Goal: Task Accomplishment & Management: Manage account settings

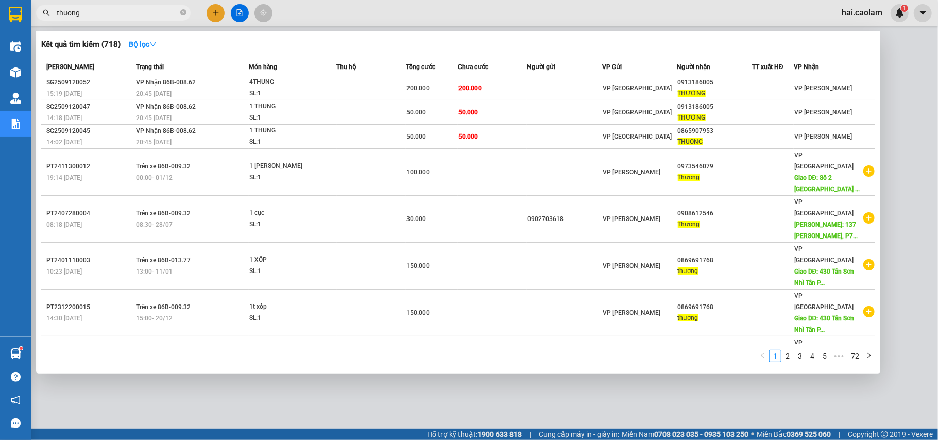
click at [157, 10] on input "thuong" at bounding box center [118, 12] width 122 height 11
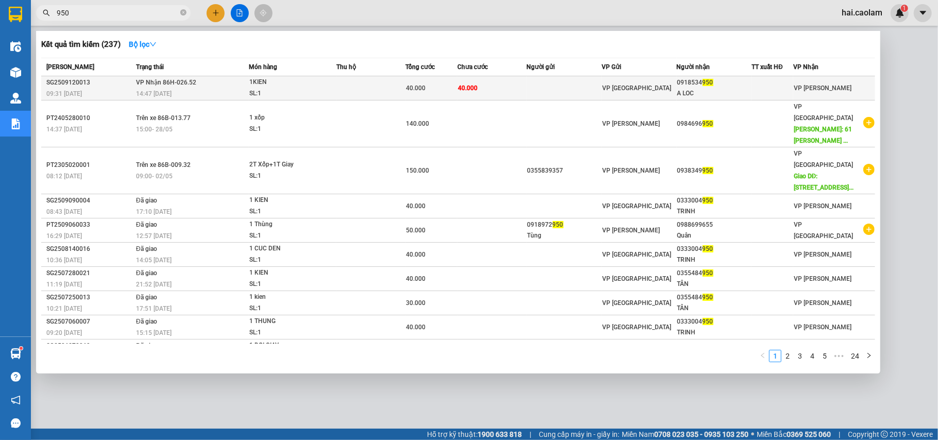
type input "950"
click at [464, 91] on span "40.000" at bounding box center [468, 87] width 20 height 7
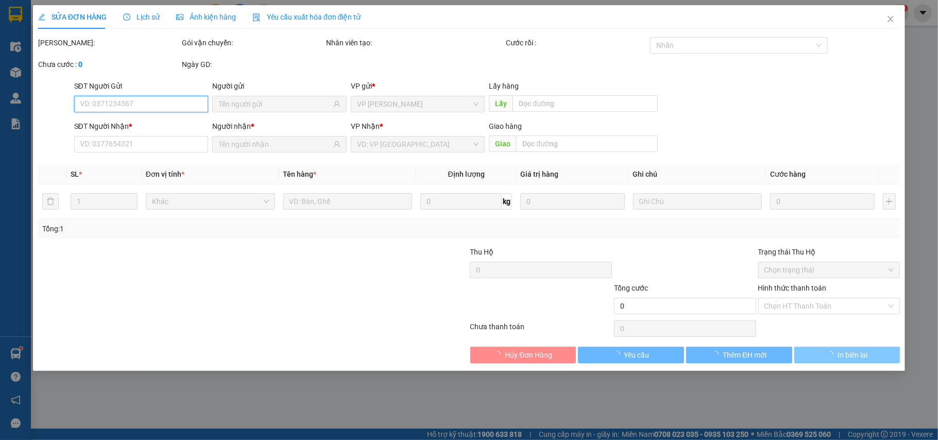
type input "0918534950"
type input "A LOC"
type input "40.000"
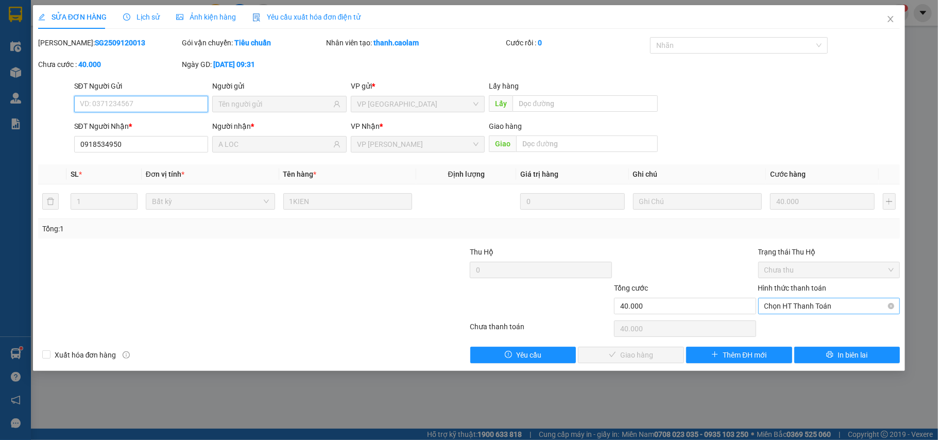
drag, startPoint x: 805, startPoint y: 347, endPoint x: 818, endPoint y: 310, distance: 39.1
click at [818, 310] on span "Chọn HT Thanh Toán" at bounding box center [829, 305] width 130 height 15
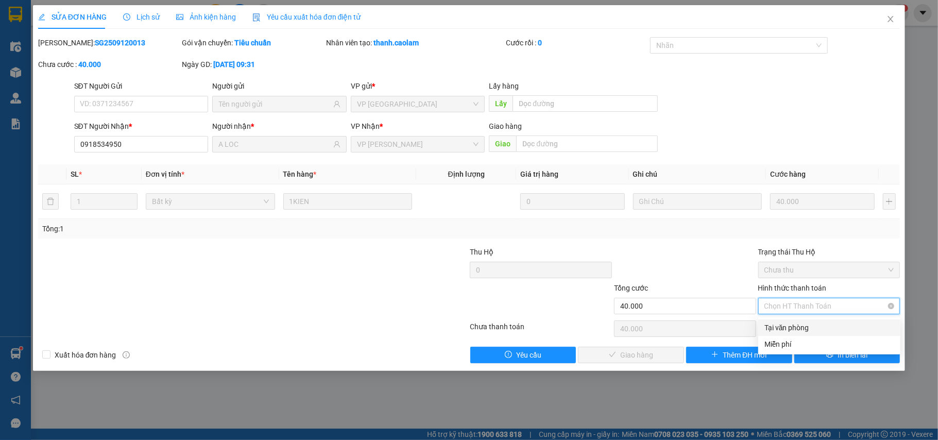
click at [812, 327] on div "Tại văn phòng" at bounding box center [829, 327] width 130 height 11
type input "0"
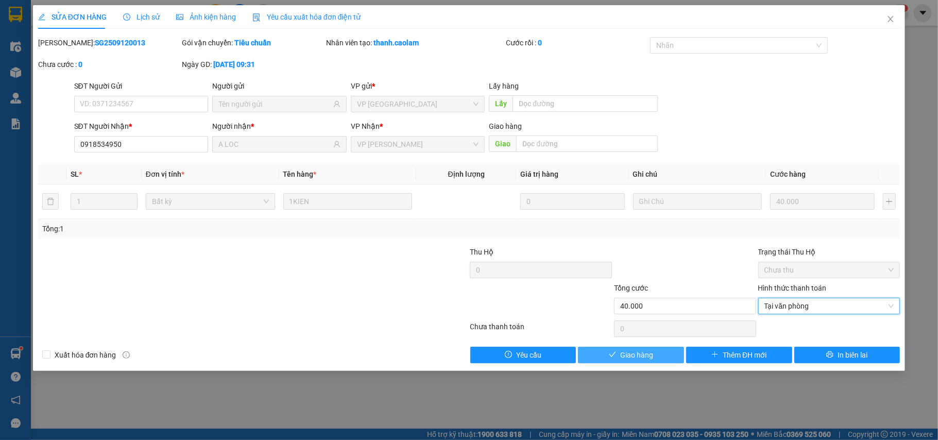
click at [655, 357] on button "Giao hàng" at bounding box center [631, 355] width 106 height 16
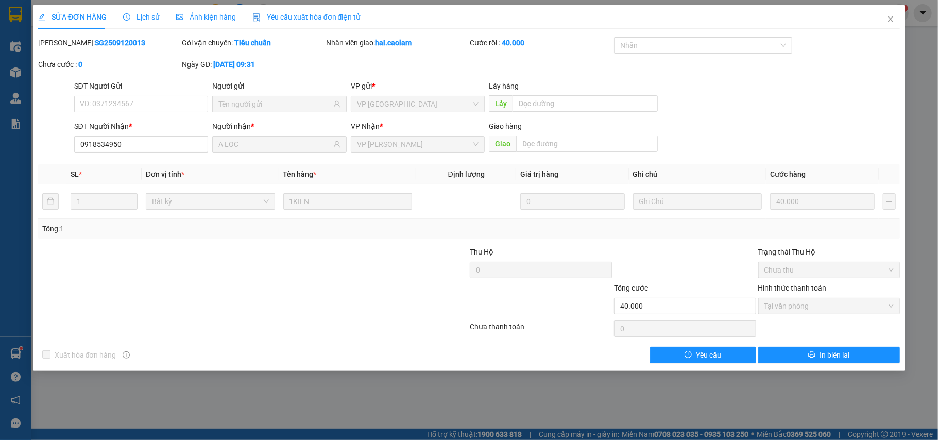
click at [544, 383] on div "SỬA ĐƠN HÀNG Lịch sử Ảnh kiện hàng Yêu cầu xuất hóa đơn điện tử Total Paid Fee …" at bounding box center [469, 220] width 938 height 440
click at [890, 17] on icon "close" at bounding box center [890, 19] width 8 height 8
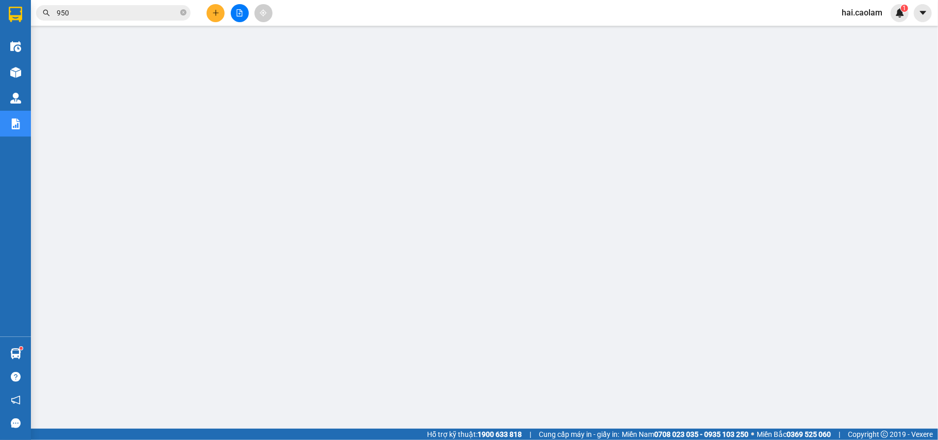
click at [120, 14] on input "950" at bounding box center [118, 12] width 122 height 11
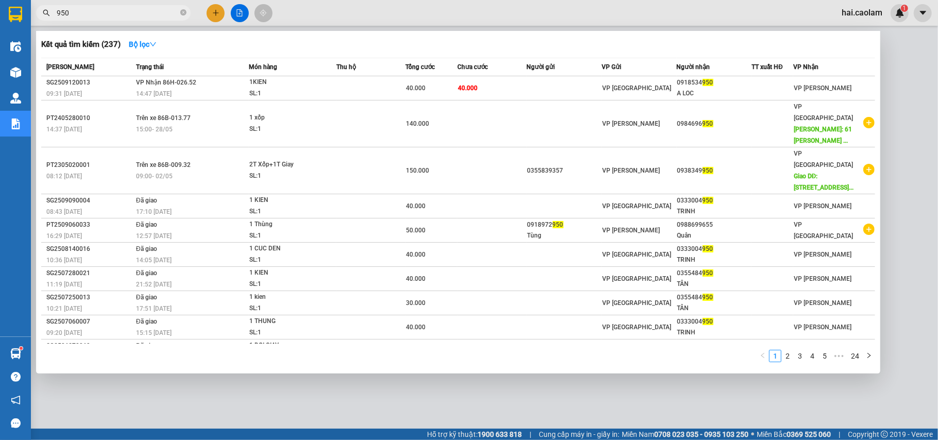
click at [120, 14] on input "950" at bounding box center [118, 12] width 122 height 11
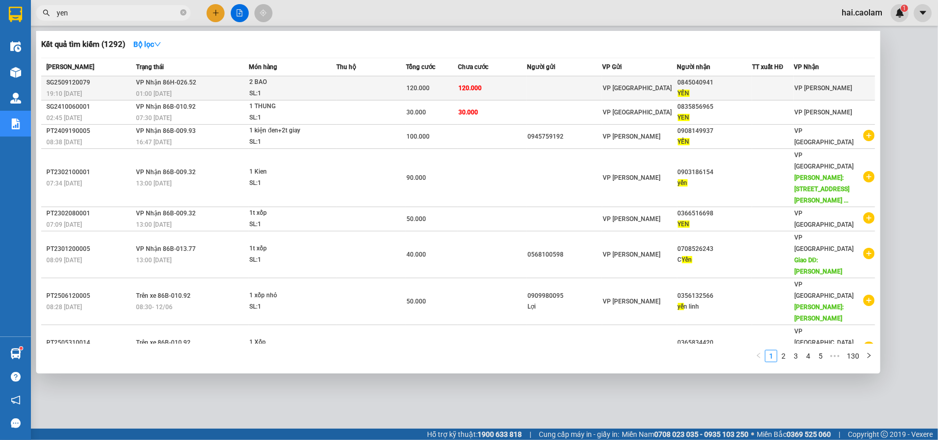
type input "yen"
click at [425, 82] on div "120.000" at bounding box center [431, 87] width 51 height 11
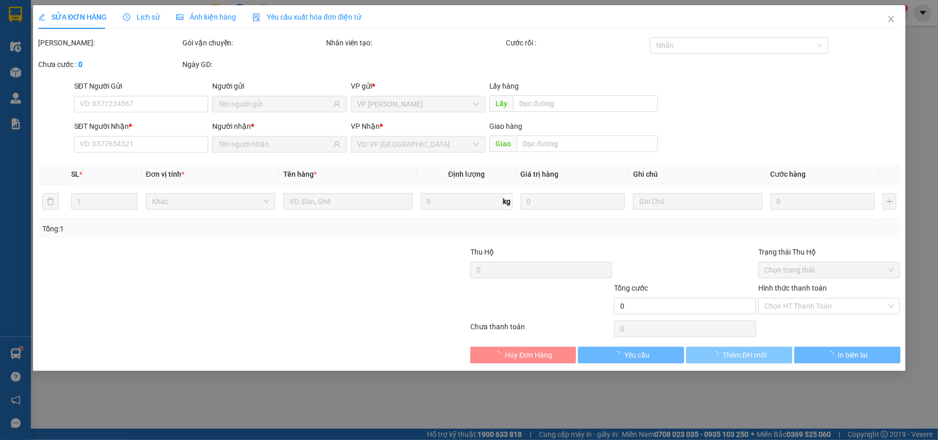
type input "0845040941"
type input "YẾN"
type input "120.000"
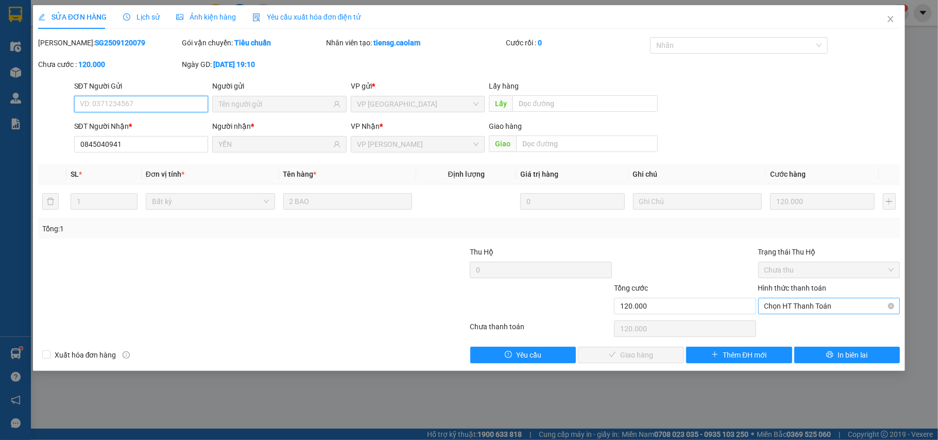
click at [811, 307] on span "Chọn HT Thanh Toán" at bounding box center [829, 305] width 130 height 15
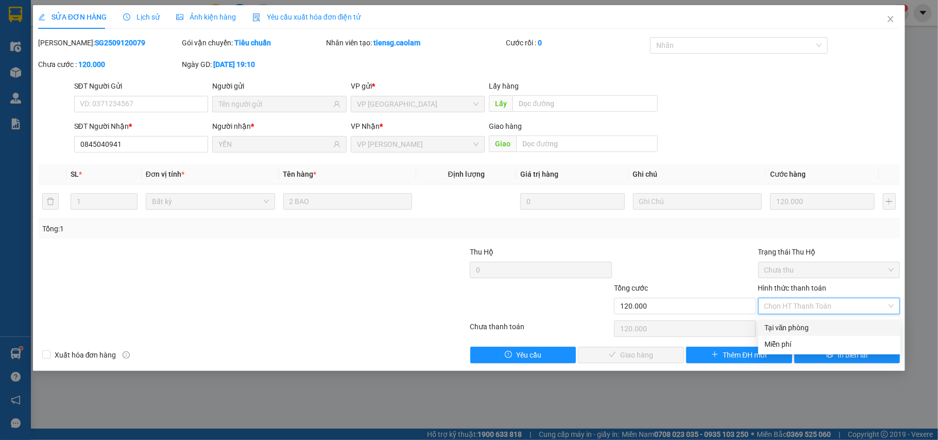
click at [810, 326] on div "Tại văn phòng" at bounding box center [829, 327] width 130 height 11
type input "0"
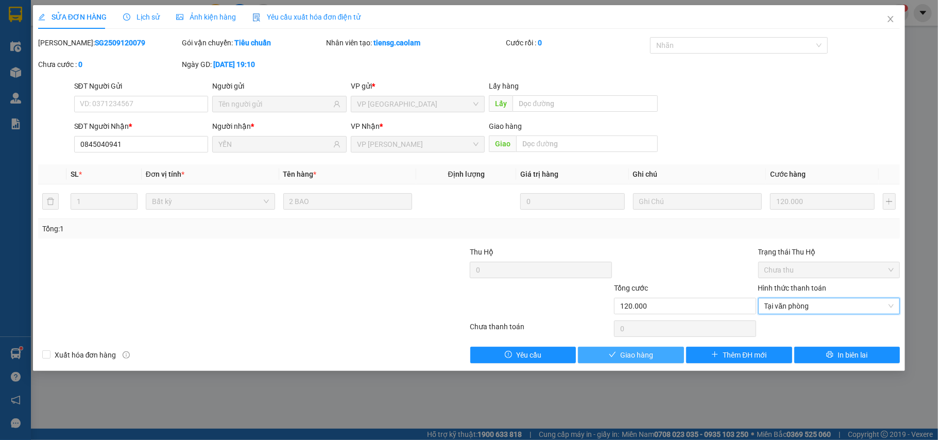
click at [659, 353] on button "Giao hàng" at bounding box center [631, 355] width 106 height 16
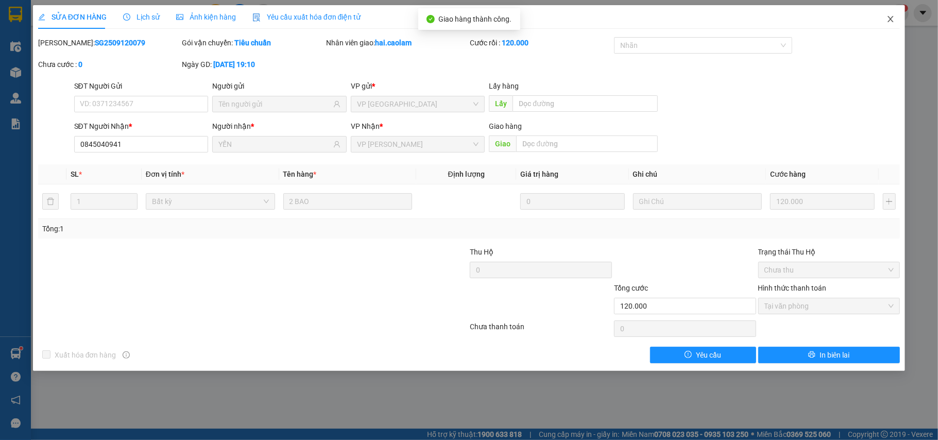
click at [891, 14] on span "Close" at bounding box center [890, 19] width 29 height 29
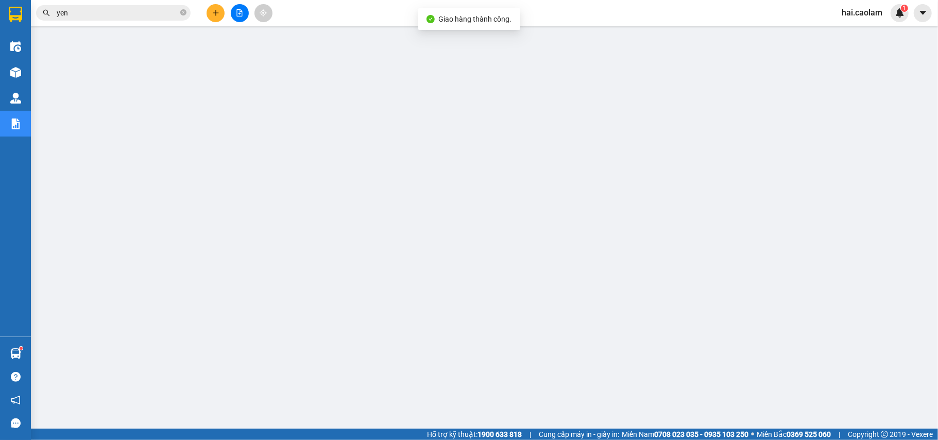
scroll to position [71, 0]
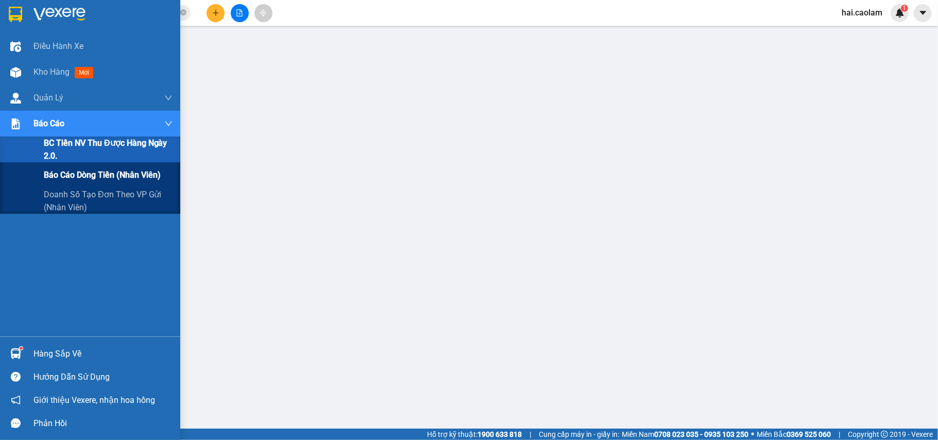
click at [96, 174] on span "Báo cáo dòng tiền (nhân viên)" at bounding box center [102, 174] width 117 height 13
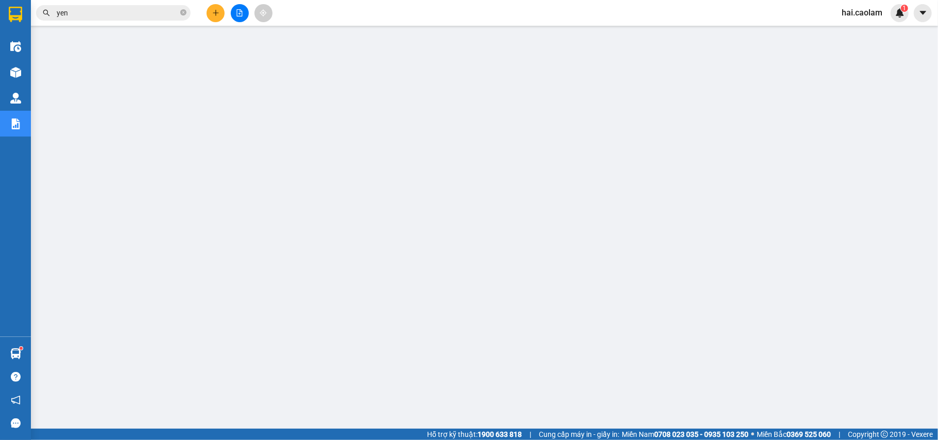
click at [31, 73] on main at bounding box center [469, 214] width 938 height 428
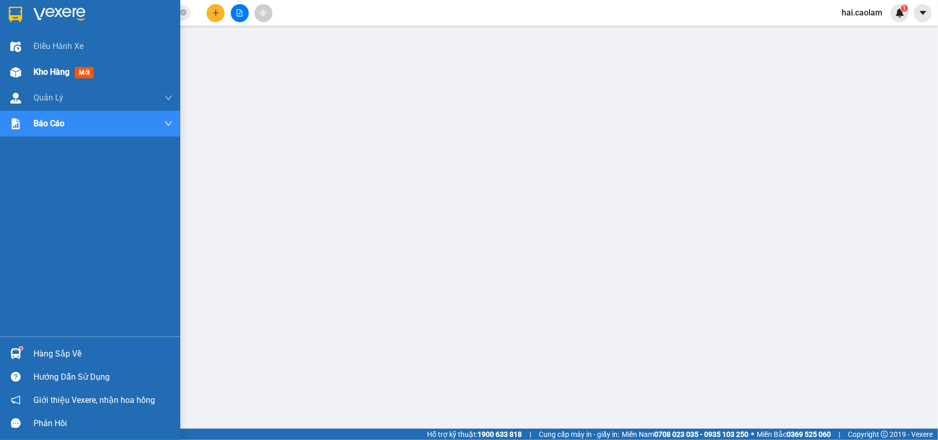
click at [24, 77] on div at bounding box center [16, 72] width 18 height 18
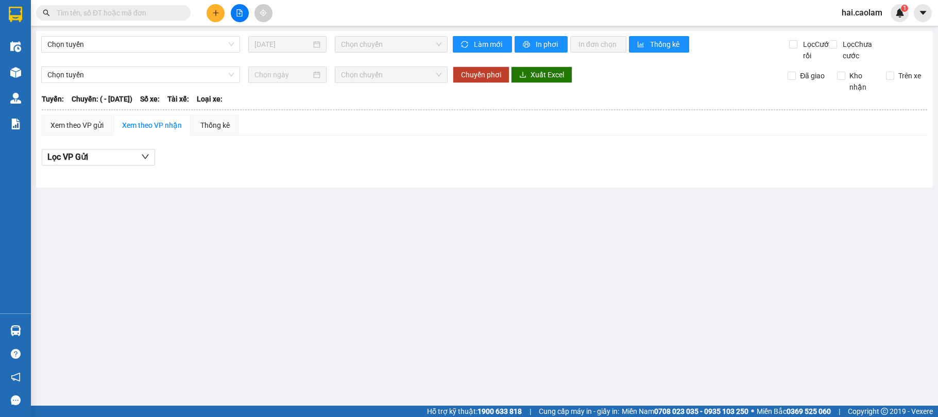
type input "[DATE]"
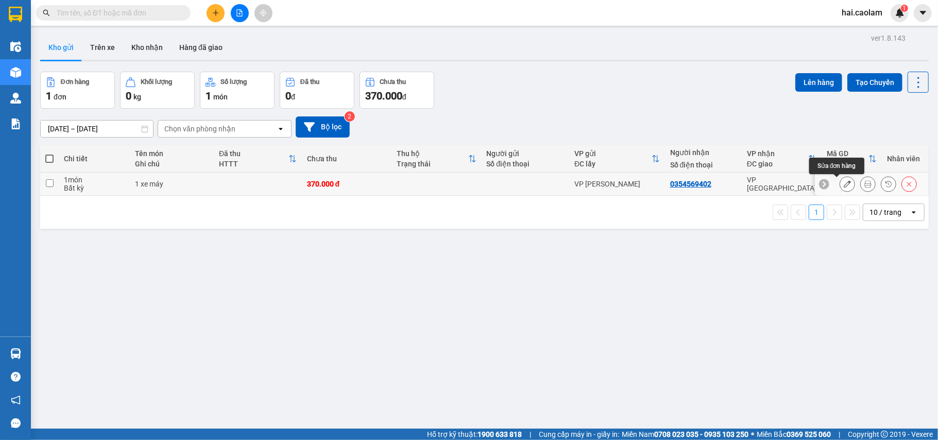
click at [843, 187] on icon at bounding box center [846, 183] width 7 height 7
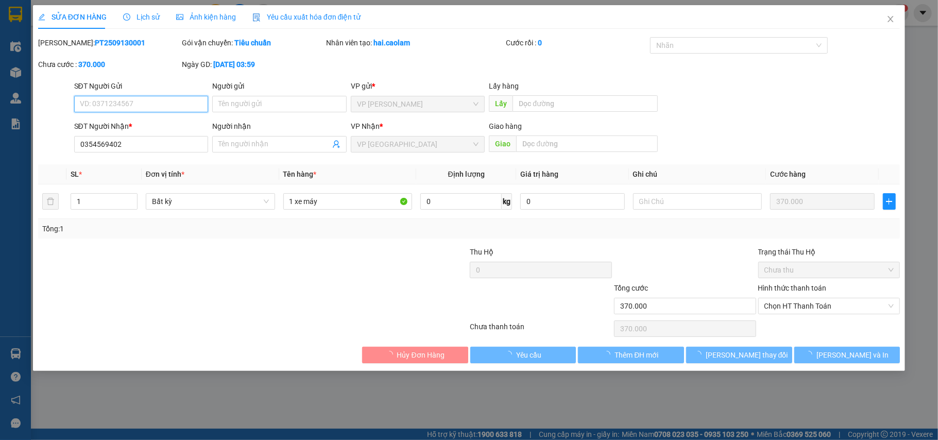
type input "0354569402"
type input "370.000"
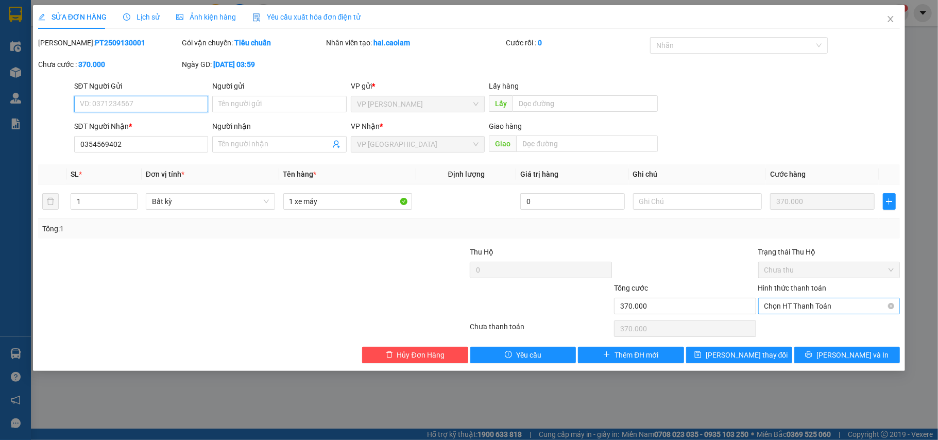
click at [875, 304] on span "Chọn HT Thanh Toán" at bounding box center [829, 305] width 130 height 15
click at [937, 314] on div "SỬA ĐƠN HÀNG Lịch sử Ảnh kiện hàng Yêu cầu xuất hóa đơn điện tử Total Paid Fee …" at bounding box center [469, 220] width 938 height 440
click at [925, 313] on div "SỬA ĐƠN HÀNG Lịch sử Ảnh kiện hàng Yêu cầu xuất hóa đơn điện tử Total Paid Fee …" at bounding box center [469, 220] width 938 height 440
click at [893, 21] on icon "close" at bounding box center [890, 19] width 8 height 8
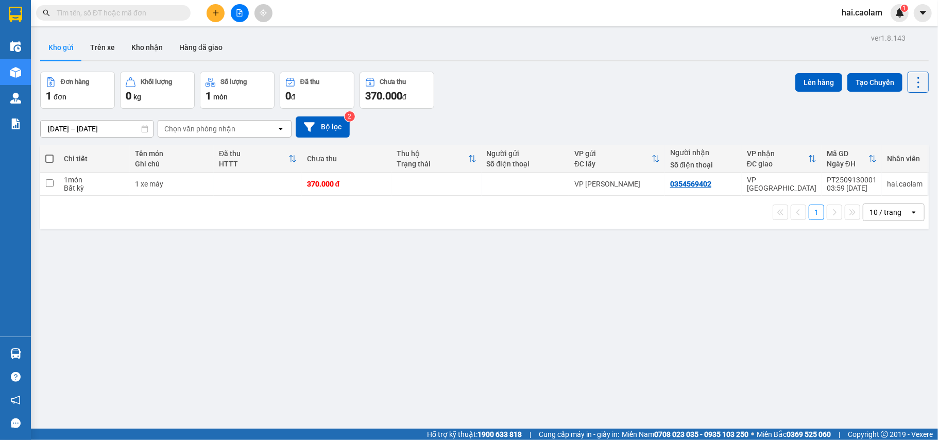
click at [93, 14] on input "text" at bounding box center [118, 12] width 122 height 11
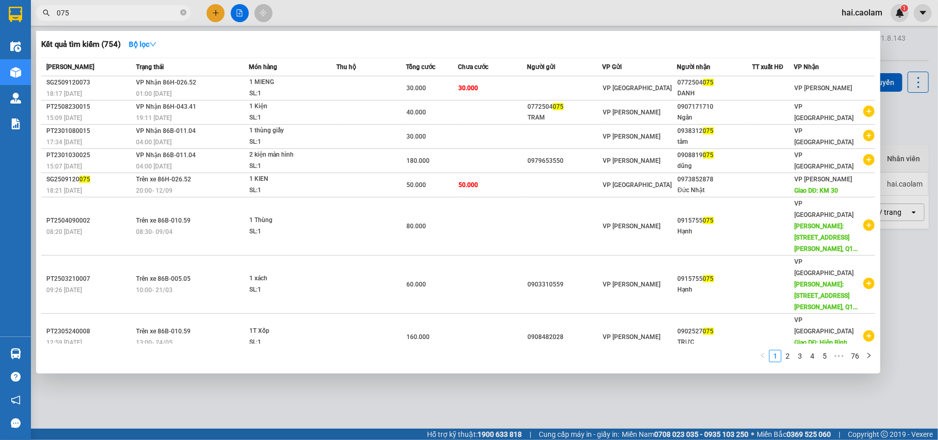
click at [54, 10] on span "075" at bounding box center [113, 12] width 154 height 15
click at [58, 13] on input "075" at bounding box center [118, 12] width 122 height 11
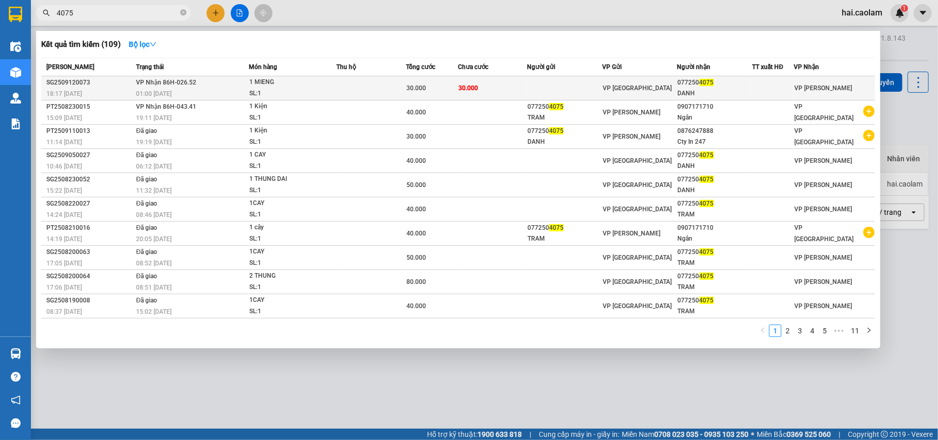
type input "4075"
click at [725, 87] on div "077250 4075" at bounding box center [715, 82] width 74 height 11
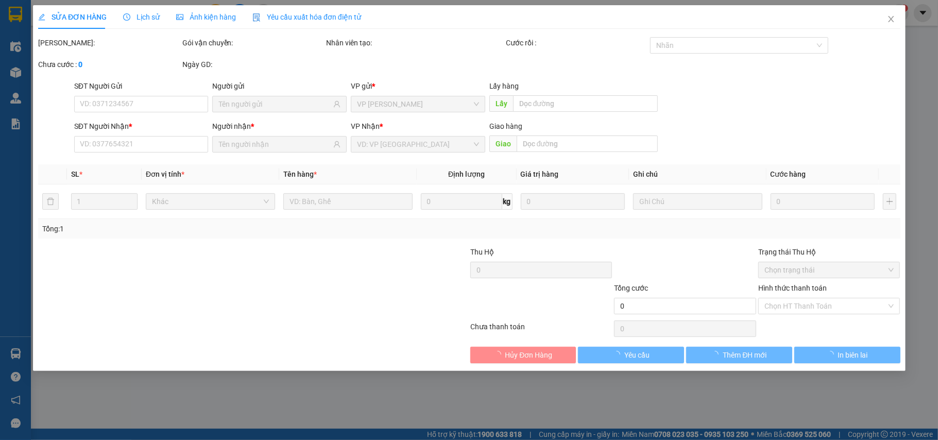
type input "0772504075"
type input "DANH"
type input "30.000"
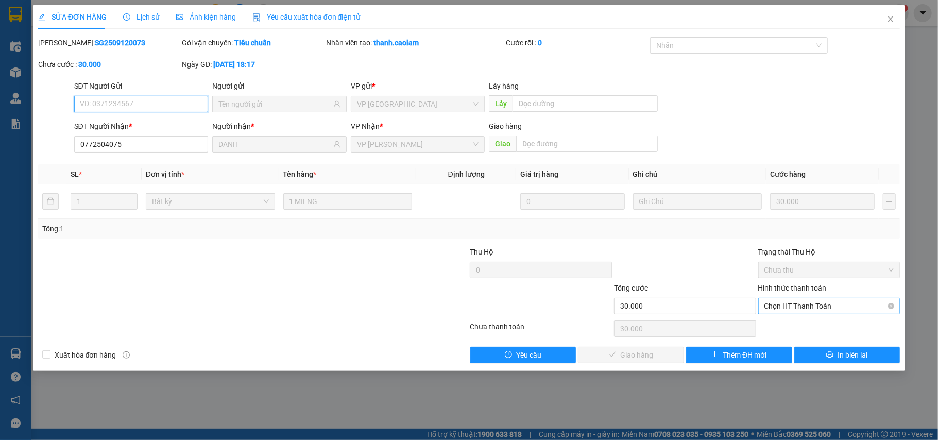
click at [796, 311] on span "Chọn HT Thanh Toán" at bounding box center [829, 305] width 130 height 15
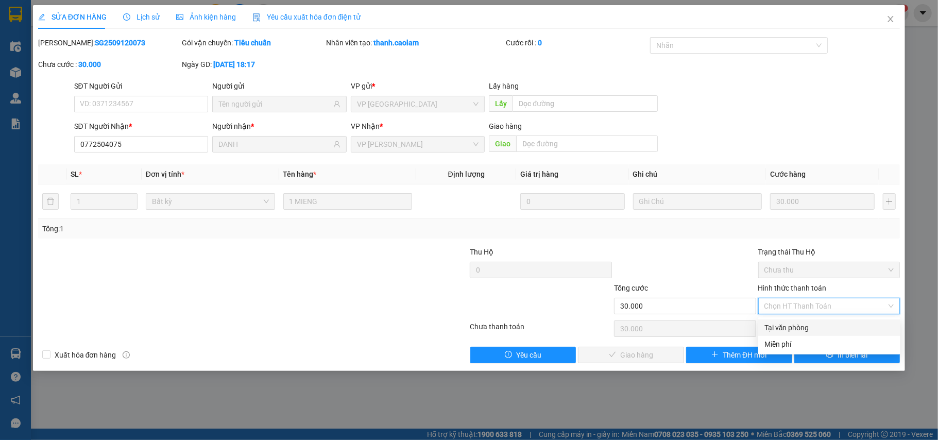
drag, startPoint x: 787, startPoint y: 324, endPoint x: 752, endPoint y: 333, distance: 36.5
click at [786, 324] on div "Tại văn phòng" at bounding box center [829, 327] width 130 height 11
type input "0"
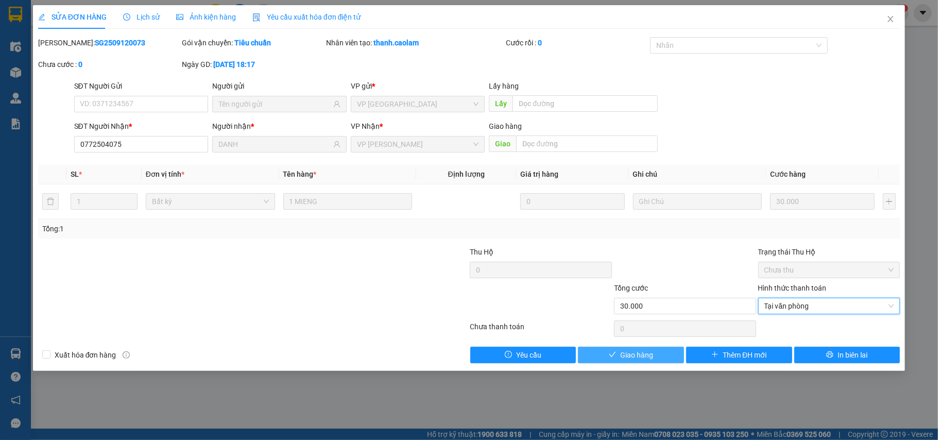
click at [645, 356] on span "Giao hàng" at bounding box center [636, 354] width 33 height 11
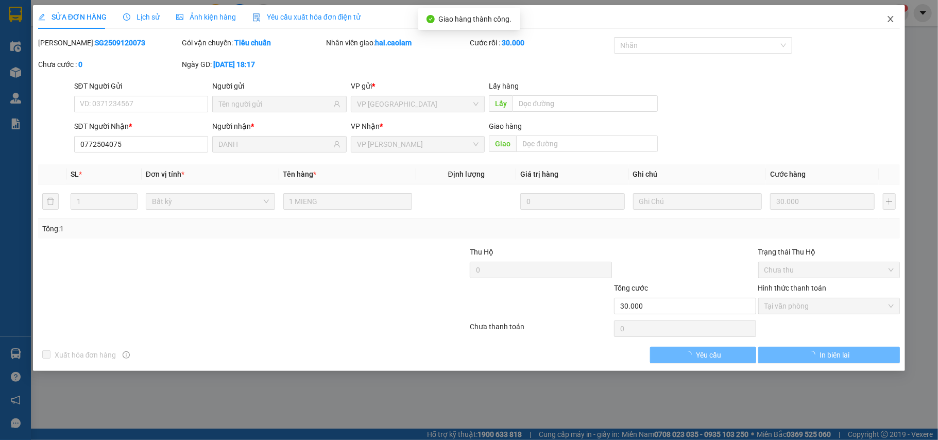
click at [894, 22] on icon "close" at bounding box center [890, 19] width 8 height 8
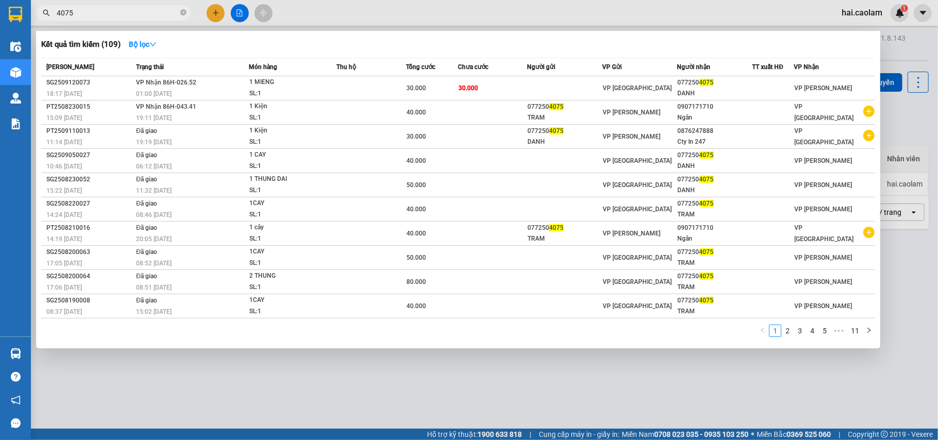
click at [112, 15] on input "4075" at bounding box center [118, 12] width 122 height 11
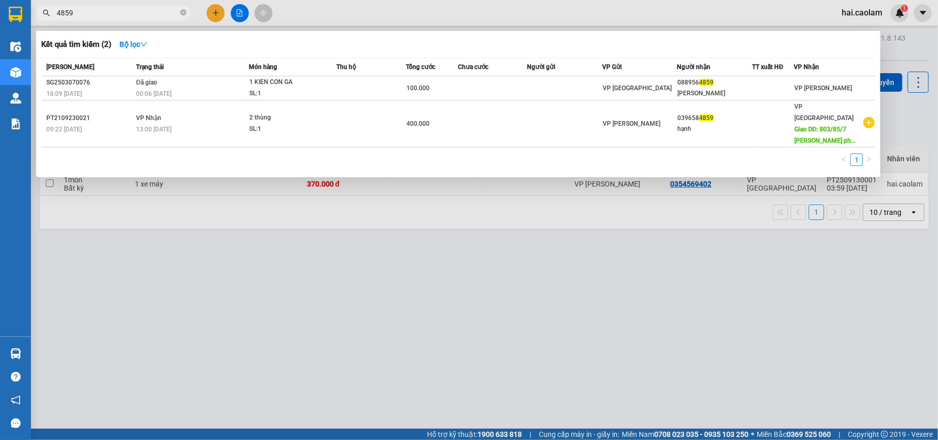
click at [95, 19] on span "4859" at bounding box center [113, 12] width 154 height 15
click at [103, 12] on input "4859" at bounding box center [118, 12] width 122 height 11
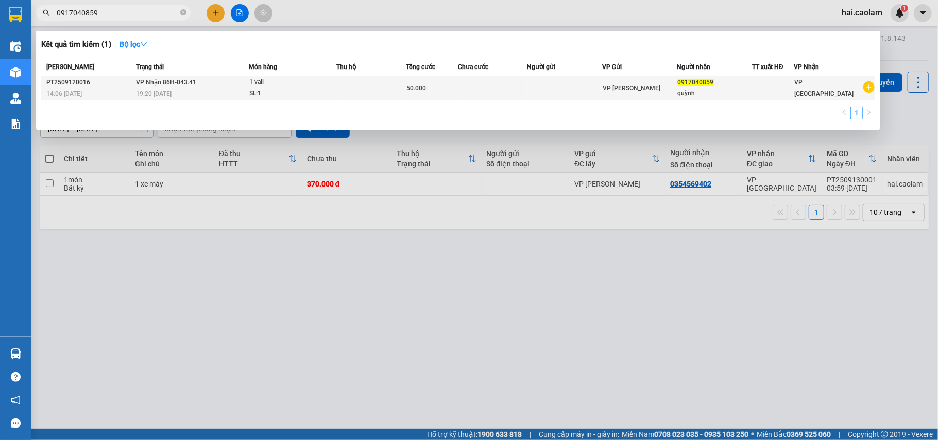
type input "0917040859"
click at [553, 85] on td at bounding box center [564, 88] width 75 height 24
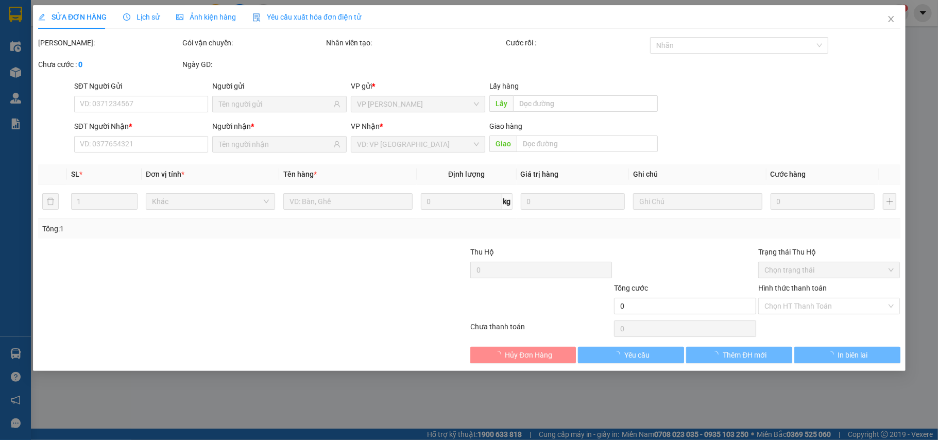
type input "0917040859"
type input "50.000"
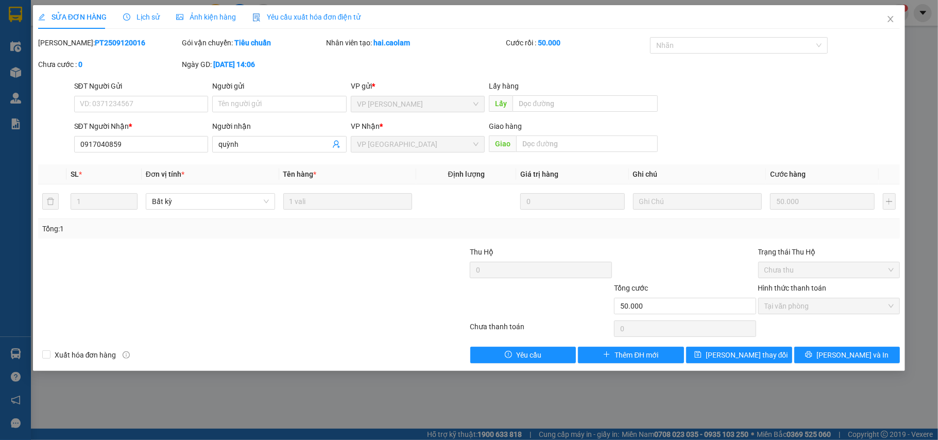
click at [136, 19] on span "Lịch sử" at bounding box center [141, 17] width 37 height 8
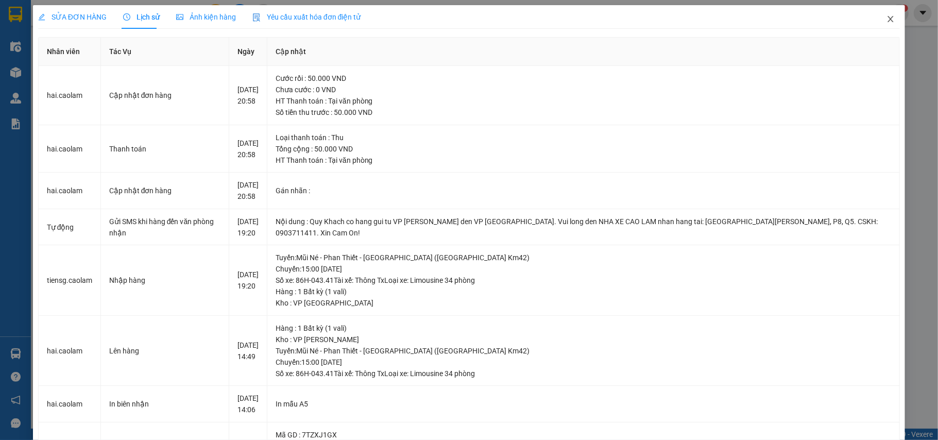
click at [886, 16] on icon "close" at bounding box center [890, 19] width 8 height 8
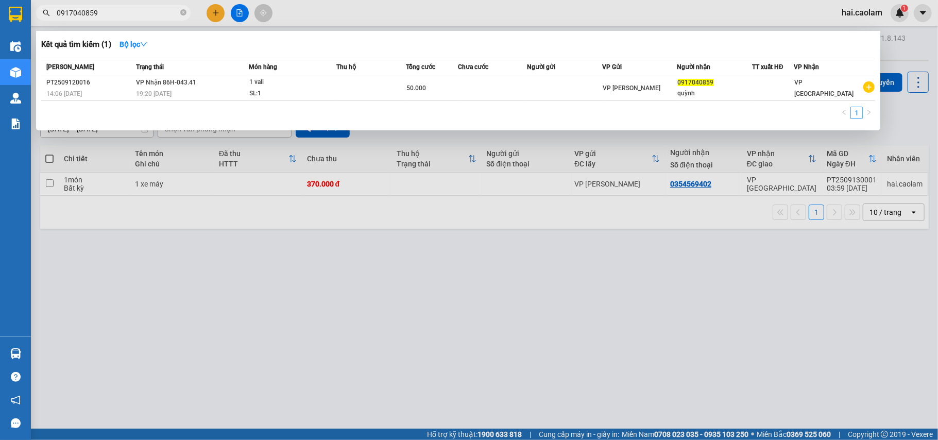
click at [162, 7] on input "0917040859" at bounding box center [118, 12] width 122 height 11
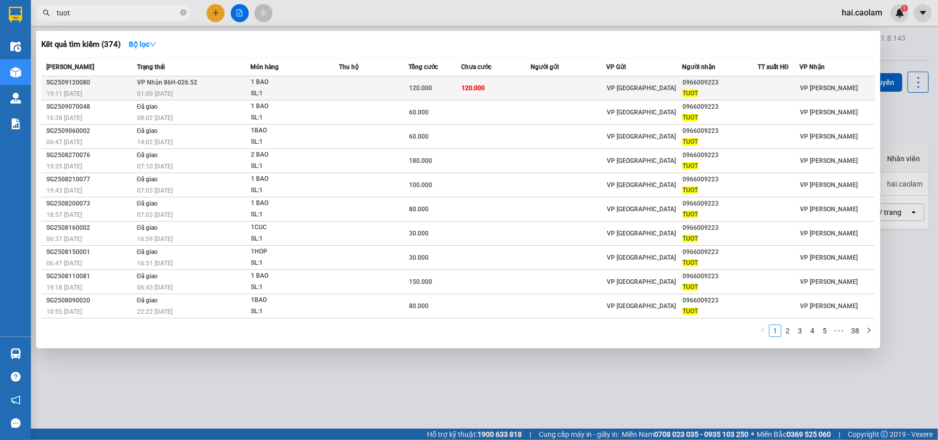
type input "tuot"
click at [531, 80] on td at bounding box center [569, 88] width 76 height 24
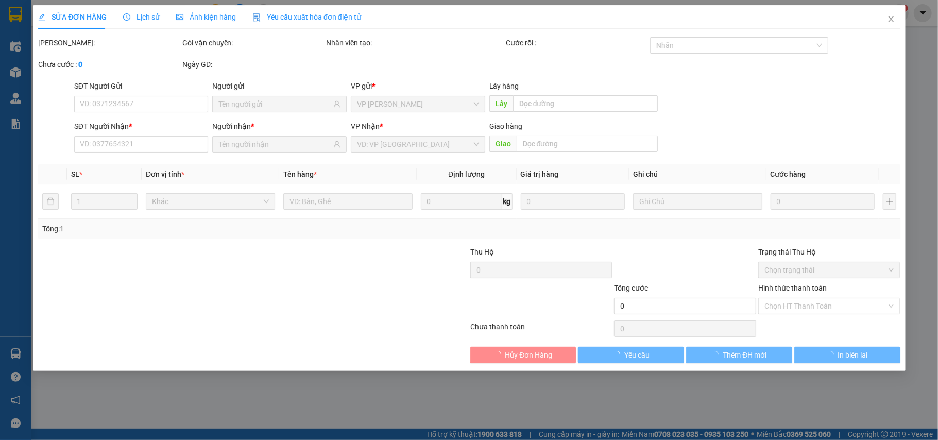
type input "0966009223"
type input "TUOT"
type input "120.000"
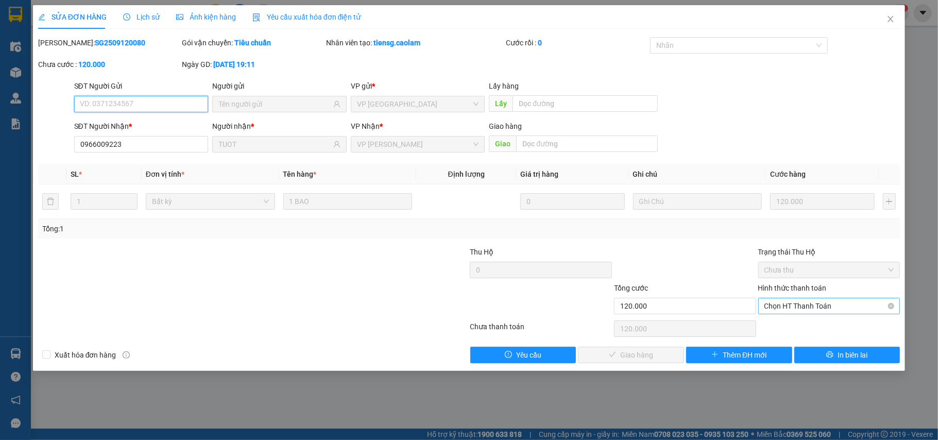
click at [806, 306] on span "Chọn HT Thanh Toán" at bounding box center [829, 305] width 130 height 15
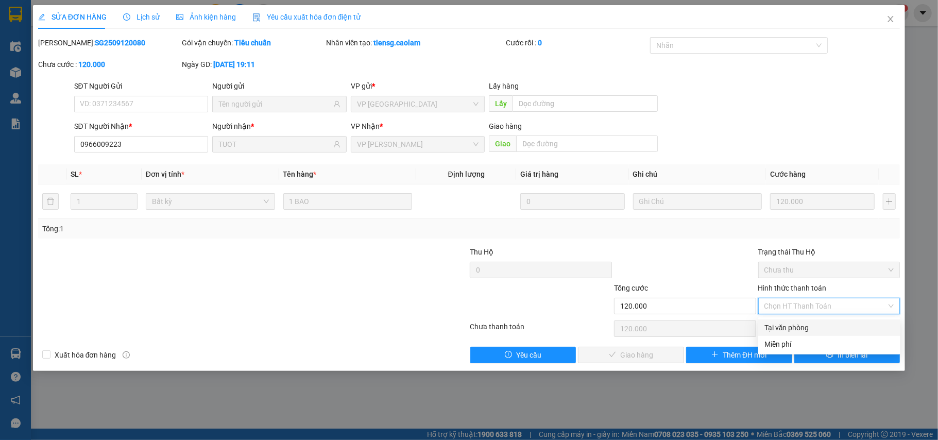
drag, startPoint x: 802, startPoint y: 323, endPoint x: 615, endPoint y: 349, distance: 188.6
click at [798, 323] on div "Tại văn phòng" at bounding box center [829, 327] width 130 height 11
type input "0"
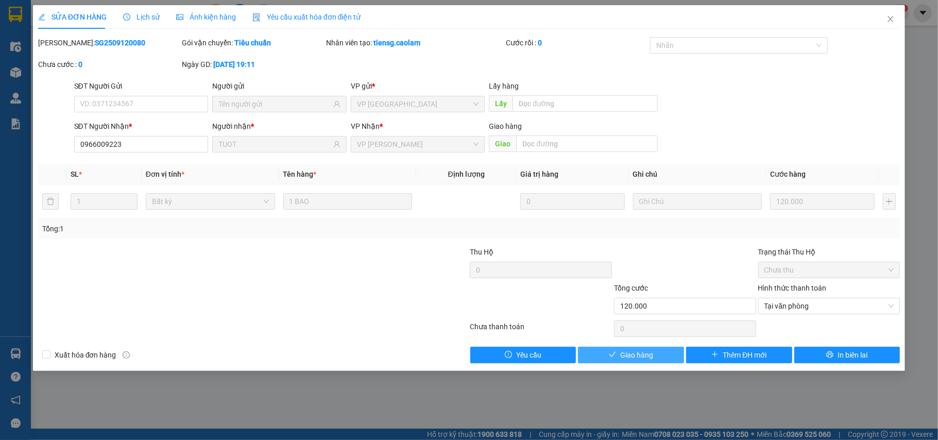
click at [653, 362] on button "Giao hàng" at bounding box center [631, 355] width 106 height 16
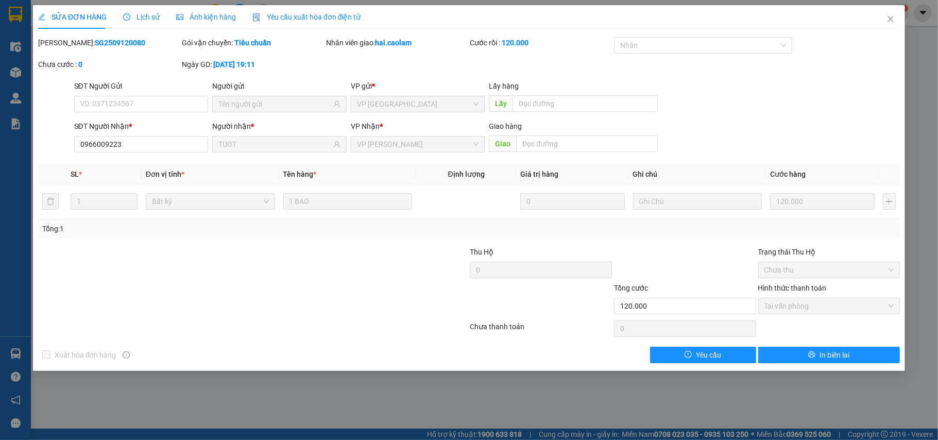
click at [885, 111] on div "SĐT Người Gửi VD: 0371234567 Người gửi VP gửi * VP Sài Gòn Lấy hàng Lấy" at bounding box center [487, 98] width 830 height 36
click at [891, 23] on icon "close" at bounding box center [890, 19] width 8 height 8
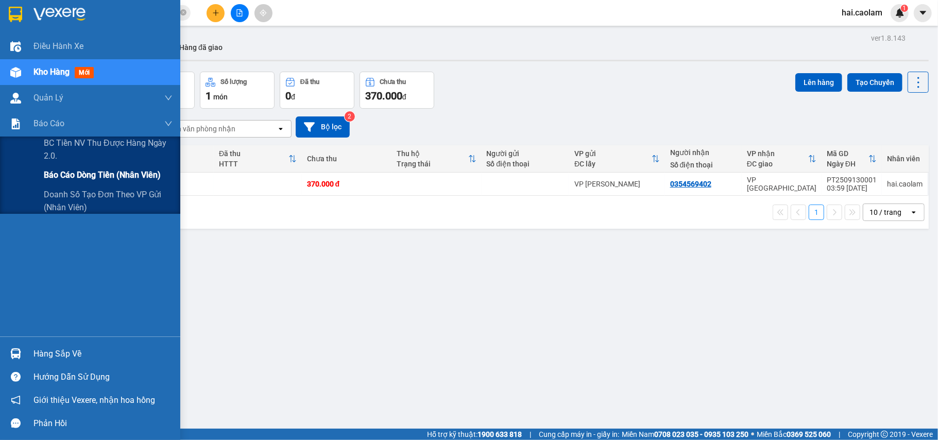
click at [91, 184] on div "Báo cáo dòng tiền (nhân viên)" at bounding box center [108, 175] width 129 height 26
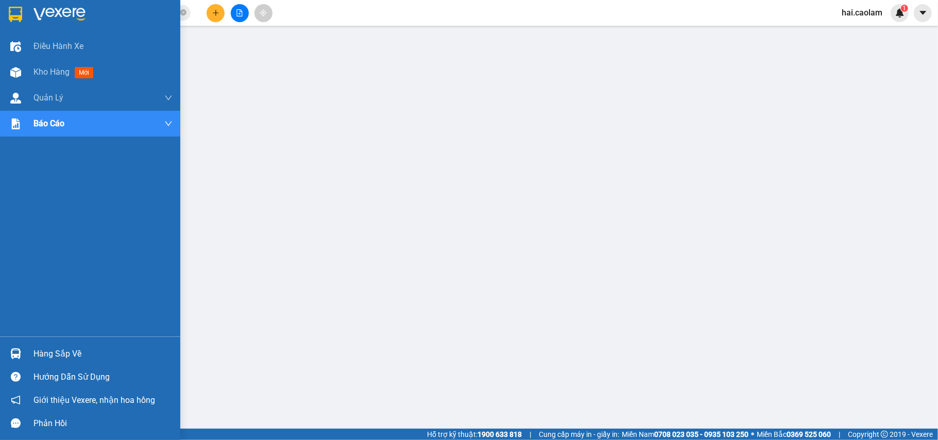
click at [12, 11] on img at bounding box center [15, 14] width 13 height 15
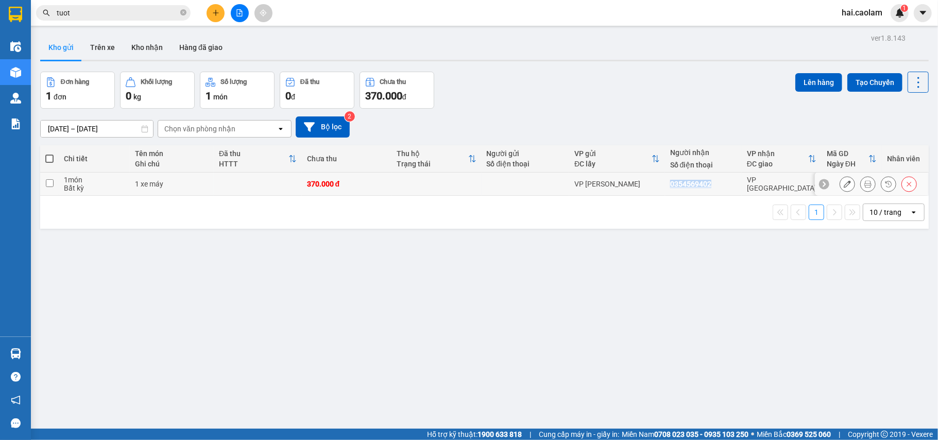
drag, startPoint x: 728, startPoint y: 182, endPoint x: 668, endPoint y: 186, distance: 59.4
click at [670, 186] on div "0354569402" at bounding box center [703, 184] width 66 height 8
checkbox input "true"
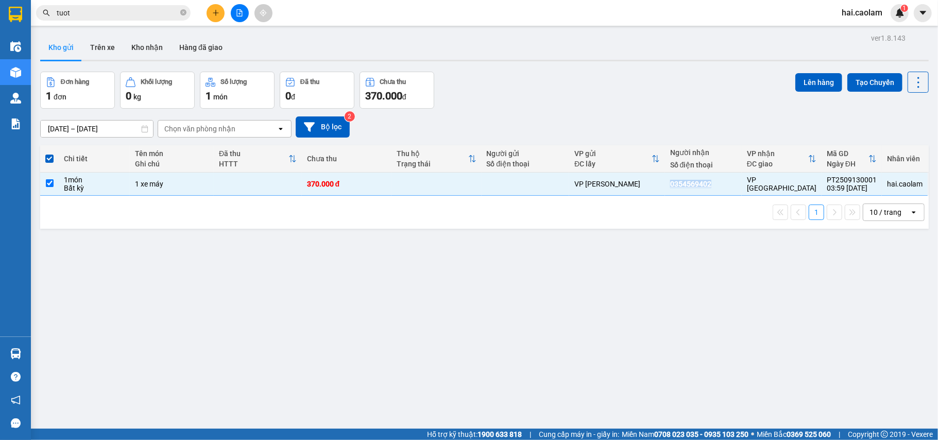
copy div "0354569402"
click at [843, 186] on icon at bounding box center [846, 183] width 7 height 7
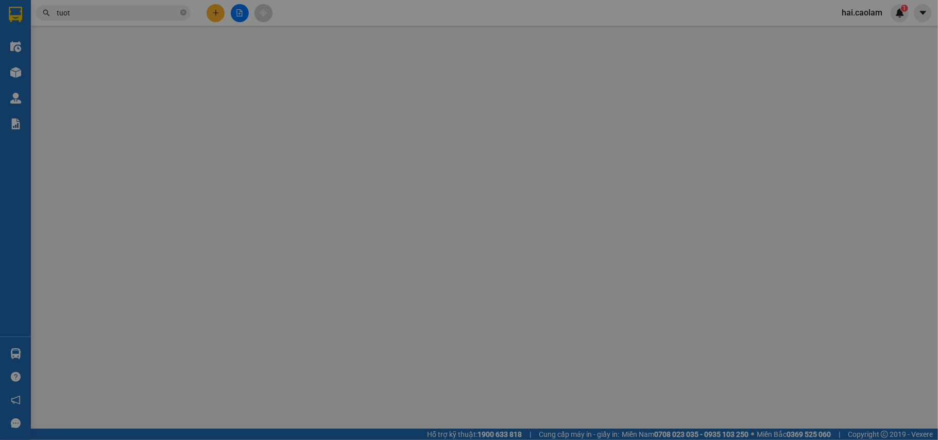
type input "0354569402"
type input "370.000"
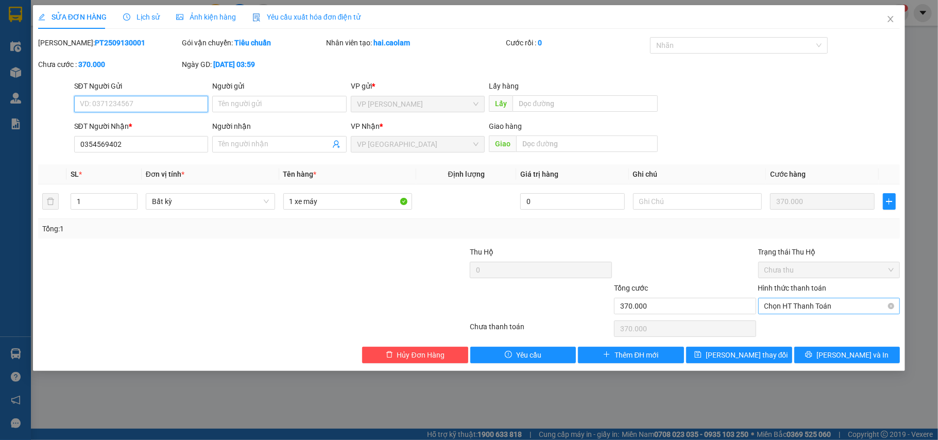
click at [818, 308] on span "Chọn HT Thanh Toán" at bounding box center [829, 305] width 130 height 15
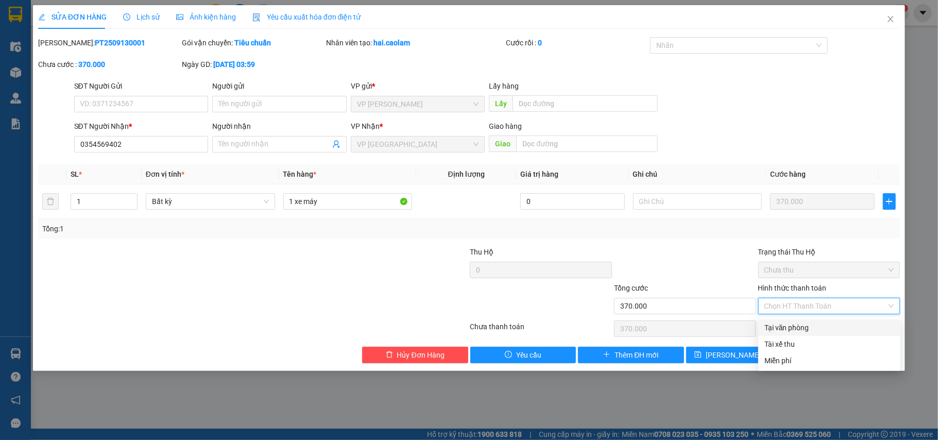
click at [796, 326] on div "Tại văn phòng" at bounding box center [829, 327] width 130 height 11
type input "0"
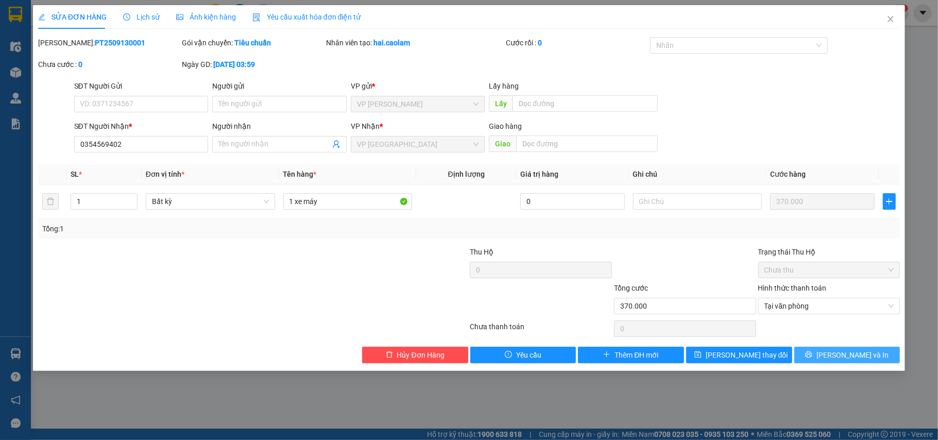
click at [812, 357] on icon "printer" at bounding box center [808, 354] width 7 height 7
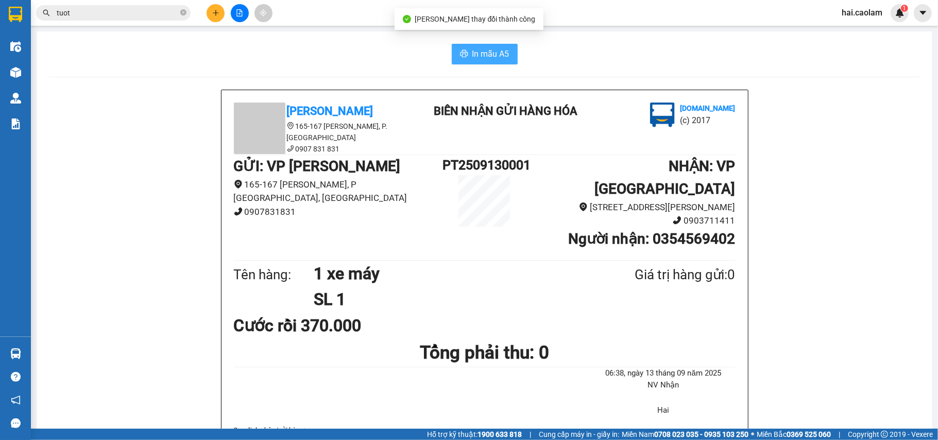
click at [482, 54] on span "In mẫu A5" at bounding box center [490, 53] width 37 height 13
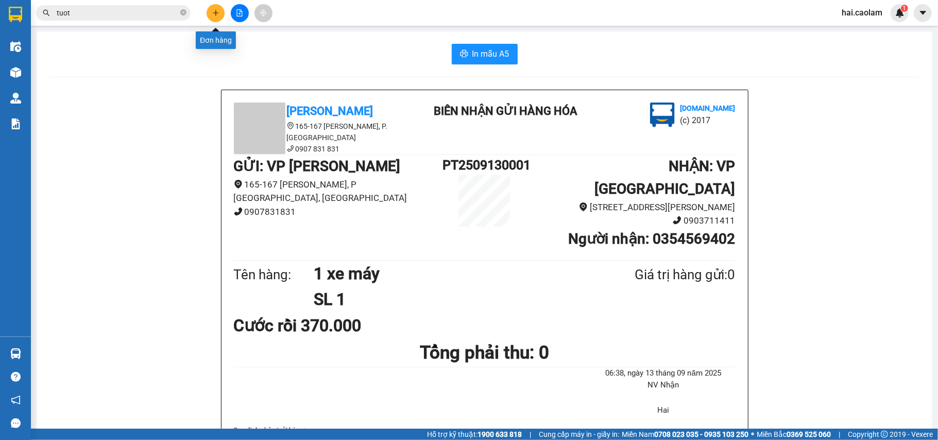
click at [216, 14] on icon "plus" at bounding box center [215, 12] width 7 height 7
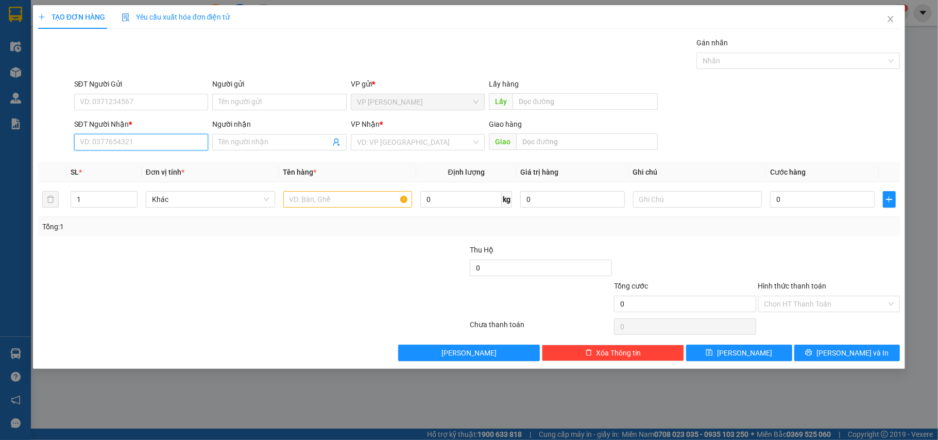
click at [140, 148] on input "SĐT Người Nhận *" at bounding box center [141, 142] width 134 height 16
type input "0398186334"
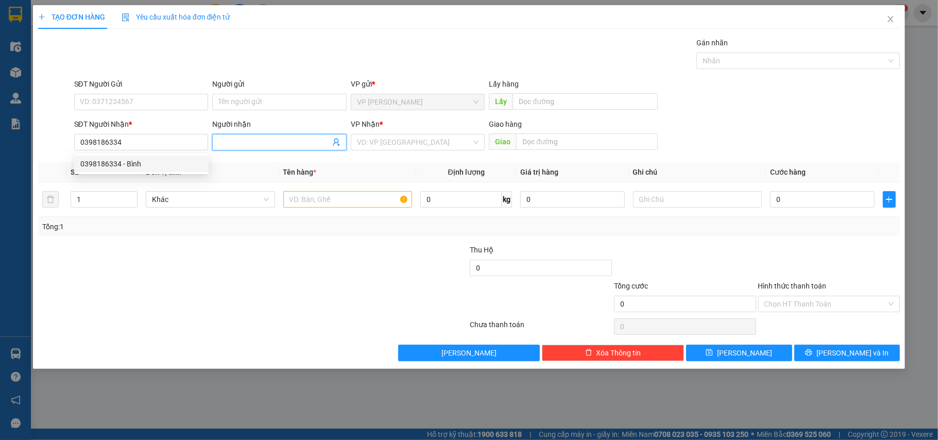
click at [270, 143] on input "Người nhận" at bounding box center [274, 141] width 112 height 11
click at [134, 146] on input "0398186334" at bounding box center [141, 142] width 134 height 16
click at [137, 165] on div "0398186334 - Bình" at bounding box center [141, 163] width 122 height 11
type input "Bình"
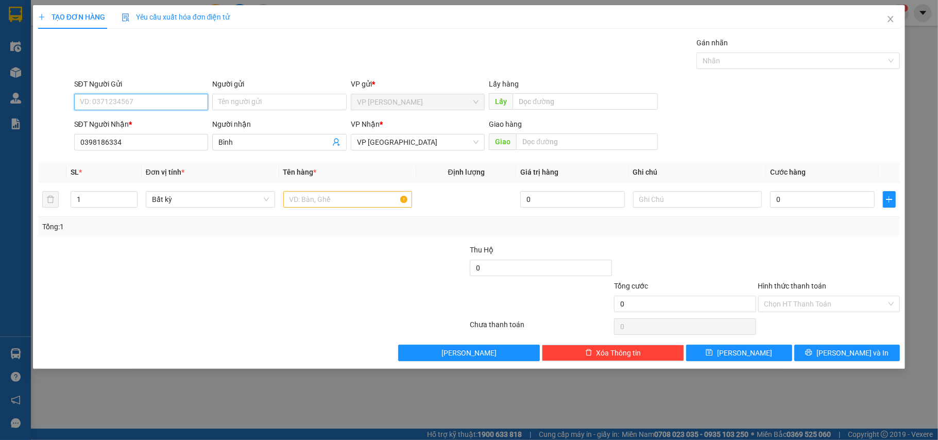
click at [127, 103] on input "SĐT Người Gửi" at bounding box center [141, 102] width 134 height 16
type input "0908053334"
click at [133, 115] on div "0908053334 - Phương" at bounding box center [141, 123] width 134 height 16
type input "Phương"
type input "0908053334"
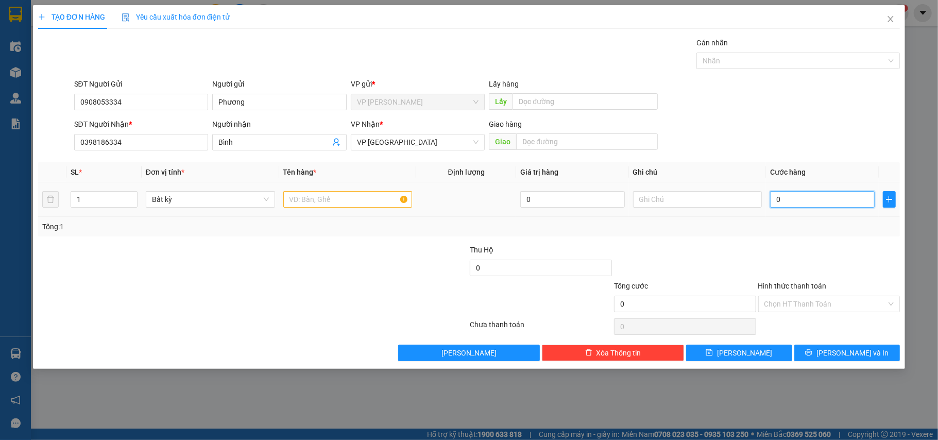
click at [810, 201] on input "0" at bounding box center [822, 199] width 104 height 16
type input "3"
type input "30"
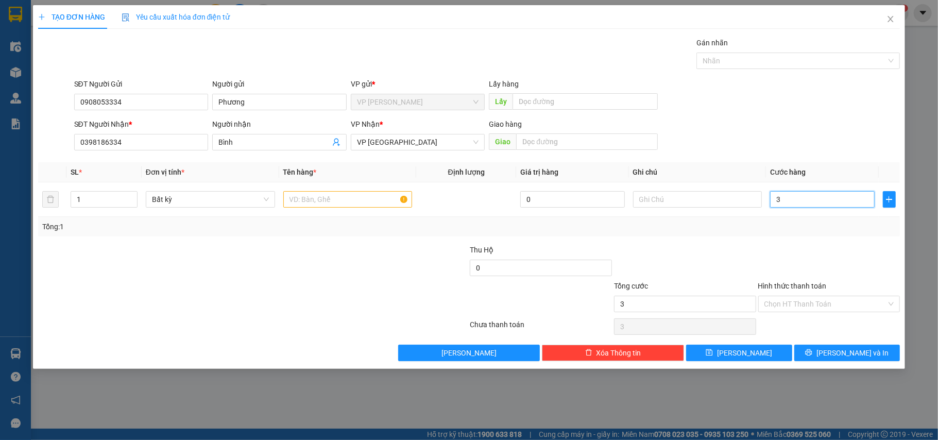
type input "30"
type input "300"
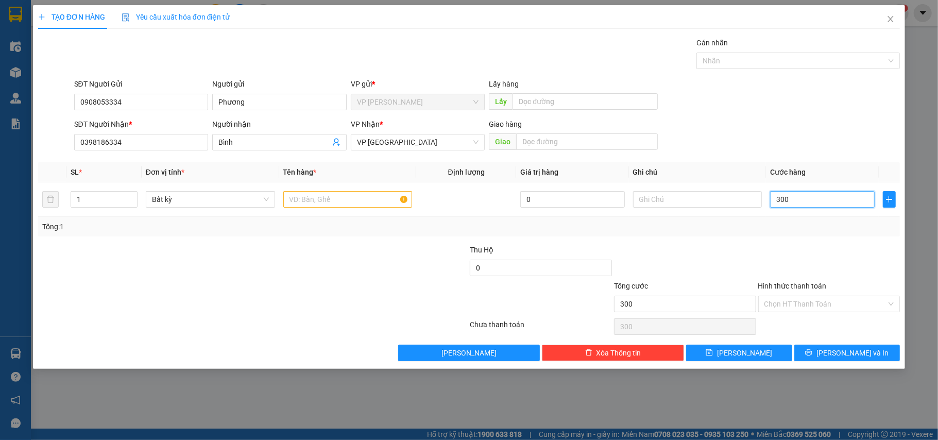
type input "3.000"
type input "300"
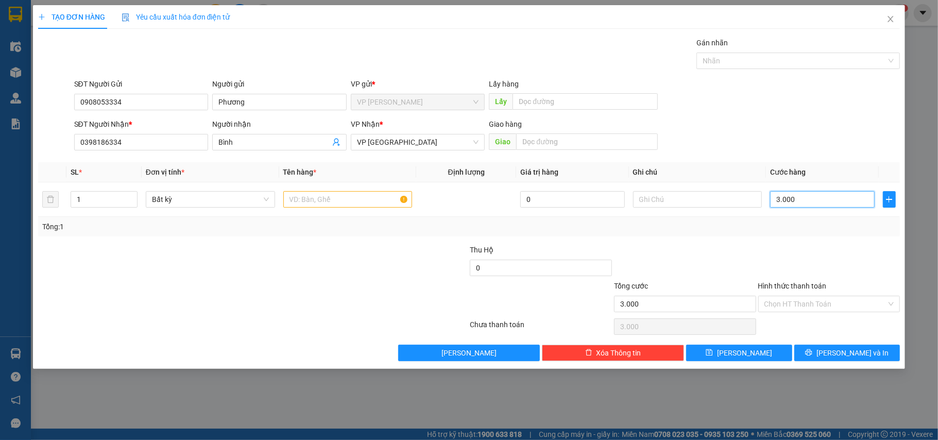
type input "300"
type input "30"
type input "30.000"
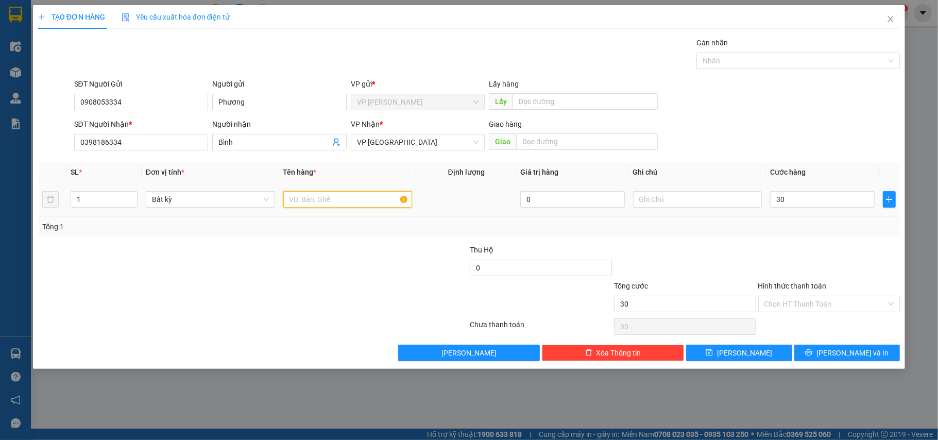
type input "30.000"
click at [330, 196] on input "text" at bounding box center [347, 199] width 129 height 16
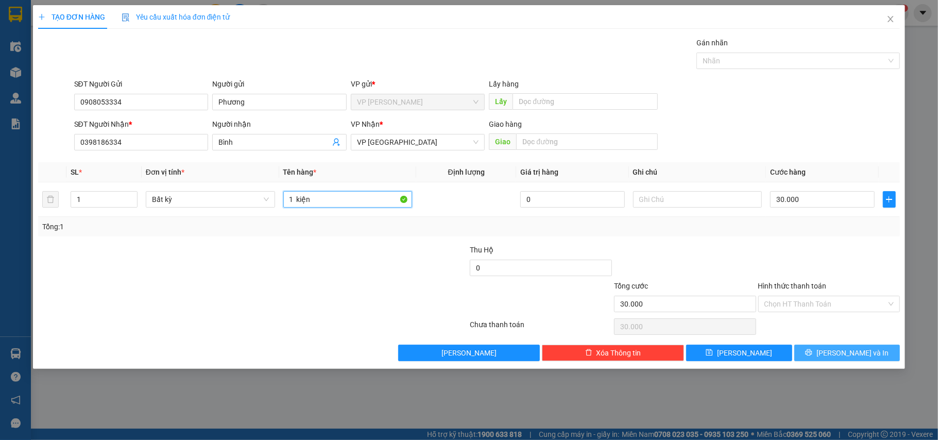
type input "1 kiện"
click at [834, 353] on button "Lưu và In" at bounding box center [847, 352] width 106 height 16
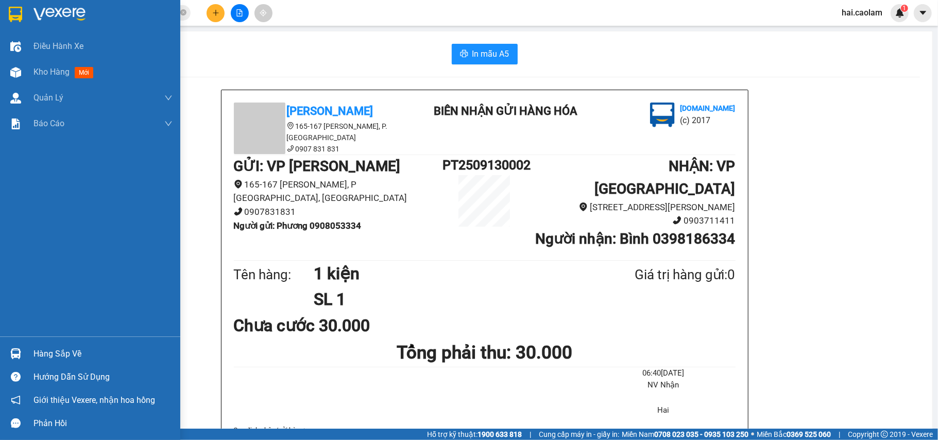
click at [15, 12] on img at bounding box center [15, 14] width 13 height 15
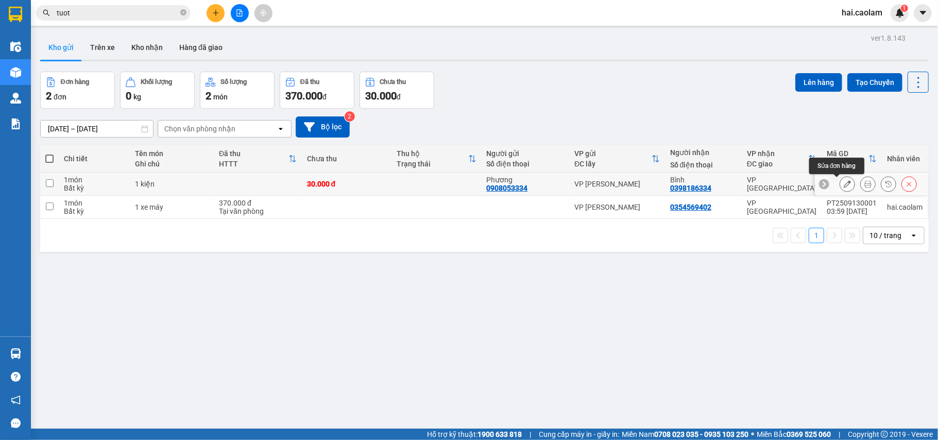
click at [843, 185] on icon at bounding box center [846, 183] width 7 height 7
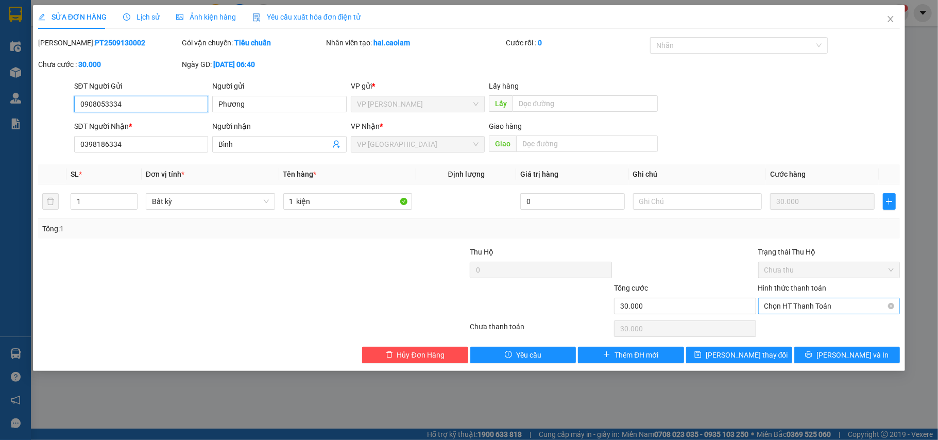
click at [801, 307] on span "Chọn HT Thanh Toán" at bounding box center [829, 305] width 130 height 15
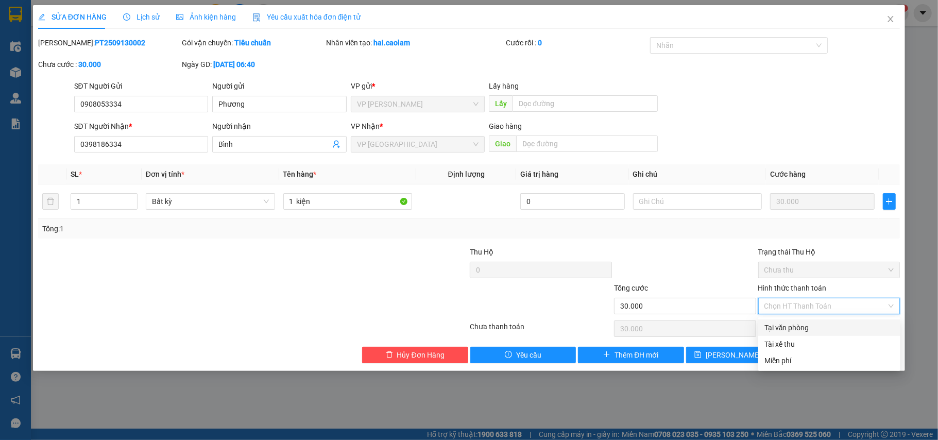
click at [786, 325] on div "Tại văn phòng" at bounding box center [829, 327] width 130 height 11
type input "0"
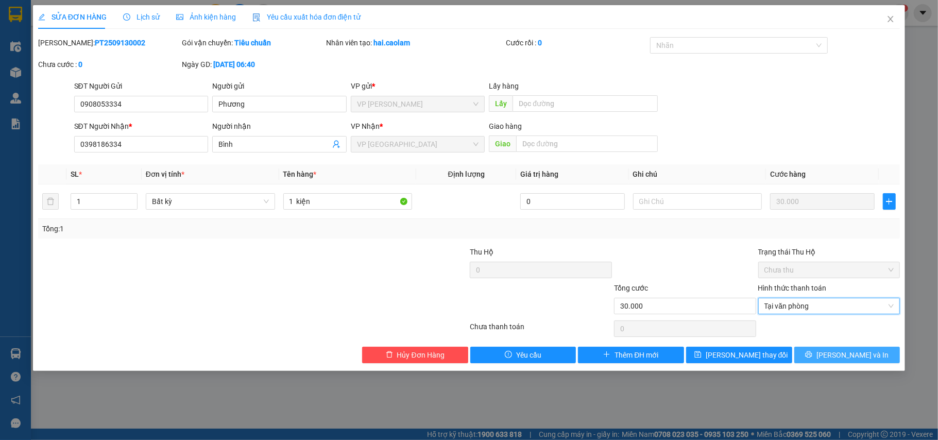
click at [845, 362] on button "Lưu và In" at bounding box center [847, 355] width 106 height 16
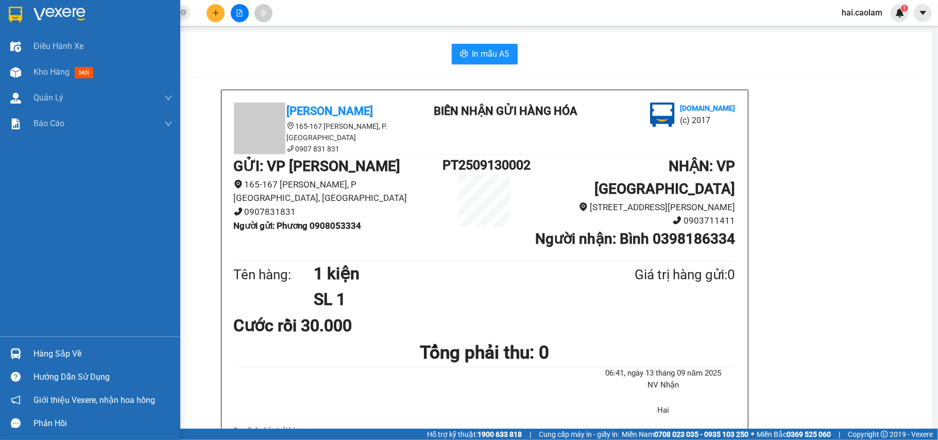
click at [15, 13] on img at bounding box center [15, 14] width 13 height 15
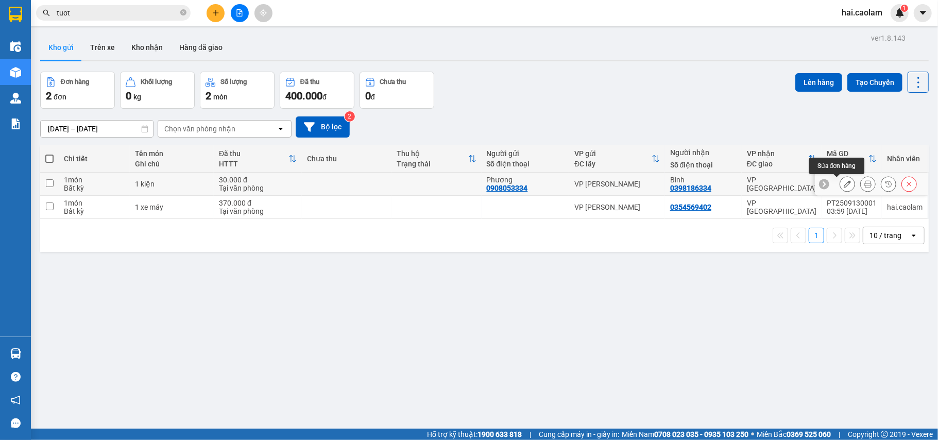
click at [843, 186] on icon at bounding box center [846, 183] width 7 height 7
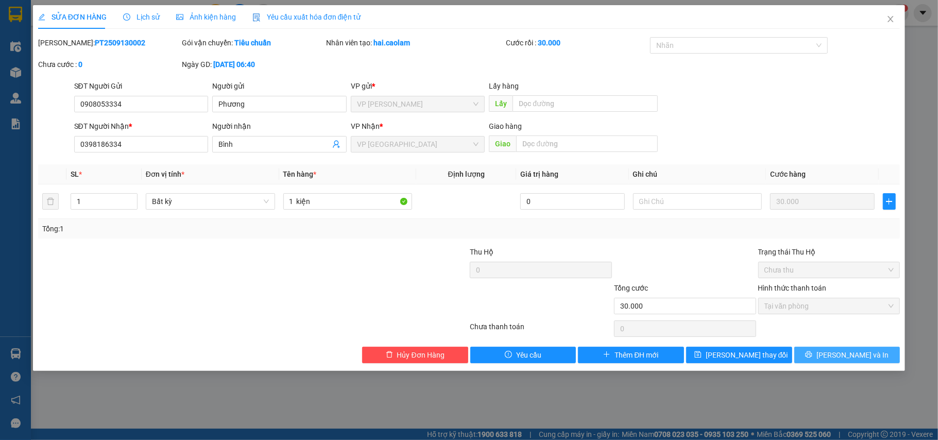
click at [842, 353] on span "Lưu và In" at bounding box center [852, 354] width 72 height 11
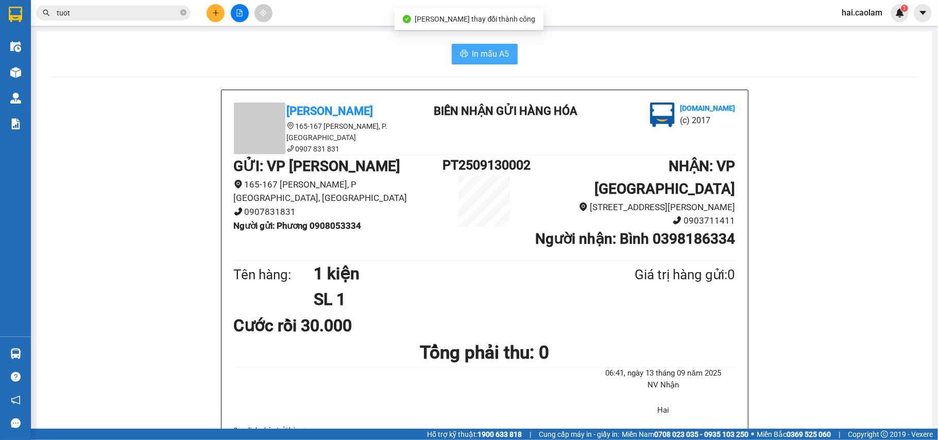
drag, startPoint x: 496, startPoint y: 42, endPoint x: 496, endPoint y: 58, distance: 15.4
click at [497, 58] on span "In mẫu A5" at bounding box center [490, 53] width 37 height 13
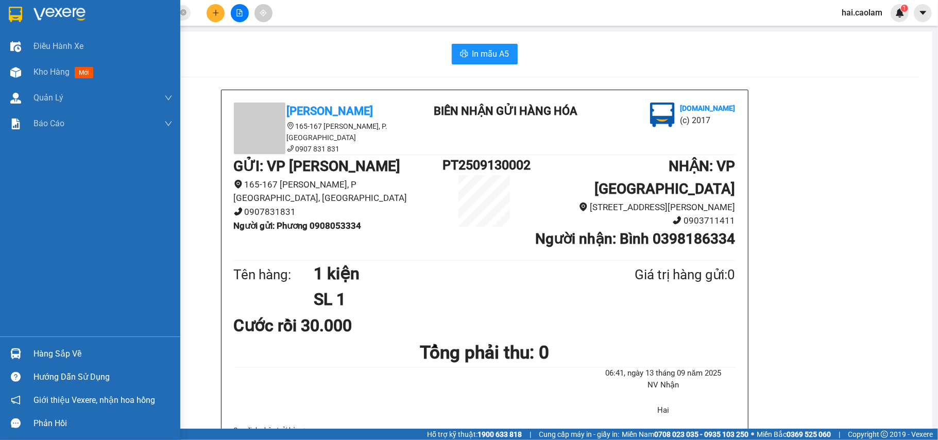
click at [5, 11] on div at bounding box center [90, 16] width 180 height 33
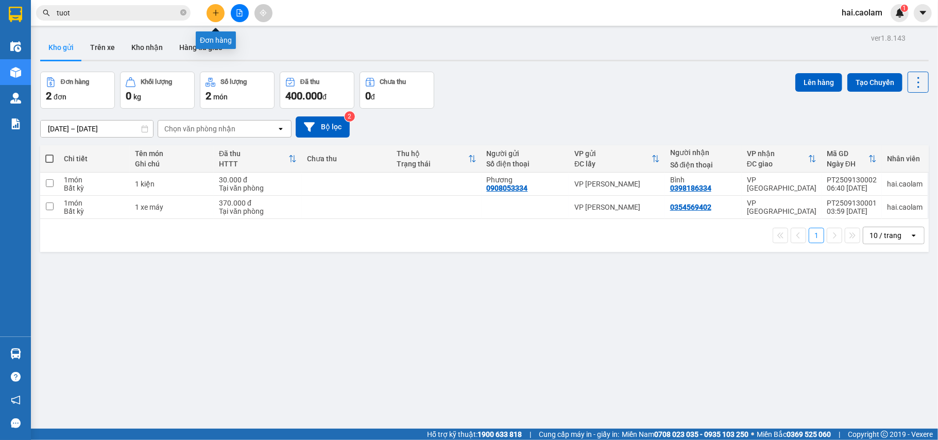
click at [211, 13] on button at bounding box center [215, 13] width 18 height 18
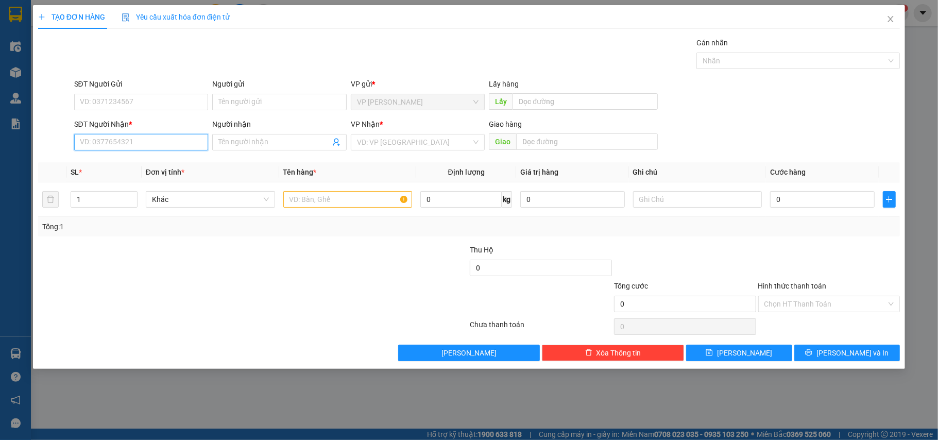
click at [149, 143] on input "SĐT Người Nhận *" at bounding box center [141, 142] width 134 height 16
click at [106, 144] on input "SĐT Người Nhận *" at bounding box center [141, 142] width 134 height 16
type input "0902673070"
click at [264, 138] on input "Người nhận" at bounding box center [274, 141] width 112 height 11
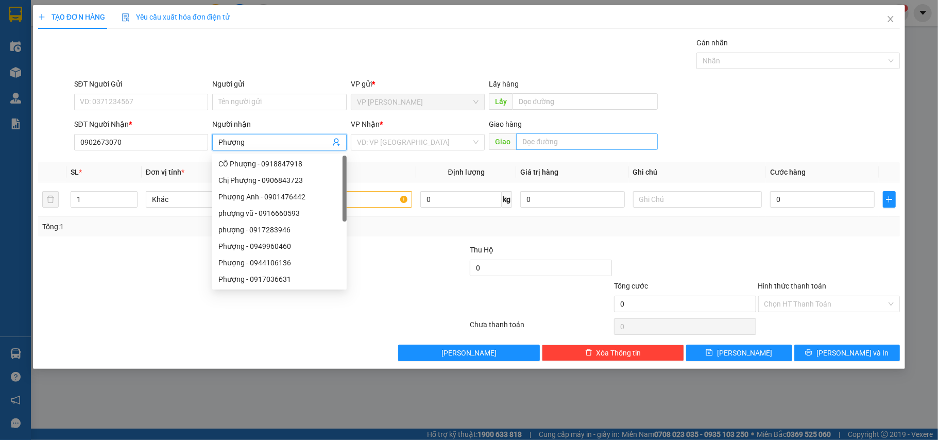
type input "Phượng"
click at [574, 145] on input "text" at bounding box center [587, 141] width 142 height 16
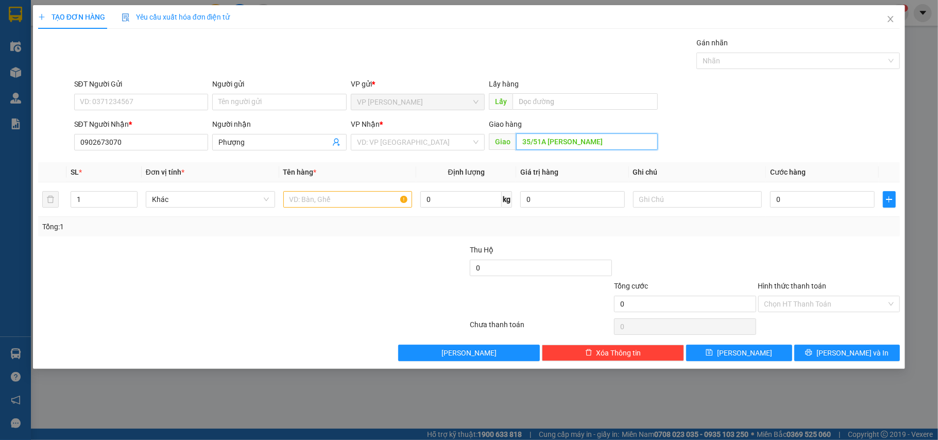
click at [596, 138] on input "35/51A Trần Đình Xu" at bounding box center [587, 141] width 142 height 16
type input "35/51A Trần Đình Xu, Q1"
click at [337, 202] on input "text" at bounding box center [347, 199] width 129 height 16
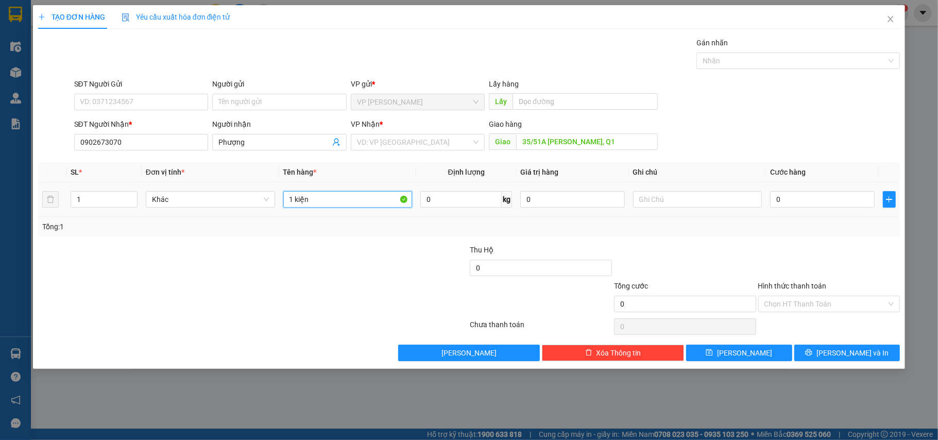
type input "1 kiện"
click at [793, 189] on td "0" at bounding box center [822, 199] width 112 height 34
click at [798, 192] on input "0" at bounding box center [822, 199] width 104 height 16
type input "6"
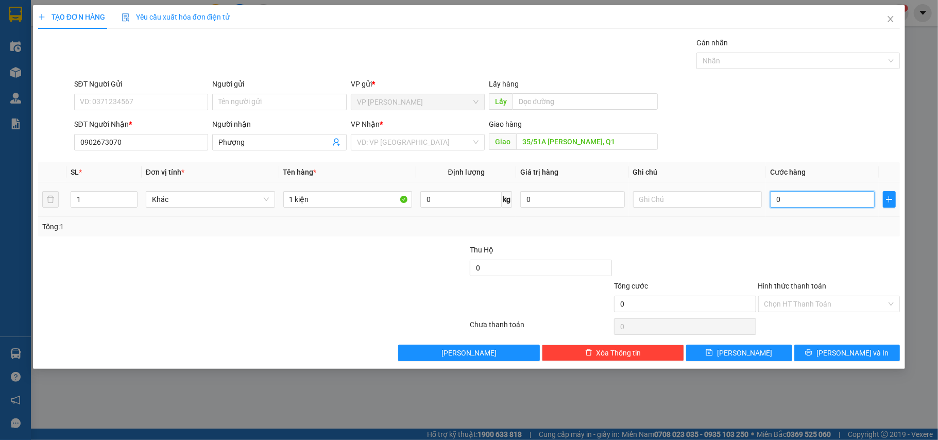
type input "6"
type input "60"
click at [780, 198] on input "60" at bounding box center [822, 199] width 104 height 16
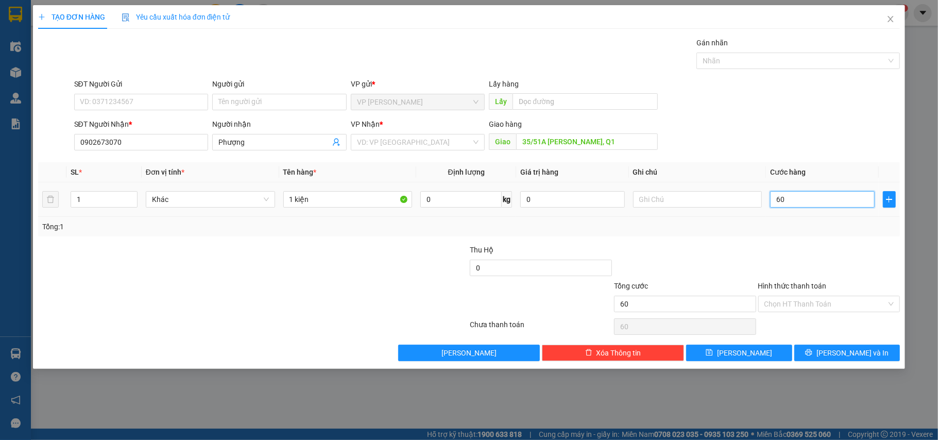
click at [780, 198] on input "60" at bounding box center [822, 199] width 104 height 16
type input "60.000"
click at [793, 314] on div "Hình thức thanh toán Chọn HT Thanh Toán" at bounding box center [829, 298] width 142 height 36
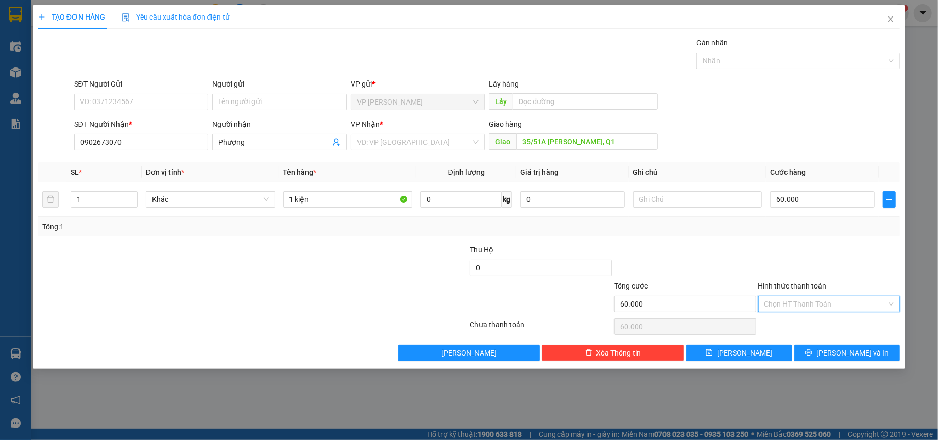
click at [796, 312] on input "Hình thức thanh toán" at bounding box center [825, 303] width 123 height 15
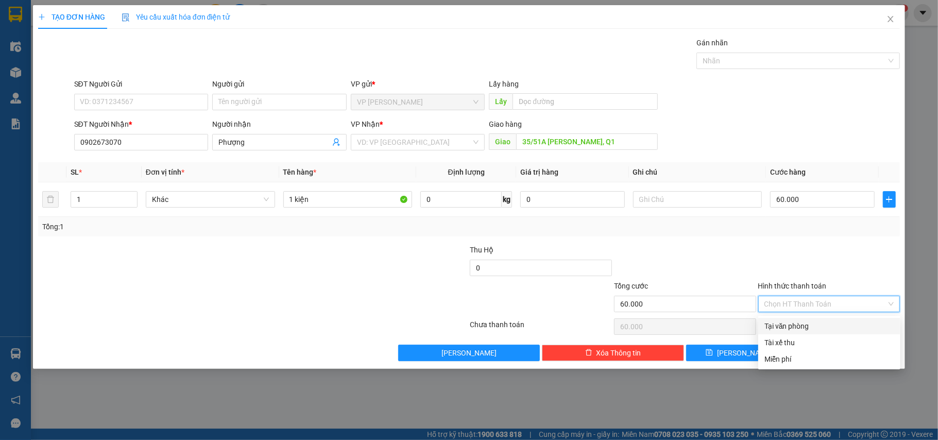
click at [795, 329] on div "Tại văn phòng" at bounding box center [829, 325] width 130 height 11
type input "0"
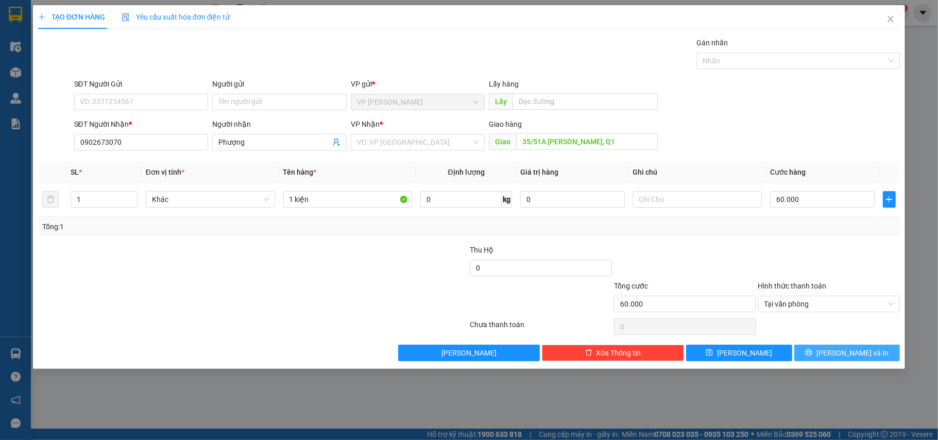
click at [847, 357] on span "Lưu và In" at bounding box center [852, 352] width 72 height 11
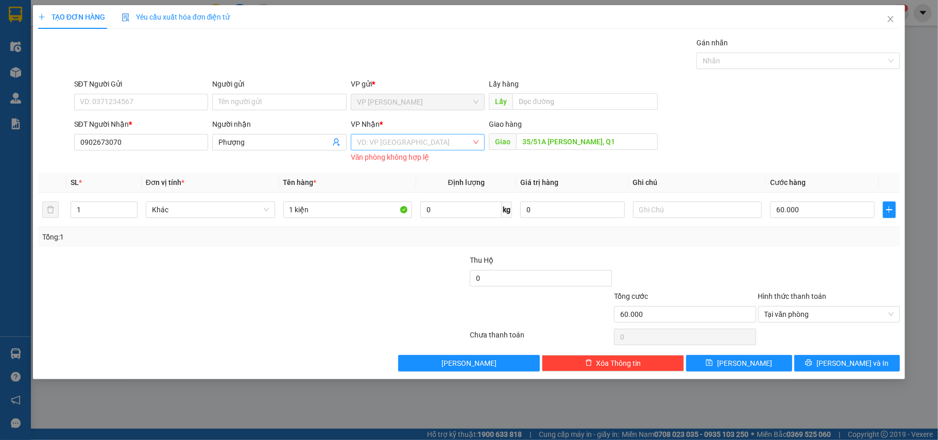
click at [423, 144] on input "search" at bounding box center [414, 141] width 115 height 15
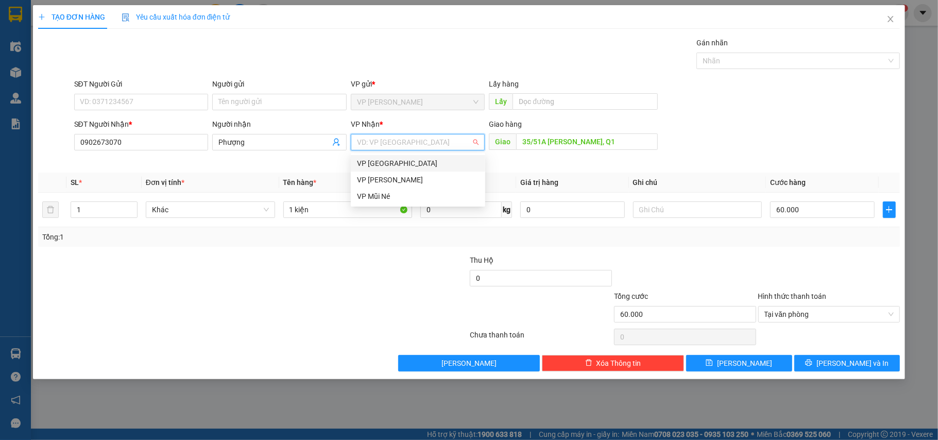
click at [392, 165] on div "VP [GEOGRAPHIC_DATA]" at bounding box center [418, 163] width 122 height 11
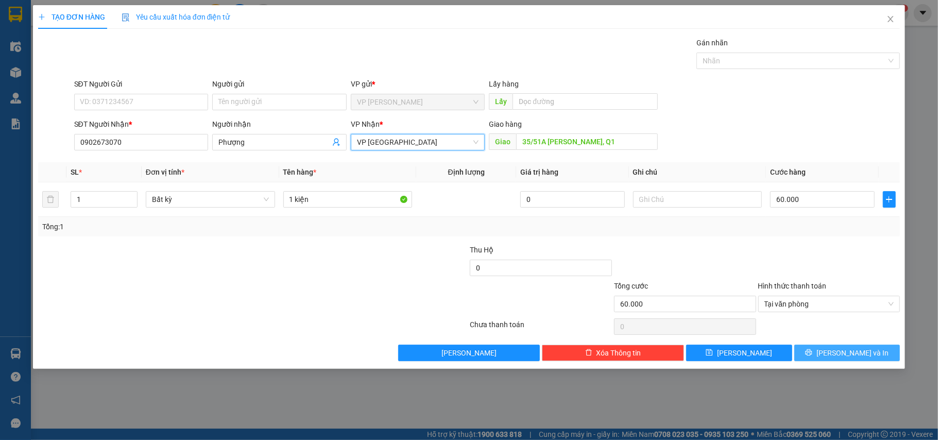
click at [853, 354] on span "Lưu và In" at bounding box center [852, 352] width 72 height 11
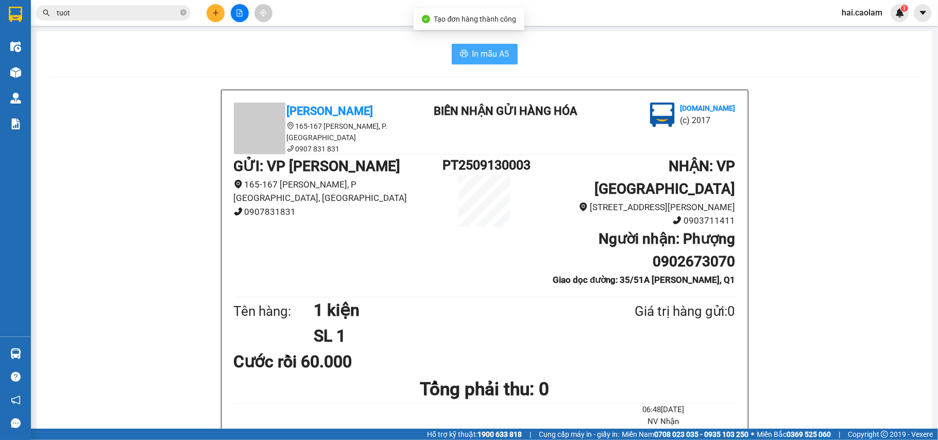
click at [499, 54] on span "In mẫu A5" at bounding box center [490, 53] width 37 height 13
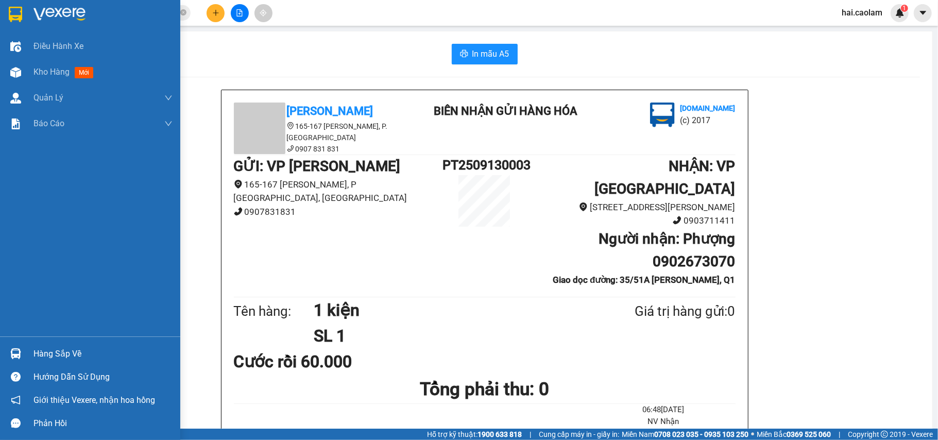
click at [12, 17] on img at bounding box center [15, 14] width 13 height 15
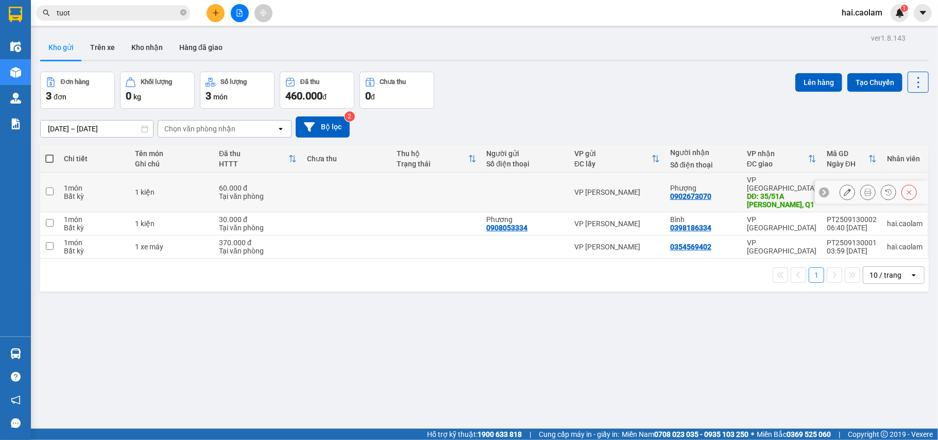
click at [633, 192] on div "[PERSON_NAME]" at bounding box center [616, 192] width 85 height 8
checkbox input "true"
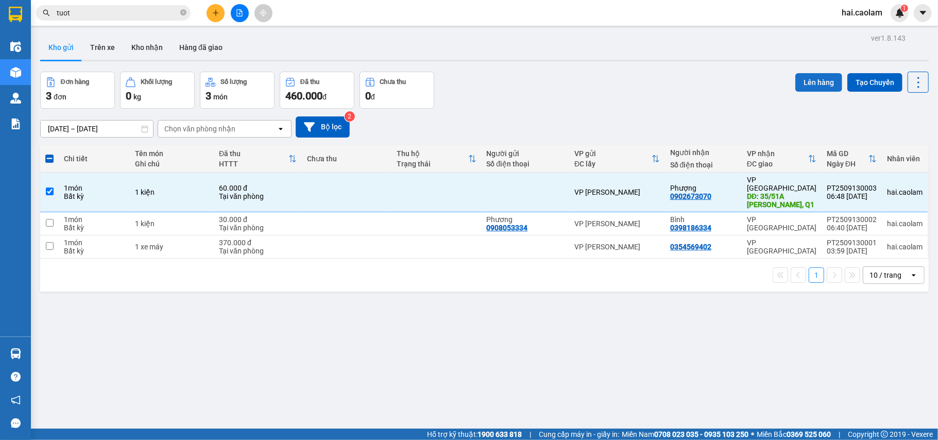
click at [802, 87] on button "Lên hàng" at bounding box center [818, 82] width 47 height 19
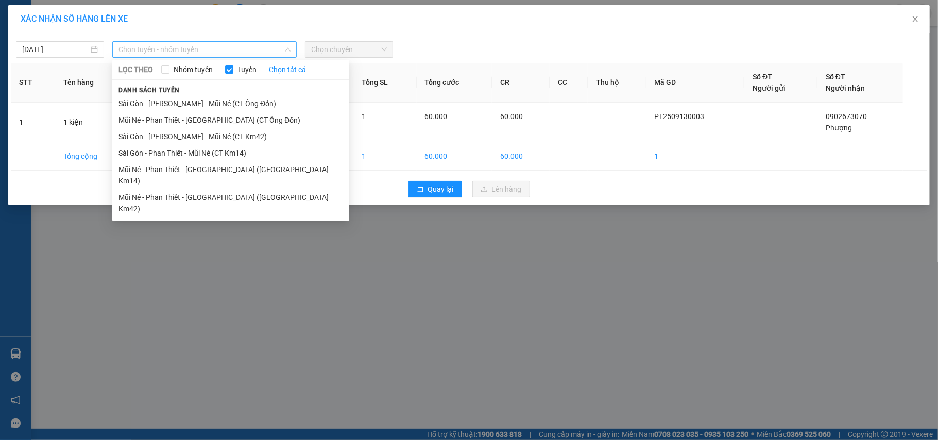
click at [162, 51] on span "Chọn tuyến - nhóm tuyến" at bounding box center [204, 49] width 172 height 15
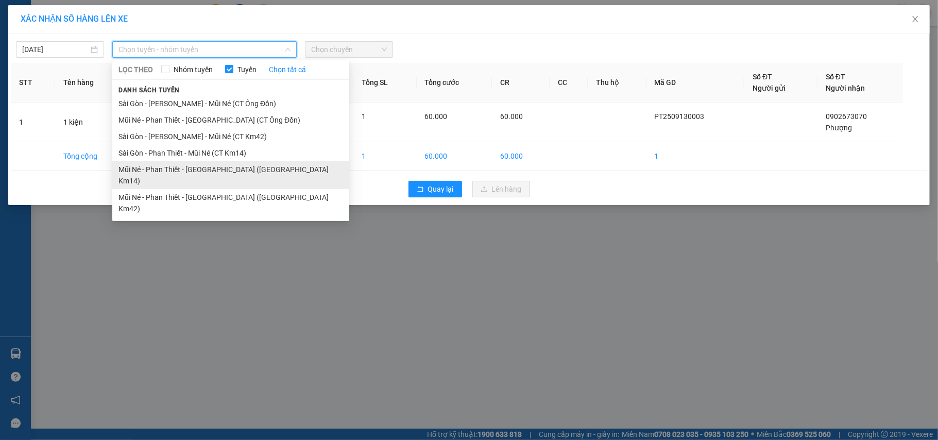
click at [204, 171] on li "Mũi Né - Phan Thiết - Sài Gòn (CT Km14)" at bounding box center [230, 175] width 237 height 28
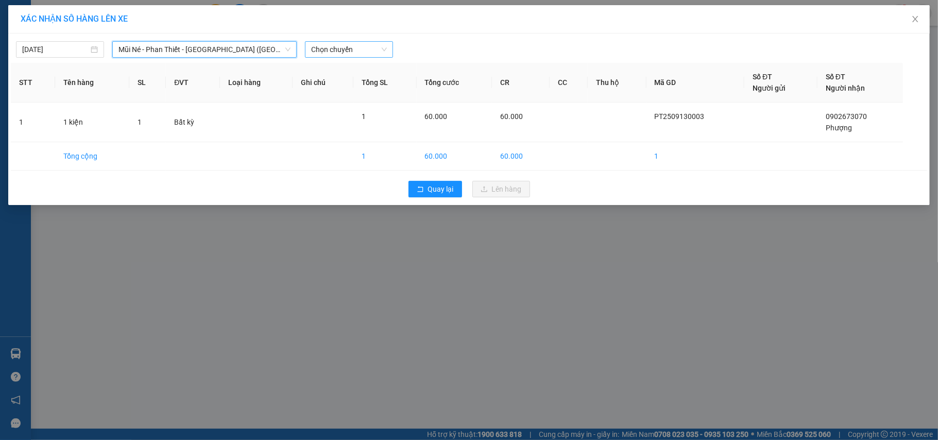
click at [347, 49] on span "Chọn chuyến" at bounding box center [349, 49] width 76 height 15
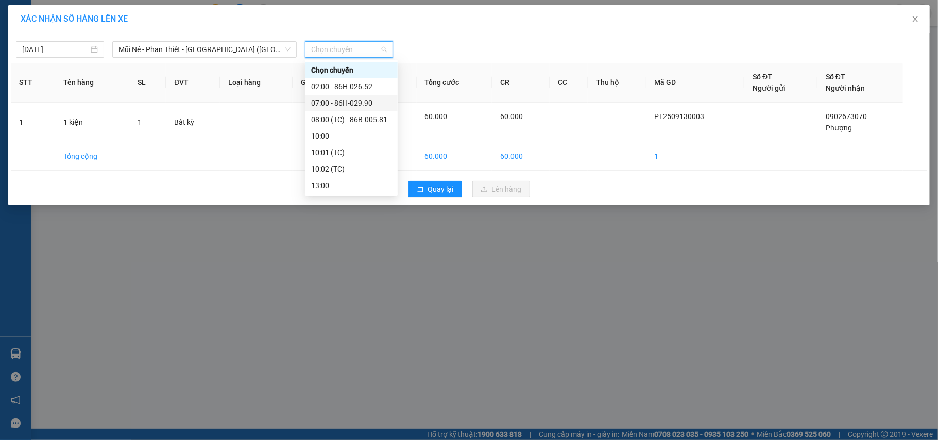
click at [364, 106] on div "07:00 - 86H-029.90" at bounding box center [351, 102] width 80 height 11
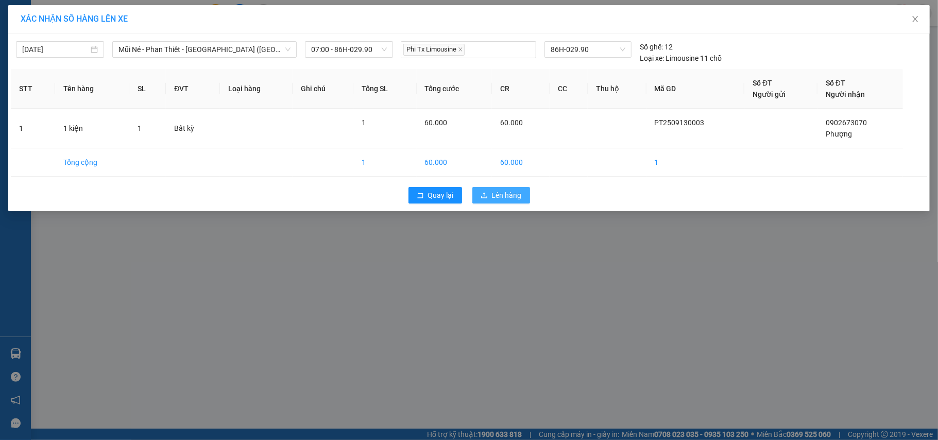
click at [515, 198] on span "Lên hàng" at bounding box center [507, 194] width 30 height 11
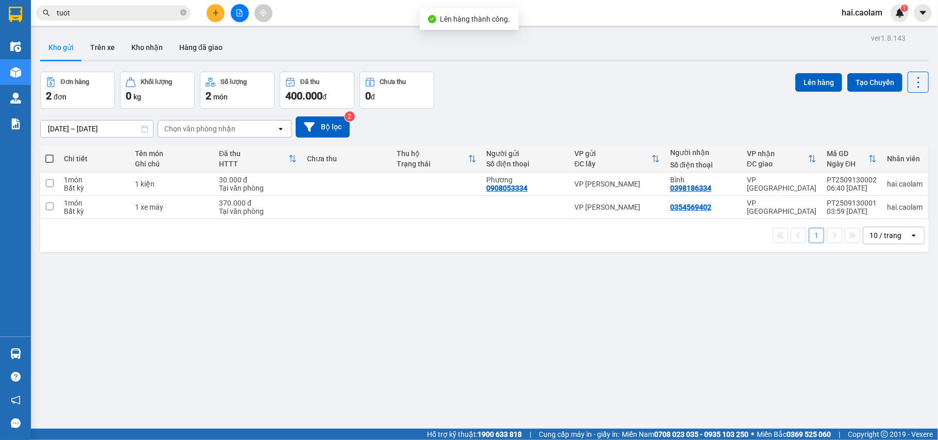
click at [548, 106] on div "Đơn hàng 2 đơn Khối lượng 0 kg Số lượng 2 món Đã thu 400.000 đ Chưa thu 0 đ Lên…" at bounding box center [484, 90] width 888 height 37
click at [485, 107] on div "Đơn hàng 2 đơn Khối lượng 0 kg Số lượng 2 món Đã thu 400.000 đ Chưa thu 0 đ Lên…" at bounding box center [484, 90] width 888 height 37
click at [223, 18] on div at bounding box center [239, 13] width 77 height 18
click at [214, 15] on icon "plus" at bounding box center [215, 12] width 7 height 7
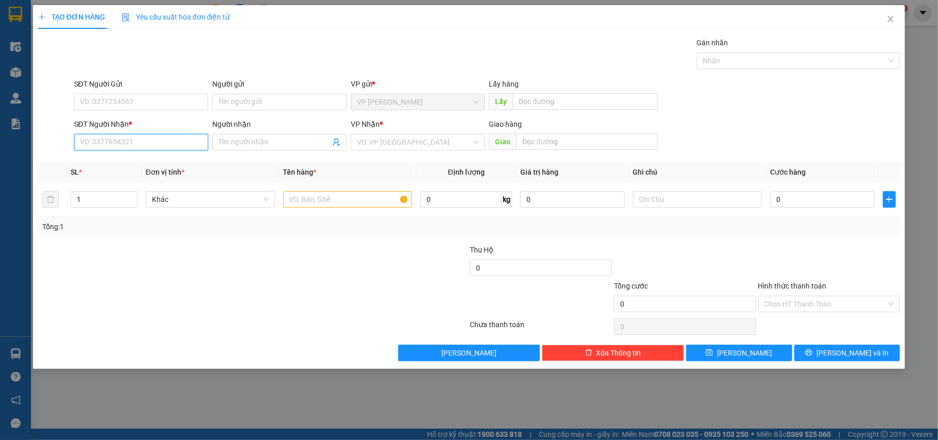
click at [131, 142] on input "SĐT Người Nhận *" at bounding box center [141, 142] width 134 height 16
type input "0797810723"
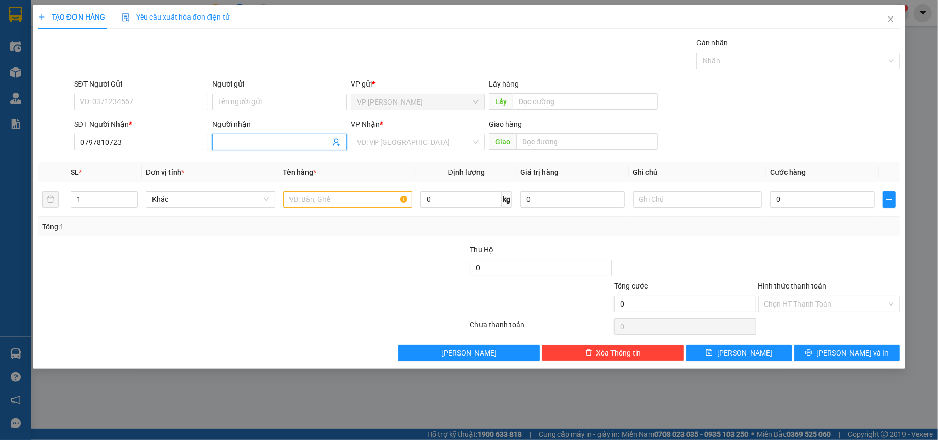
click at [260, 136] on span at bounding box center [279, 142] width 134 height 16
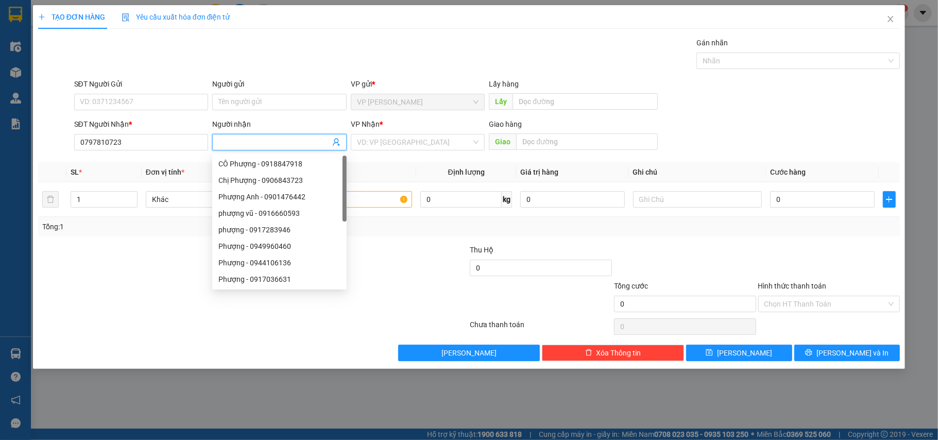
click at [250, 143] on input "Người nhận" at bounding box center [274, 141] width 112 height 11
type input "Thảo"
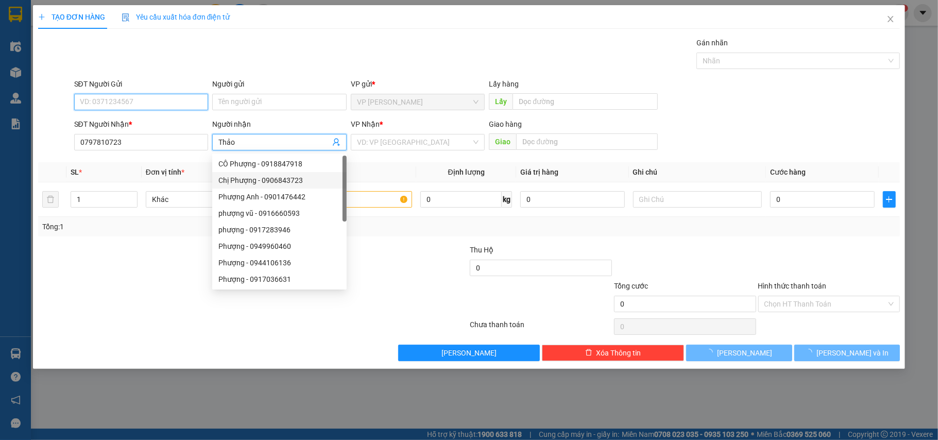
click at [110, 97] on input "SĐT Người Gửi" at bounding box center [141, 102] width 134 height 16
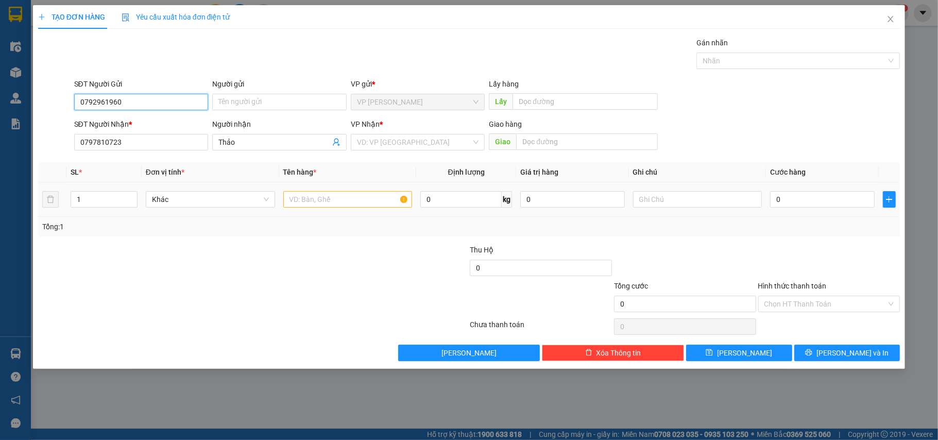
type input "0792961960"
click at [316, 194] on input "text" at bounding box center [347, 199] width 129 height 16
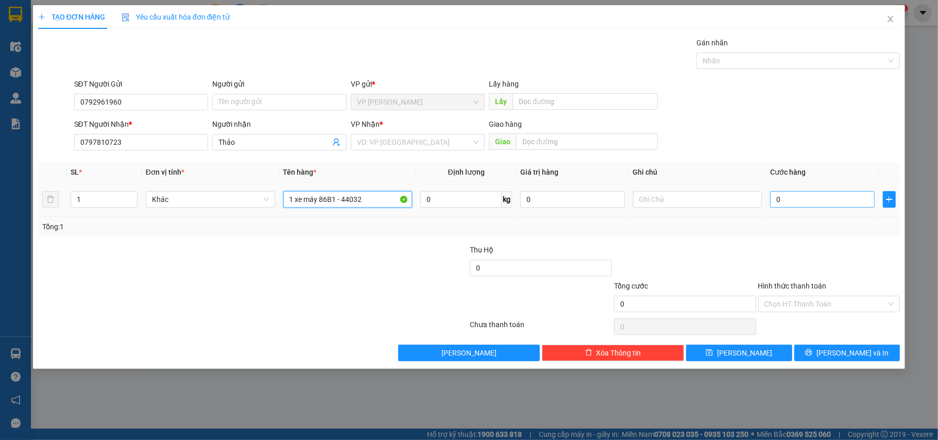
type input "1 xe máy 86B1 - 44032"
click at [835, 198] on input "0" at bounding box center [822, 199] width 104 height 16
type input "3"
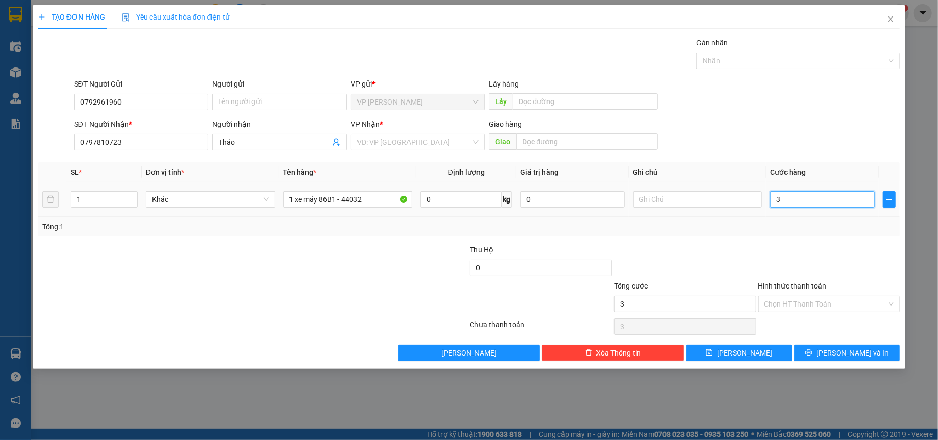
type input "37"
type input "370"
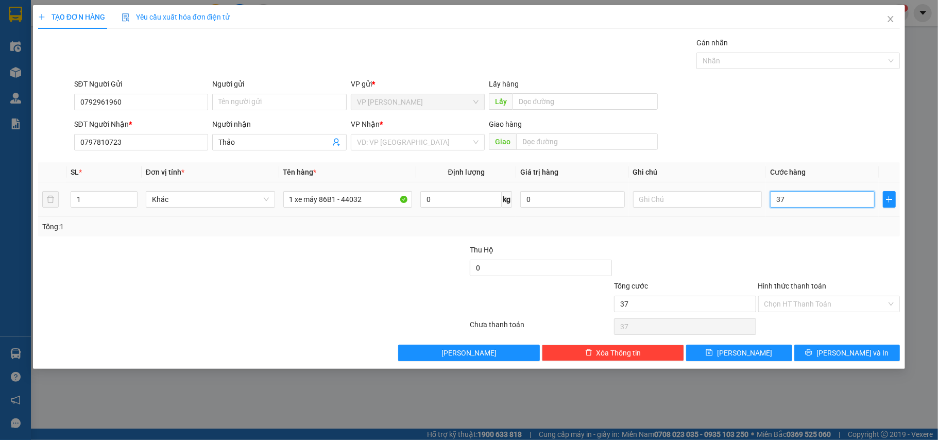
type input "370"
type input "370.000"
click at [825, 227] on div "Tổng: 1" at bounding box center [469, 226] width 854 height 11
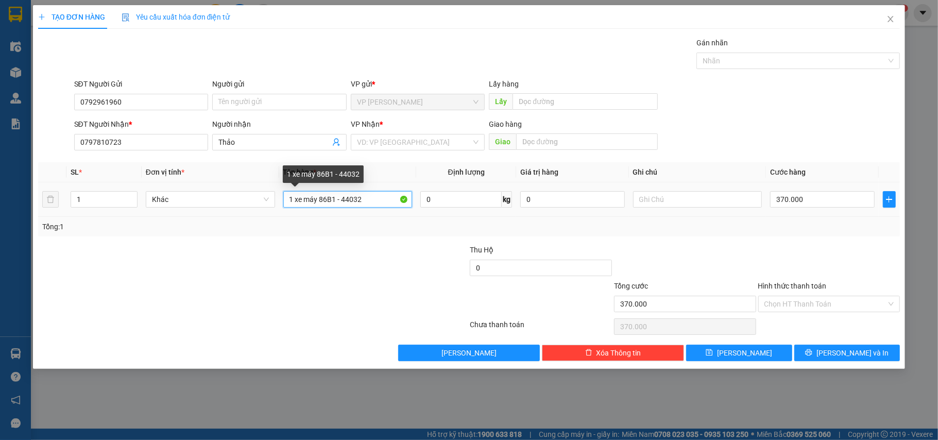
click at [380, 202] on input "1 xe máy 86B1 - 44032" at bounding box center [347, 199] width 129 height 16
type input "1 xe máy 86B1 - 44032 + xốp vàng"
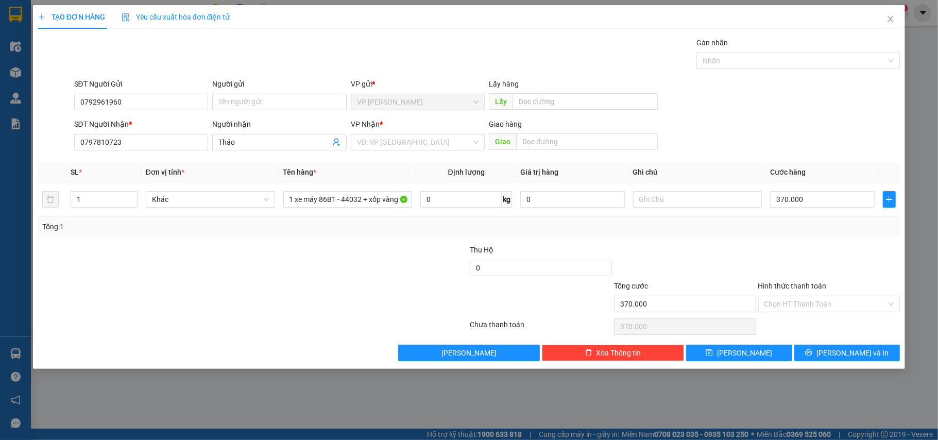
click at [748, 131] on div "SĐT Người Nhận * 0797810723 Người nhận Thảo VP Nhận * VD: VP Sài Gòn Giao hàng …" at bounding box center [487, 136] width 830 height 36
drag, startPoint x: 811, startPoint y: 240, endPoint x: 813, endPoint y: 257, distance: 17.5
click at [811, 244] on div "Transit Pickup Surcharge Ids Transit Deliver Surcharge Ids Transit Deliver Surc…" at bounding box center [469, 199] width 862 height 324
click at [827, 301] on input "Hình thức thanh toán" at bounding box center [825, 303] width 123 height 15
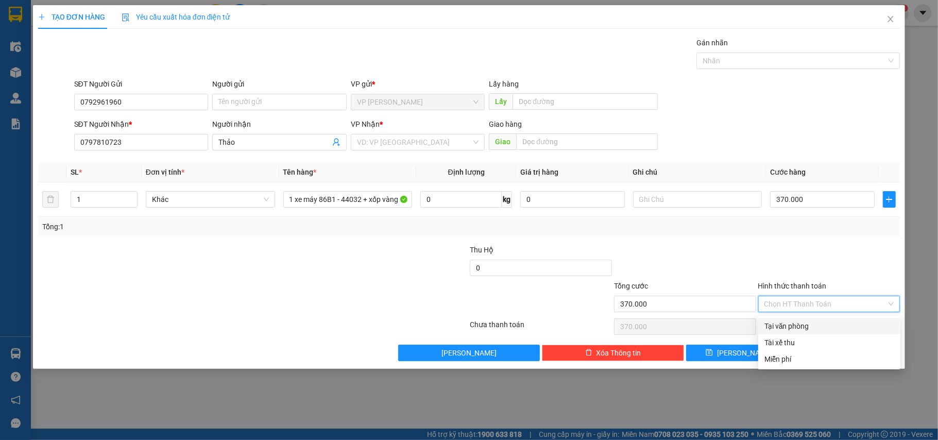
click at [791, 330] on div "Tại văn phòng" at bounding box center [829, 325] width 130 height 11
type input "0"
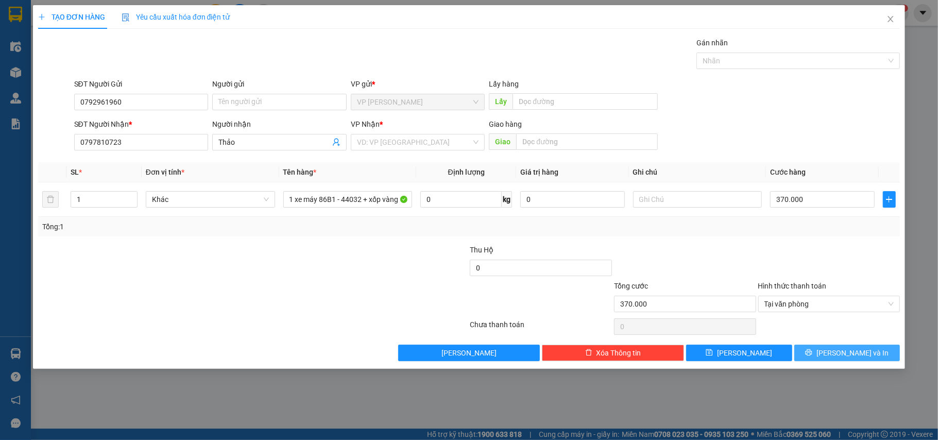
drag, startPoint x: 878, startPoint y: 357, endPoint x: 870, endPoint y: 344, distance: 14.9
click at [878, 356] on button "Lưu và In" at bounding box center [847, 352] width 106 height 16
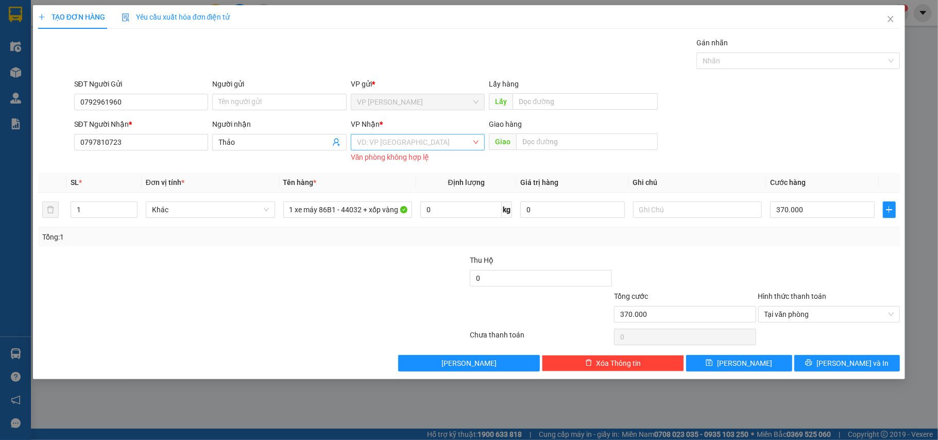
click at [435, 140] on input "search" at bounding box center [414, 141] width 115 height 15
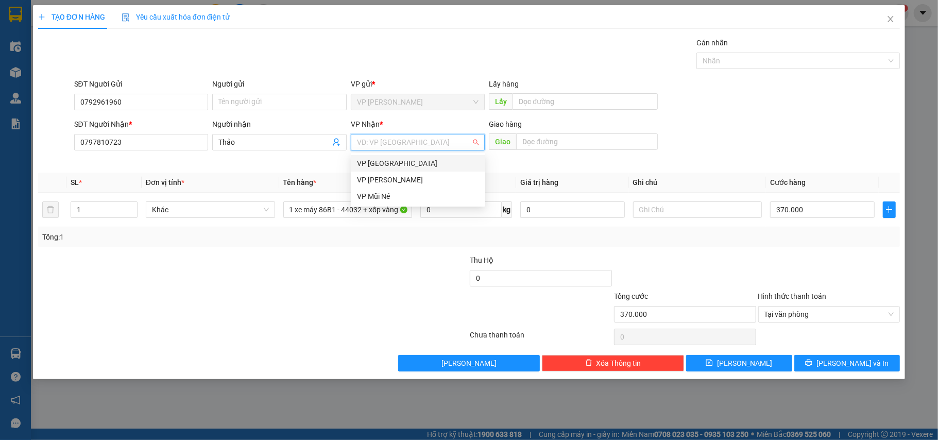
click at [377, 161] on div "VP [GEOGRAPHIC_DATA]" at bounding box center [418, 163] width 122 height 11
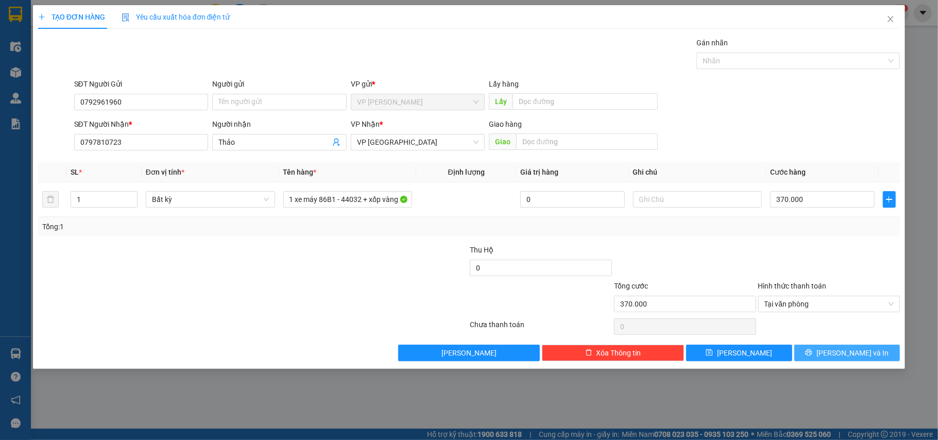
click at [847, 357] on span "Lưu và In" at bounding box center [852, 352] width 72 height 11
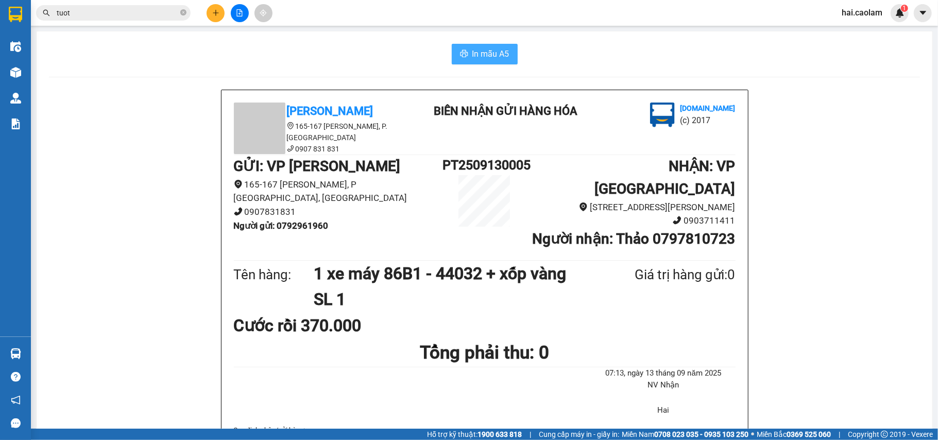
click at [466, 48] on button "In mẫu A5" at bounding box center [485, 54] width 66 height 21
click at [95, 4] on div "Kết quả tìm kiếm ( 374 ) Bộ lọc Mã ĐH Trạng thái Món hàng Thu hộ Tổng cước Chưa…" at bounding box center [100, 13] width 201 height 18
click at [95, 13] on input "tuot" at bounding box center [118, 12] width 122 height 11
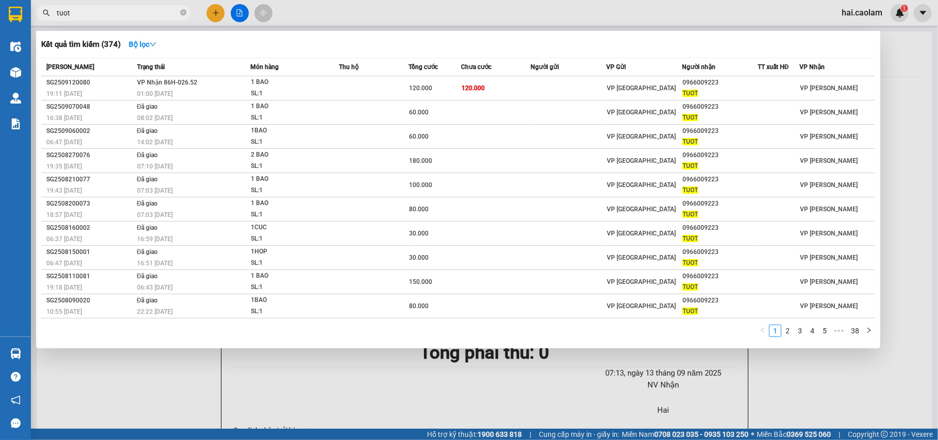
click at [95, 13] on input "tuot" at bounding box center [118, 12] width 122 height 11
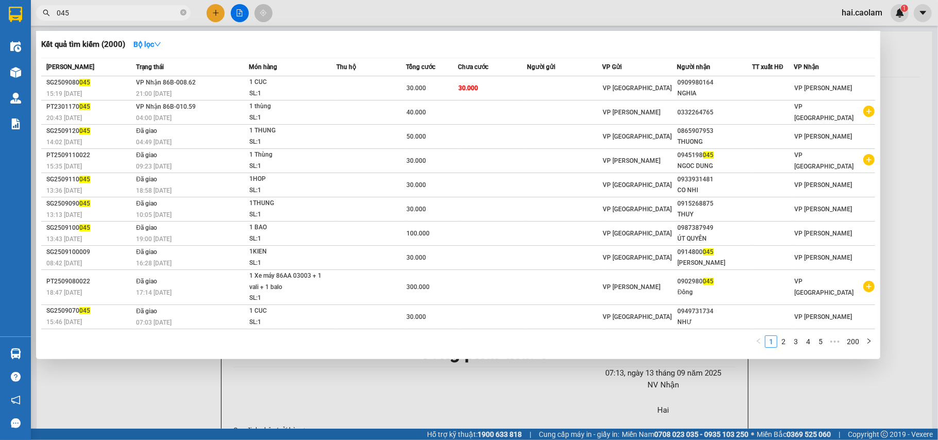
type input "045"
click at [905, 165] on div at bounding box center [469, 220] width 938 height 440
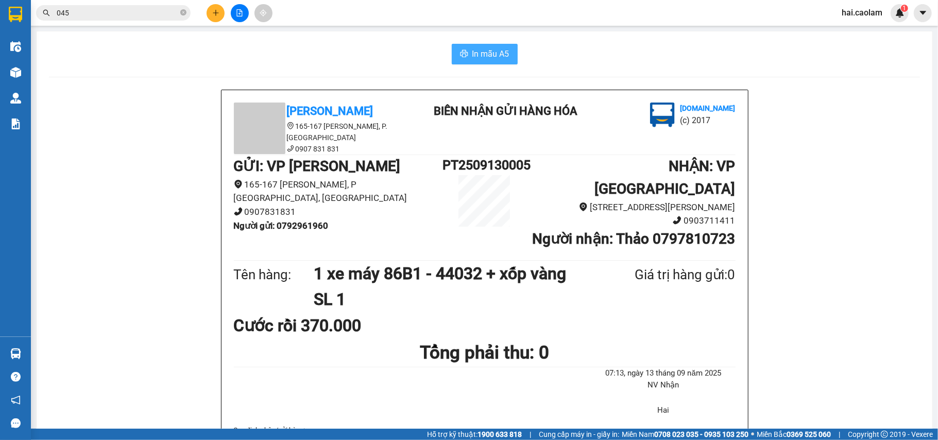
click at [475, 48] on span "In mẫu A5" at bounding box center [490, 53] width 37 height 13
click at [133, 11] on input "045" at bounding box center [118, 12] width 122 height 11
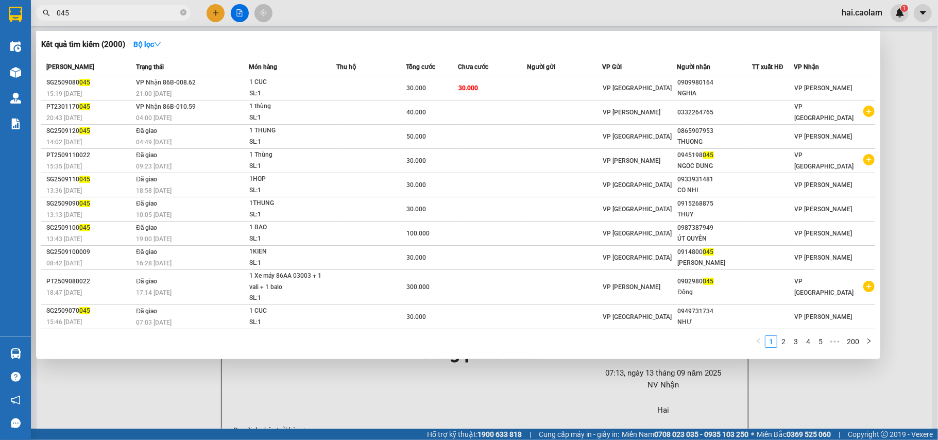
click at [131, 11] on input "045" at bounding box center [118, 12] width 122 height 11
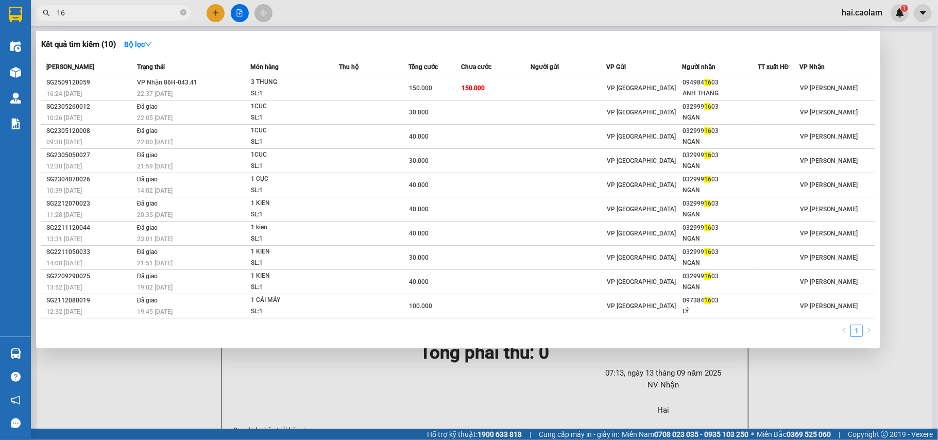
type input "1"
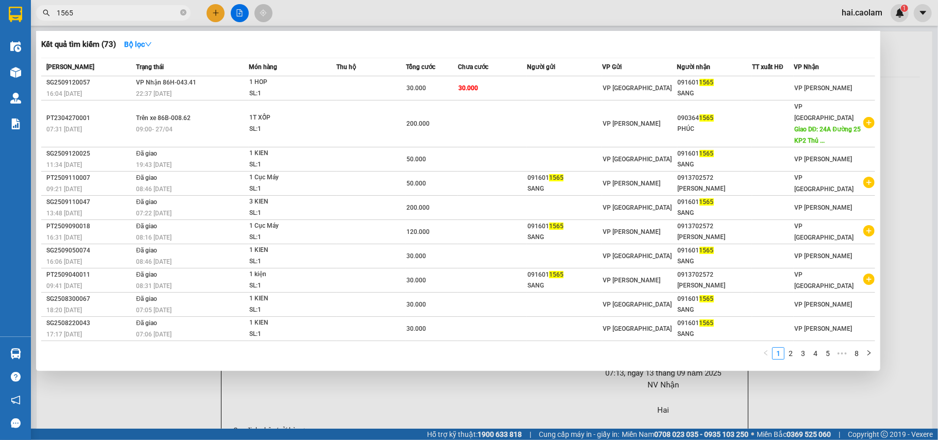
type input "1565"
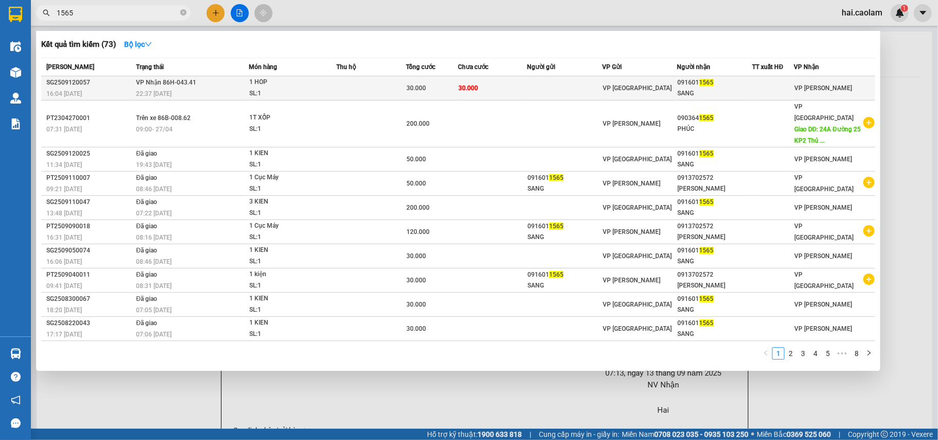
click at [690, 82] on div "091601 1565" at bounding box center [715, 82] width 74 height 11
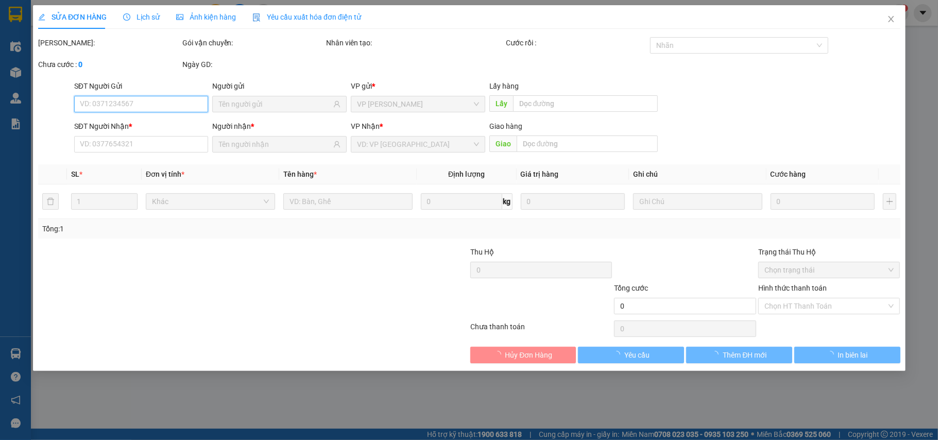
type input "0916011565"
type input "SANG"
type input "30.000"
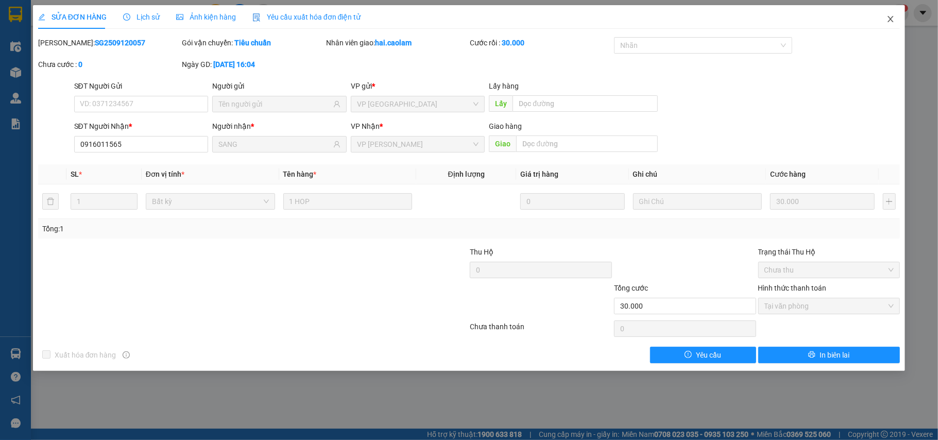
click at [895, 21] on span "Close" at bounding box center [890, 19] width 29 height 29
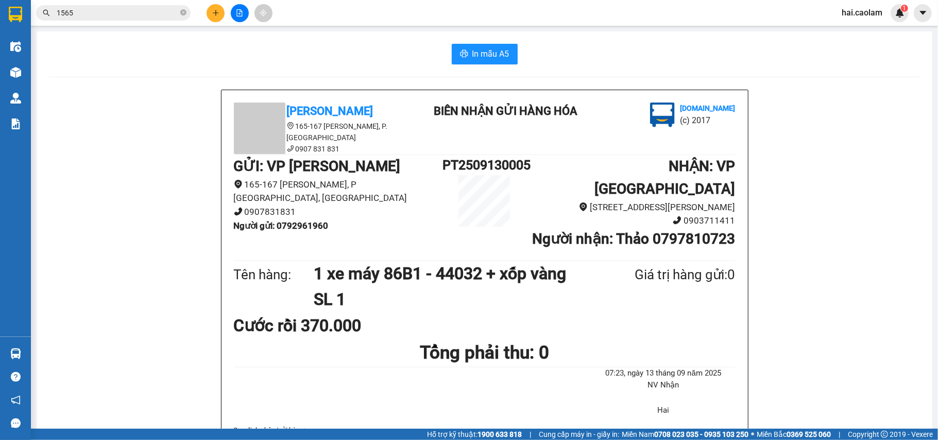
click at [97, 10] on input "1565" at bounding box center [118, 12] width 122 height 11
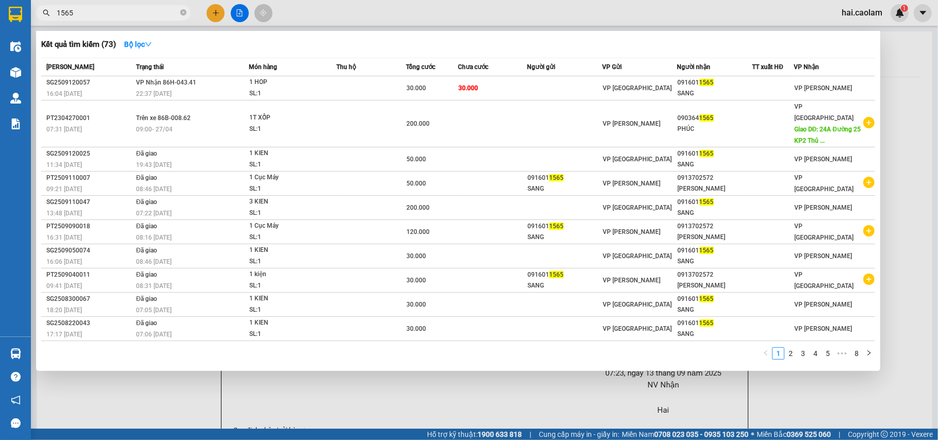
click at [97, 13] on input "1565" at bounding box center [118, 12] width 122 height 11
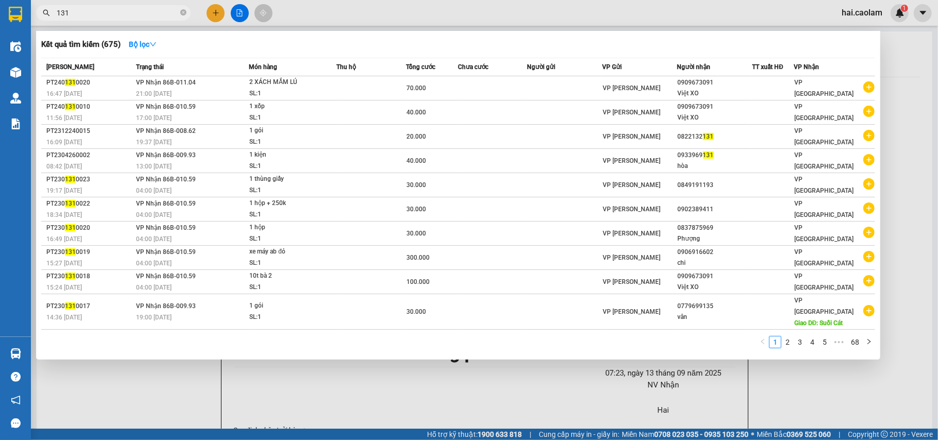
click at [840, 387] on div at bounding box center [469, 220] width 938 height 440
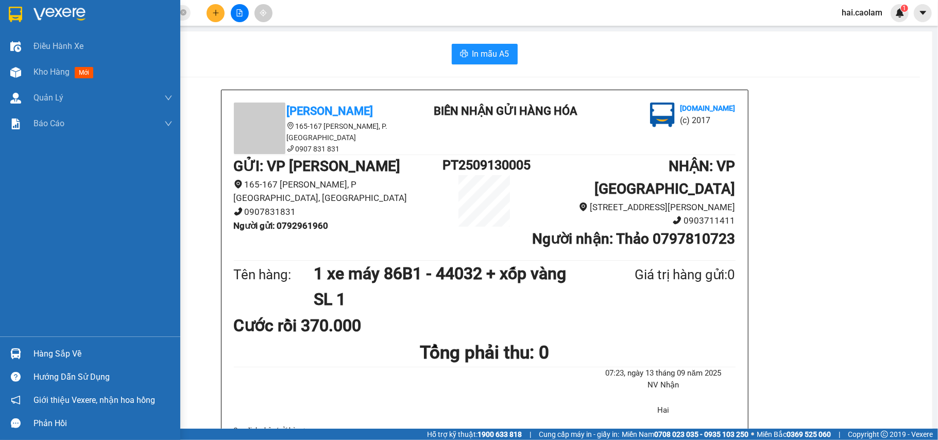
click at [26, 9] on div at bounding box center [90, 16] width 180 height 33
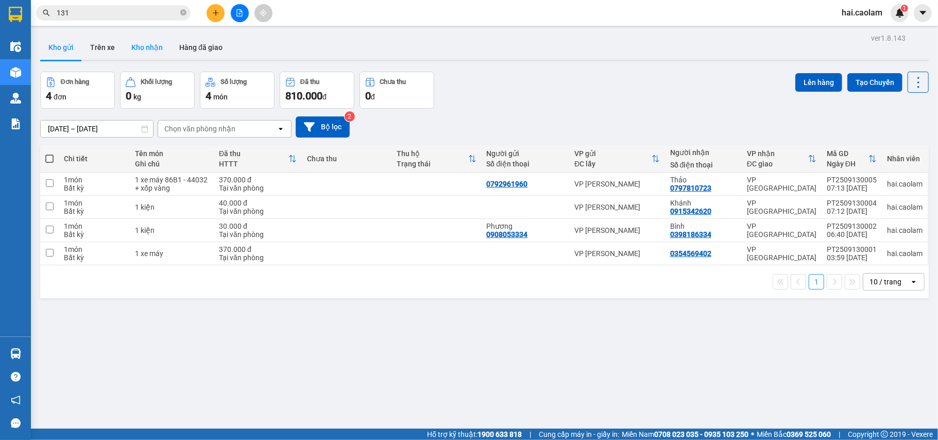
click at [151, 44] on button "Kho nhận" at bounding box center [147, 47] width 48 height 25
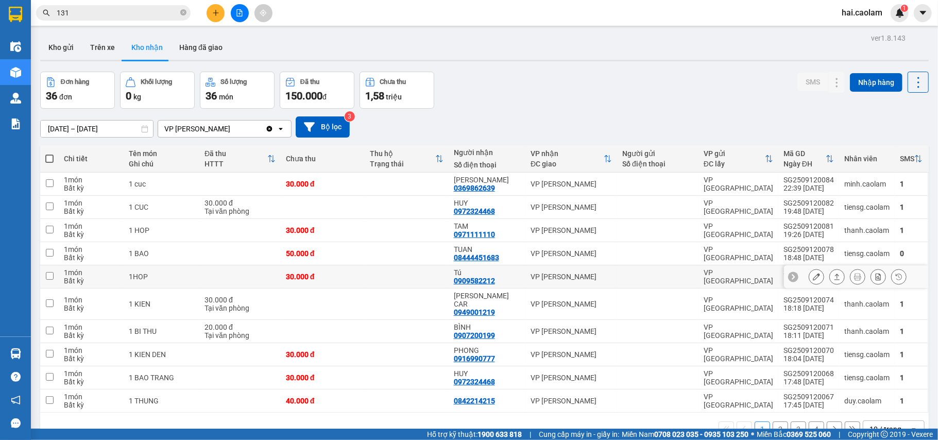
scroll to position [47, 0]
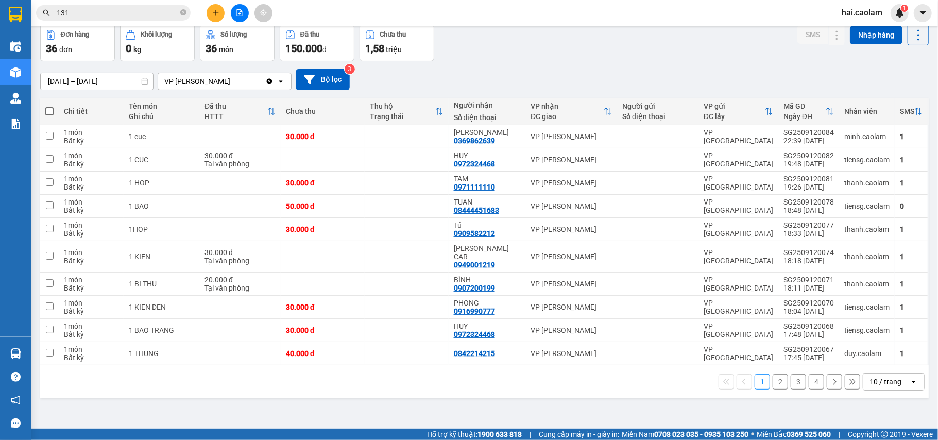
click at [772, 374] on button "2" at bounding box center [779, 381] width 15 height 15
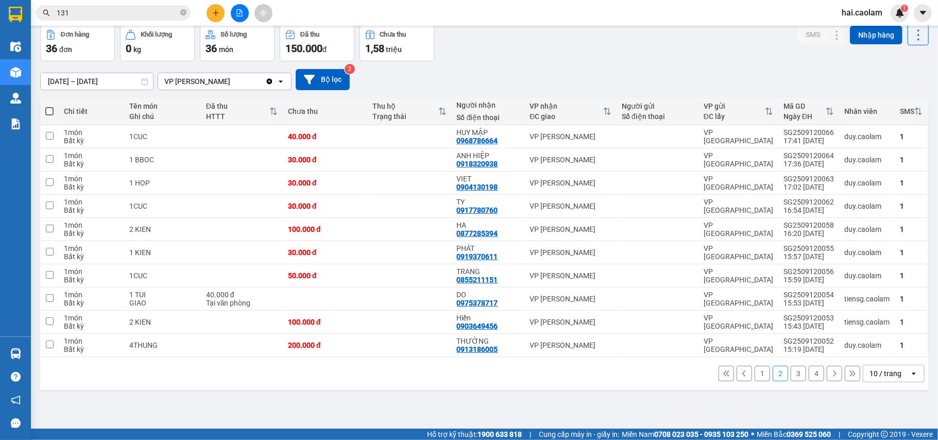
click at [790, 377] on button "3" at bounding box center [797, 373] width 15 height 15
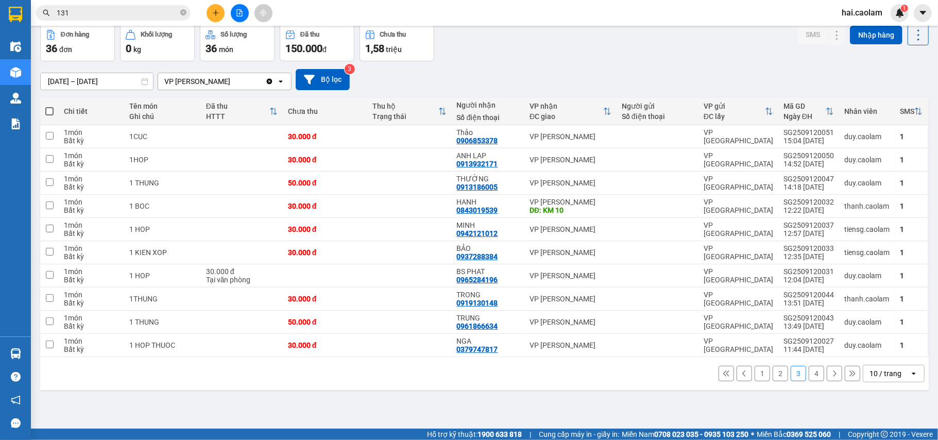
click at [810, 377] on button "4" at bounding box center [815, 373] width 15 height 15
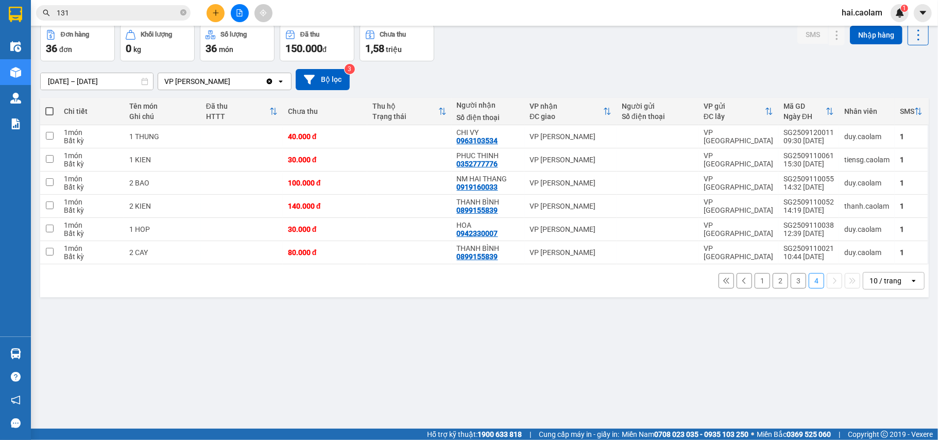
click at [761, 285] on div "1 2 3 4 10 / trang open" at bounding box center [484, 281] width 880 height 18
click at [754, 285] on button "1" at bounding box center [761, 280] width 15 height 15
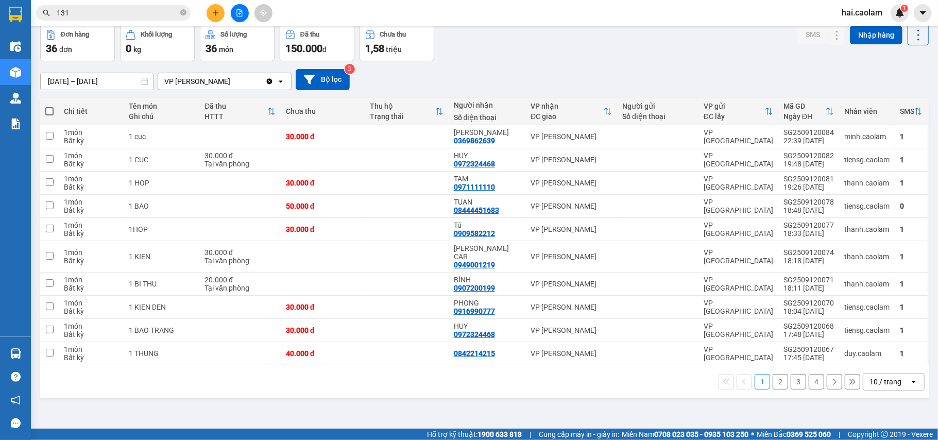
click at [772, 374] on button "2" at bounding box center [779, 381] width 15 height 15
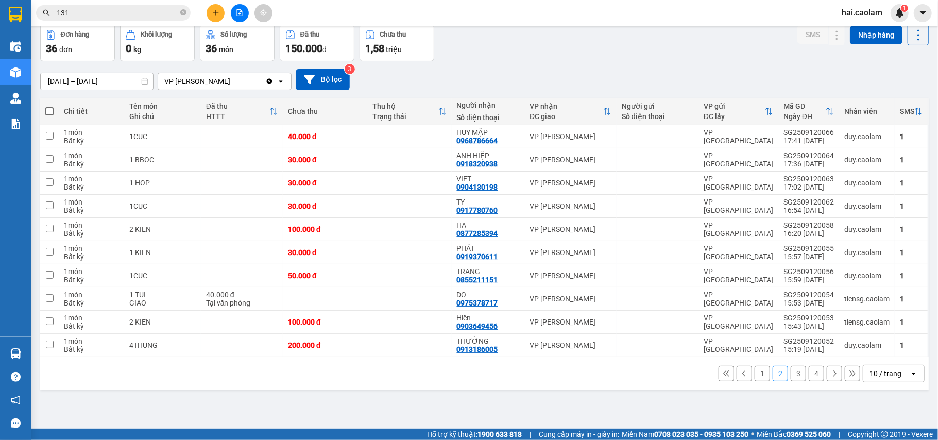
click at [810, 377] on button "4" at bounding box center [815, 373] width 15 height 15
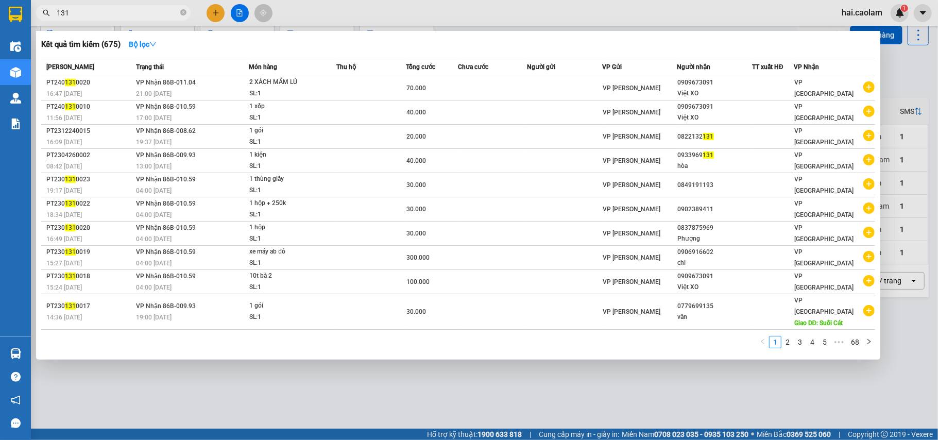
click at [122, 9] on input "131" at bounding box center [118, 12] width 122 height 11
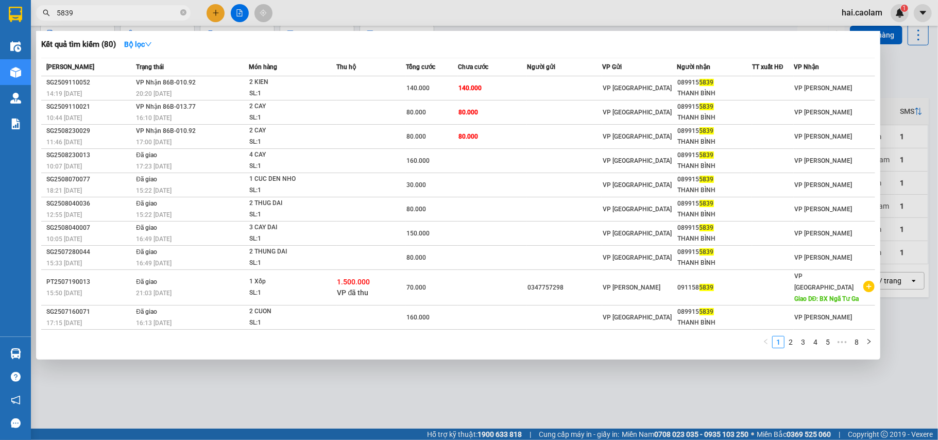
type input "5839"
click at [216, 11] on div at bounding box center [469, 220] width 938 height 440
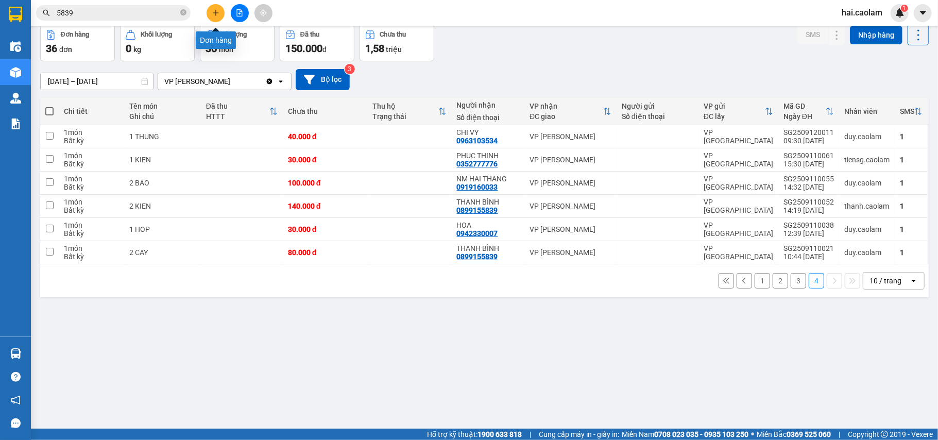
click at [213, 10] on icon "plus" at bounding box center [215, 12] width 7 height 7
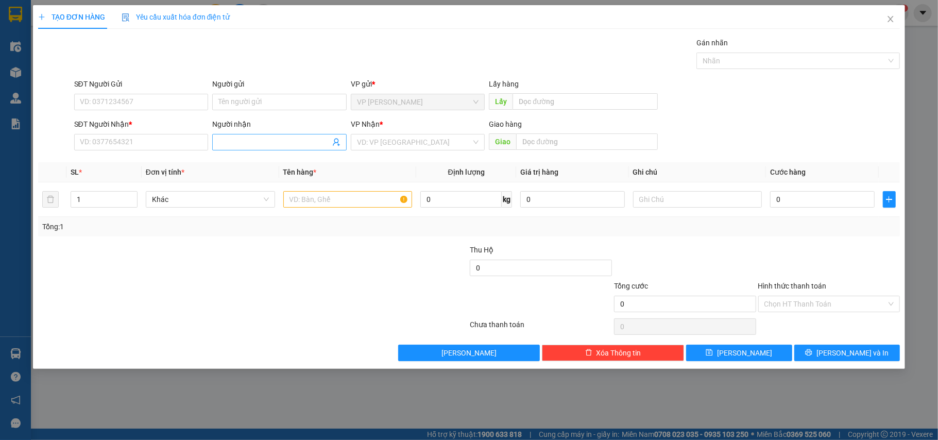
click at [293, 149] on span at bounding box center [279, 142] width 134 height 16
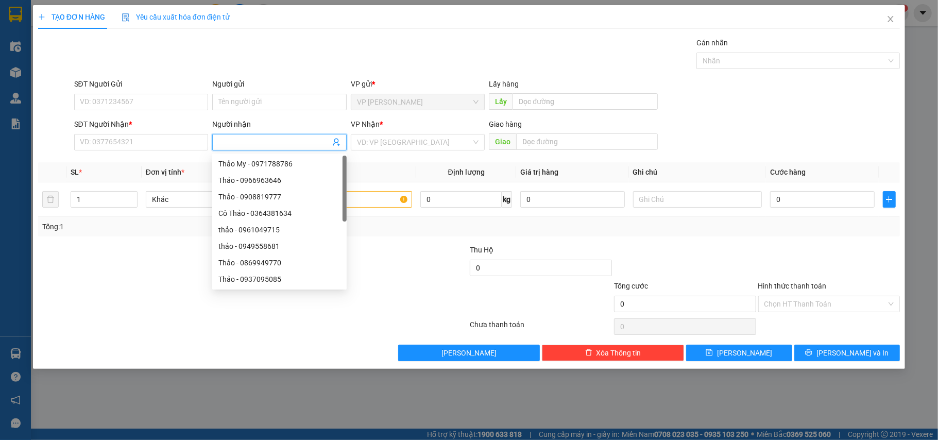
click at [280, 141] on input "Người nhận" at bounding box center [274, 141] width 112 height 11
type input "ty sau"
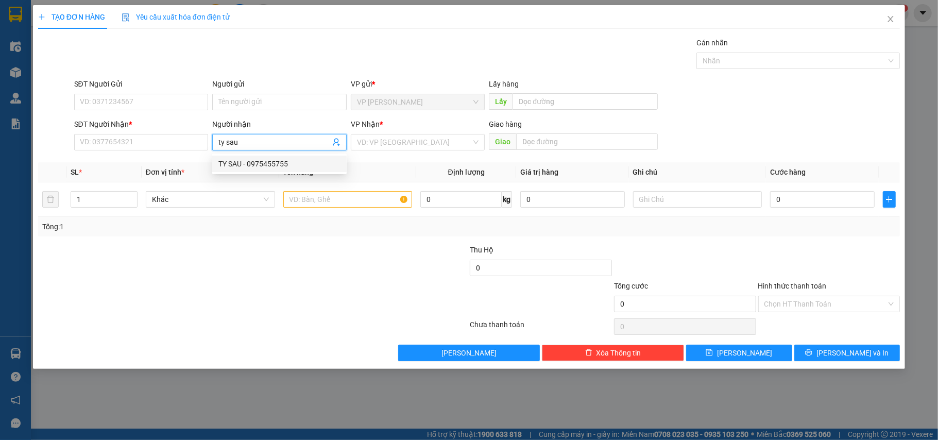
click at [291, 162] on div "TY SAU - 0975455755" at bounding box center [279, 163] width 122 height 11
type input "0975455755"
type input "TY SAU"
click at [327, 201] on input "text" at bounding box center [347, 199] width 129 height 16
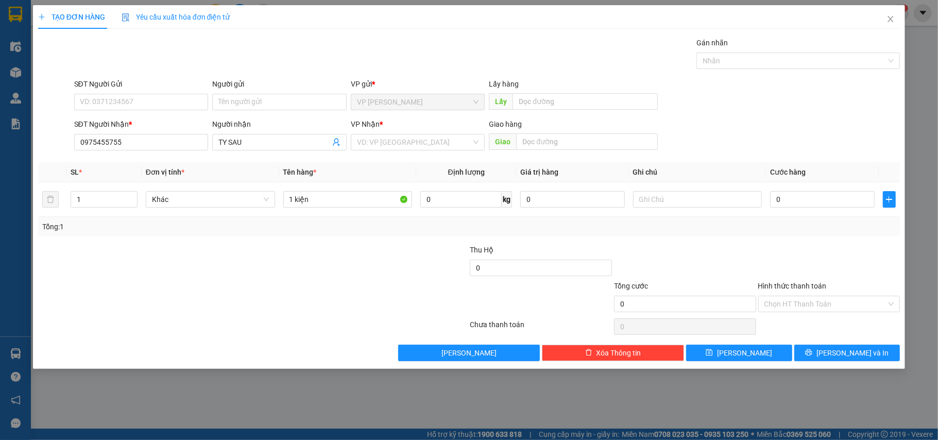
click at [714, 132] on div "SĐT Người Nhận * 0975455755 Người nhận TY SAU VP Nhận * VD: VP Sài Gòn Giao hàn…" at bounding box center [487, 136] width 830 height 36
click at [291, 199] on input "1 kiện" at bounding box center [347, 199] width 129 height 16
type input "5 kiện"
click at [726, 101] on div "SĐT Người Gửi VD: 0371234567 Người gửi Tên người gửi VP gửi * VP Phan Thiết Lấy…" at bounding box center [487, 96] width 830 height 36
click at [813, 202] on input "0" at bounding box center [822, 199] width 104 height 16
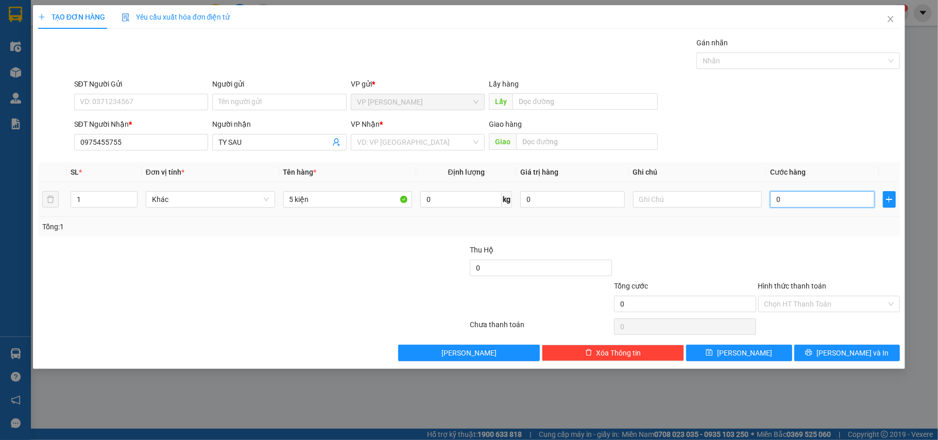
type input "2"
type input "25"
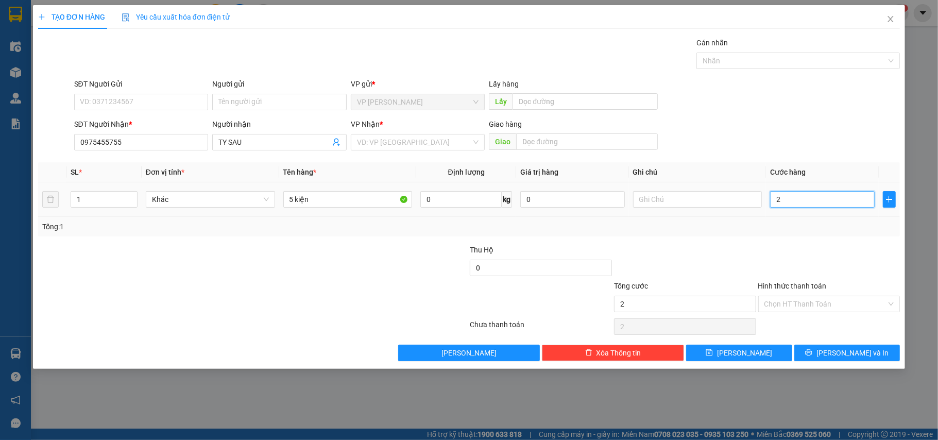
type input "25"
type input "250"
type input "2.500"
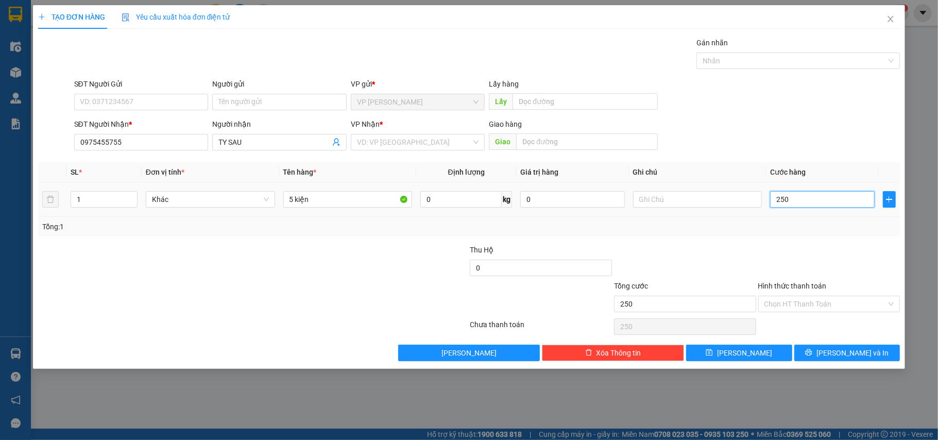
type input "2.500"
type input "25.000"
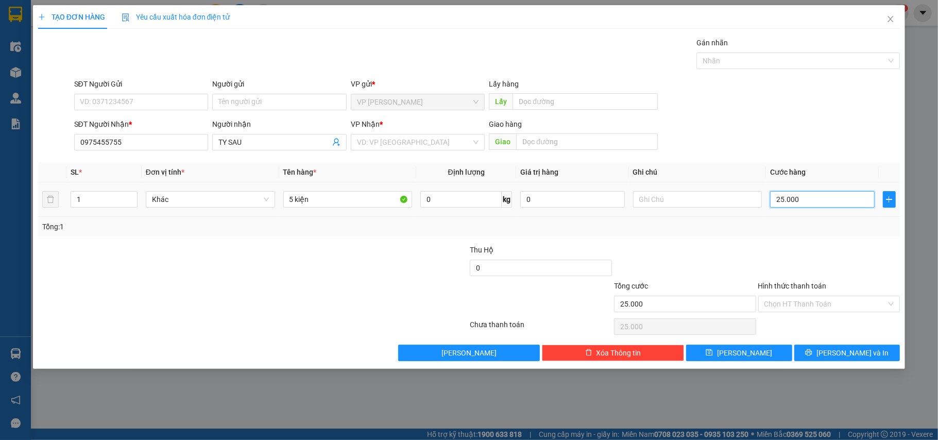
type input "250.000"
click at [853, 117] on form "SĐT Người Gửi VD: 0371234567 Người gửi Tên người gửi VP gửi * VP Phan Thiết Lấy…" at bounding box center [469, 116] width 862 height 76
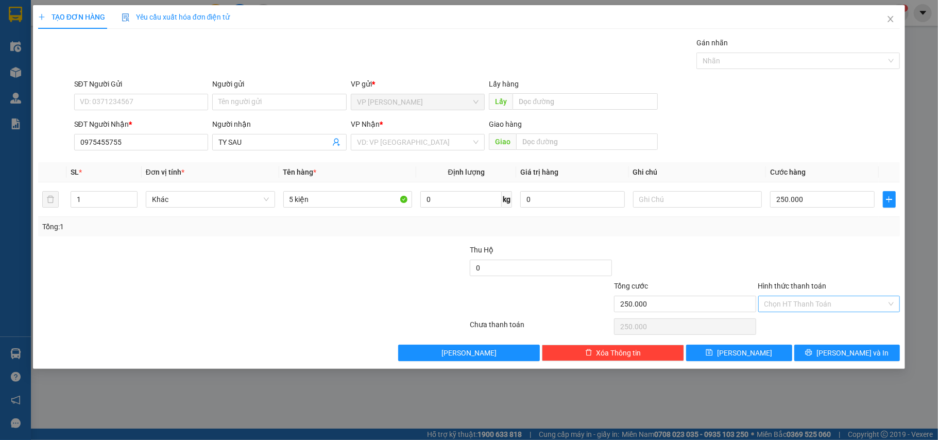
drag, startPoint x: 823, startPoint y: 252, endPoint x: 813, endPoint y: 299, distance: 48.5
click at [822, 263] on div at bounding box center [829, 262] width 144 height 36
click at [810, 311] on input "Hình thức thanh toán" at bounding box center [825, 303] width 123 height 15
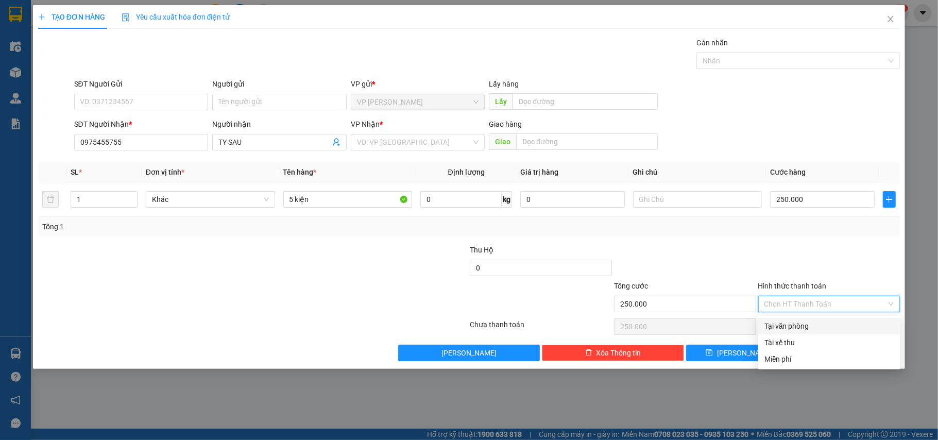
drag, startPoint x: 793, startPoint y: 323, endPoint x: 800, endPoint y: 341, distance: 18.6
click at [793, 322] on div "Tại văn phòng" at bounding box center [829, 325] width 130 height 11
type input "0"
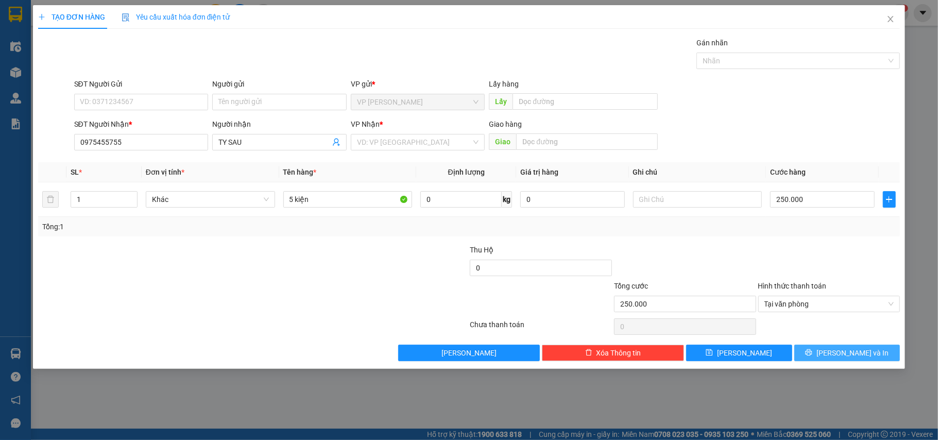
click at [855, 358] on span "Lưu và In" at bounding box center [852, 352] width 72 height 11
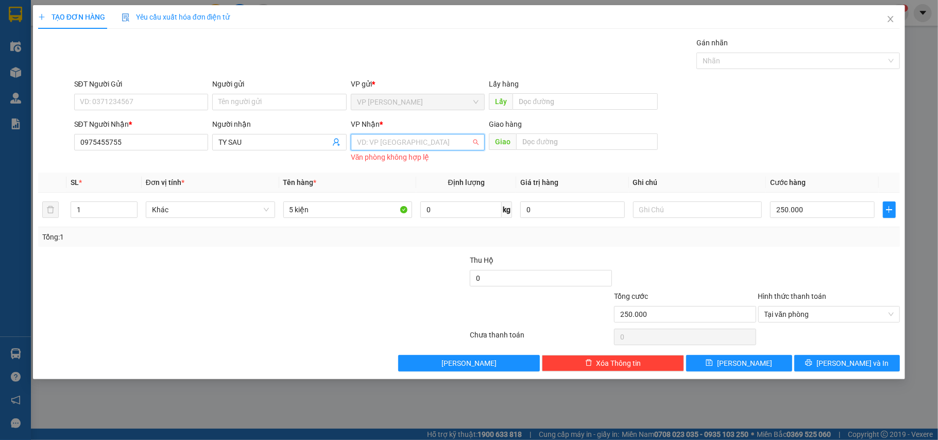
click at [402, 141] on input "search" at bounding box center [414, 141] width 115 height 15
click at [400, 168] on div "VP [GEOGRAPHIC_DATA]" at bounding box center [418, 163] width 122 height 11
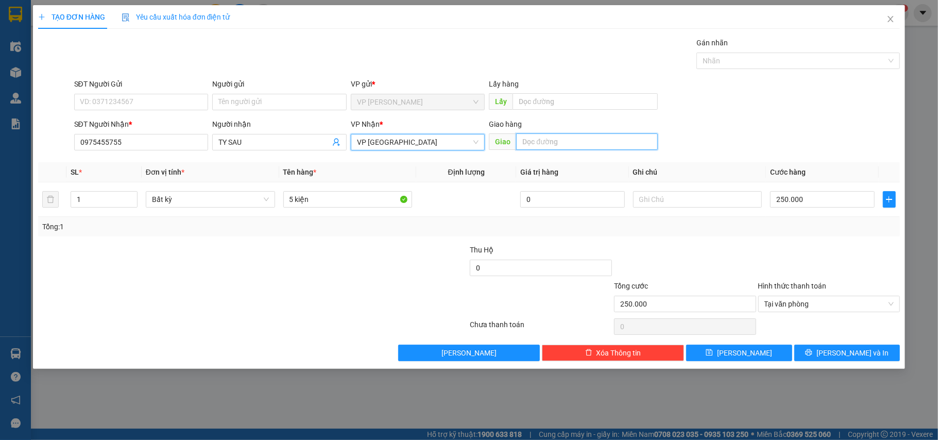
click at [586, 143] on input "text" at bounding box center [587, 141] width 142 height 16
type input "VCC"
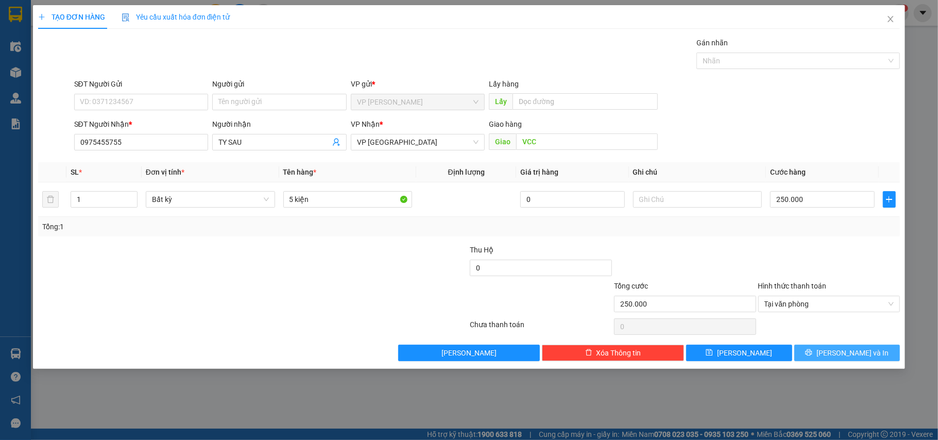
click at [876, 351] on button "Lưu và In" at bounding box center [847, 352] width 106 height 16
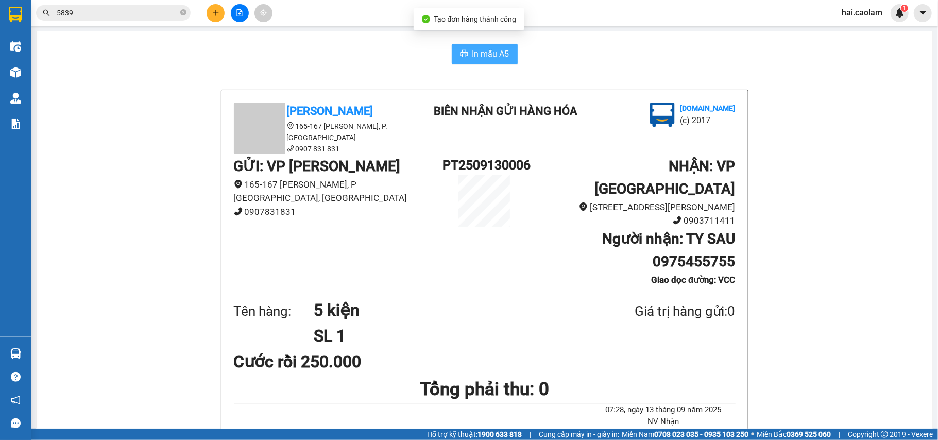
click at [484, 55] on span "In mẫu A5" at bounding box center [490, 53] width 37 height 13
click at [109, 15] on input "5839" at bounding box center [118, 12] width 122 height 11
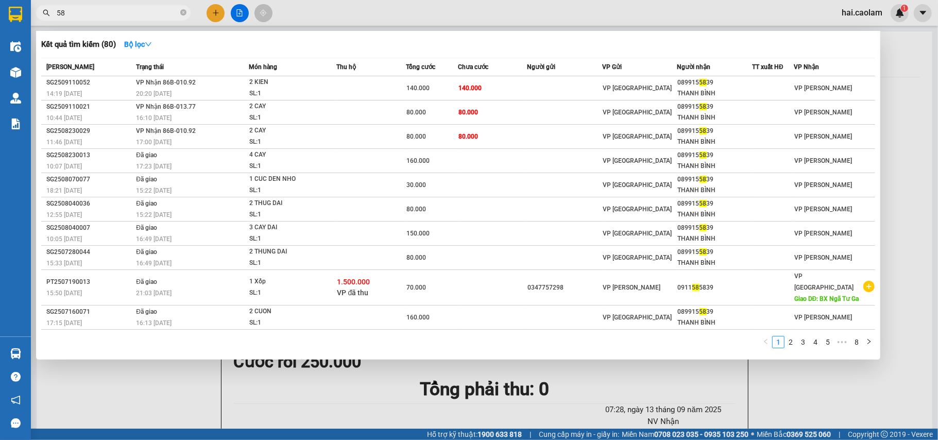
type input "5"
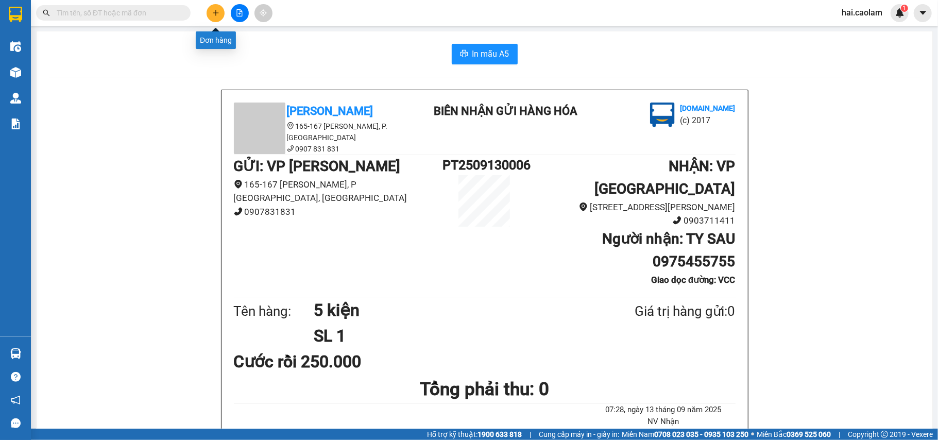
click at [212, 13] on icon "plus" at bounding box center [215, 12] width 7 height 7
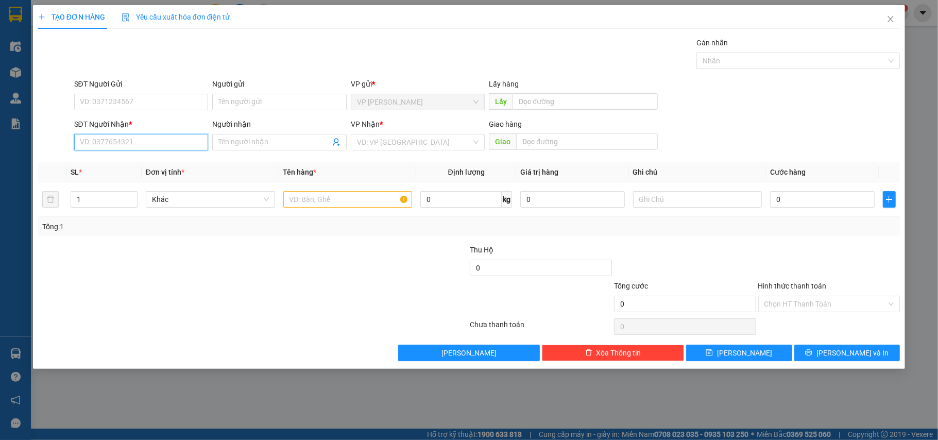
click at [165, 143] on input "SĐT Người Nhận *" at bounding box center [141, 142] width 134 height 16
click at [158, 163] on div "0847374288 - HIỀN" at bounding box center [141, 163] width 122 height 11
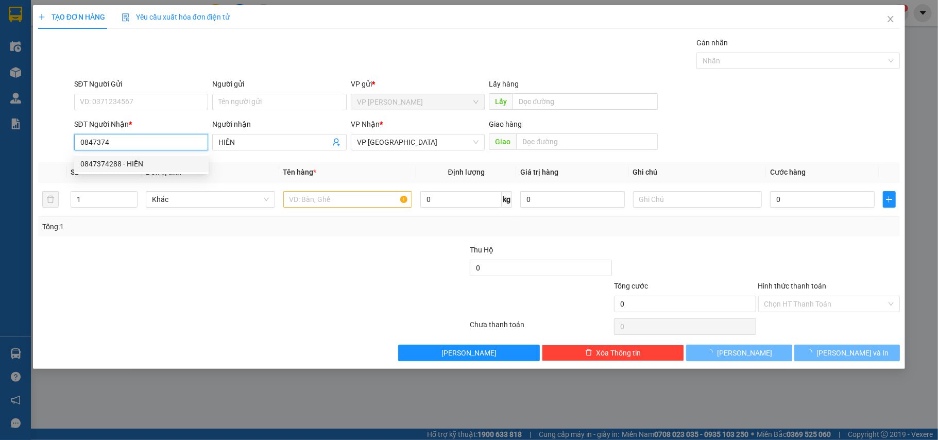
type input "0847374288"
type input "HIỀN"
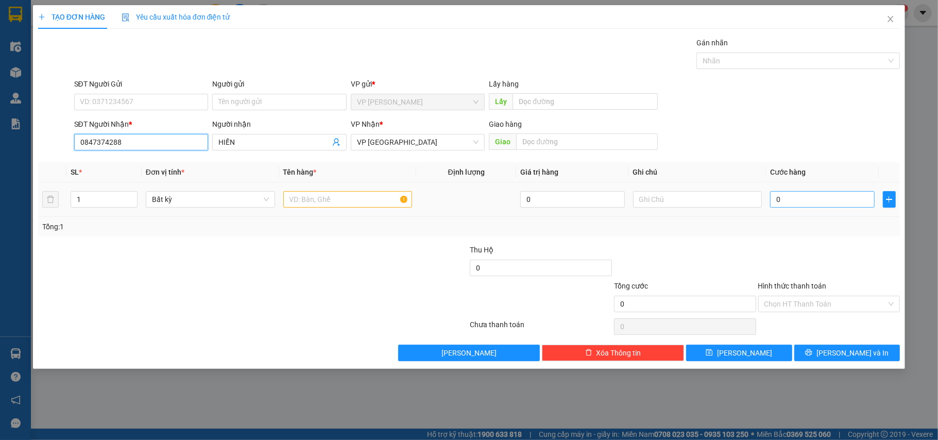
type input "0847374288"
click at [781, 205] on input "0" at bounding box center [822, 199] width 104 height 16
click at [371, 204] on input "text" at bounding box center [347, 199] width 129 height 16
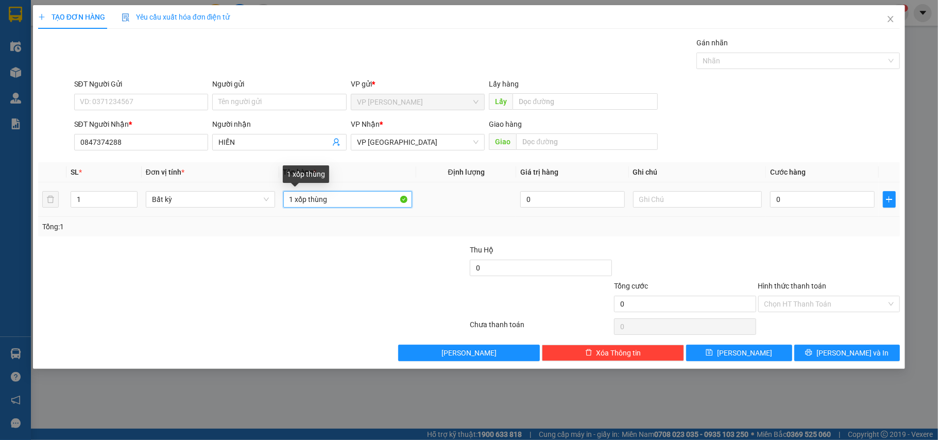
click at [309, 200] on input "1 xốp thùng" at bounding box center [347, 199] width 129 height 16
type input "1 xốp 1 thùng"
click at [796, 198] on input "0" at bounding box center [822, 199] width 104 height 16
type input "6"
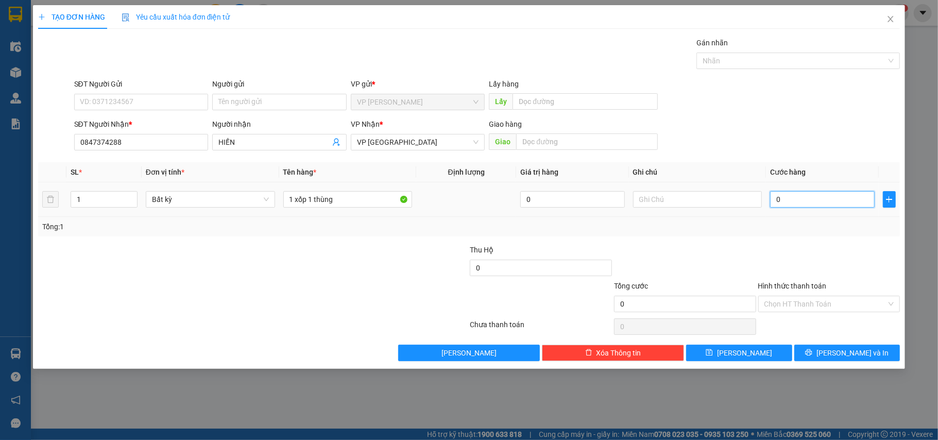
type input "6"
type input "60"
type input "60.000"
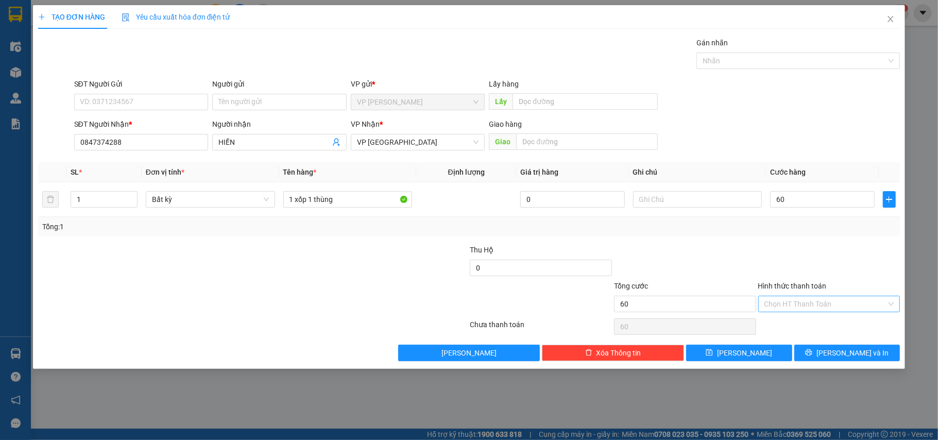
type input "60.000"
click at [831, 306] on input "Hình thức thanh toán" at bounding box center [825, 303] width 123 height 15
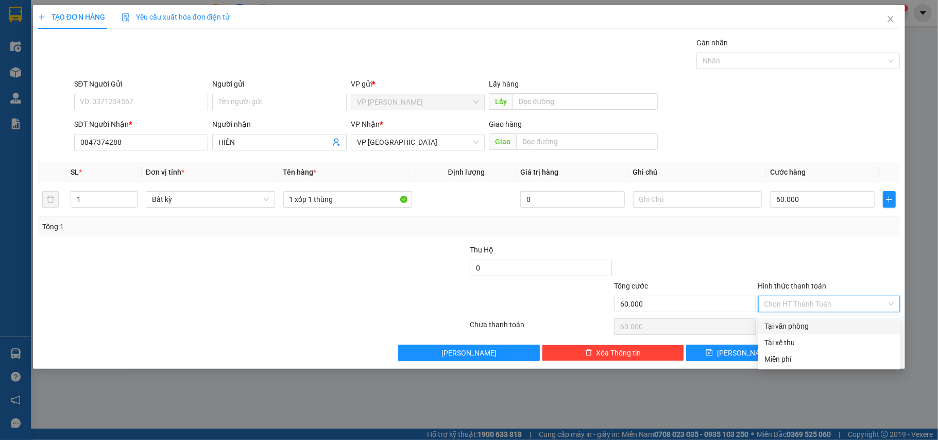
click at [817, 324] on div "Tại văn phòng" at bounding box center [829, 325] width 130 height 11
type input "0"
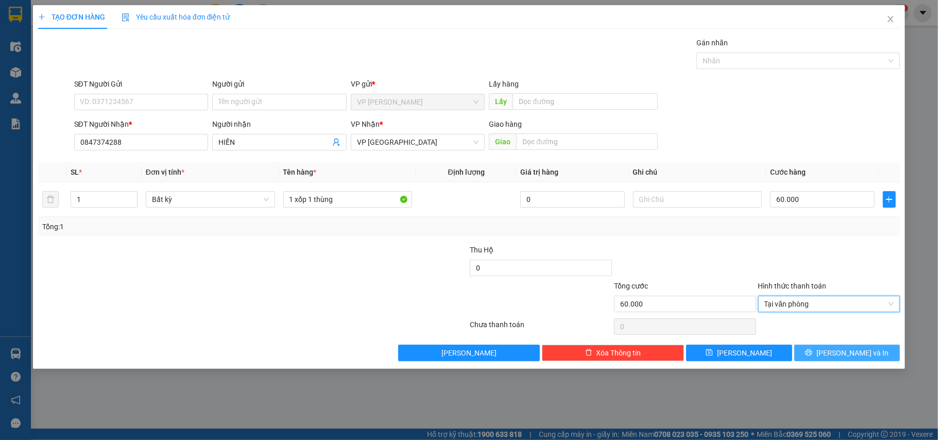
click at [847, 349] on span "Lưu và In" at bounding box center [852, 352] width 72 height 11
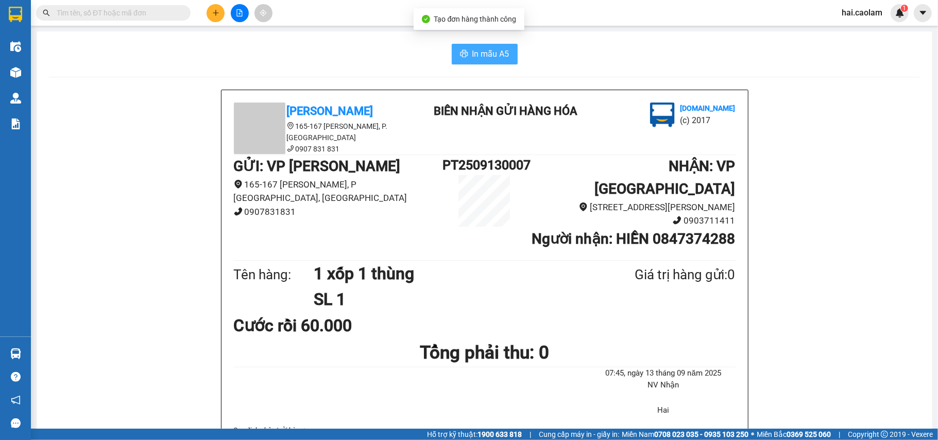
click at [476, 54] on span "In mẫu A5" at bounding box center [490, 53] width 37 height 13
click at [137, 11] on input "text" at bounding box center [118, 12] width 122 height 11
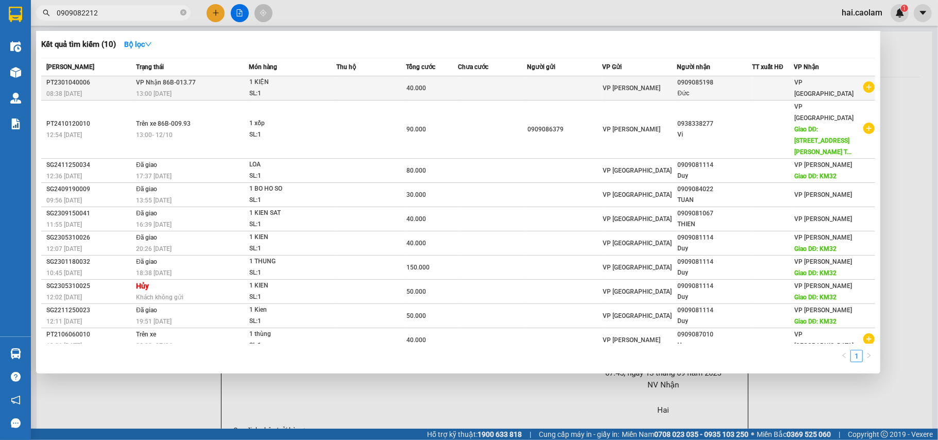
type input "0909082212"
click at [342, 97] on td at bounding box center [371, 88] width 69 height 24
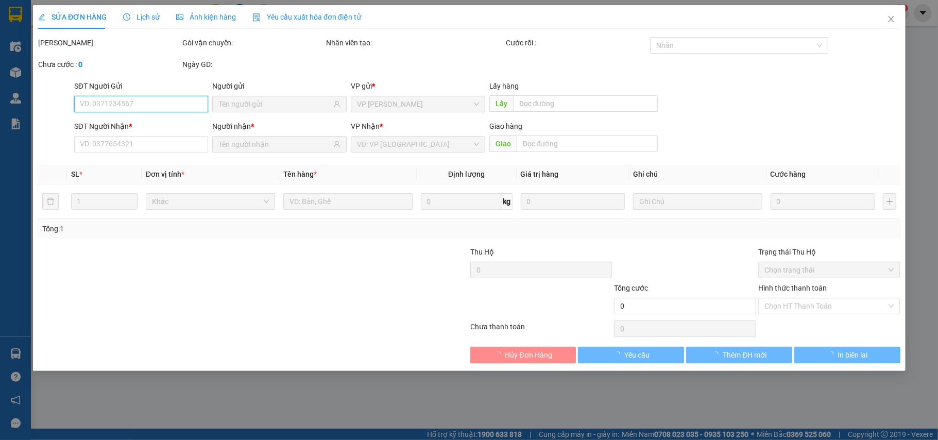
type input "0909085198"
type input "40.000"
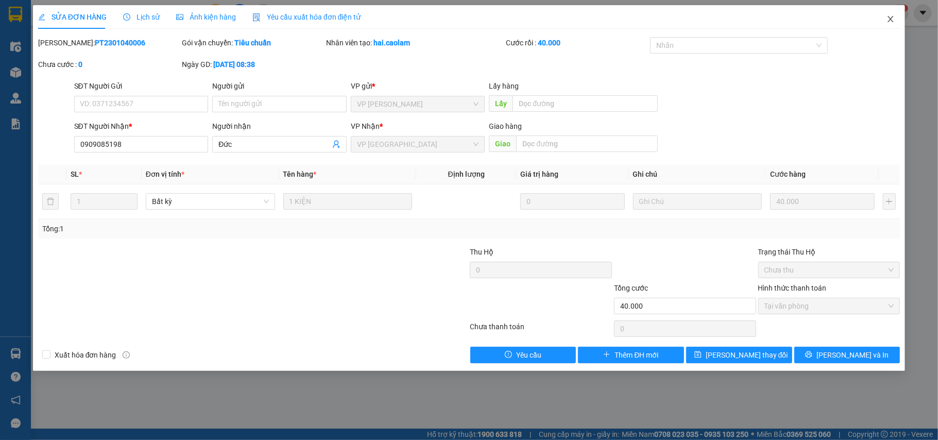
click at [888, 18] on icon "close" at bounding box center [891, 19] width 6 height 6
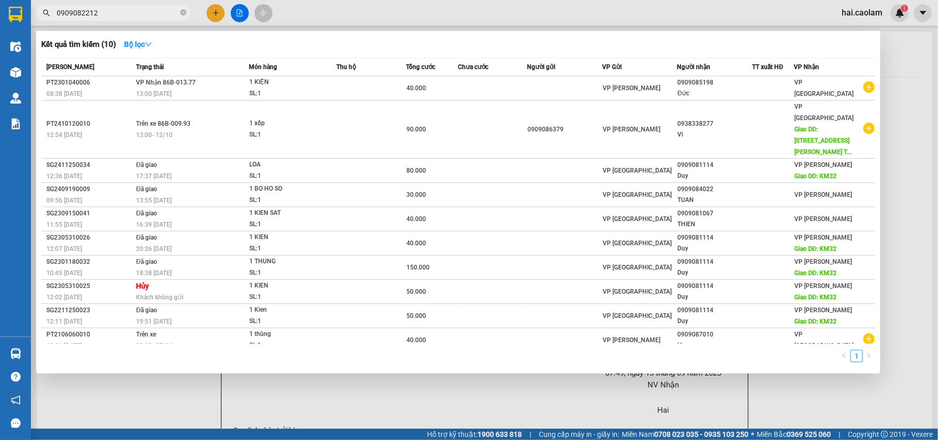
click at [143, 14] on input "0909082212" at bounding box center [118, 12] width 122 height 11
type input "0"
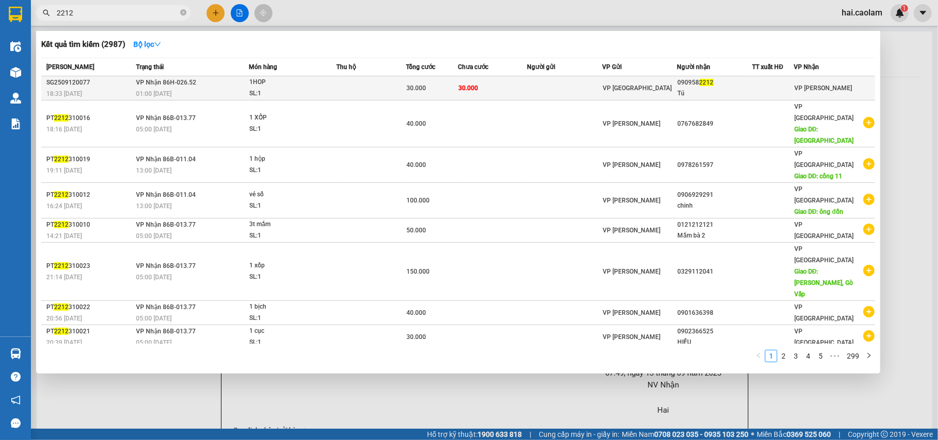
type input "2212"
click at [534, 84] on td at bounding box center [564, 88] width 75 height 24
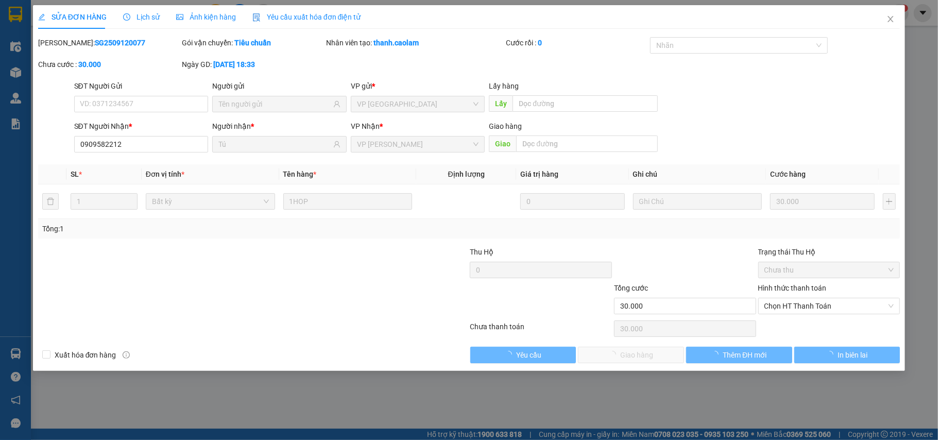
type input "0909582212"
type input "Tú"
type input "30.000"
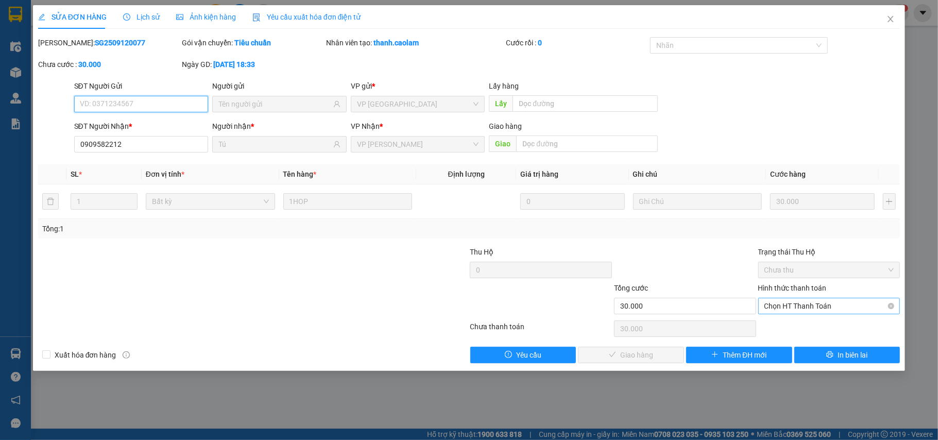
click at [824, 303] on span "Chọn HT Thanh Toán" at bounding box center [829, 305] width 130 height 15
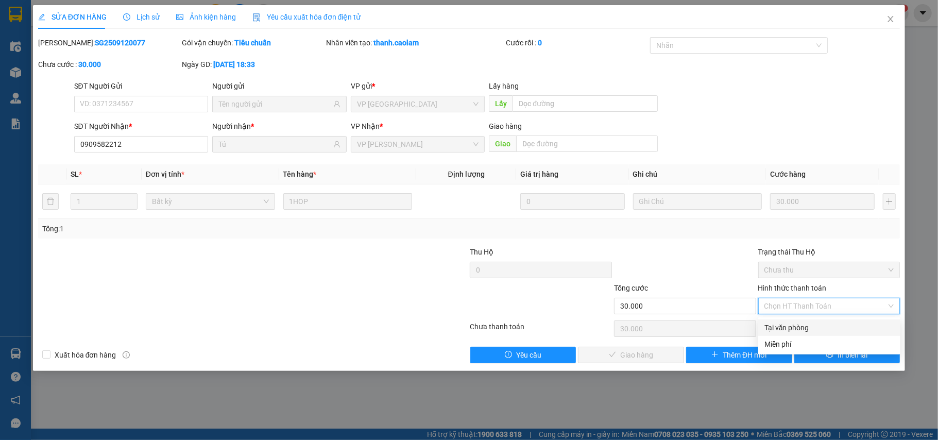
click at [806, 330] on div "Tại văn phòng" at bounding box center [829, 327] width 130 height 11
type input "0"
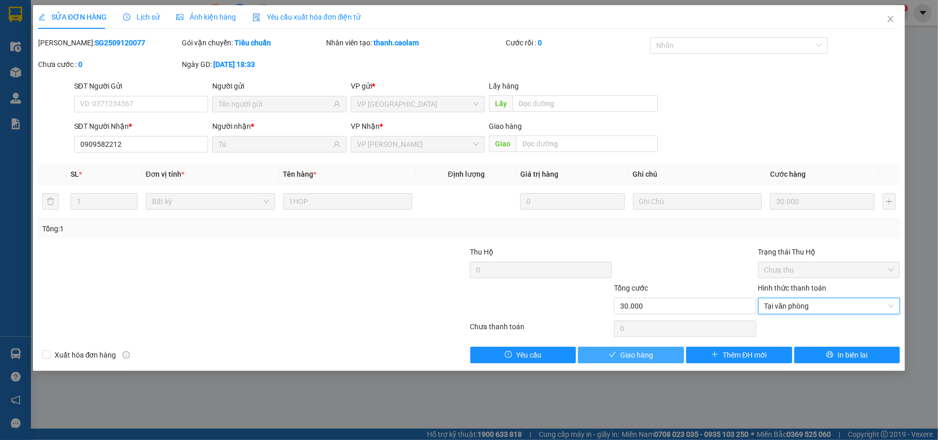
click at [643, 362] on button "Giao hàng" at bounding box center [631, 355] width 106 height 16
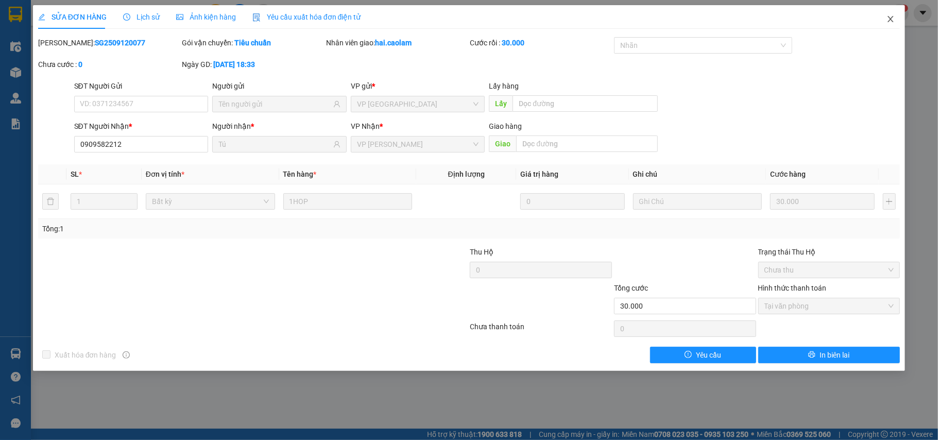
click at [892, 19] on icon "close" at bounding box center [890, 19] width 8 height 8
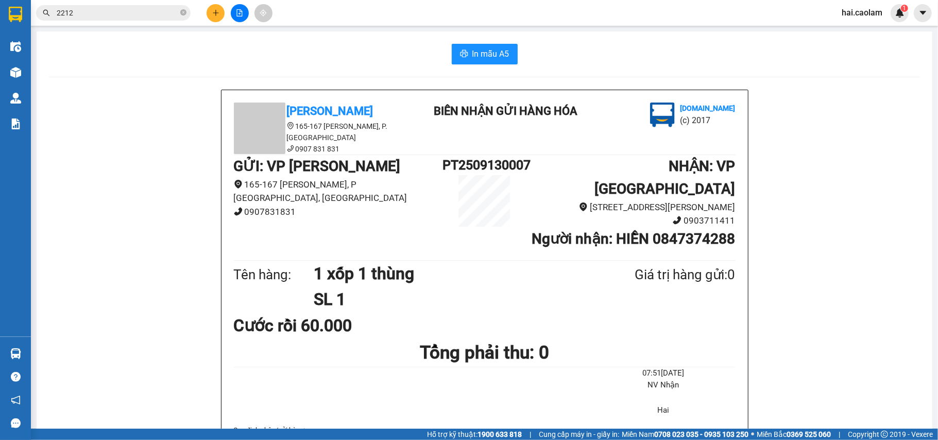
click at [108, 21] on div "Kết quả tìm kiếm ( 2987 ) Bộ lọc Mã ĐH Trạng thái Món hàng Thu hộ Tổng cước Chư…" at bounding box center [100, 13] width 201 height 18
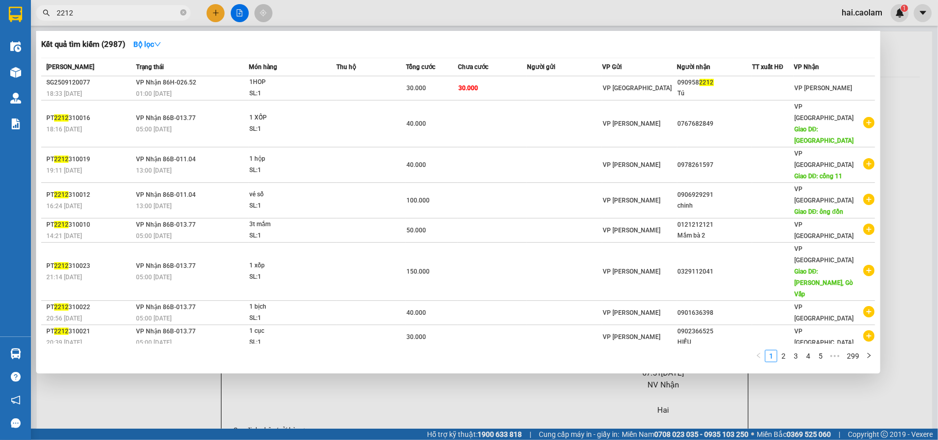
click at [108, 15] on input "2212" at bounding box center [118, 12] width 122 height 11
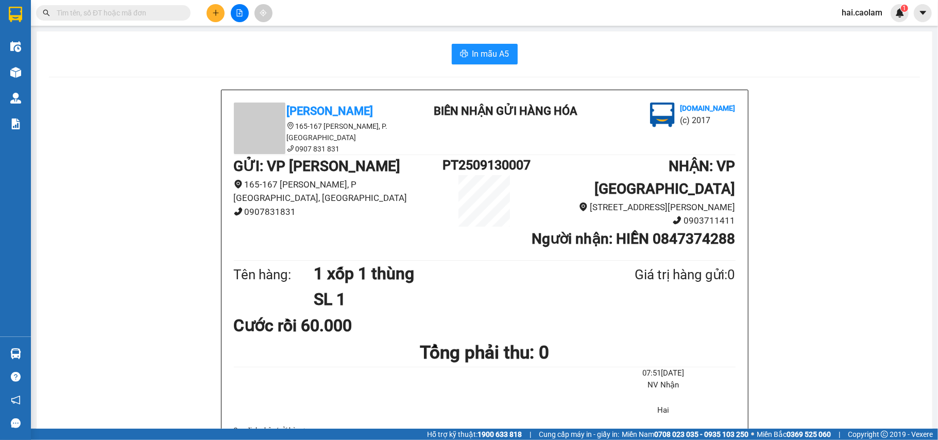
click at [93, 18] on input "text" at bounding box center [118, 12] width 122 height 11
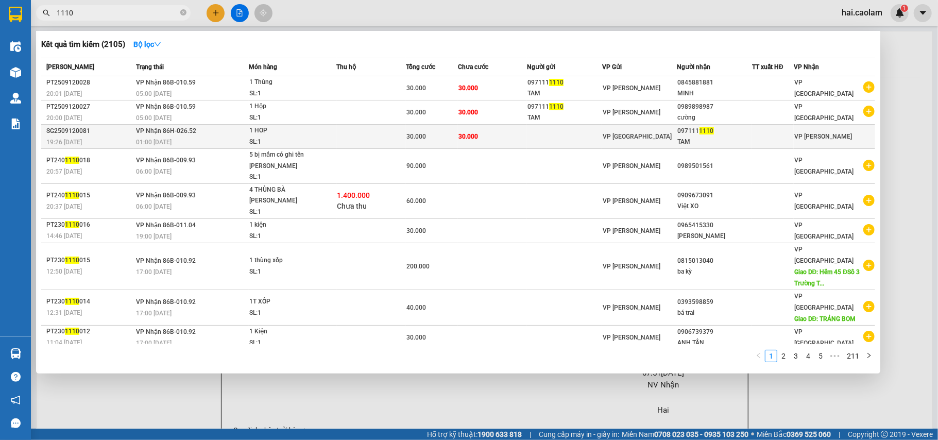
type input "1110"
click at [822, 136] on span "[PERSON_NAME]" at bounding box center [823, 136] width 58 height 7
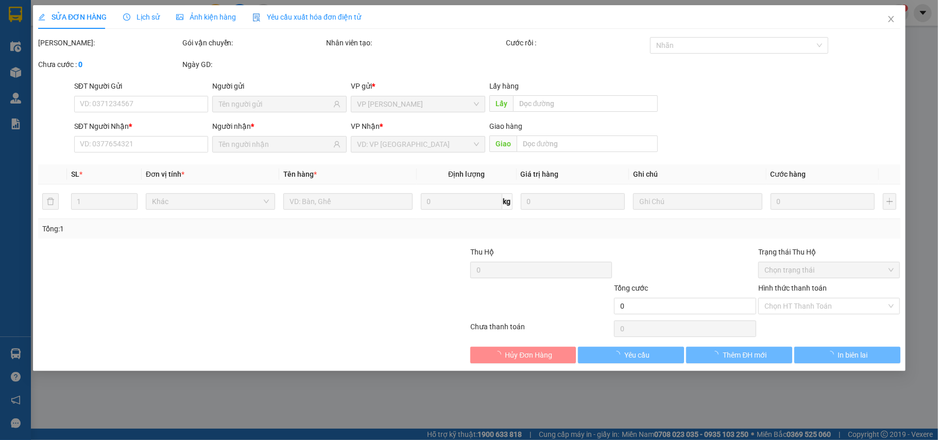
type input "0971111110"
type input "TAM"
type input "30.000"
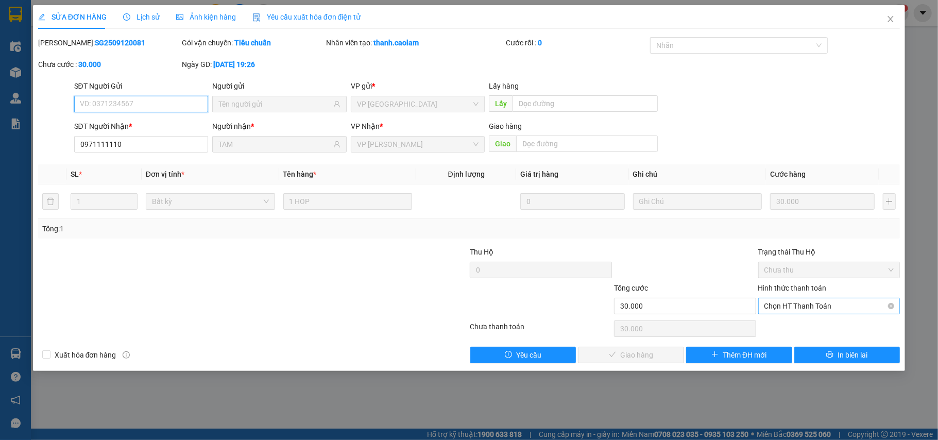
click at [789, 312] on span "Chọn HT Thanh Toán" at bounding box center [829, 305] width 130 height 15
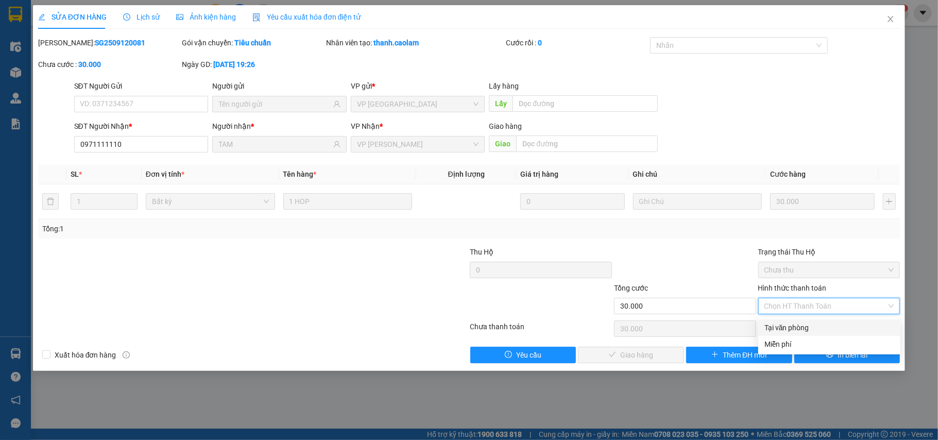
drag, startPoint x: 780, startPoint y: 326, endPoint x: 643, endPoint y: 351, distance: 139.2
click at [779, 327] on div "Tại văn phòng" at bounding box center [829, 327] width 130 height 11
type input "0"
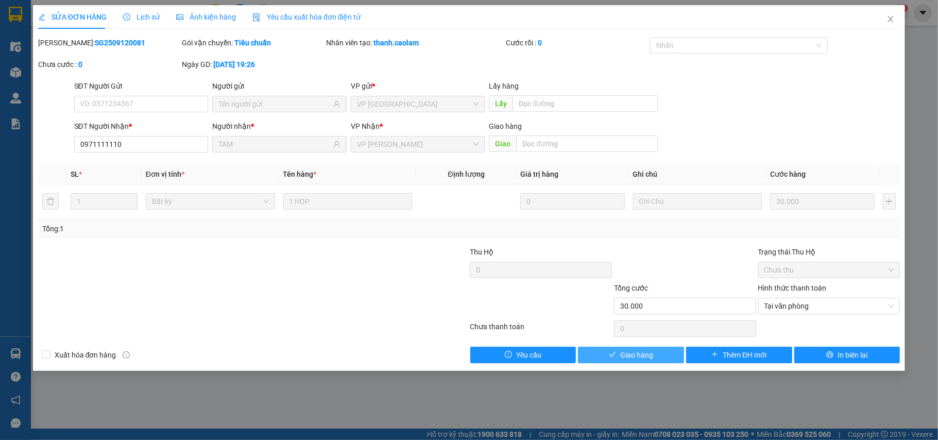
drag, startPoint x: 615, startPoint y: 354, endPoint x: 474, endPoint y: 256, distance: 171.7
click at [477, 254] on div "Total Paid Fee 0 Total UnPaid Fee 30.000 Cash Collection Total Fee Mã ĐH: SG250…" at bounding box center [469, 200] width 862 height 326
click at [885, 16] on span "Close" at bounding box center [890, 19] width 29 height 29
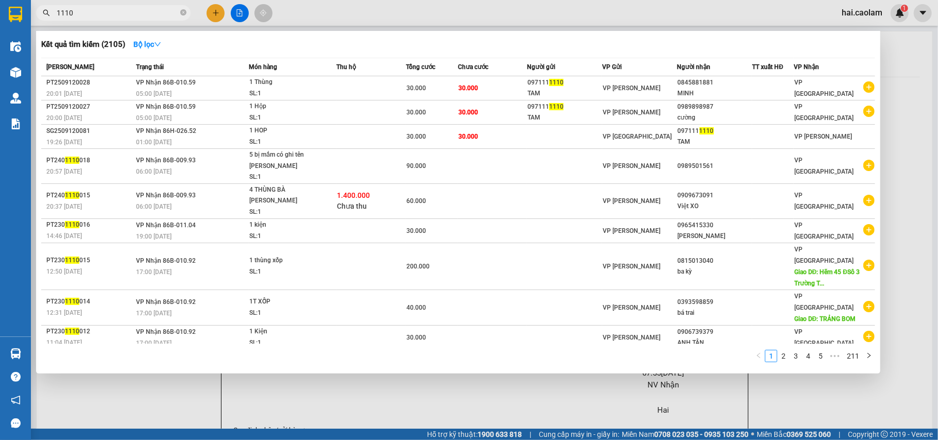
click at [103, 17] on input "1110" at bounding box center [118, 12] width 122 height 11
type input "1"
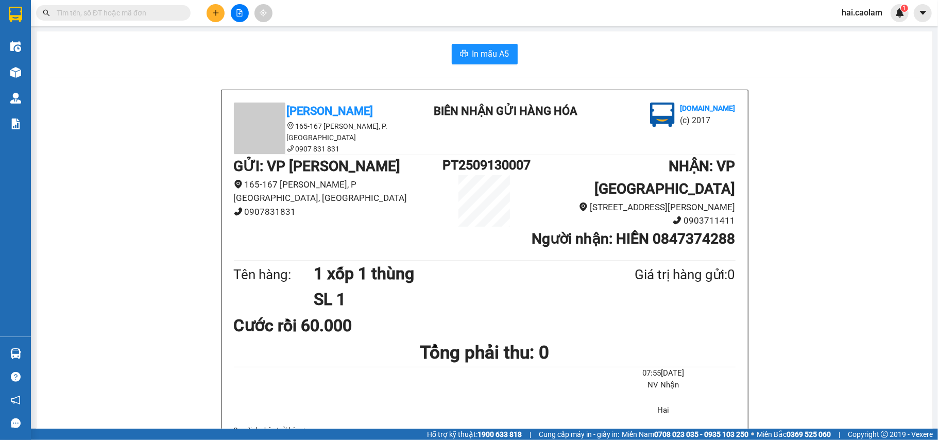
click at [214, 12] on icon "plus" at bounding box center [215, 12] width 7 height 7
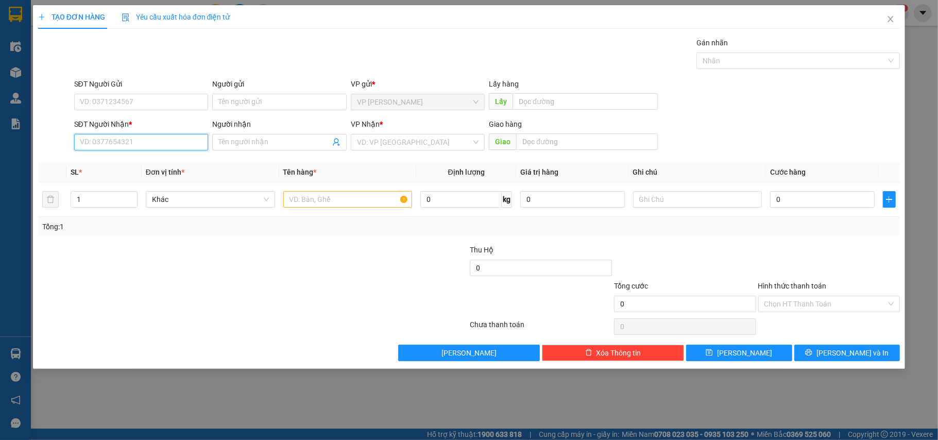
click at [128, 141] on input "SĐT Người Nhận *" at bounding box center [141, 142] width 134 height 16
type input "0918200972"
click at [251, 142] on input "Người nhận" at bounding box center [274, 141] width 112 height 11
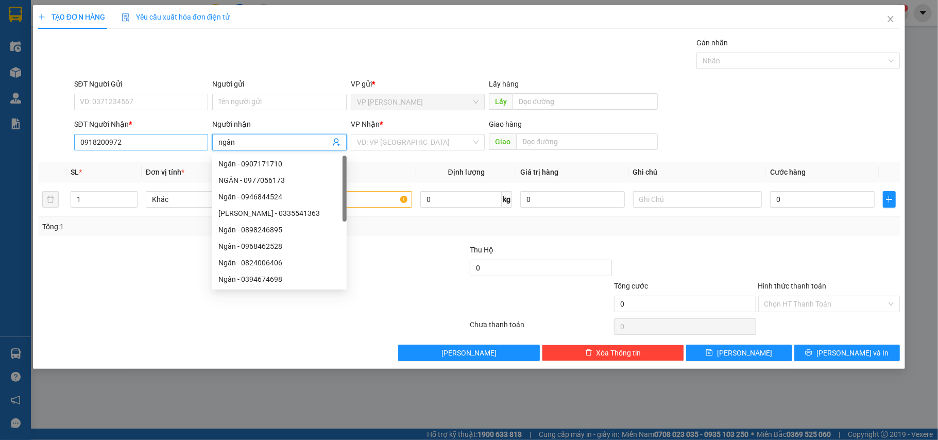
type input "ngân"
click at [173, 145] on input "0918200972" at bounding box center [141, 142] width 134 height 16
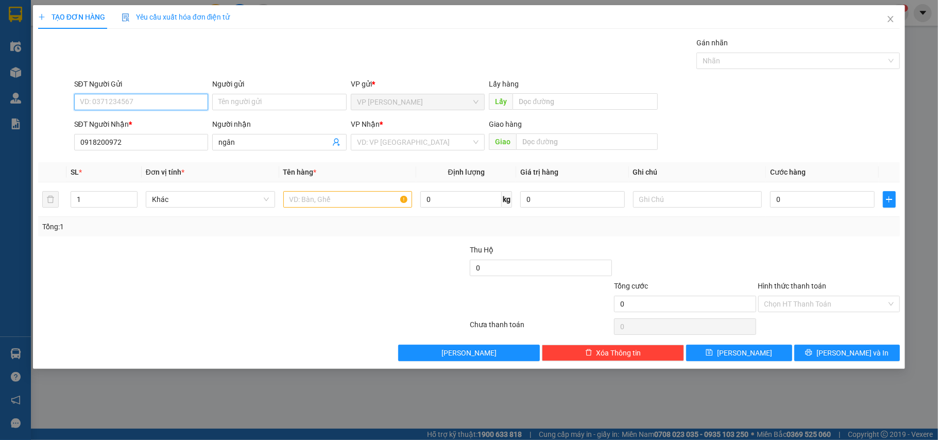
click at [126, 96] on input "SĐT Người Gửi" at bounding box center [141, 102] width 134 height 16
type input "0933526366"
click at [365, 202] on input "text" at bounding box center [347, 199] width 129 height 16
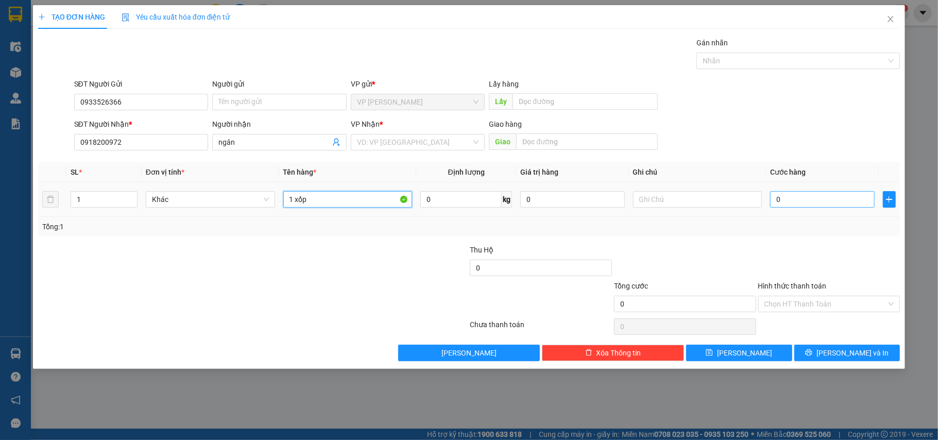
type input "1 xốp"
click at [794, 197] on input "0" at bounding box center [822, 199] width 104 height 16
type input "3"
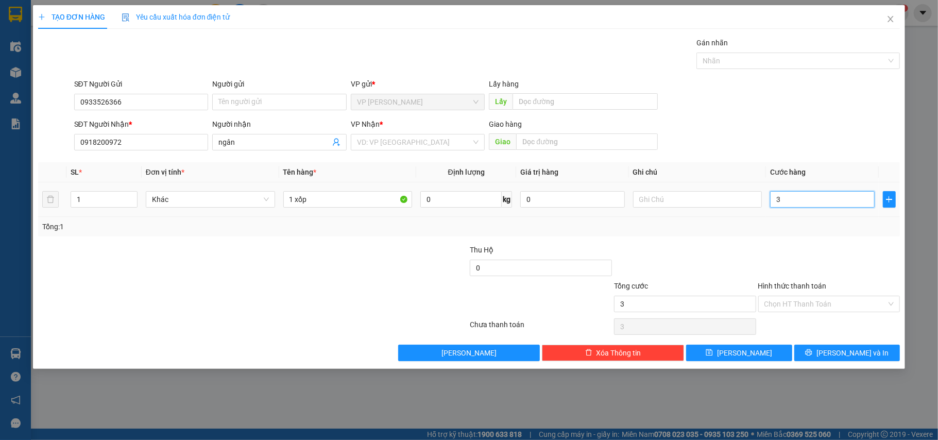
type input "30"
type input "30.000"
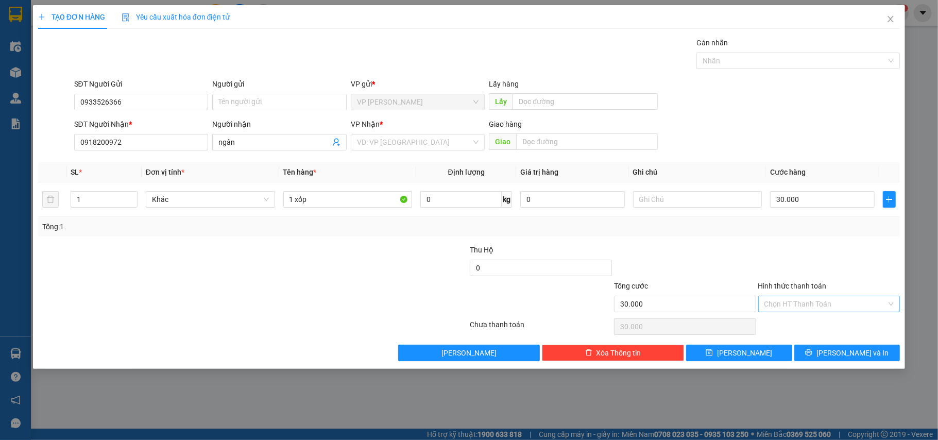
click at [808, 310] on input "Hình thức thanh toán" at bounding box center [825, 303] width 123 height 15
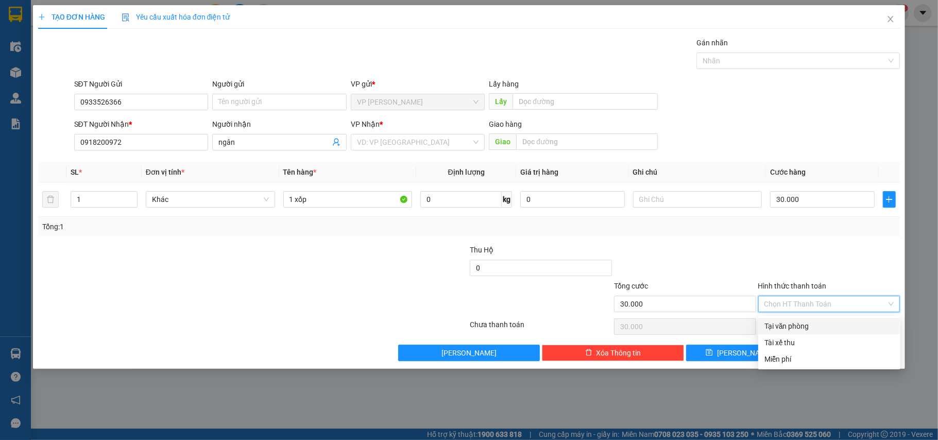
click at [804, 324] on div "Tại văn phòng" at bounding box center [829, 325] width 130 height 11
type input "0"
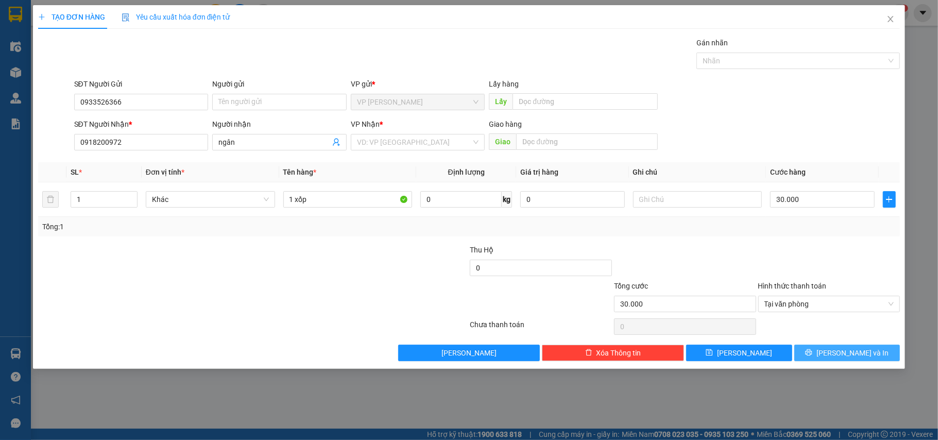
click at [840, 355] on span "Lưu và In" at bounding box center [852, 352] width 72 height 11
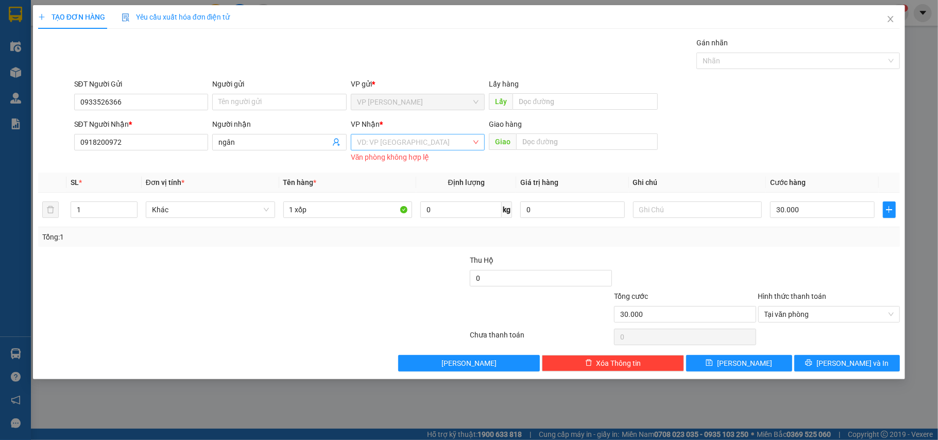
click at [417, 143] on input "search" at bounding box center [414, 141] width 115 height 15
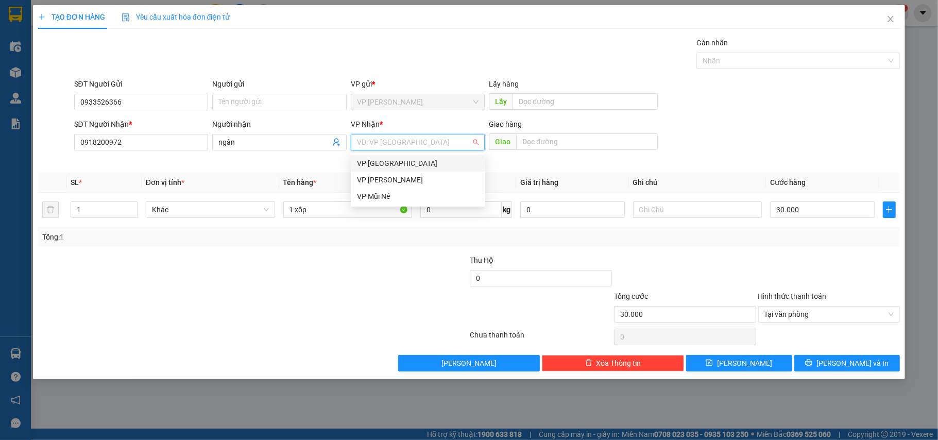
click at [402, 159] on div "VP [GEOGRAPHIC_DATA]" at bounding box center [418, 163] width 122 height 11
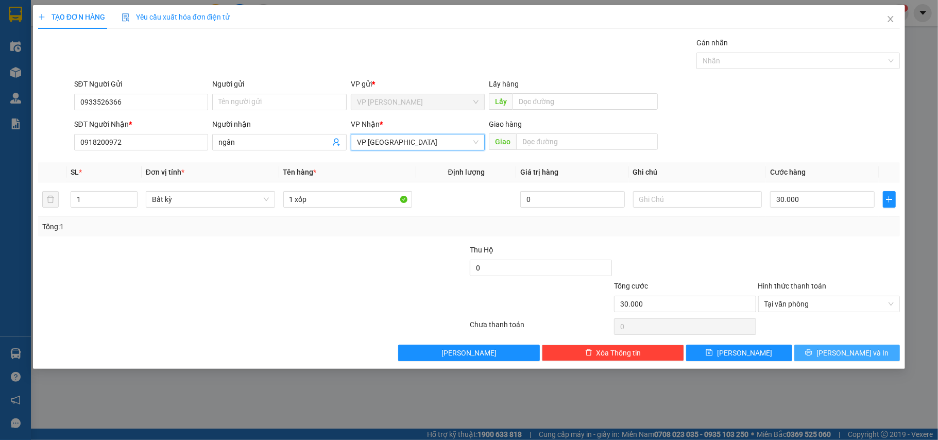
click at [844, 356] on span "Lưu và In" at bounding box center [852, 352] width 72 height 11
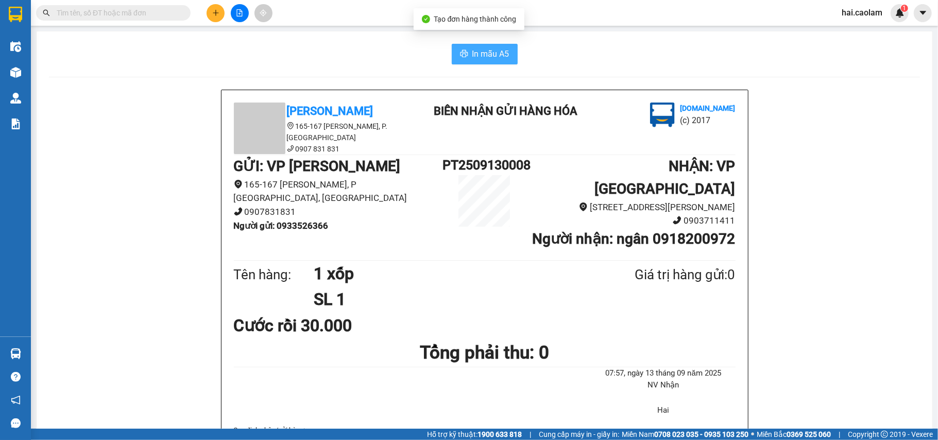
click at [477, 54] on span "In mẫu A5" at bounding box center [490, 53] width 37 height 13
click at [159, 13] on input "text" at bounding box center [118, 12] width 122 height 11
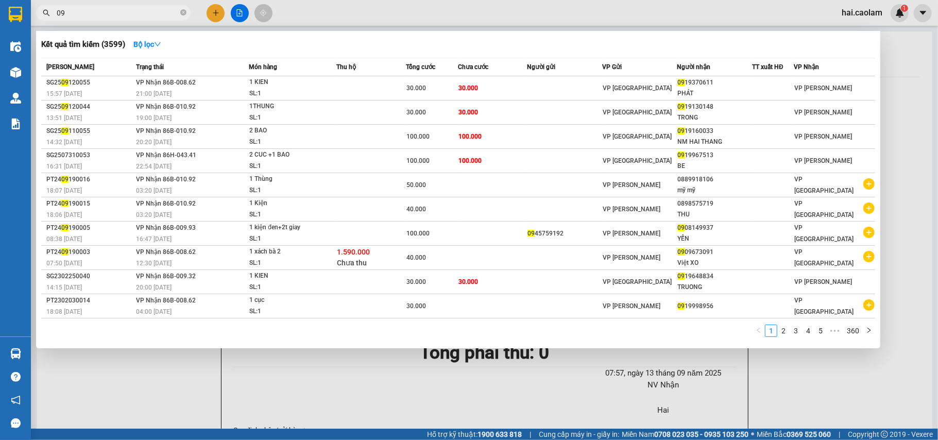
type input "0"
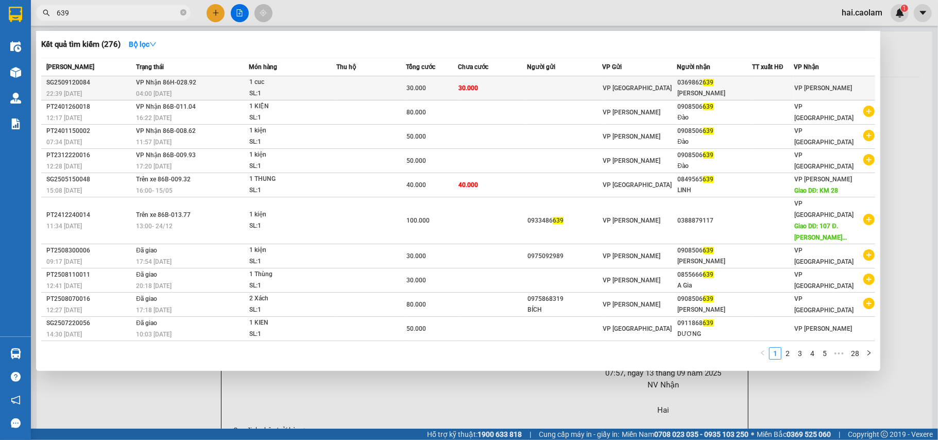
type input "639"
click at [548, 87] on td at bounding box center [564, 88] width 75 height 24
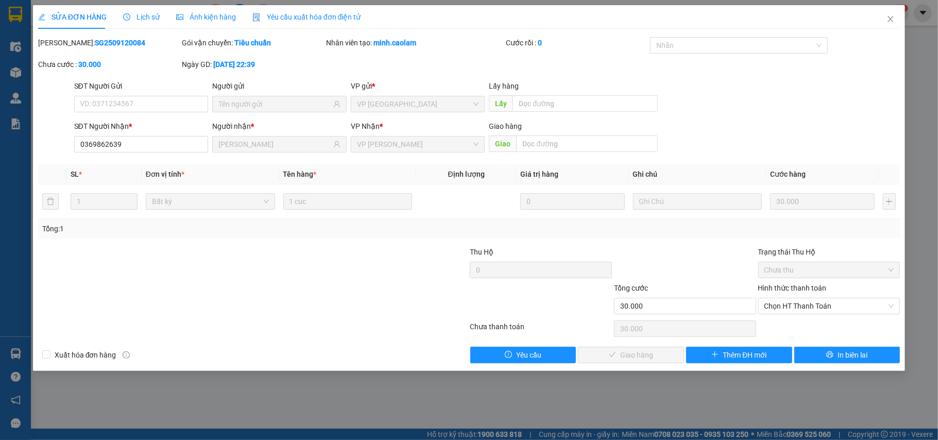
type input "0369862639"
type input "MINH HUNG"
type input "30.000"
click at [840, 303] on span "Chọn HT Thanh Toán" at bounding box center [829, 305] width 130 height 15
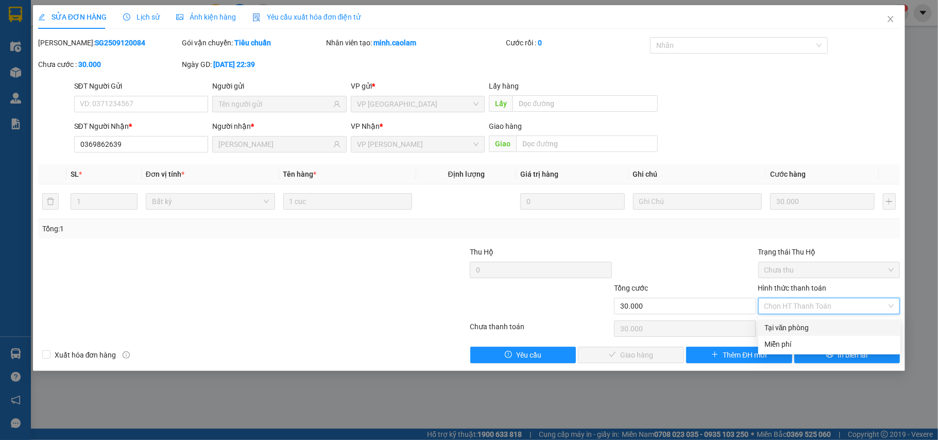
click at [798, 322] on div "Tại văn phòng" at bounding box center [829, 327] width 130 height 11
type input "0"
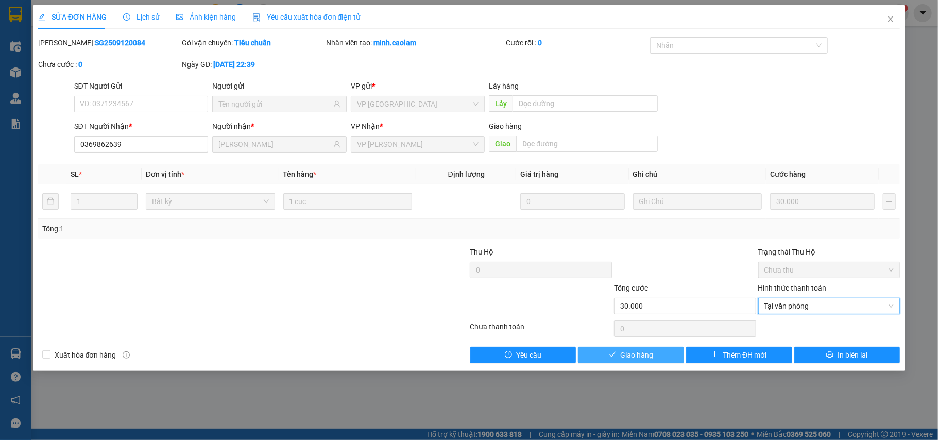
click at [647, 363] on button "Giao hàng" at bounding box center [631, 355] width 106 height 16
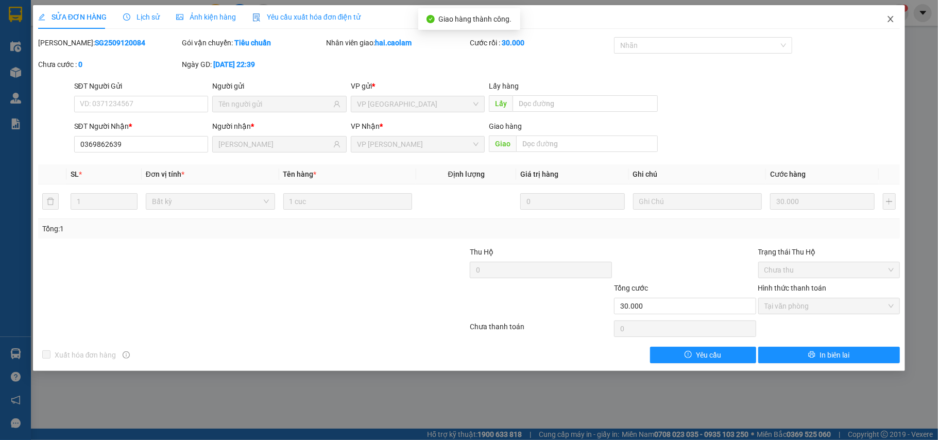
click at [893, 22] on icon "close" at bounding box center [890, 19] width 8 height 8
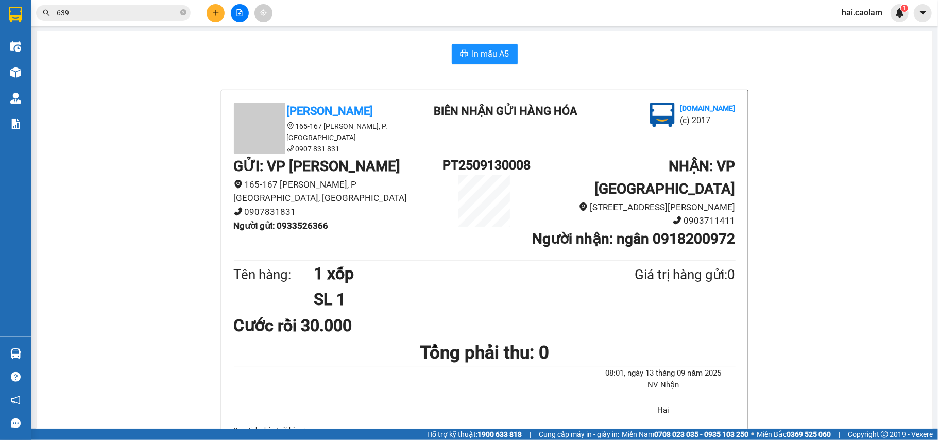
click at [207, 62] on div "In mẫu A5" at bounding box center [484, 54] width 871 height 21
click at [206, 12] on button at bounding box center [215, 13] width 18 height 18
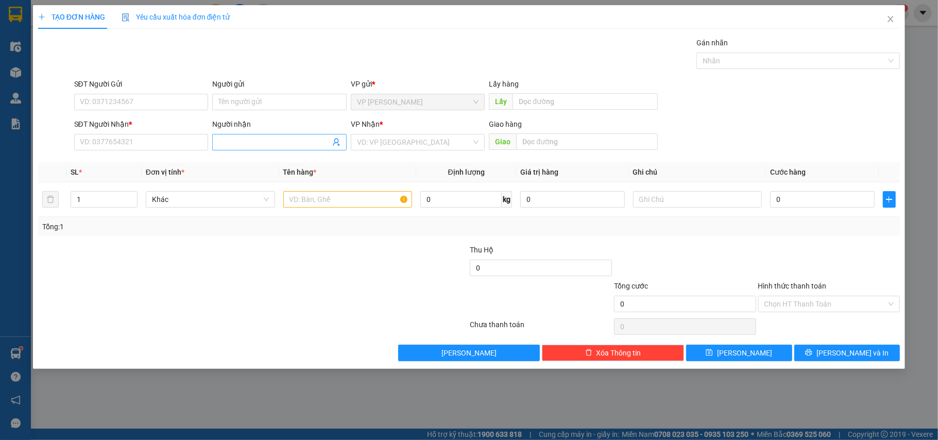
click at [279, 146] on input "Người nhận" at bounding box center [274, 141] width 112 height 11
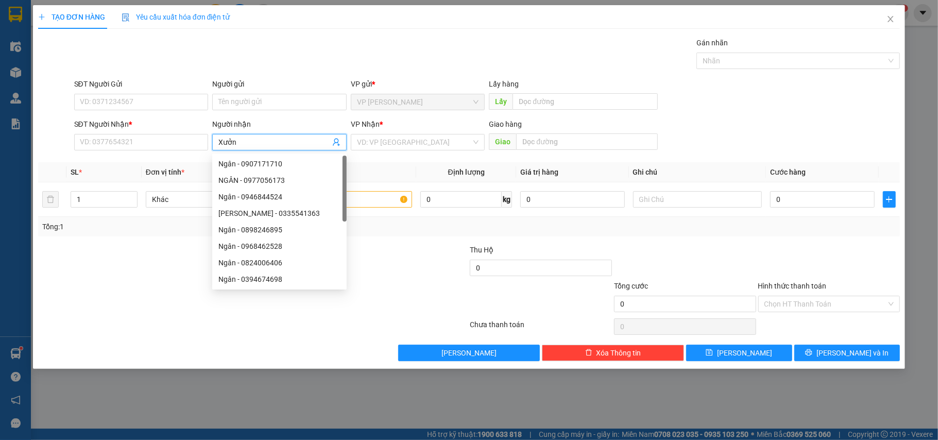
type input "Xưởng"
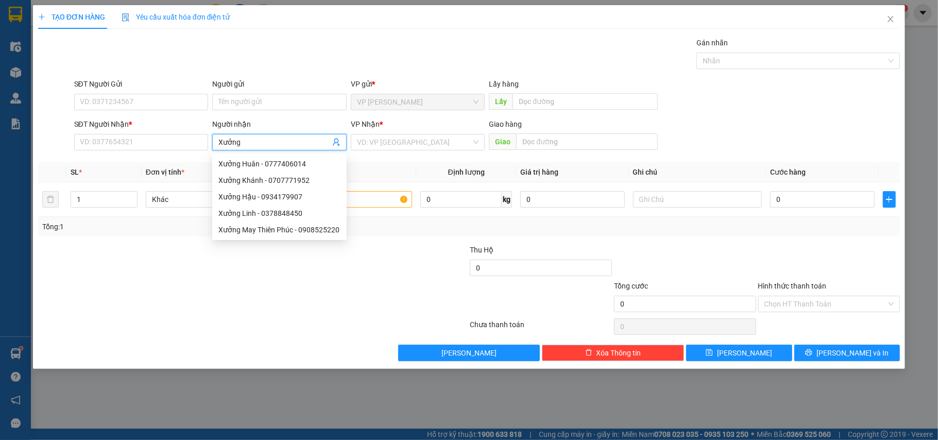
click at [265, 163] on div "Xưởng Huân - 0777406014" at bounding box center [279, 163] width 122 height 11
type input "0777406014"
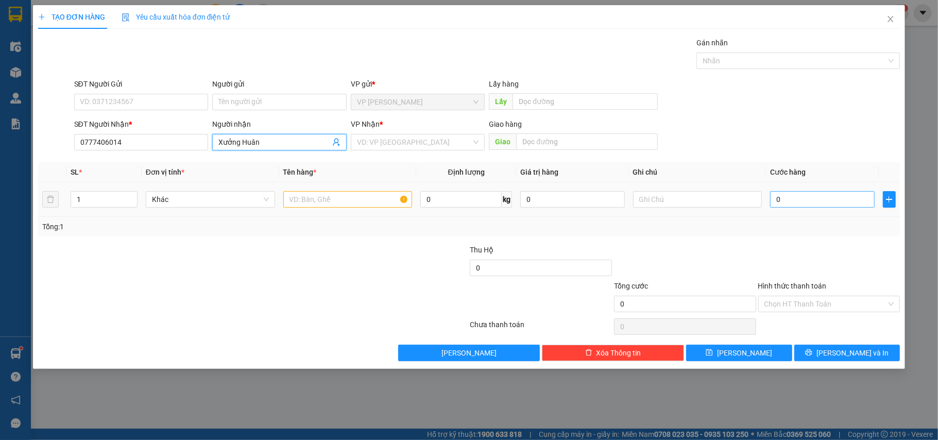
type input "Xưởng Huân"
click at [796, 202] on input "0" at bounding box center [822, 199] width 104 height 16
type input "1"
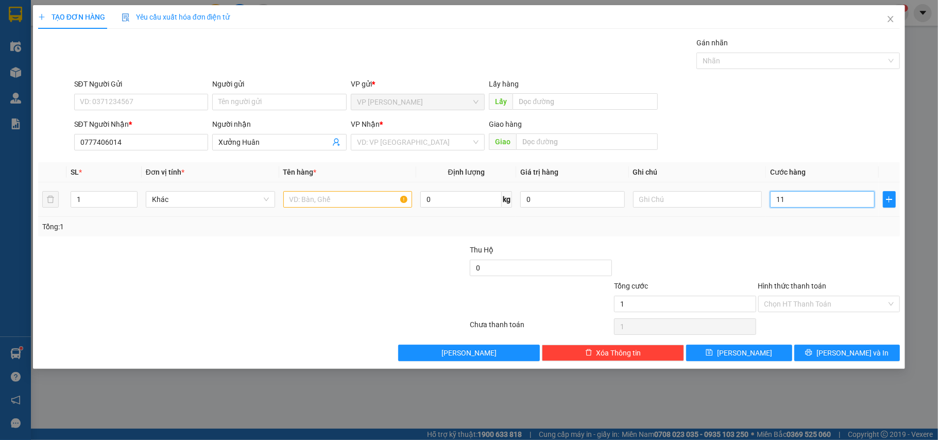
type input "116"
type input "11"
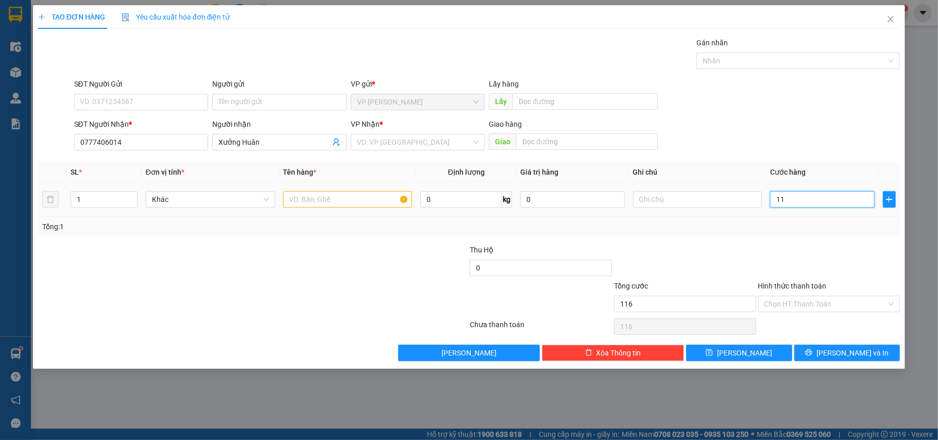
type input "11"
type input "1"
type input "16"
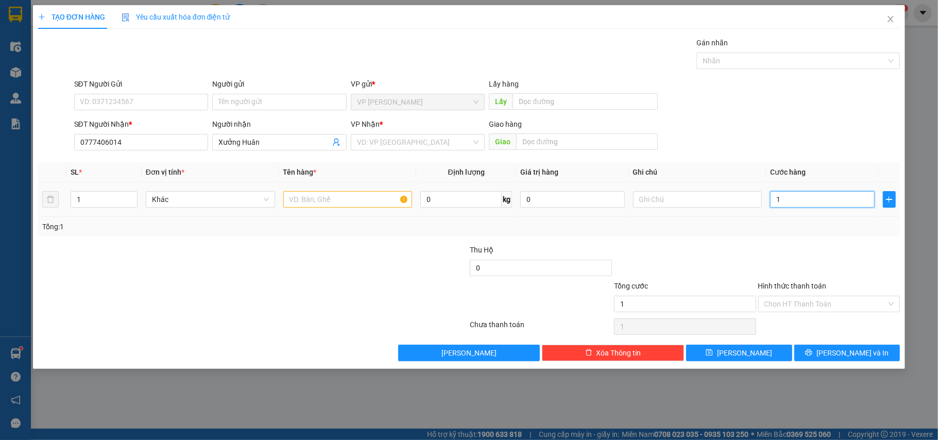
type input "16"
type input "160"
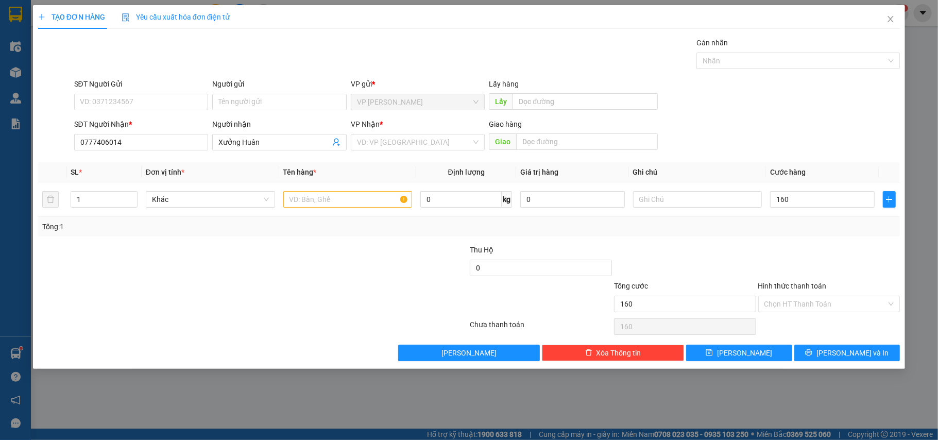
type input "160.000"
drag, startPoint x: 254, startPoint y: 258, endPoint x: 351, endPoint y: 198, distance: 113.9
click at [255, 256] on div at bounding box center [181, 262] width 288 height 36
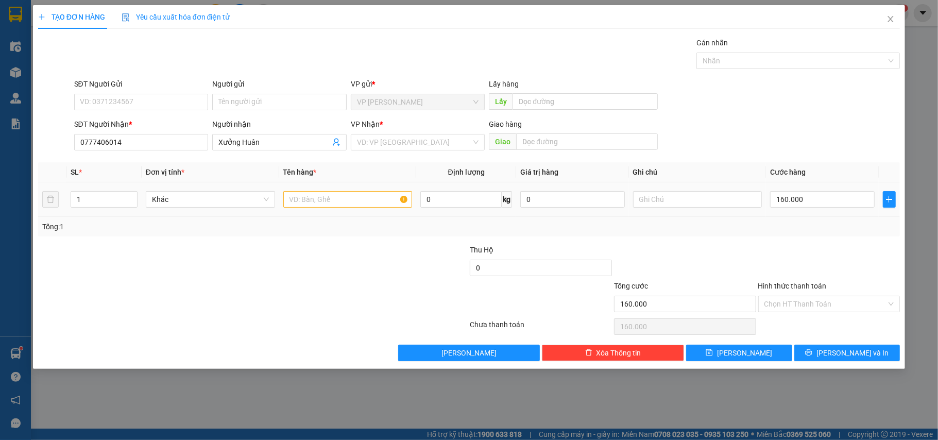
click at [354, 190] on td at bounding box center [347, 199] width 137 height 34
click at [351, 197] on input "text" at bounding box center [347, 199] width 129 height 16
type input "2 Bao"
click at [374, 285] on div at bounding box center [397, 298] width 144 height 36
drag, startPoint x: 840, startPoint y: 309, endPoint x: 832, endPoint y: 310, distance: 8.3
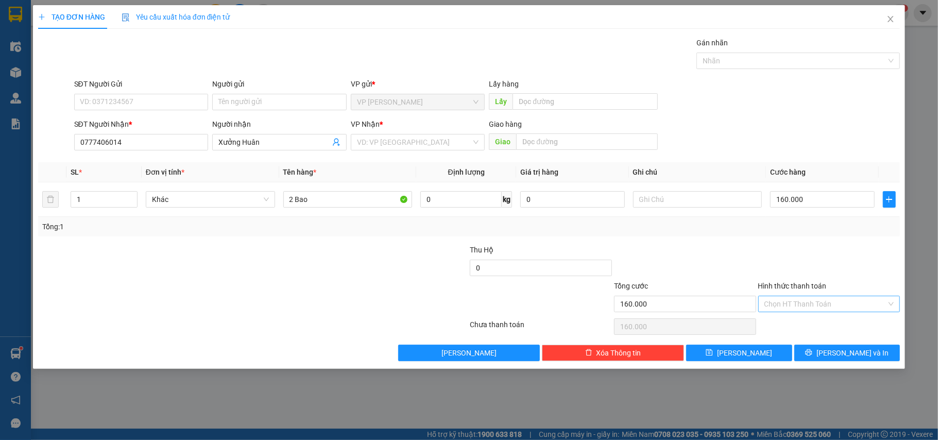
click at [839, 310] on input "Hình thức thanh toán" at bounding box center [825, 303] width 123 height 15
click at [779, 249] on div at bounding box center [829, 262] width 144 height 36
click at [409, 144] on input "search" at bounding box center [414, 141] width 115 height 15
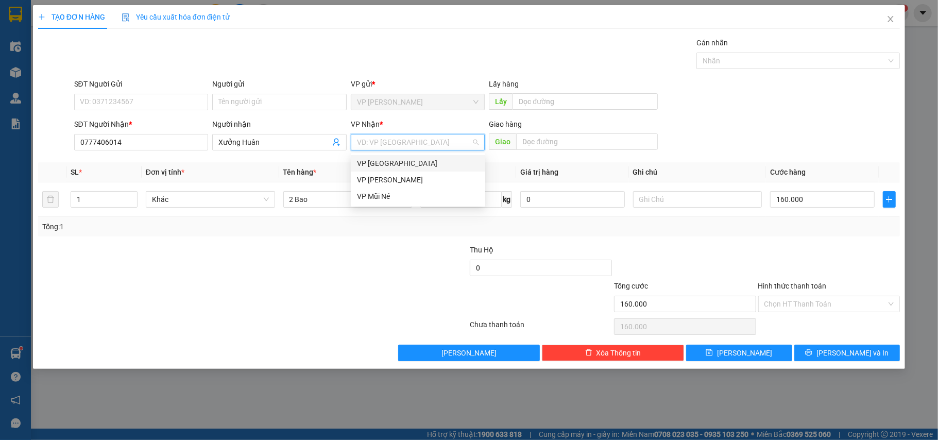
click at [401, 163] on div "VP [GEOGRAPHIC_DATA]" at bounding box center [418, 163] width 122 height 11
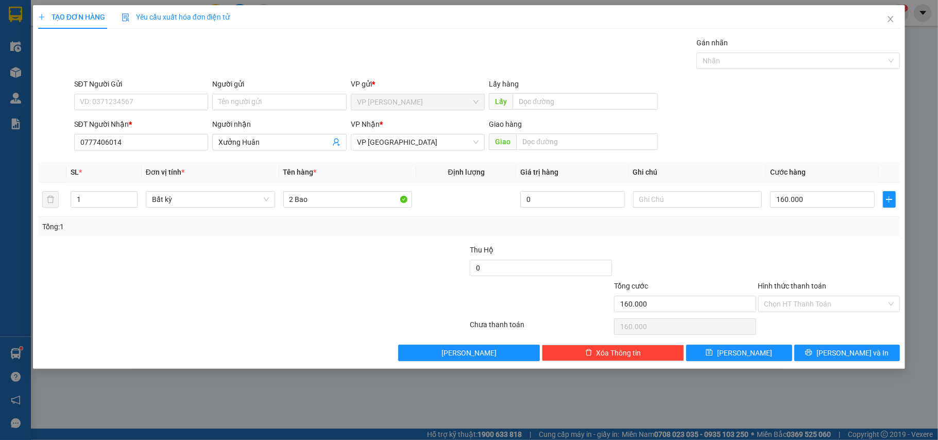
click at [356, 270] on div at bounding box center [397, 262] width 144 height 36
click at [819, 205] on input "160.000" at bounding box center [822, 199] width 104 height 16
type input "1"
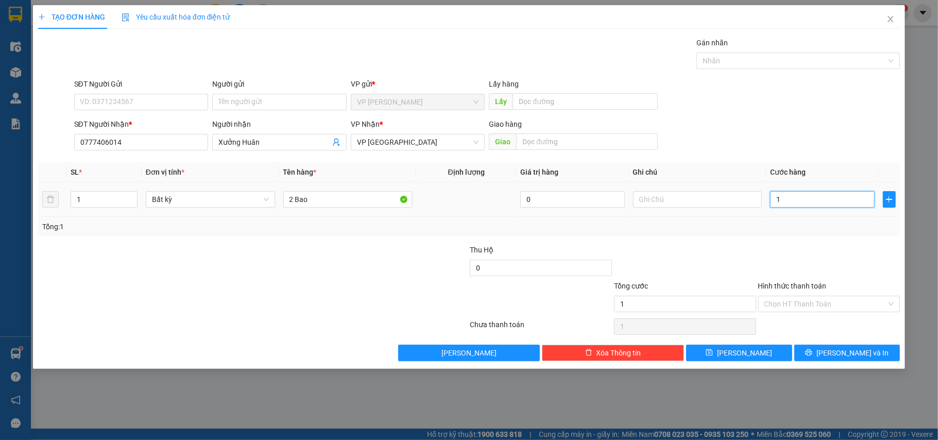
type input "14"
type input "140"
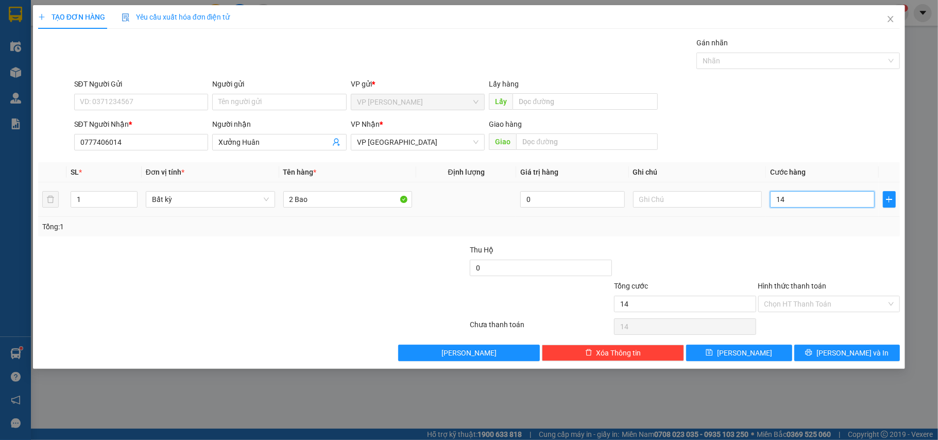
type input "140"
type input "140.000"
click at [734, 258] on div at bounding box center [685, 262] width 144 height 36
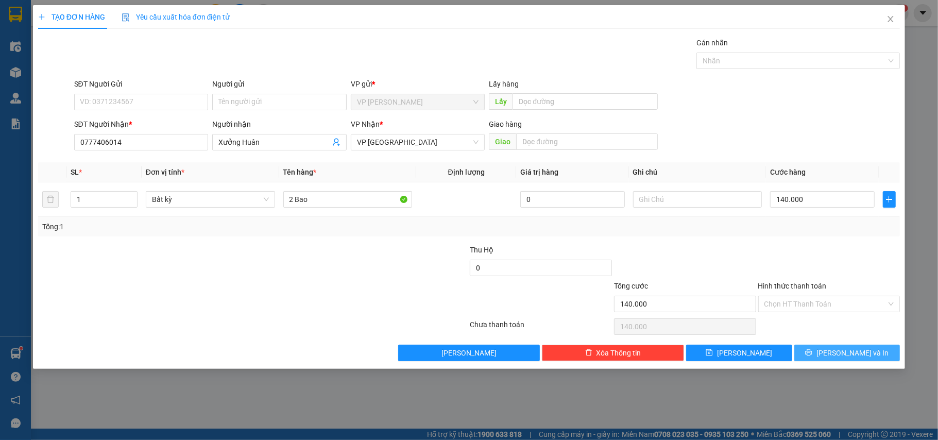
drag, startPoint x: 849, startPoint y: 353, endPoint x: 842, endPoint y: 352, distance: 6.8
click at [847, 353] on span "Lưu và In" at bounding box center [852, 352] width 72 height 11
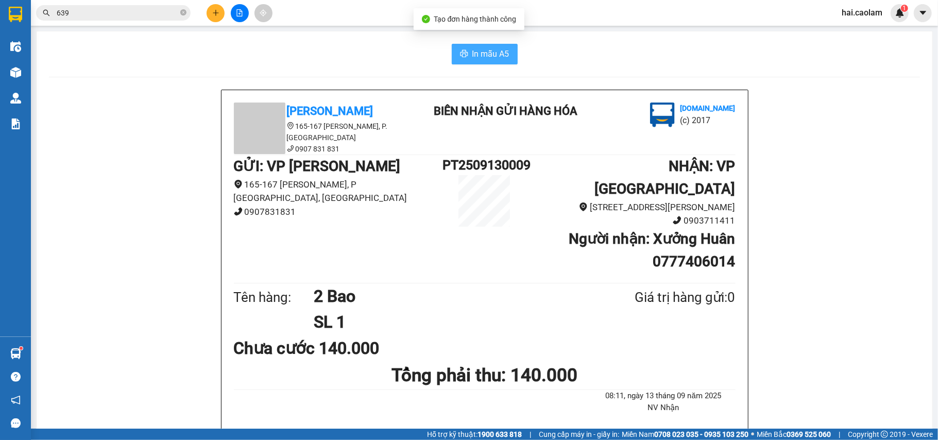
click at [495, 44] on button "In mẫu A5" at bounding box center [485, 54] width 66 height 21
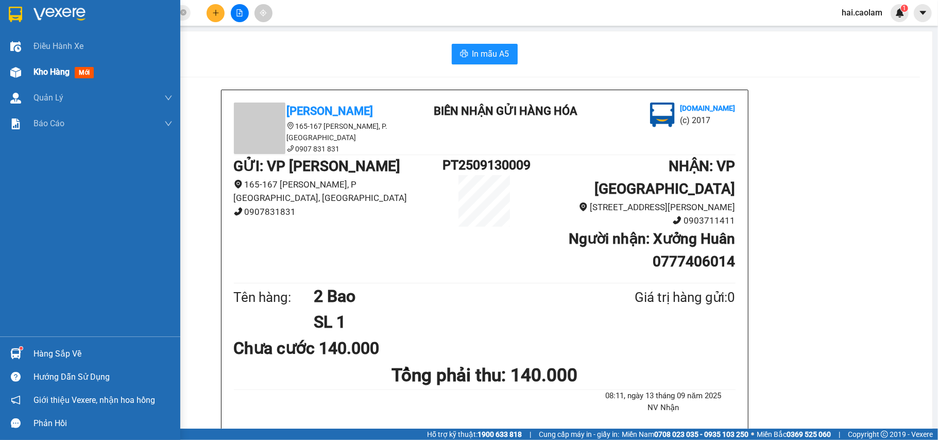
click at [31, 75] on div "Kho hàng mới" at bounding box center [90, 72] width 180 height 26
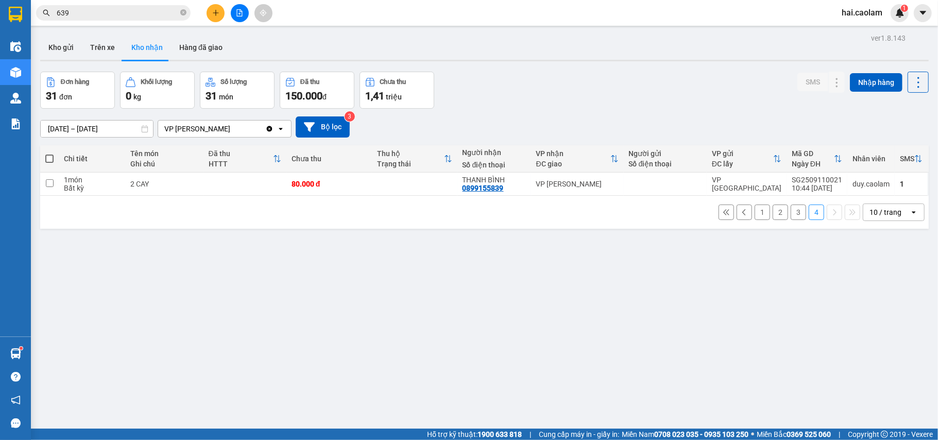
drag, startPoint x: 101, startPoint y: 47, endPoint x: 152, endPoint y: 58, distance: 52.6
click at [101, 47] on button "Trên xe" at bounding box center [102, 47] width 41 height 25
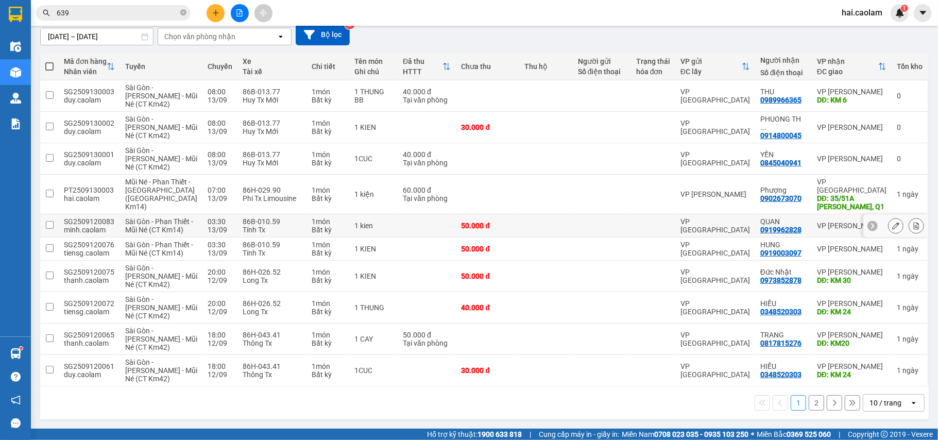
scroll to position [185, 0]
click at [885, 408] on div "10 / trang" at bounding box center [885, 402] width 32 height 10
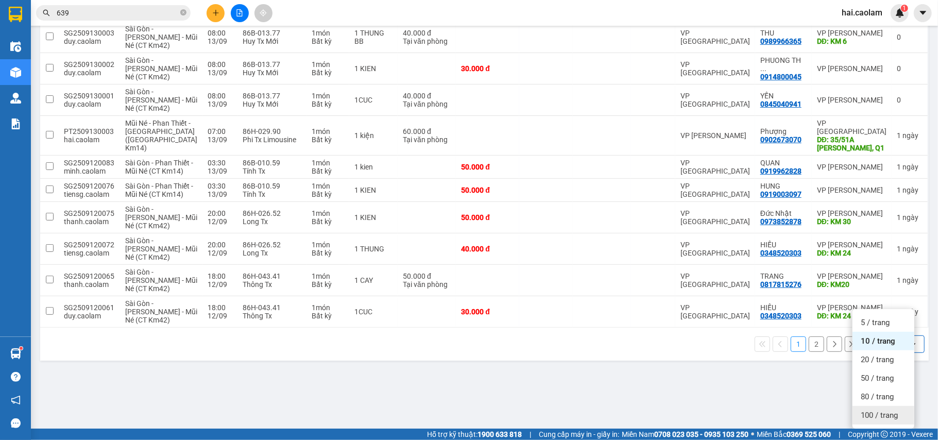
click at [873, 410] on span "100 / trang" at bounding box center [878, 415] width 37 height 10
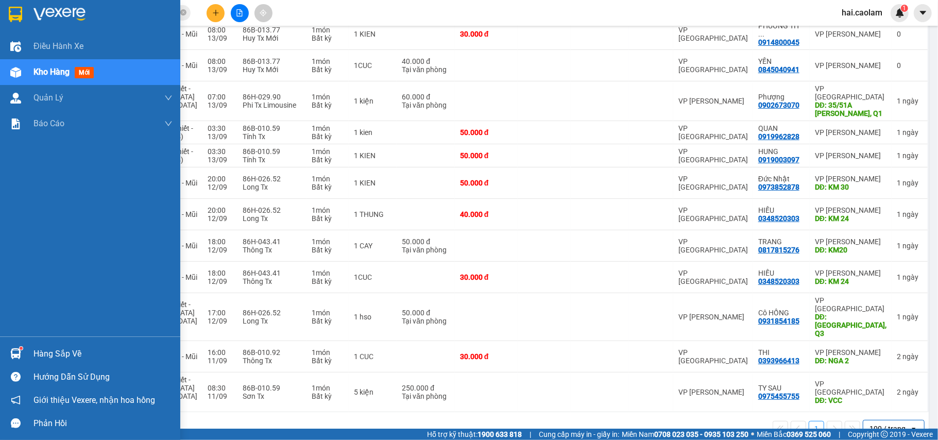
click at [25, 357] on div "Hàng sắp về" at bounding box center [90, 353] width 180 height 23
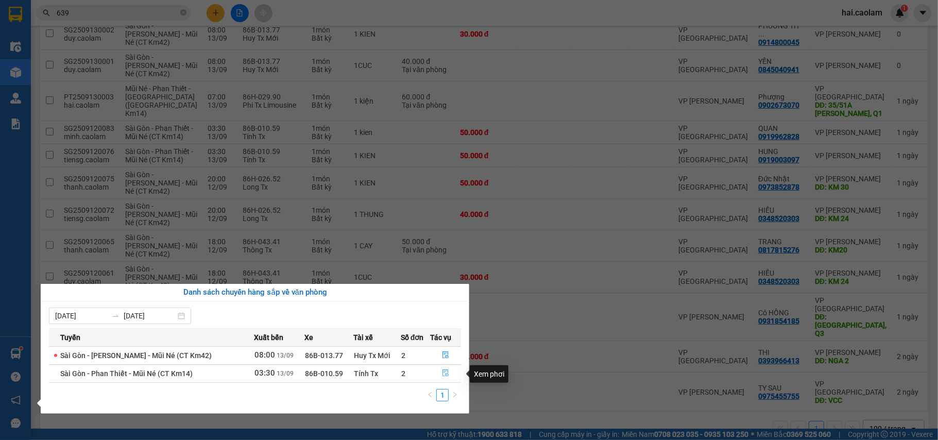
click at [444, 377] on span "file-done" at bounding box center [445, 373] width 7 height 8
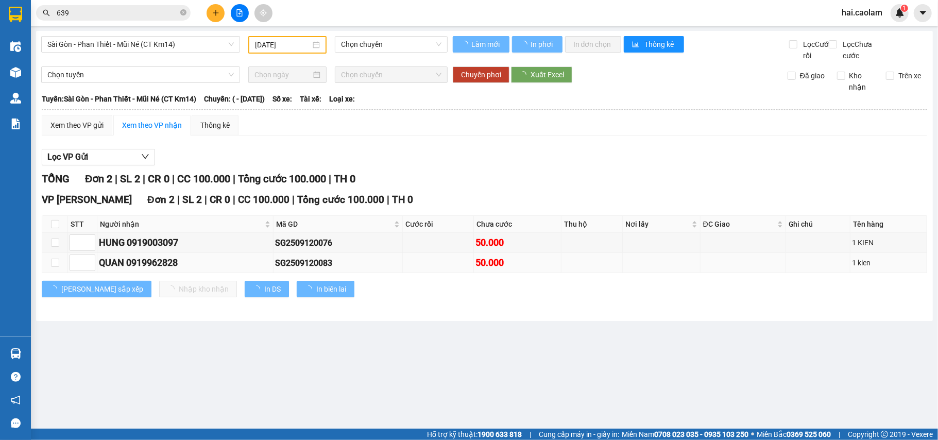
type input "13/09/2025"
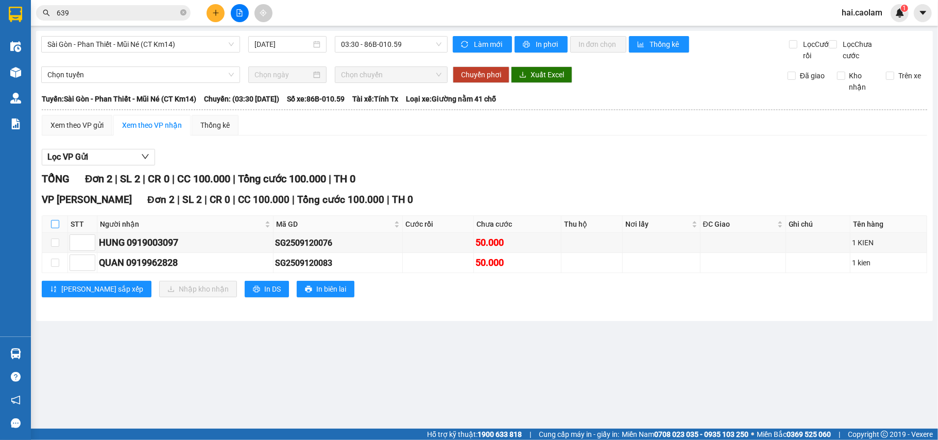
click at [57, 228] on input "checkbox" at bounding box center [55, 224] width 8 height 8
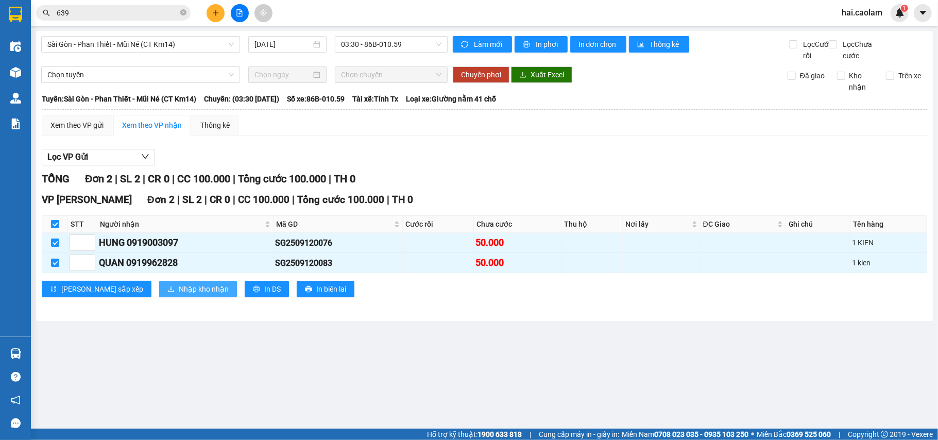
click at [179, 295] on span "Nhập kho nhận" at bounding box center [204, 288] width 50 height 11
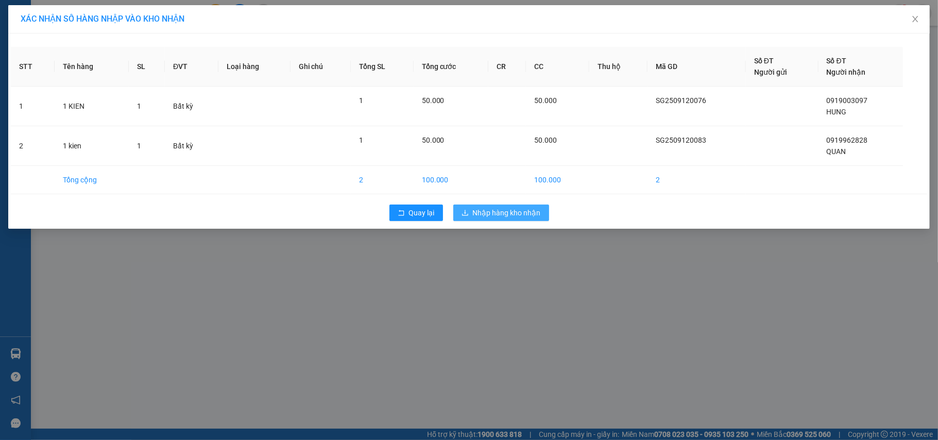
click at [518, 212] on span "Nhập hàng kho nhận" at bounding box center [507, 212] width 68 height 11
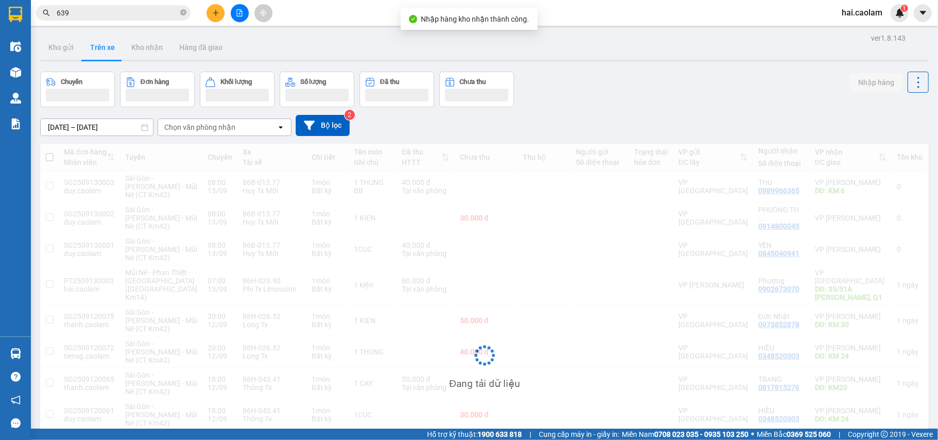
click at [130, 18] on input "639" at bounding box center [118, 12] width 122 height 11
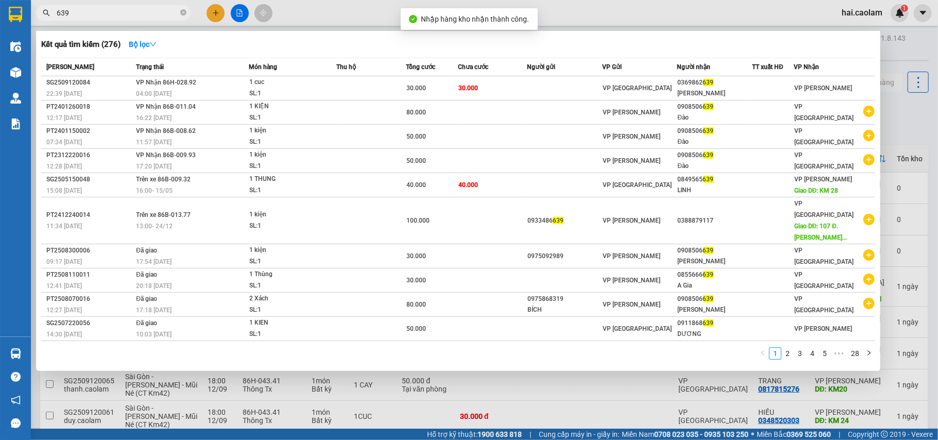
click at [128, 18] on input "639" at bounding box center [118, 12] width 122 height 11
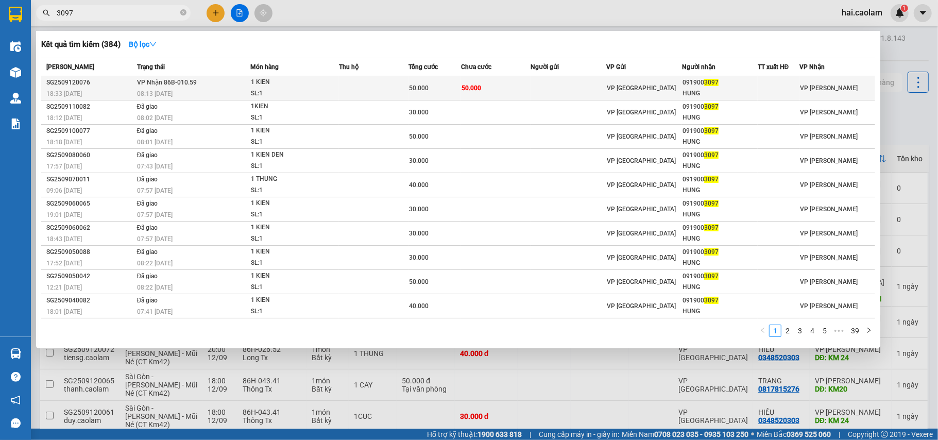
click at [573, 93] on td at bounding box center [569, 88] width 76 height 24
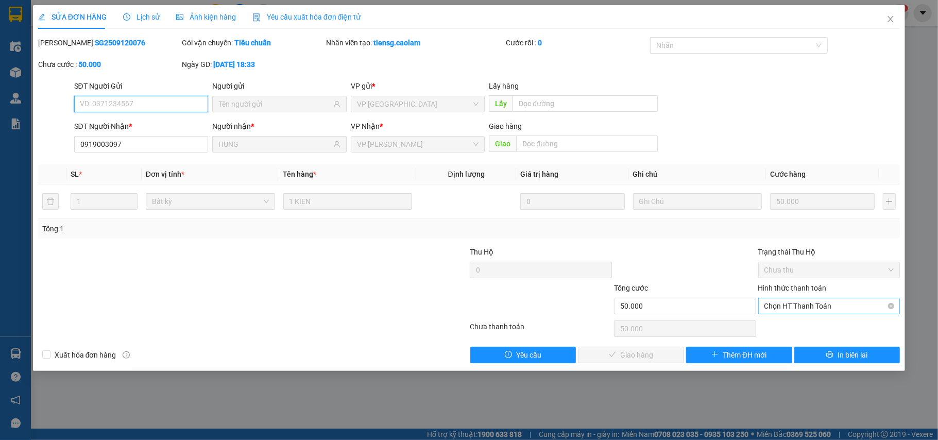
click at [804, 311] on span "Chọn HT Thanh Toán" at bounding box center [829, 305] width 130 height 15
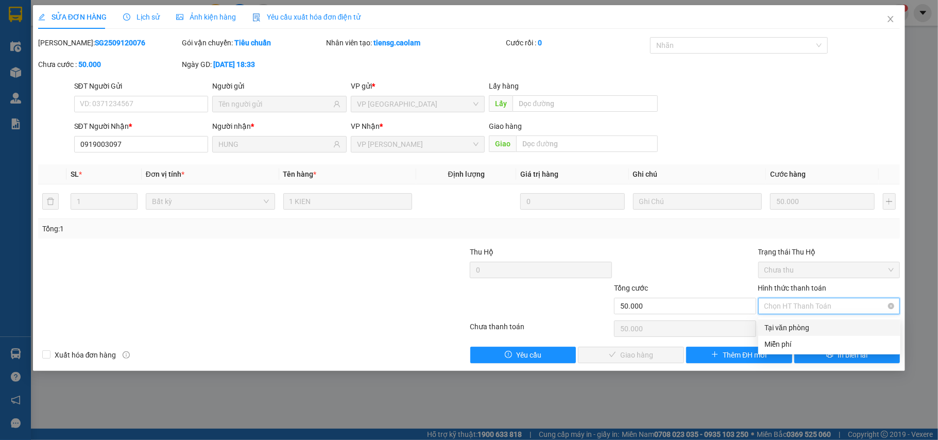
click at [808, 328] on div "Tại văn phòng" at bounding box center [829, 327] width 130 height 11
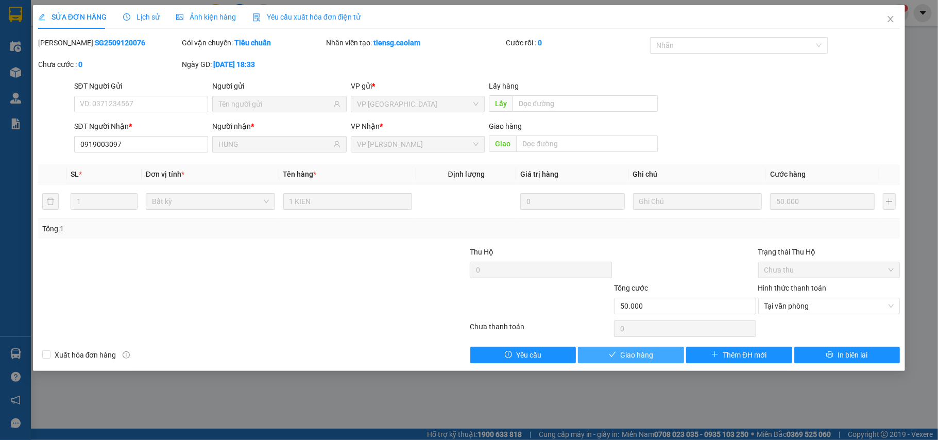
drag, startPoint x: 656, startPoint y: 357, endPoint x: 671, endPoint y: 339, distance: 24.1
click at [655, 357] on button "Giao hàng" at bounding box center [631, 355] width 106 height 16
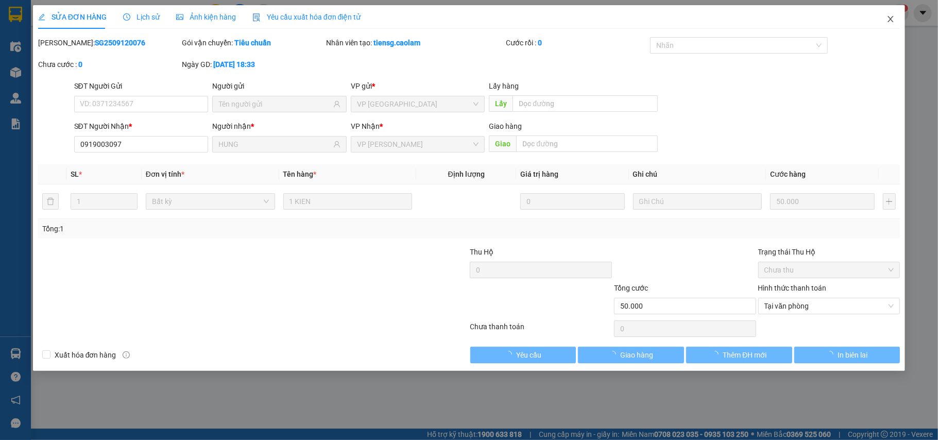
click at [883, 13] on span "Close" at bounding box center [890, 19] width 29 height 29
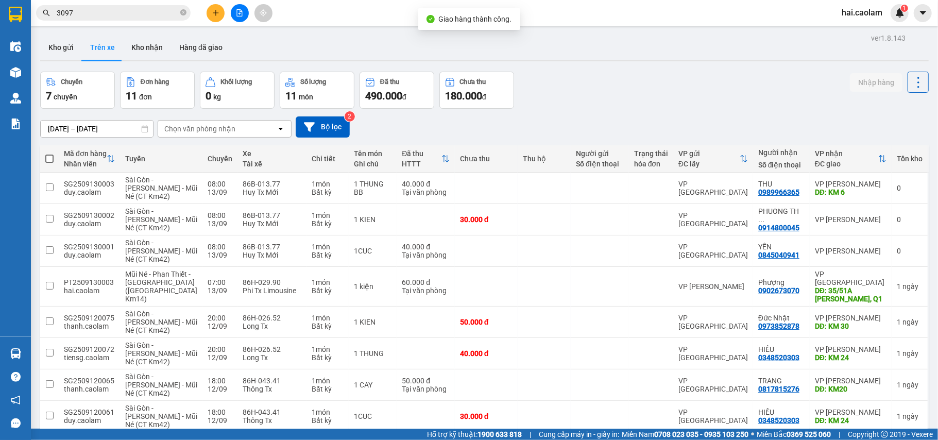
drag, startPoint x: 721, startPoint y: 90, endPoint x: 723, endPoint y: 82, distance: 7.5
click at [722, 84] on div "Chuyến 7 chuyến Đơn hàng 11 đơn Khối lượng 0 kg Số lượng 11 món Đã thu 490.000 …" at bounding box center [484, 90] width 888 height 37
click at [271, 49] on div "Kho gửi Trên xe Kho nhận Hàng đã giao" at bounding box center [484, 48] width 888 height 27
click at [596, 89] on div "Chuyến 7 chuyến Đơn hàng 11 đơn Khối lượng 0 kg Số lượng 11 món Đã thu 490.000 …" at bounding box center [484, 90] width 888 height 37
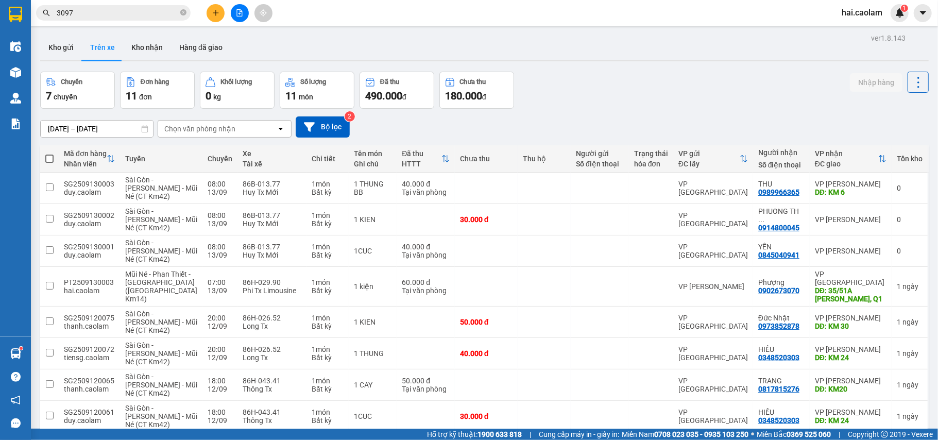
click at [214, 15] on icon "plus" at bounding box center [215, 12] width 7 height 7
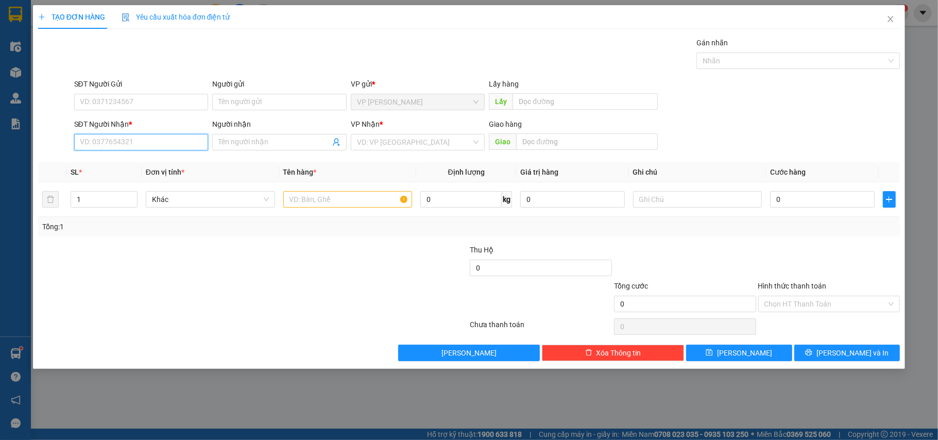
click at [135, 141] on input "SĐT Người Nhận *" at bounding box center [141, 142] width 134 height 16
click at [116, 106] on input "SĐT Người Gửi" at bounding box center [141, 102] width 134 height 16
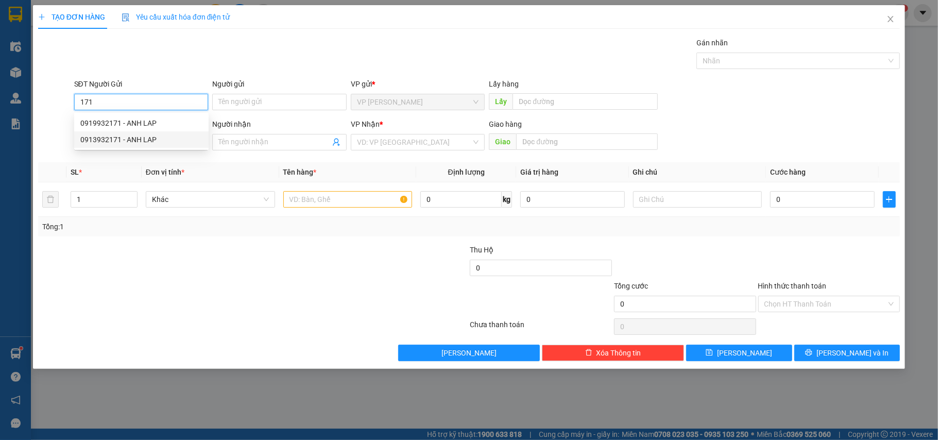
click at [126, 139] on div "0913932171 - ANH LAP" at bounding box center [141, 139] width 122 height 11
click at [126, 103] on input "0913932171" at bounding box center [141, 102] width 134 height 16
click at [886, 21] on span "Close" at bounding box center [890, 19] width 29 height 29
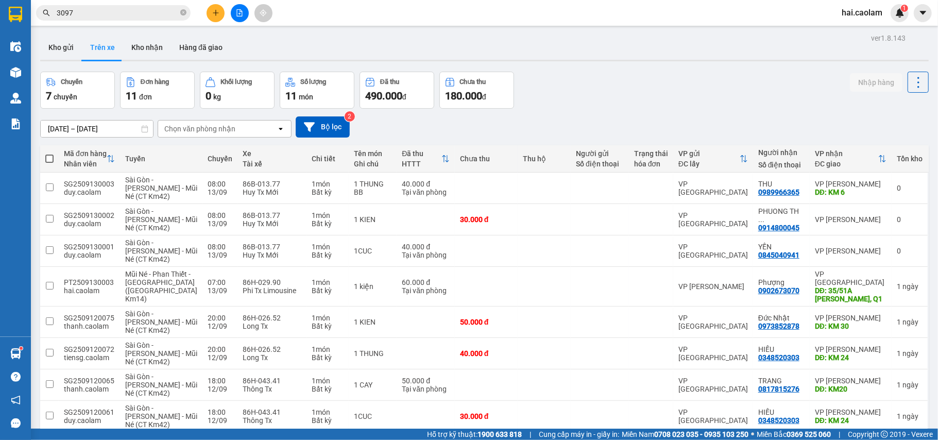
drag, startPoint x: 145, startPoint y: 3, endPoint x: 137, endPoint y: 10, distance: 10.9
click at [143, 5] on div "Kết quả tìm kiếm ( 384 ) Bộ lọc Mã ĐH Trạng thái Món hàng Thu hộ Tổng cước Chưa…" at bounding box center [100, 13] width 201 height 18
click at [137, 10] on input "3097" at bounding box center [118, 12] width 122 height 11
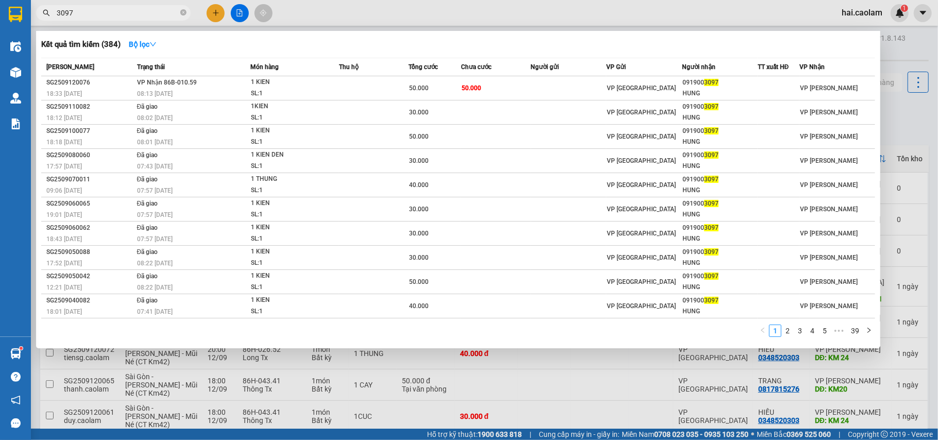
paste input "0913932171"
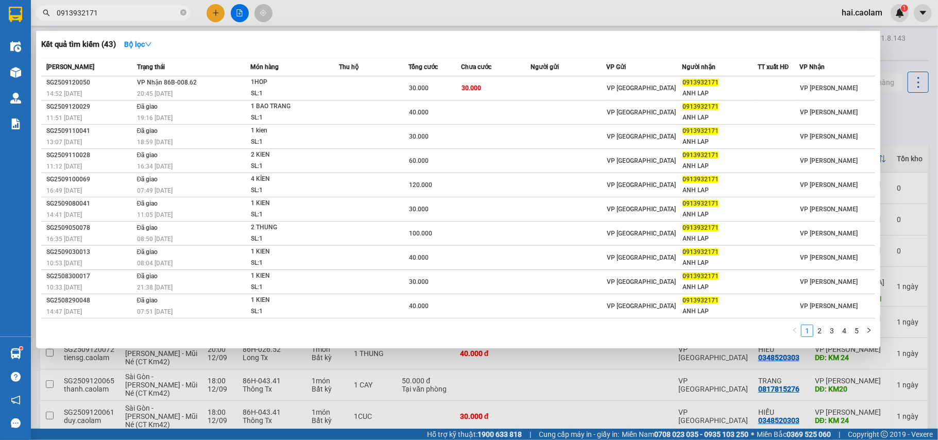
drag, startPoint x: 522, startPoint y: 375, endPoint x: 526, endPoint y: 368, distance: 8.3
click at [522, 375] on div at bounding box center [469, 220] width 938 height 440
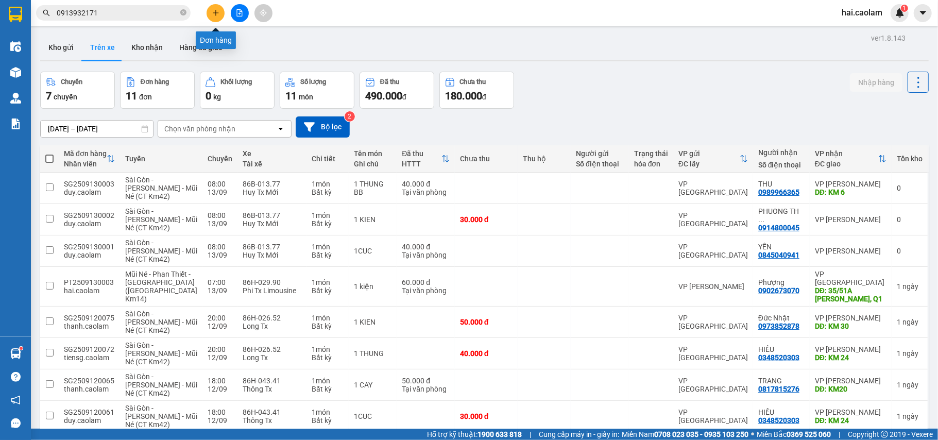
click at [217, 11] on icon "plus" at bounding box center [215, 12] width 7 height 7
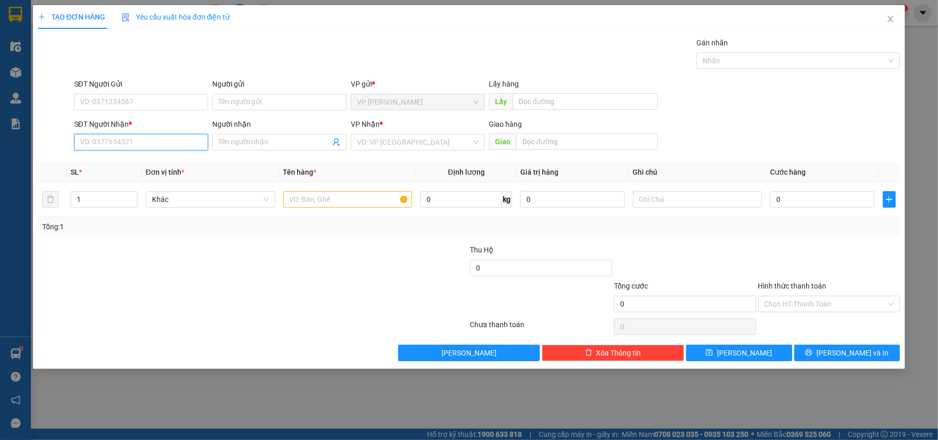
click at [109, 139] on input "SĐT Người Nhận *" at bounding box center [141, 142] width 134 height 16
click at [274, 144] on input "Người nhận" at bounding box center [274, 141] width 112 height 11
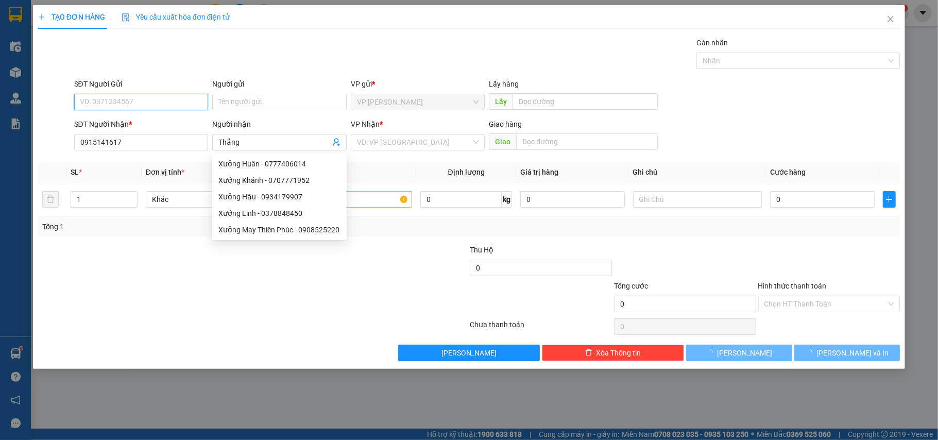
drag, startPoint x: 163, startPoint y: 99, endPoint x: 171, endPoint y: 99, distance: 8.2
click at [167, 99] on input "SĐT Người Gửi" at bounding box center [141, 102] width 134 height 16
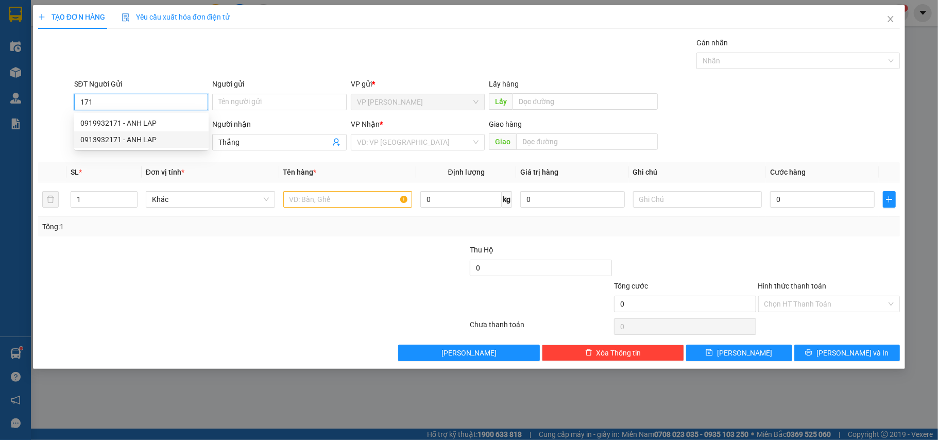
click at [141, 137] on div "0913932171 - ANH LAP" at bounding box center [141, 139] width 122 height 11
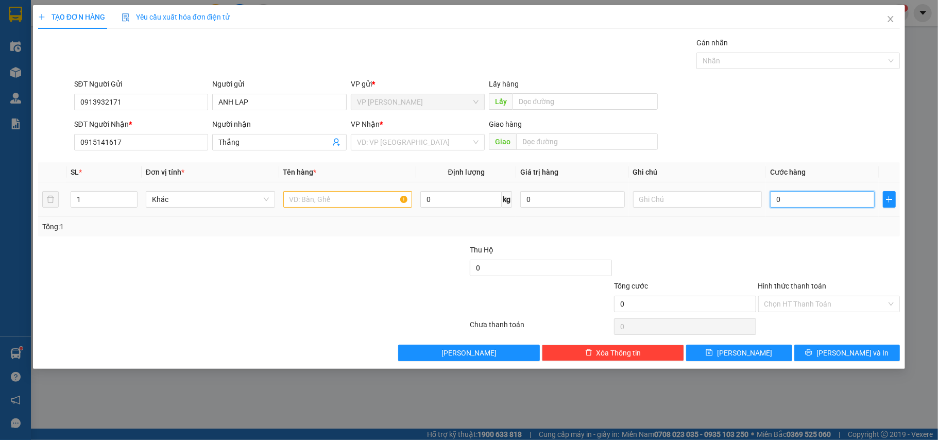
click at [802, 202] on input "0" at bounding box center [822, 199] width 104 height 16
drag, startPoint x: 701, startPoint y: 273, endPoint x: 684, endPoint y: 274, distance: 17.0
click at [684, 274] on div at bounding box center [685, 262] width 144 height 36
click at [408, 141] on input "search" at bounding box center [414, 141] width 115 height 15
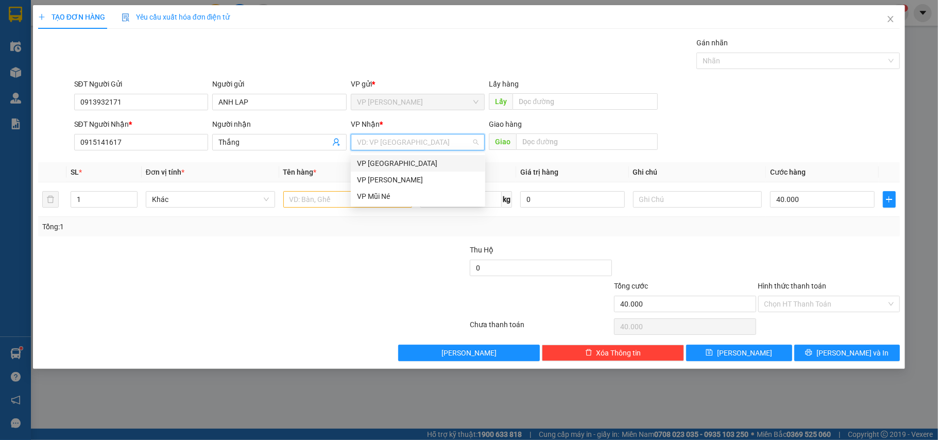
drag, startPoint x: 407, startPoint y: 151, endPoint x: 391, endPoint y: 161, distance: 18.3
click at [397, 163] on div "VP [GEOGRAPHIC_DATA]" at bounding box center [418, 163] width 122 height 11
click at [321, 201] on input "text" at bounding box center [347, 199] width 129 height 16
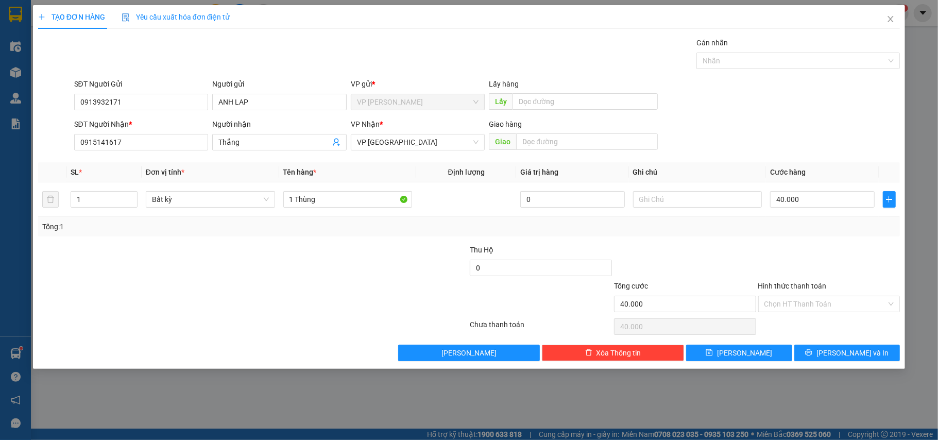
click at [814, 262] on div at bounding box center [829, 262] width 144 height 36
click at [853, 351] on span "Lưu và In" at bounding box center [852, 352] width 72 height 11
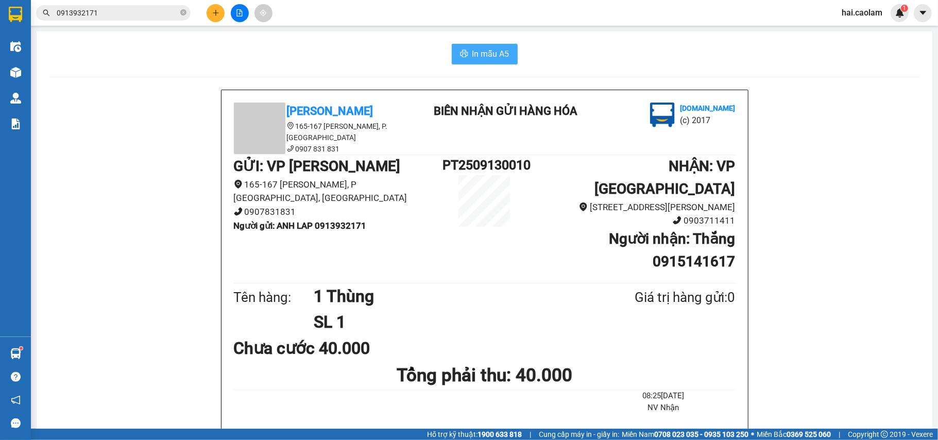
click at [484, 54] on span "In mẫu A5" at bounding box center [490, 53] width 37 height 13
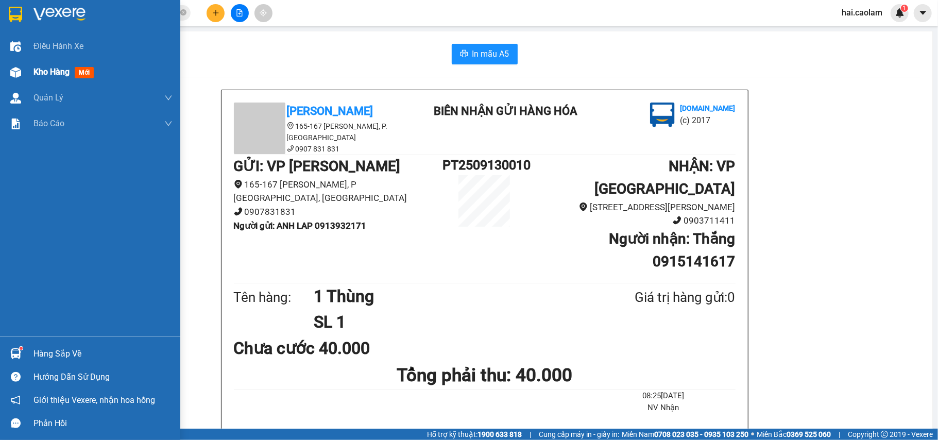
click at [9, 67] on div at bounding box center [16, 72] width 18 height 18
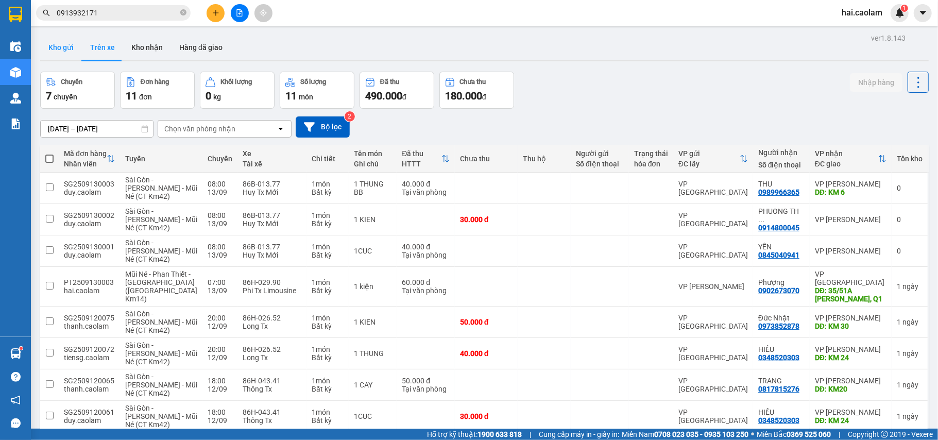
click at [67, 52] on button "Kho gửi" at bounding box center [61, 47] width 42 height 25
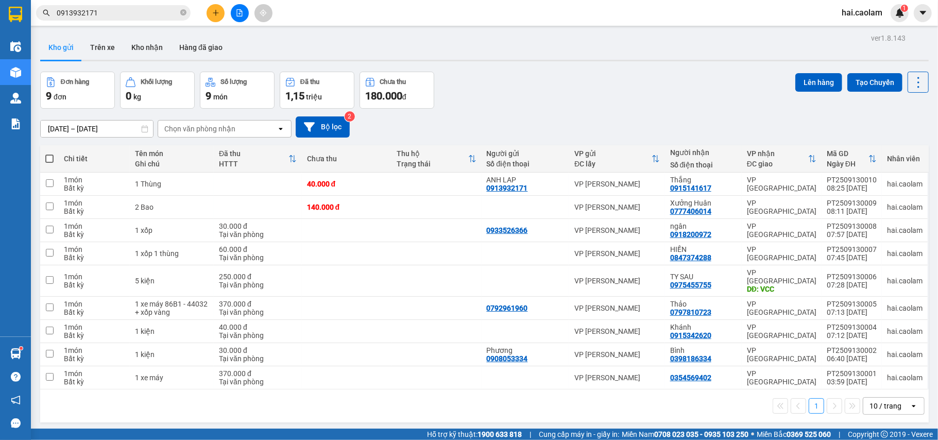
click at [618, 74] on div "Đơn hàng 9 đơn Khối lượng 0 kg Số lượng 9 món Đã thu 1,15 triệu Chưa thu 180.00…" at bounding box center [484, 90] width 888 height 37
click at [49, 159] on span at bounding box center [49, 158] width 8 height 8
click at [49, 153] on input "checkbox" at bounding box center [49, 153] width 0 height 0
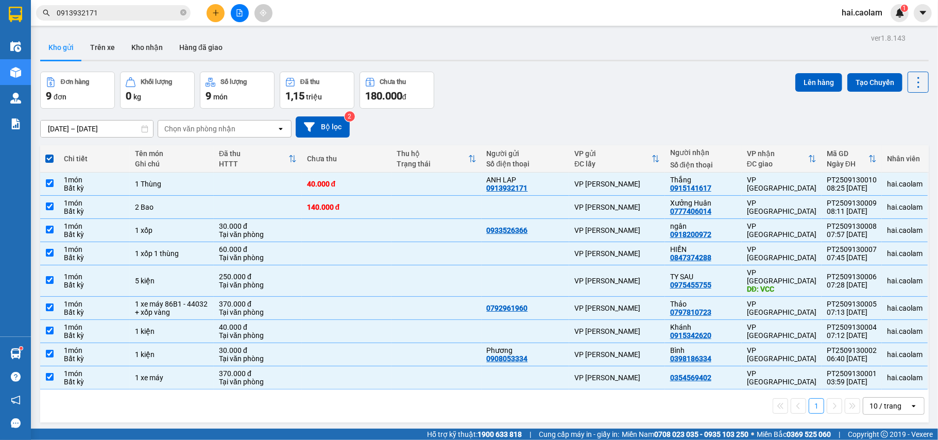
click at [892, 400] on div "10 / trang" at bounding box center [886, 405] width 46 height 16
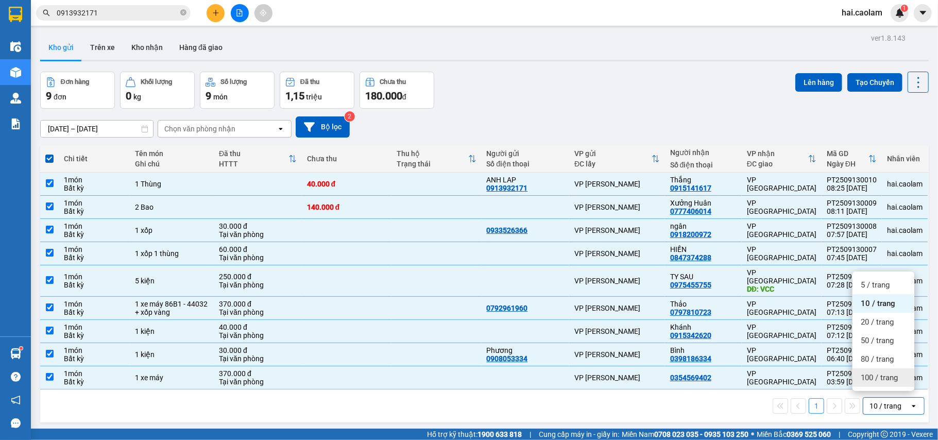
click at [870, 375] on span "100 / trang" at bounding box center [878, 377] width 37 height 10
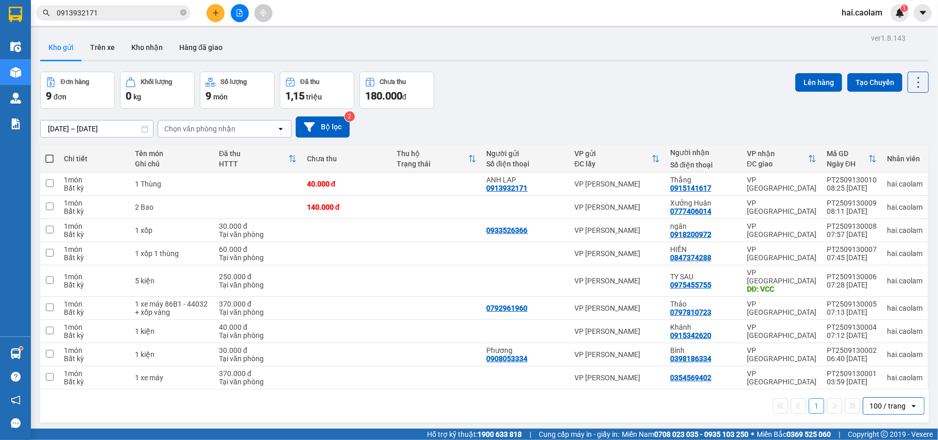
click at [50, 160] on span at bounding box center [49, 158] width 8 height 8
click at [49, 153] on input "checkbox" at bounding box center [49, 153] width 0 height 0
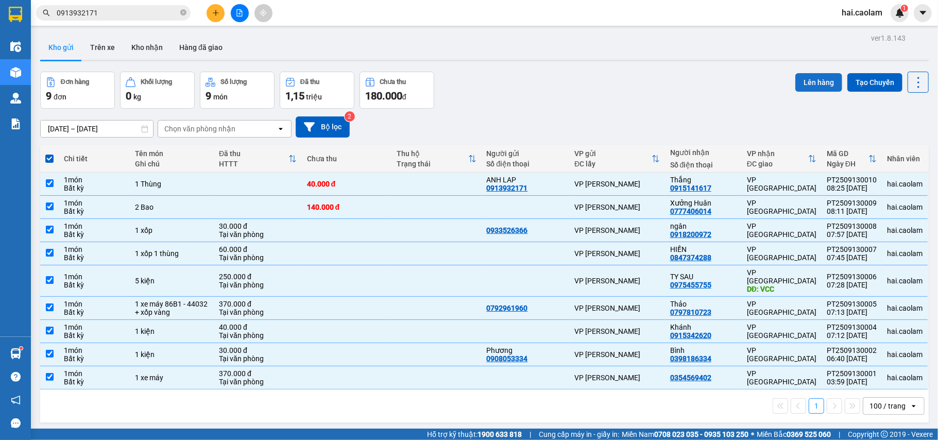
click at [809, 83] on button "Lên hàng" at bounding box center [818, 82] width 47 height 19
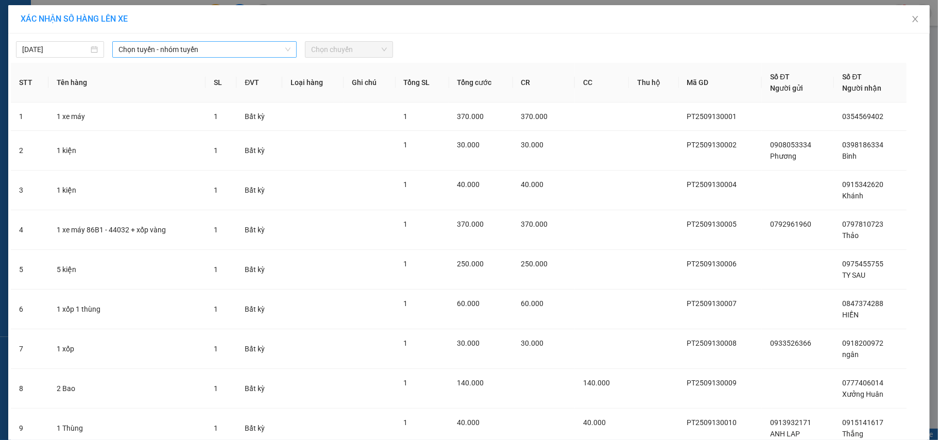
click at [217, 50] on span "Chọn tuyến - nhóm tuyến" at bounding box center [204, 49] width 172 height 15
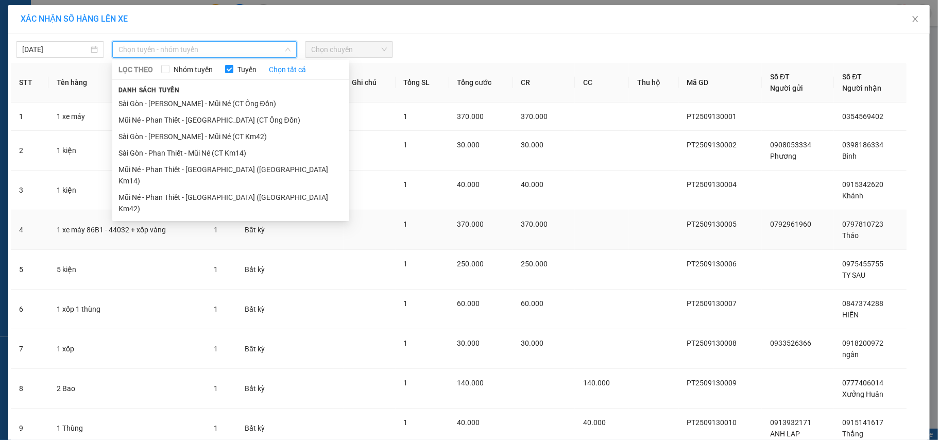
scroll to position [85, 0]
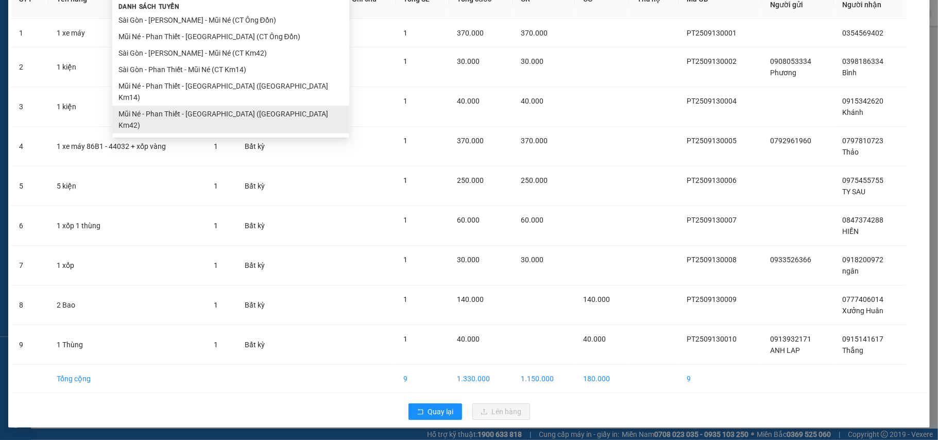
click at [165, 99] on ul "Sài Gòn - Phan Thiết - Mũi Né (CT Ông Đồn) Mũi Né - Phan Thiết - Sài Gòn (CT Ôn…" at bounding box center [230, 73] width 237 height 122
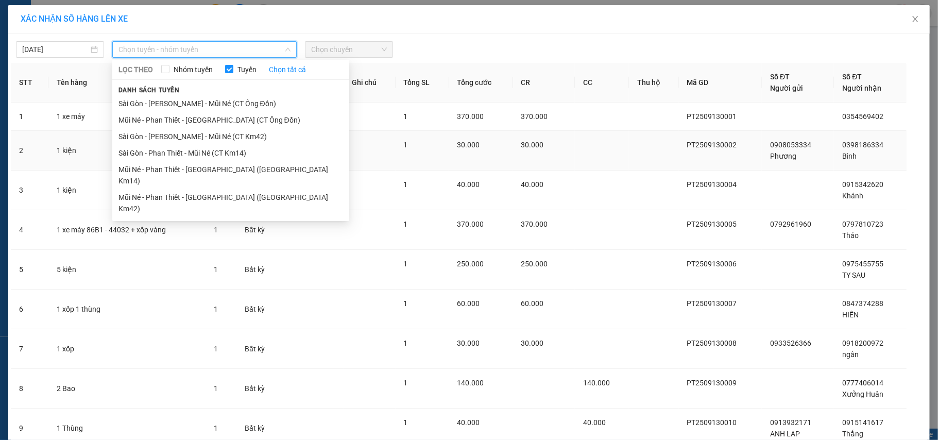
drag, startPoint x: 182, startPoint y: 188, endPoint x: 198, endPoint y: 170, distance: 23.7
click at [182, 189] on li "Mũi Né - Phan Thiết - Sài Gòn (CT Km42)" at bounding box center [230, 203] width 237 height 28
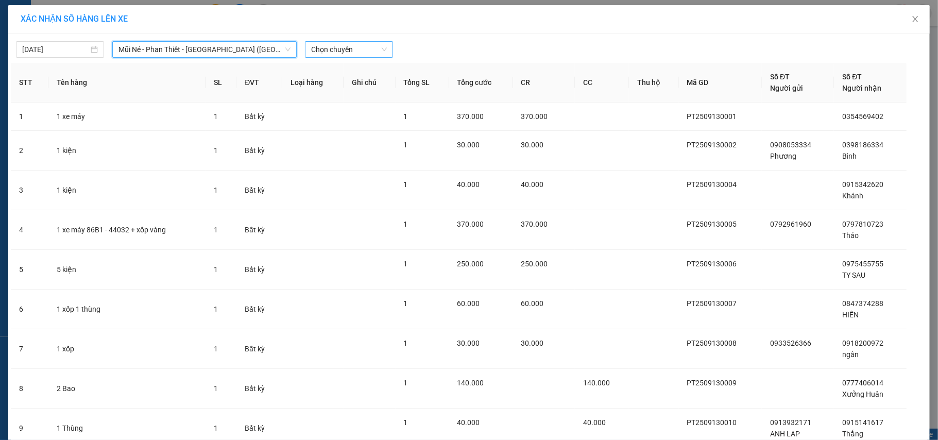
click at [329, 50] on span "Chọn chuyến" at bounding box center [349, 49] width 76 height 15
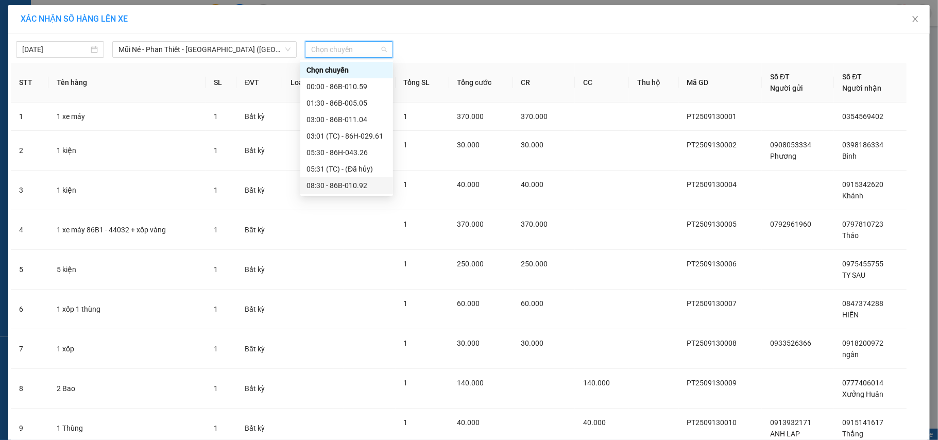
click at [329, 186] on div "08:30 - 86B-010.92" at bounding box center [346, 185] width 80 height 11
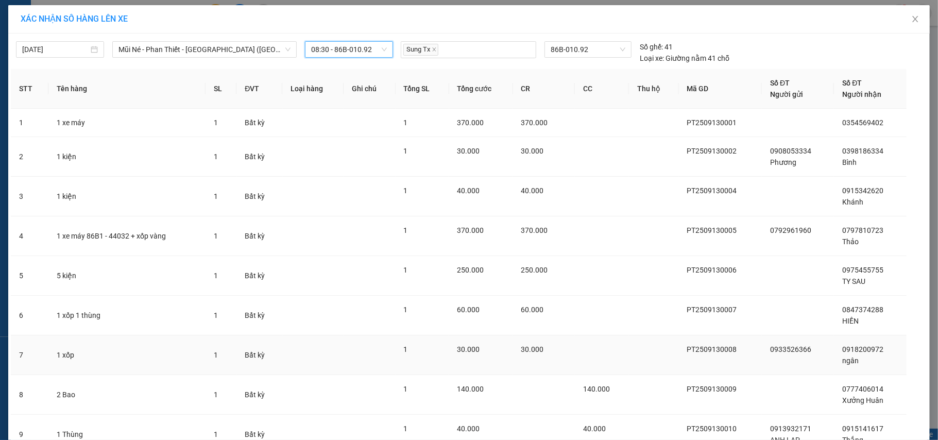
scroll to position [91, 0]
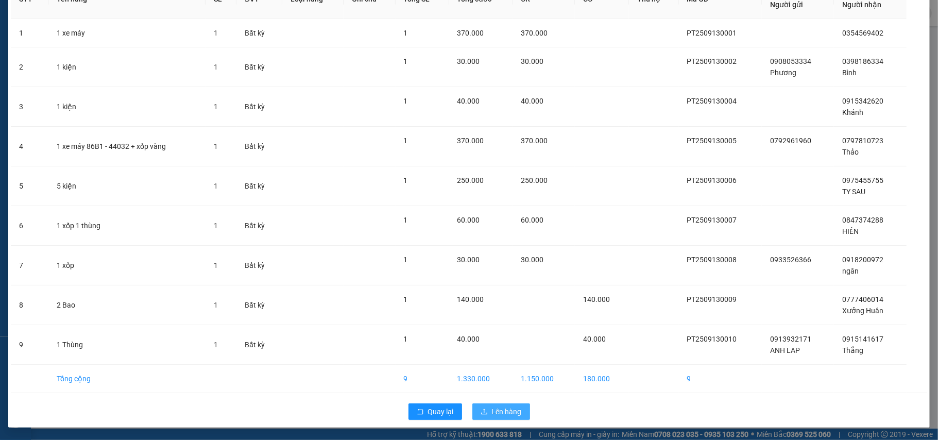
click at [492, 406] on span "Lên hàng" at bounding box center [507, 411] width 30 height 11
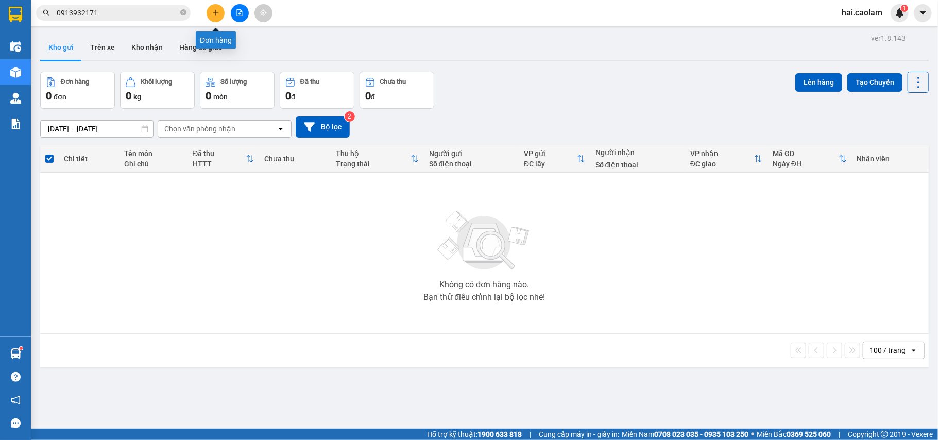
click at [212, 11] on icon "plus" at bounding box center [215, 12] width 7 height 7
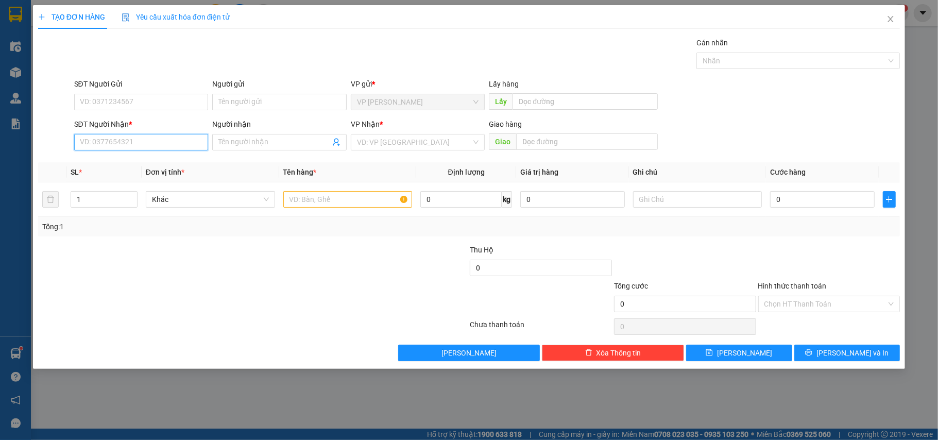
click at [118, 146] on input "SĐT Người Nhận *" at bounding box center [141, 142] width 134 height 16
click at [120, 169] on div "0913924048" at bounding box center [141, 163] width 134 height 16
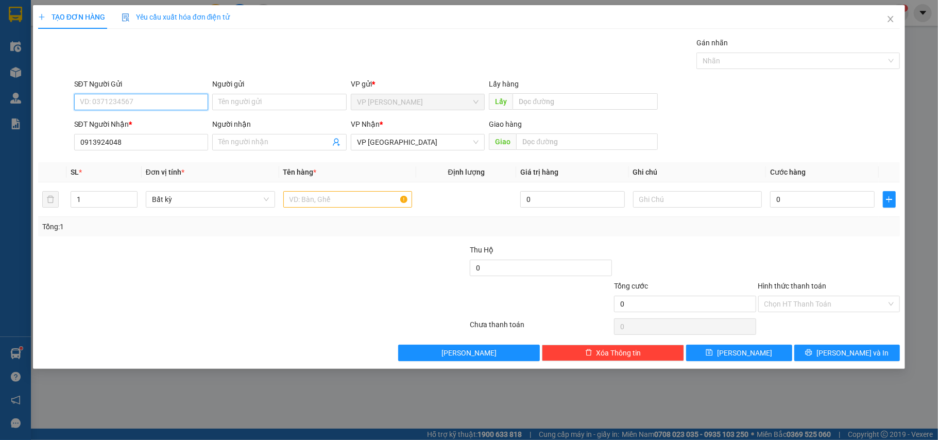
click at [134, 105] on input "SĐT Người Gửi" at bounding box center [141, 102] width 134 height 16
click at [244, 143] on input "Người nhận" at bounding box center [274, 141] width 112 height 11
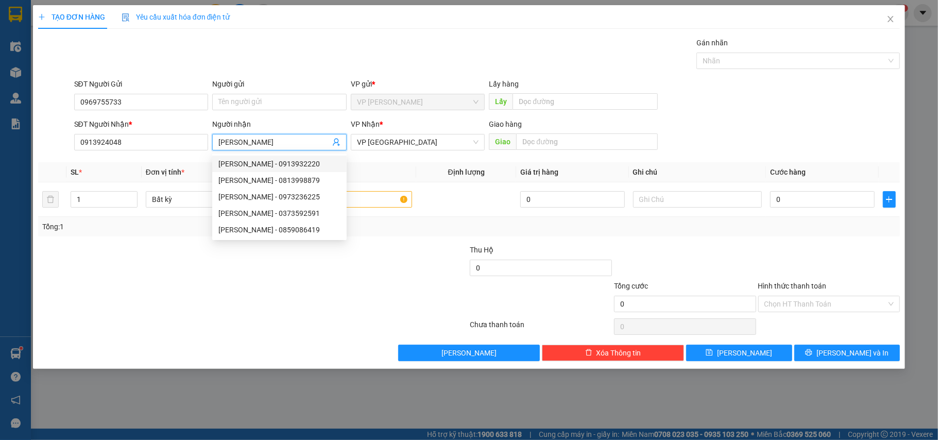
click at [738, 274] on div at bounding box center [685, 262] width 144 height 36
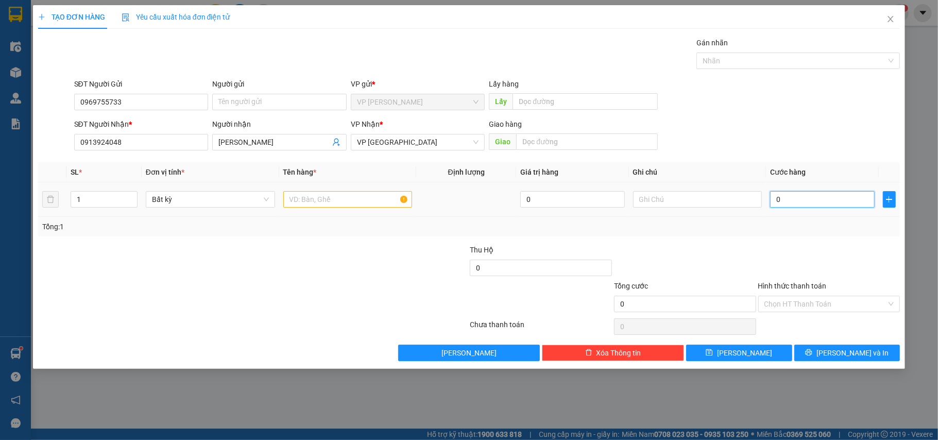
click at [802, 196] on input "0" at bounding box center [822, 199] width 104 height 16
click at [329, 258] on div at bounding box center [397, 262] width 144 height 36
click at [338, 204] on input "text" at bounding box center [347, 199] width 129 height 16
drag, startPoint x: 645, startPoint y: 230, endPoint x: 765, endPoint y: 281, distance: 130.1
click at [649, 234] on div "Tổng: 1" at bounding box center [469, 227] width 862 height 20
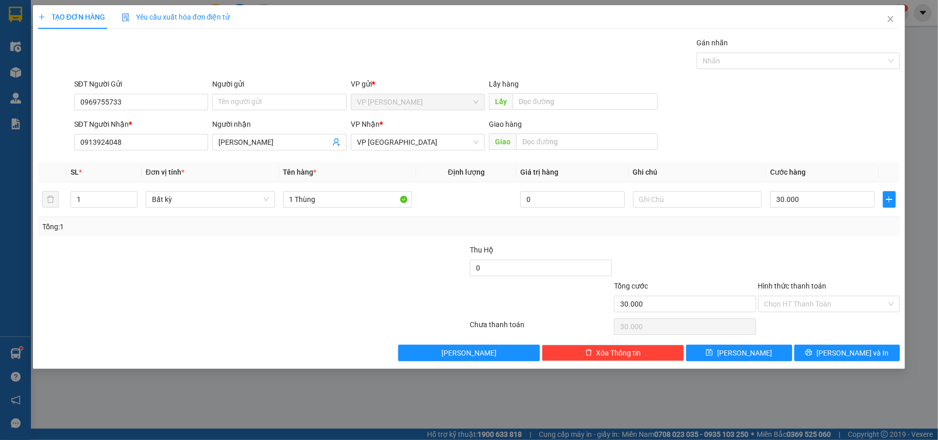
click at [777, 260] on div at bounding box center [829, 262] width 144 height 36
click at [857, 356] on span "Lưu và In" at bounding box center [852, 352] width 72 height 11
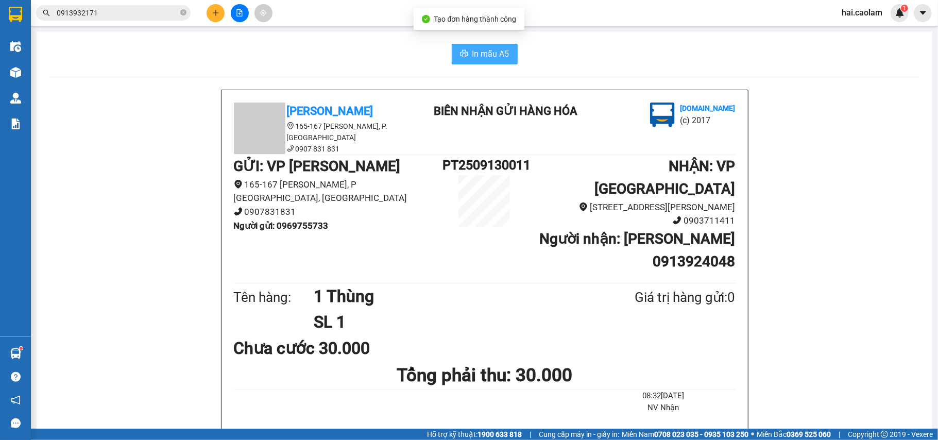
click at [480, 52] on span "In mẫu A5" at bounding box center [490, 53] width 37 height 13
click at [494, 55] on span "In mẫu A5" at bounding box center [490, 53] width 37 height 13
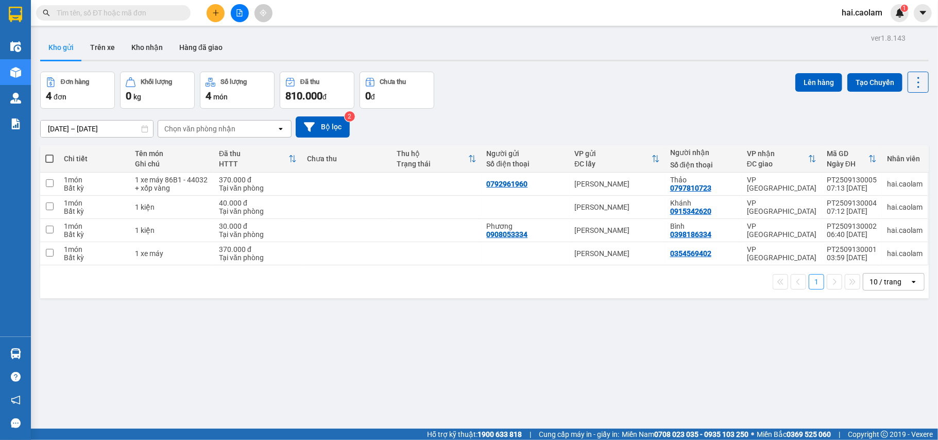
click at [60, 15] on input "text" at bounding box center [118, 12] width 122 height 11
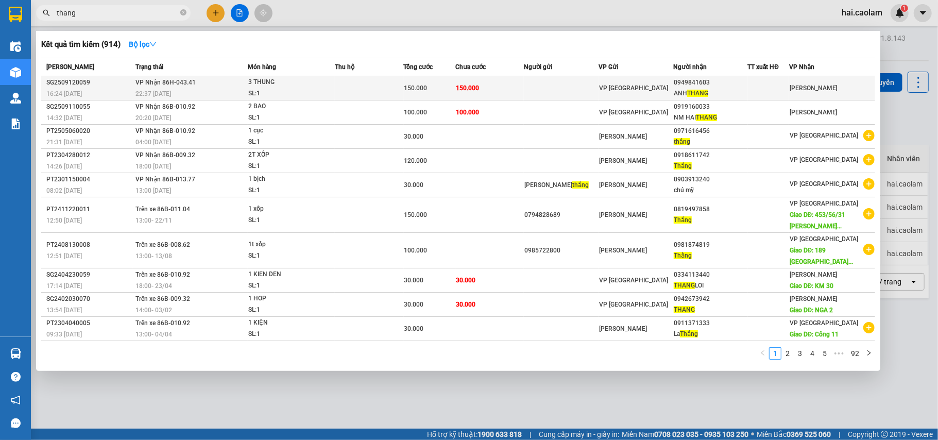
type input "thang"
click at [747, 82] on div "0949841603" at bounding box center [710, 82] width 74 height 11
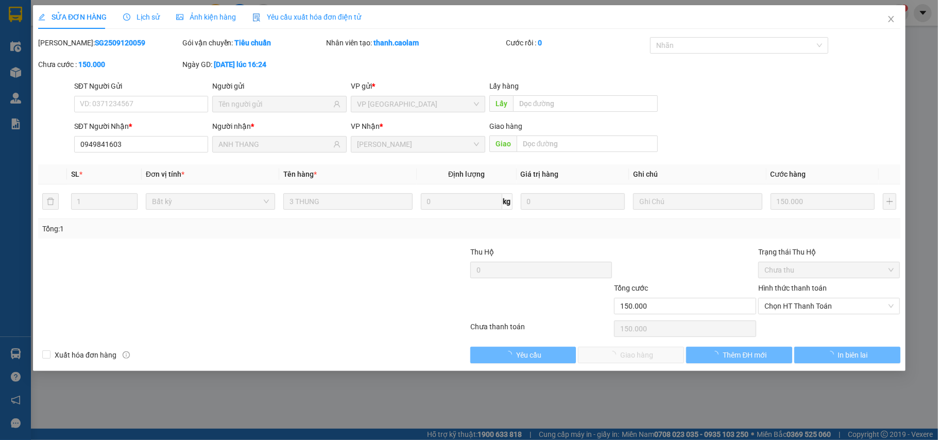
type input "0949841603"
type input "ANH THANG"
type input "150.000"
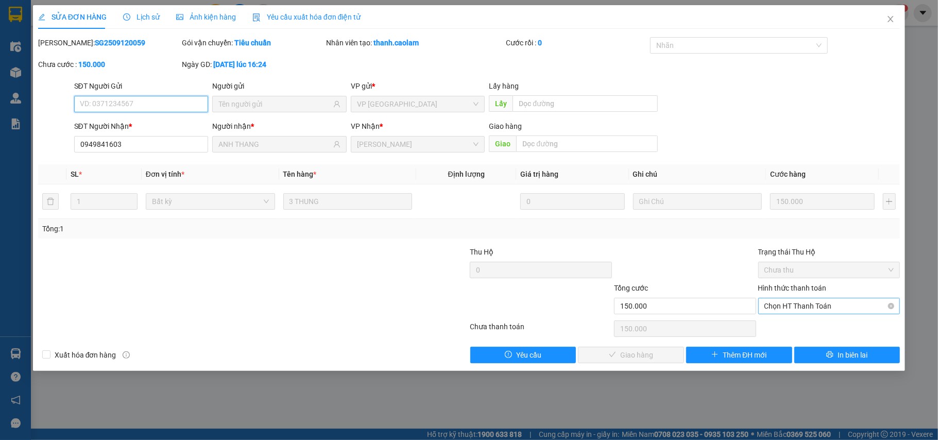
click at [795, 303] on span "Chọn HT Thanh Toán" at bounding box center [829, 305] width 130 height 15
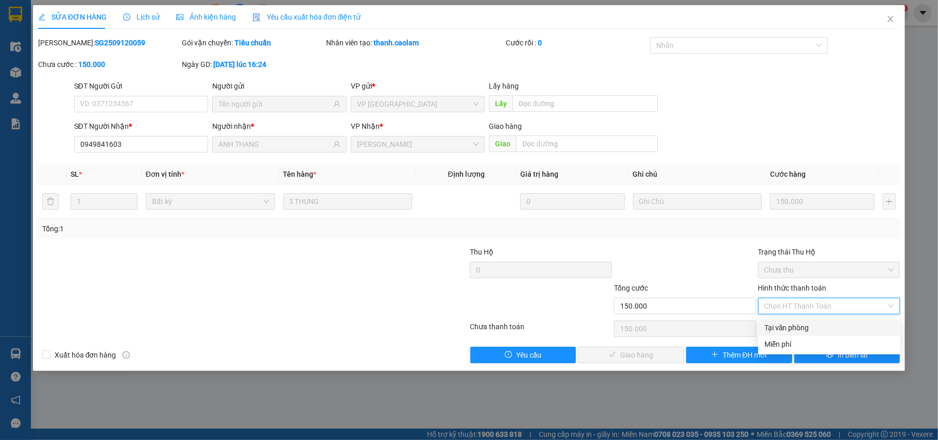
click at [783, 324] on div "Tại văn phòng" at bounding box center [829, 327] width 130 height 11
type input "0"
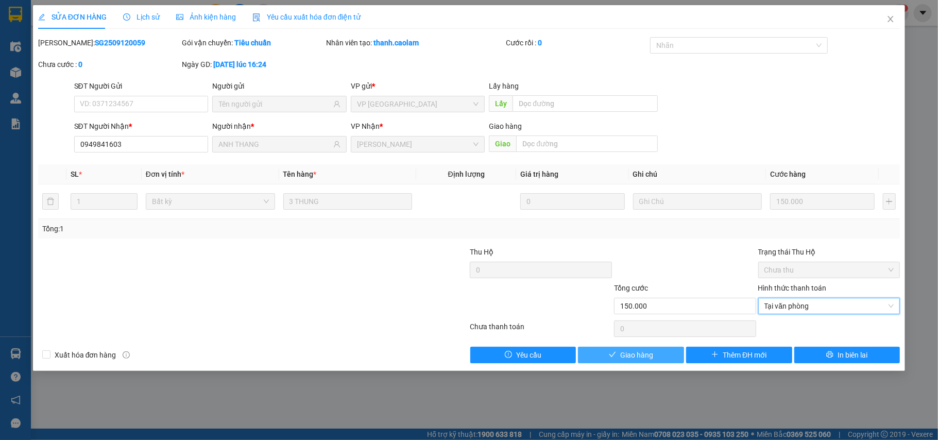
click at [641, 353] on span "Giao hàng" at bounding box center [636, 354] width 33 height 11
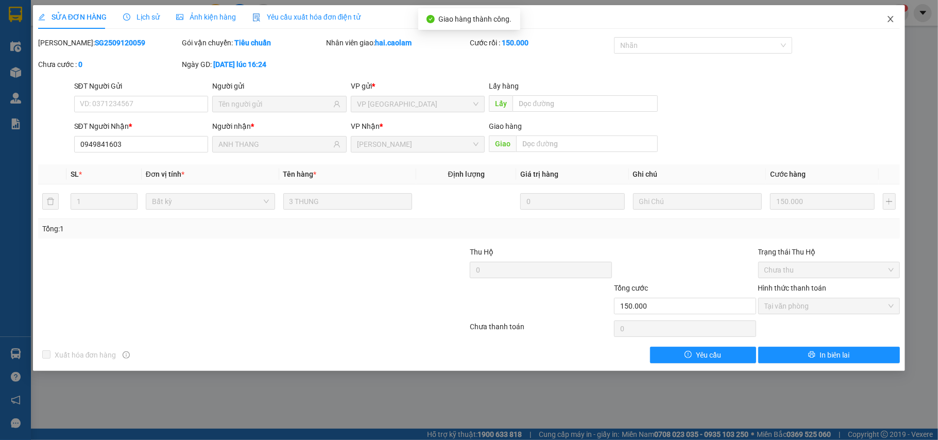
click at [890, 22] on icon "close" at bounding box center [890, 19] width 8 height 8
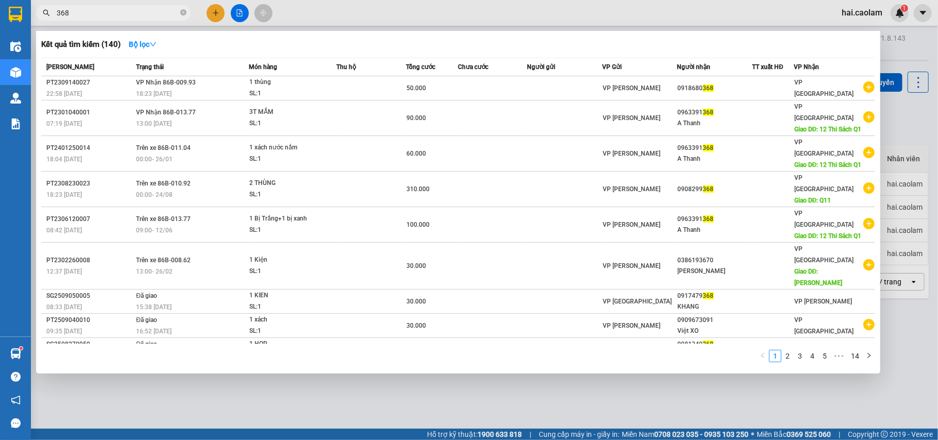
click at [108, 8] on input "368" at bounding box center [118, 12] width 122 height 11
type input "3"
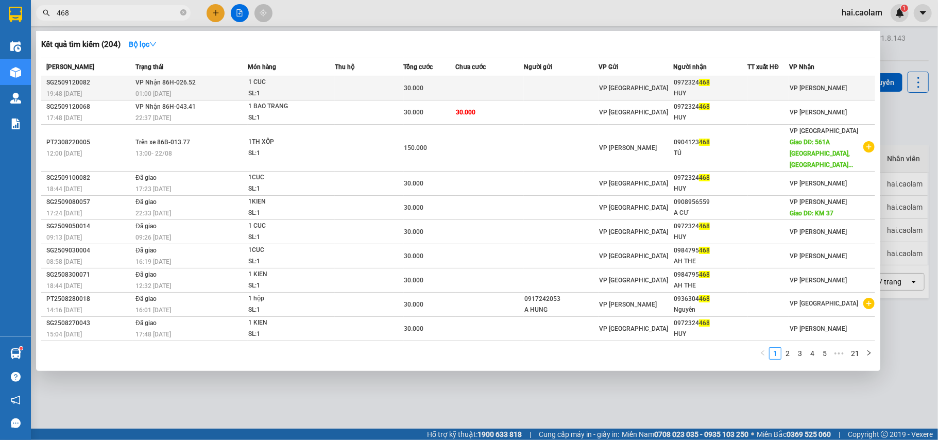
type input "468"
click at [562, 91] on td at bounding box center [561, 88] width 75 height 24
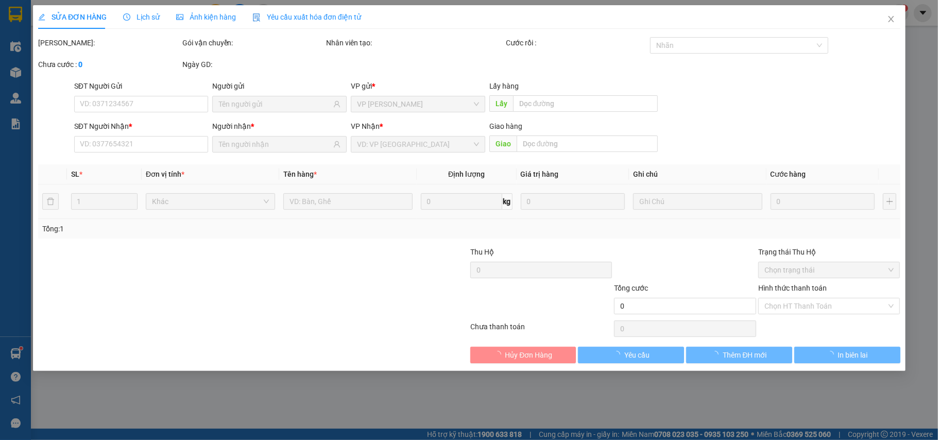
type input "0972324468"
type input "HUY"
type input "30.000"
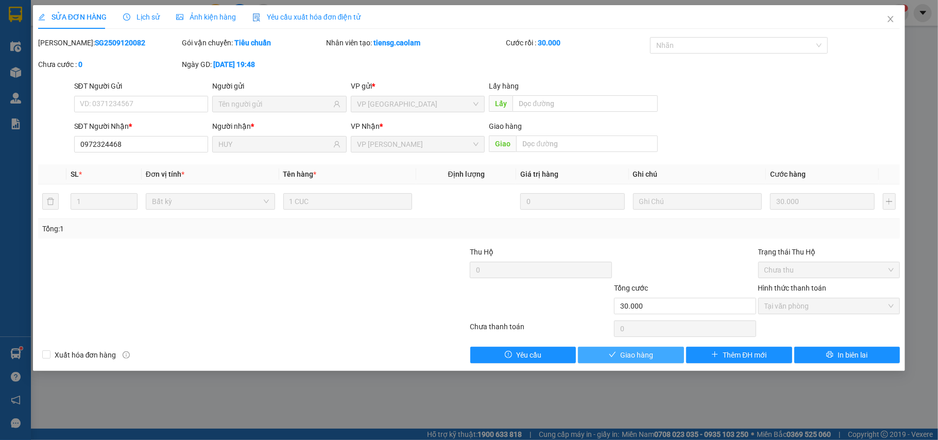
click at [651, 351] on span "Giao hàng" at bounding box center [636, 354] width 33 height 11
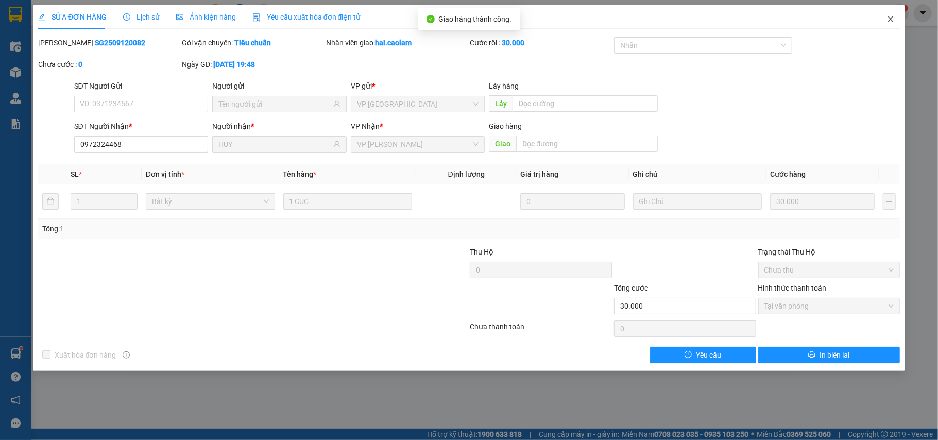
click at [892, 13] on span "Close" at bounding box center [890, 19] width 29 height 29
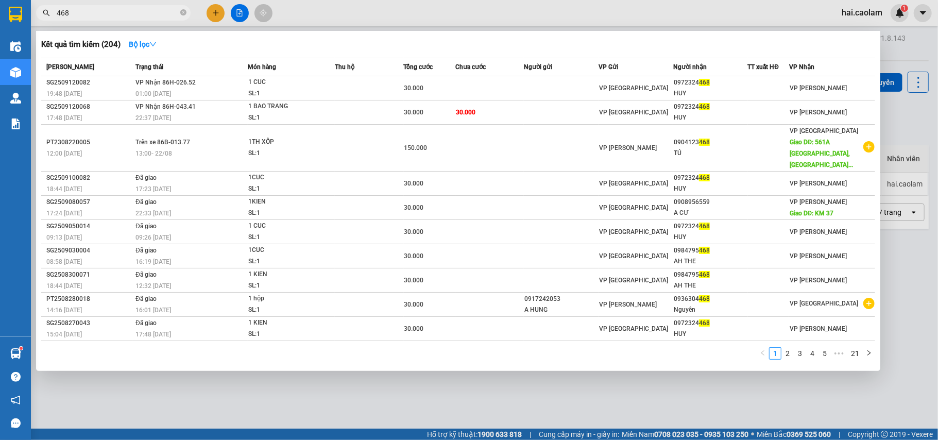
click at [92, 9] on input "468" at bounding box center [118, 12] width 122 height 11
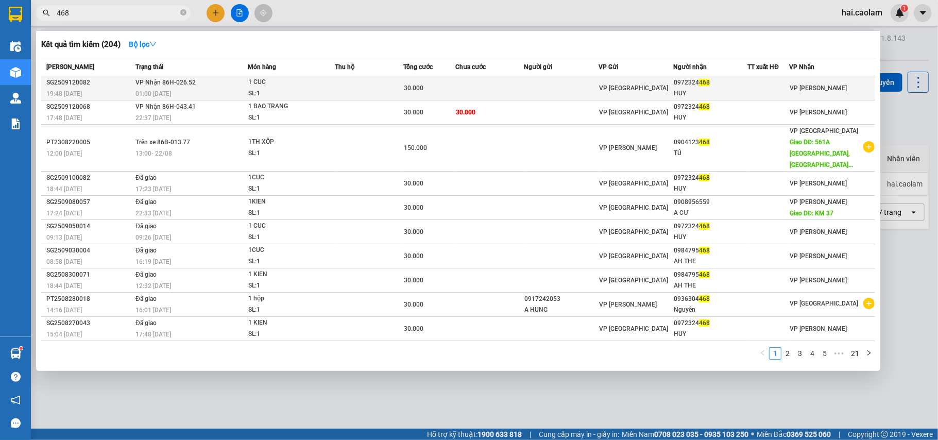
click at [476, 88] on td at bounding box center [489, 88] width 69 height 24
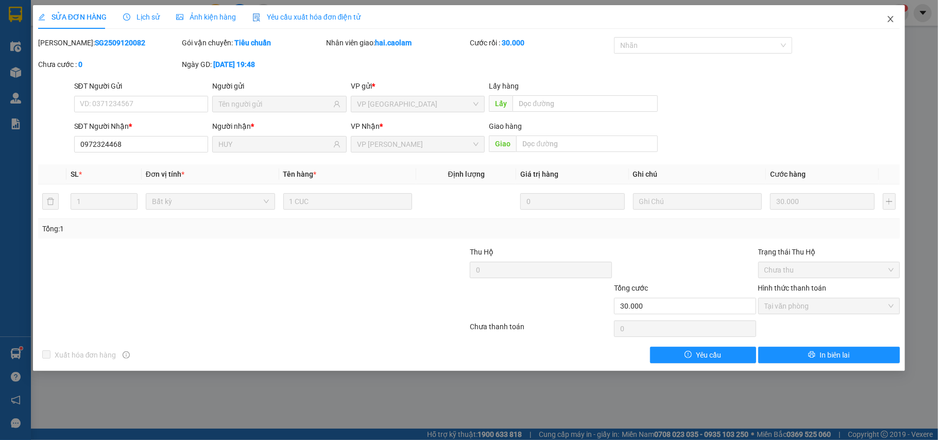
click at [888, 15] on span "Close" at bounding box center [890, 19] width 29 height 29
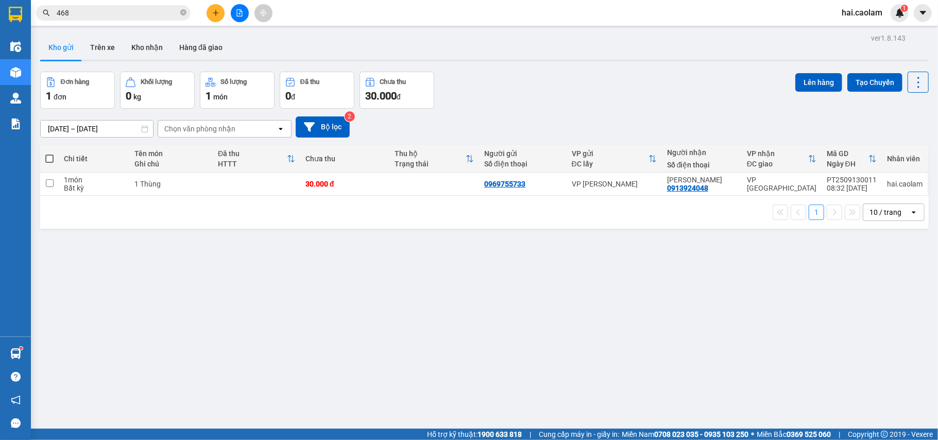
click at [619, 108] on div "Đơn hàng 1 đơn Khối lượng 0 kg Số lượng 1 món Đã thu 0 đ Chưa thu 30.000 đ Lên …" at bounding box center [484, 90] width 888 height 37
click at [469, 58] on div "Kho gửi Trên xe Kho nhận Hàng đã giao" at bounding box center [484, 48] width 888 height 27
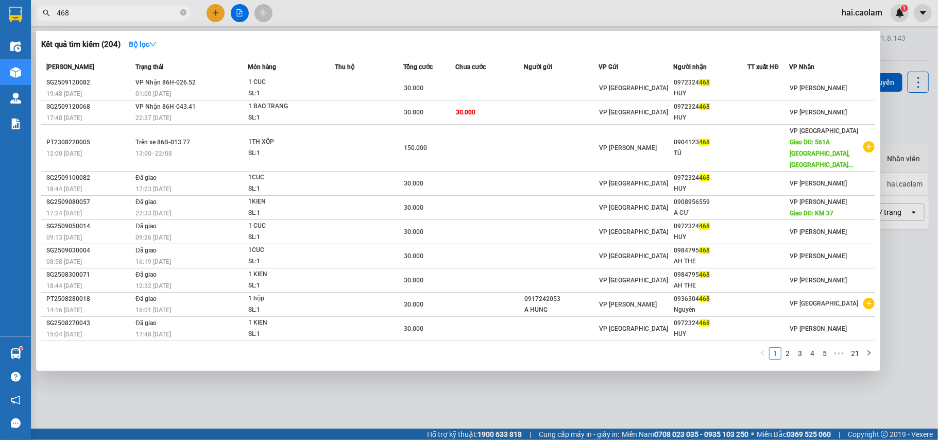
click at [94, 14] on input "468" at bounding box center [118, 12] width 122 height 11
click at [428, 404] on div at bounding box center [469, 220] width 938 height 440
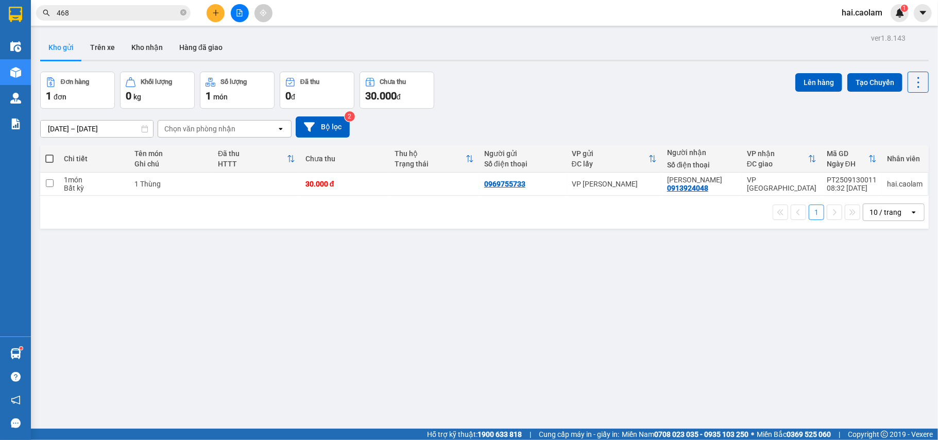
click at [564, 120] on div "11/09/2025 – 13/09/2025 Press the down arrow key to interact with the calendar …" at bounding box center [484, 126] width 888 height 21
click at [116, 41] on button "Trên xe" at bounding box center [102, 47] width 41 height 25
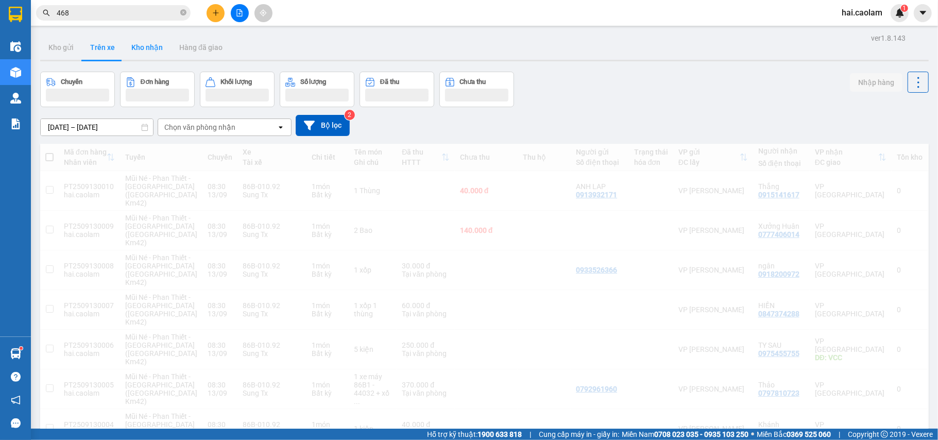
click at [150, 48] on button "Kho nhận" at bounding box center [147, 47] width 48 height 25
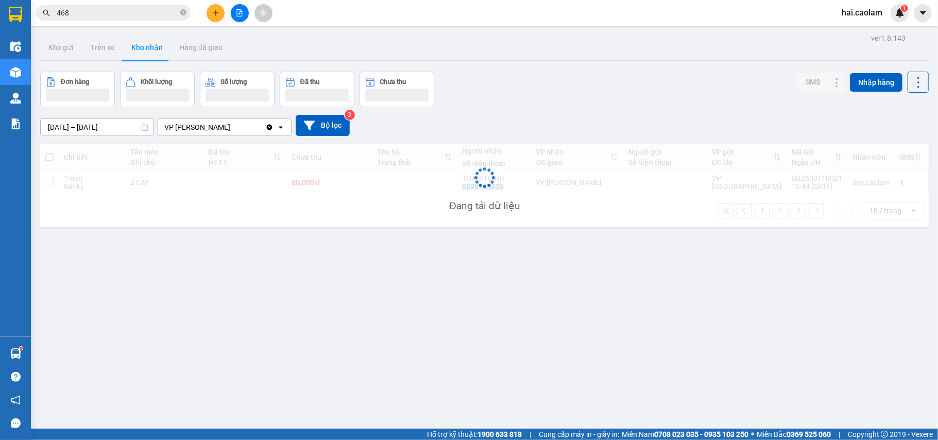
click at [150, 48] on button "Kho nhận" at bounding box center [147, 47] width 48 height 25
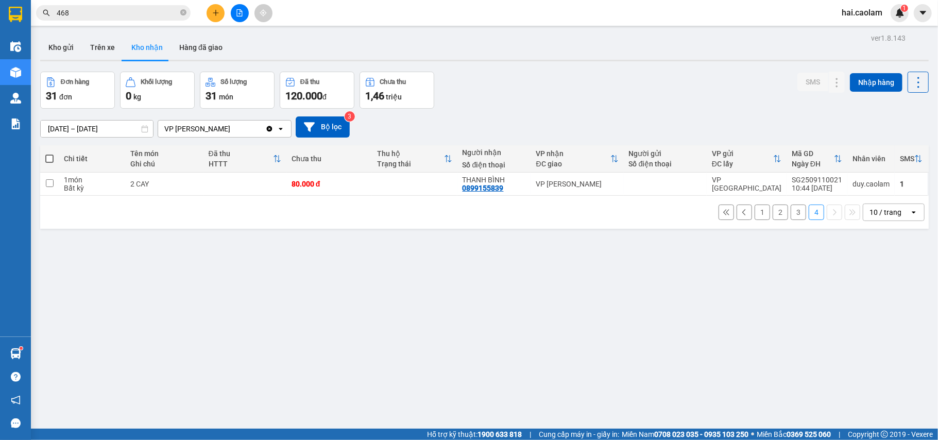
drag, startPoint x: 587, startPoint y: 82, endPoint x: 595, endPoint y: 83, distance: 7.8
click at [588, 82] on div "Đơn hàng 31 đơn Khối lượng 0 kg Số lượng 31 món Đã thu 120.000 đ Chưa thu 1,46 …" at bounding box center [484, 90] width 888 height 37
click at [631, 99] on div "Đơn hàng 31 đơn Khối lượng 0 kg Số lượng 31 món Đã thu 120.000 đ Chưa thu 1,46 …" at bounding box center [484, 90] width 888 height 37
click at [578, 101] on div "Đơn hàng 31 đơn Khối lượng 0 kg Số lượng 31 món Đã thu 120.000 đ Chưa thu 1,46 …" at bounding box center [484, 90] width 888 height 37
click at [141, 48] on button "Kho nhận" at bounding box center [147, 47] width 48 height 25
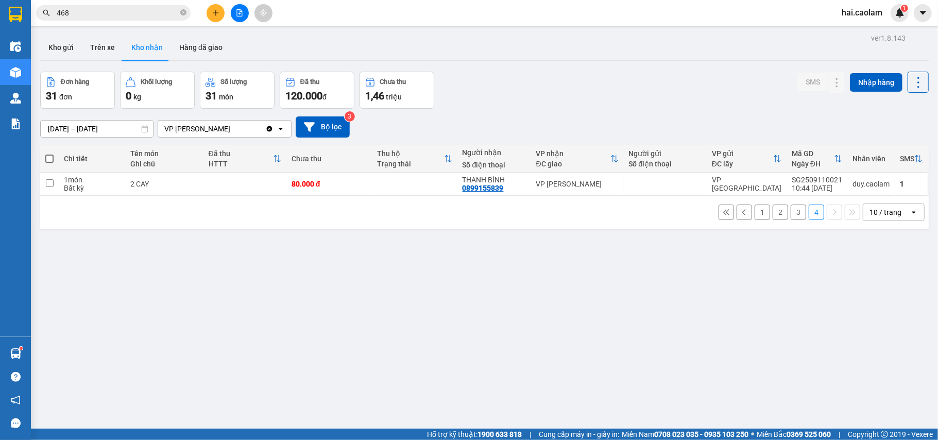
click at [604, 103] on div "Đơn hàng 31 đơn Khối lượng 0 kg Số lượng 31 món Đã thu 120.000 đ Chưa thu 1,46 …" at bounding box center [484, 90] width 888 height 37
click at [872, 211] on div "10 / trang" at bounding box center [885, 212] width 32 height 10
click at [873, 332] on span "100 / trang" at bounding box center [878, 328] width 37 height 10
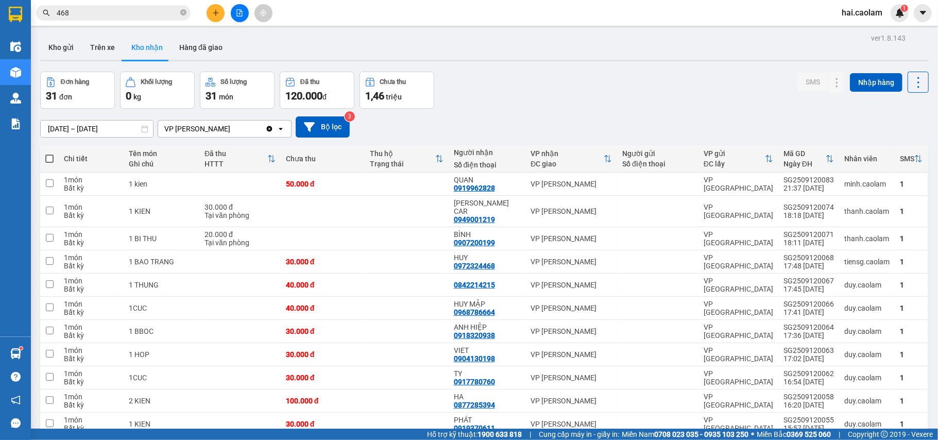
click at [742, 83] on div "Đơn hàng 31 đơn Khối lượng 0 kg Số lượng 31 món Đã thu 120.000 đ Chưa thu 1,46 …" at bounding box center [484, 90] width 888 height 37
click at [97, 131] on input "11/09/2025 – 13/09/2025" at bounding box center [97, 128] width 112 height 16
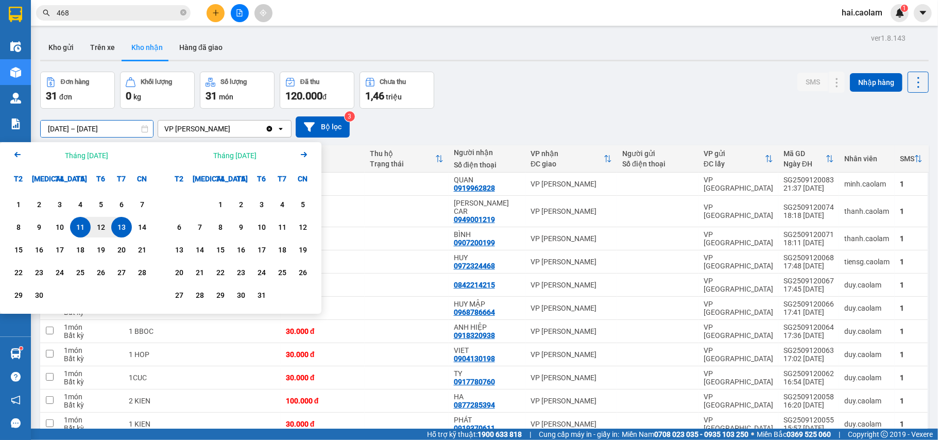
click at [12, 157] on icon "Arrow Left" at bounding box center [17, 154] width 12 height 12
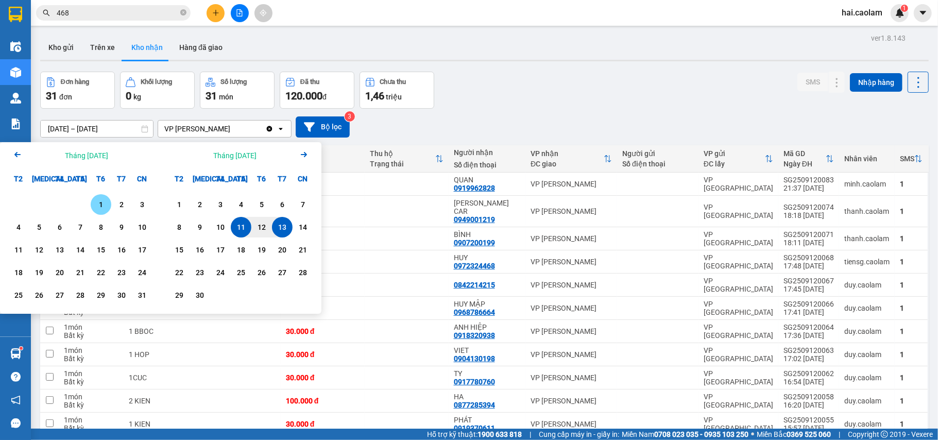
click at [12, 157] on icon "Arrow Left" at bounding box center [17, 154] width 12 height 12
drag, startPoint x: 40, startPoint y: 204, endPoint x: 198, endPoint y: 260, distance: 167.1
click at [40, 205] on div "1" at bounding box center [39, 204] width 14 height 12
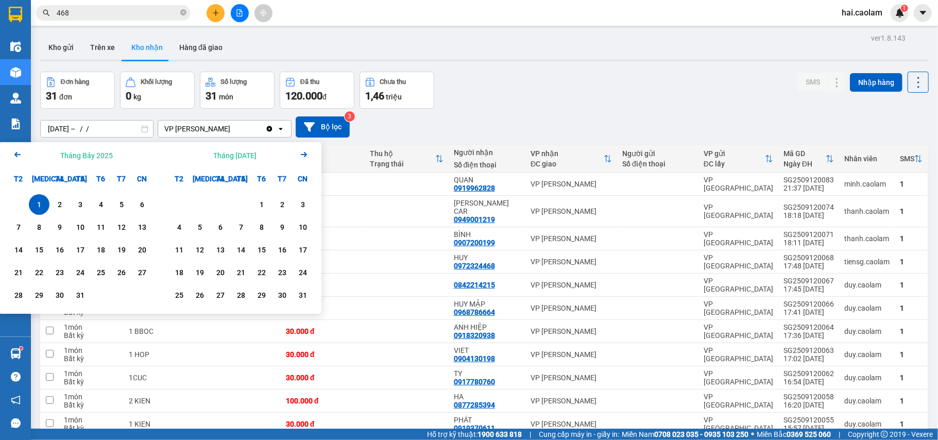
click at [304, 161] on button "Arrow Right" at bounding box center [304, 155] width 12 height 14
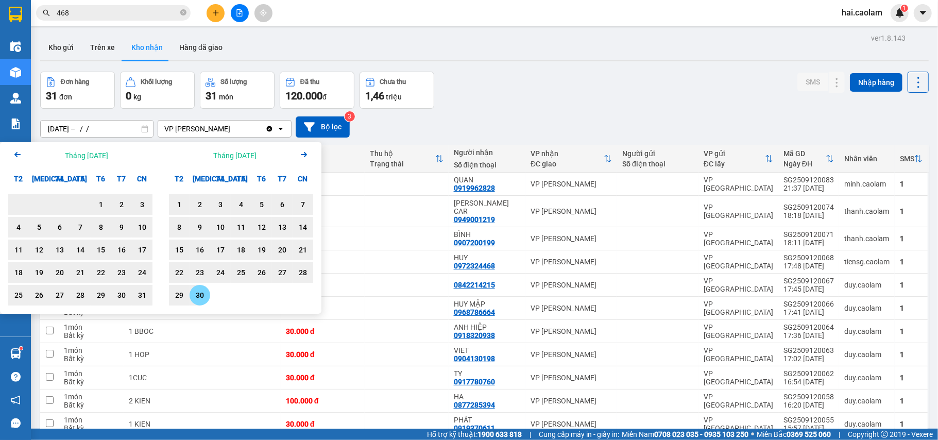
click at [194, 291] on div "30" at bounding box center [200, 295] width 14 height 12
type input "01/07/2025 – 30/09/2025"
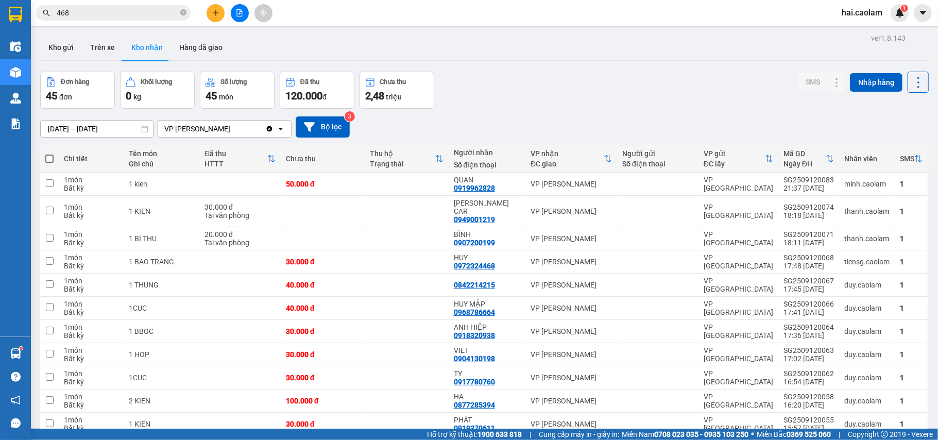
drag, startPoint x: 507, startPoint y: 81, endPoint x: 527, endPoint y: 95, distance: 25.1
click at [515, 88] on div "Đơn hàng 45 đơn Khối lượng 0 kg Số lượng 45 món Đã thu 120.000 đ Chưa thu 2,48 …" at bounding box center [484, 90] width 888 height 37
click at [562, 88] on div "Đơn hàng 45 đơn Khối lượng 0 kg Số lượng 45 món Đã thu 120.000 đ Chưa thu 2,48 …" at bounding box center [484, 90] width 888 height 37
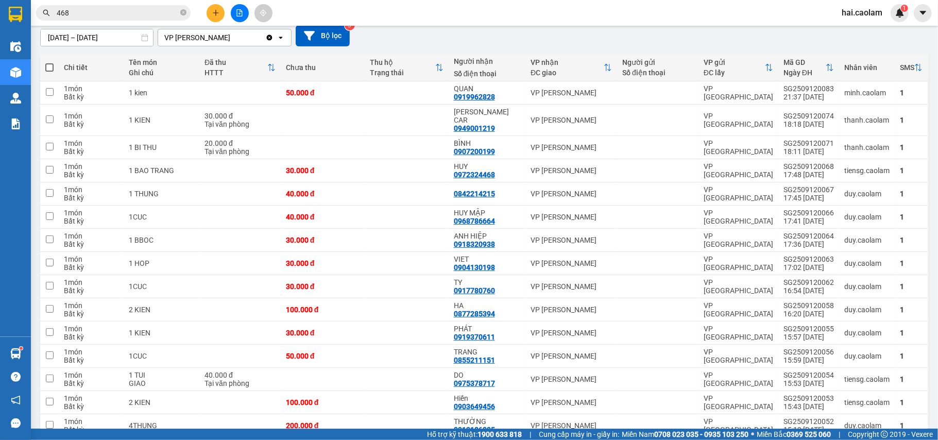
scroll to position [183, 0]
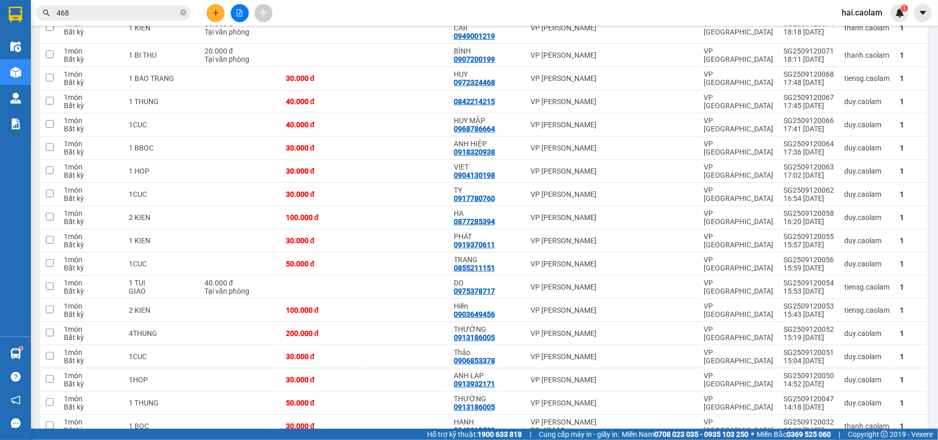
click at [346, 11] on div "Kết quả tìm kiếm ( 204 ) Bộ lọc Mã ĐH Trạng thái Món hàng Thu hộ Tổng cước Chưa…" at bounding box center [469, 13] width 938 height 26
click at [128, 19] on span "468" at bounding box center [113, 12] width 154 height 15
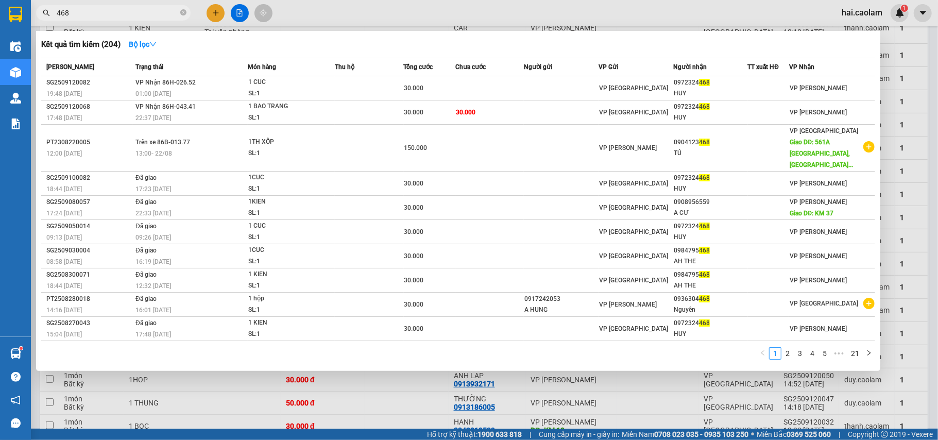
click at [128, 7] on input "468" at bounding box center [118, 12] width 122 height 11
click at [140, 12] on input "394" at bounding box center [118, 12] width 122 height 11
type input "3"
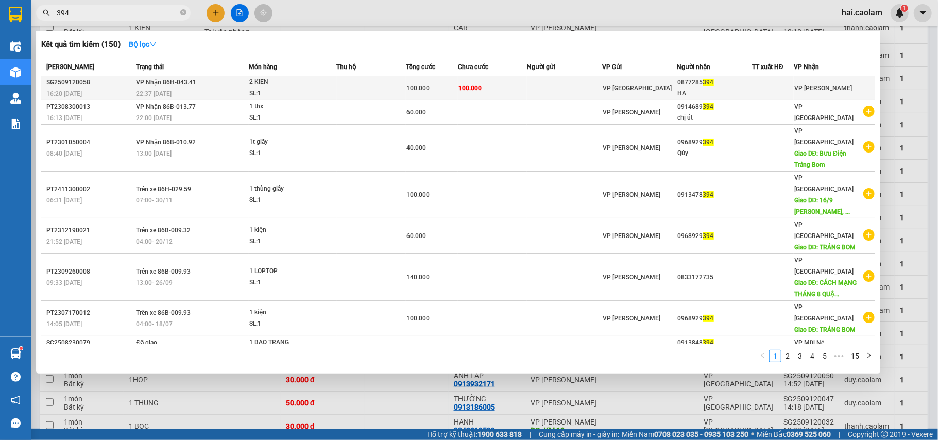
type input "394"
click at [447, 98] on td "100.000" at bounding box center [432, 88] width 52 height 24
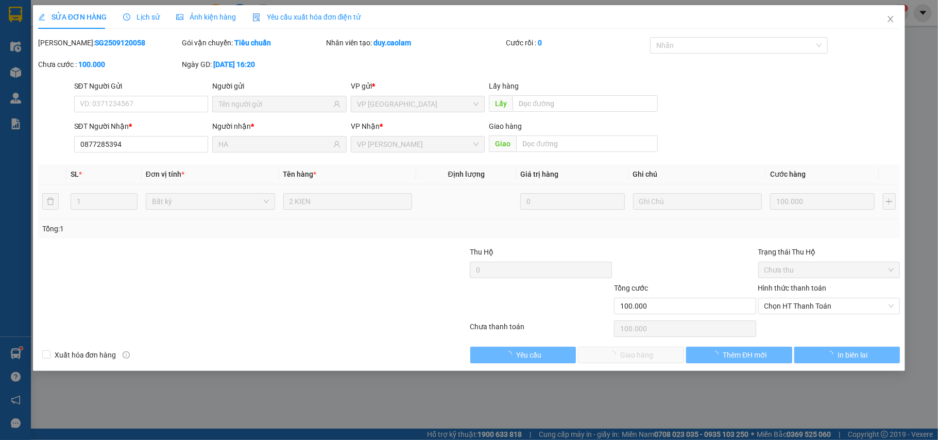
type input "0877285394"
type input "HA"
type input "100.000"
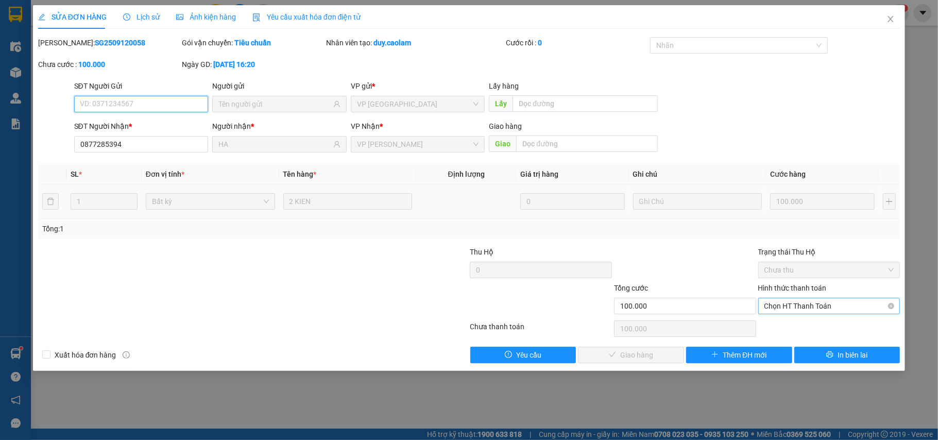
click at [822, 310] on span "Chọn HT Thanh Toán" at bounding box center [829, 305] width 130 height 15
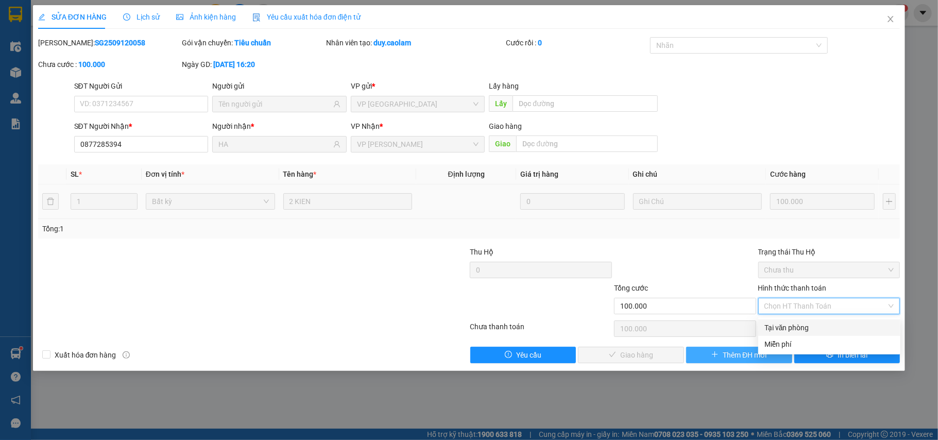
drag, startPoint x: 817, startPoint y: 322, endPoint x: 695, endPoint y: 354, distance: 126.1
click at [810, 325] on div "Tại văn phòng" at bounding box center [829, 327] width 130 height 11
type input "0"
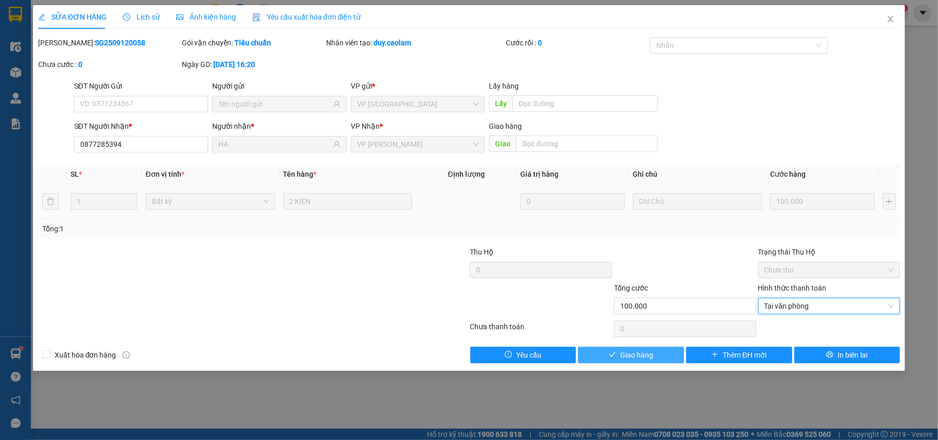
click at [649, 354] on span "Giao hàng" at bounding box center [636, 354] width 33 height 11
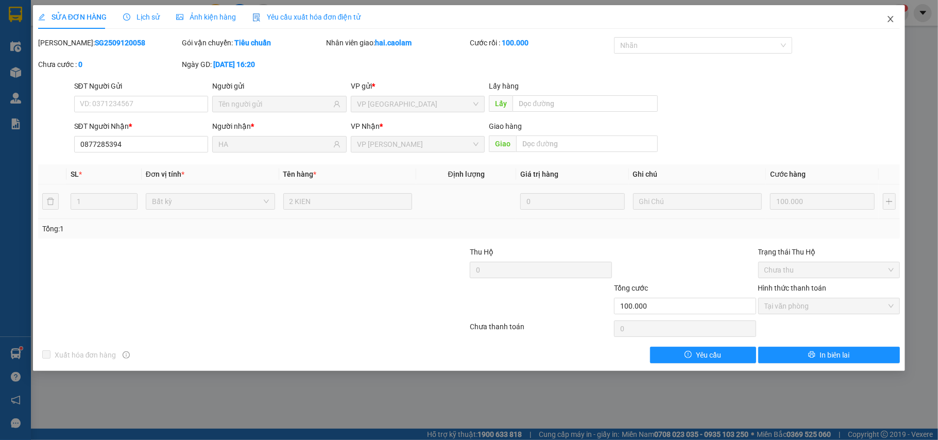
click at [886, 18] on span "Close" at bounding box center [890, 19] width 29 height 29
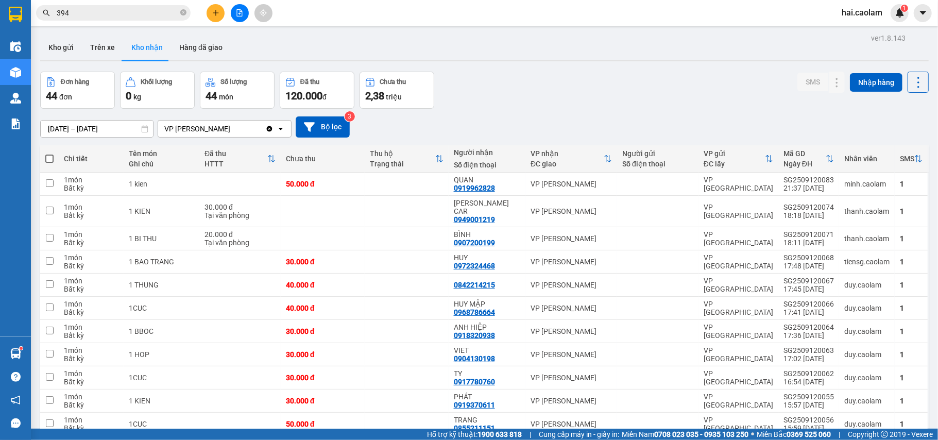
click at [546, 40] on div "Kho gửi Trên xe Kho nhận Hàng đã giao" at bounding box center [484, 48] width 888 height 27
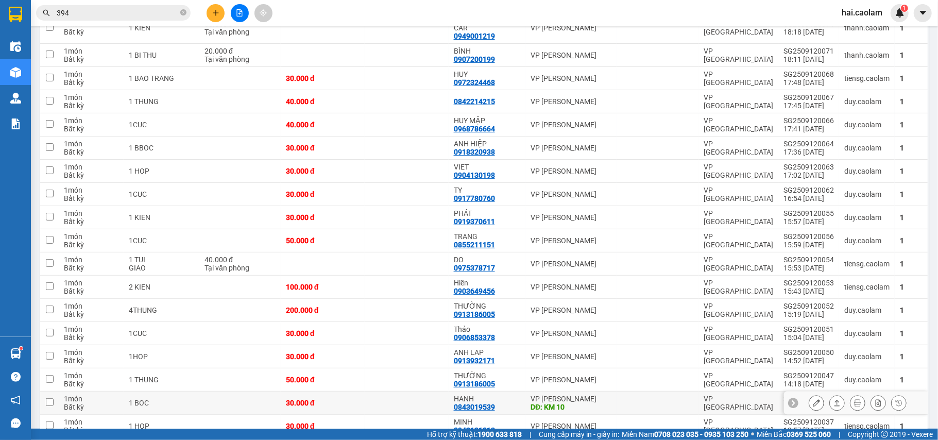
scroll to position [274, 0]
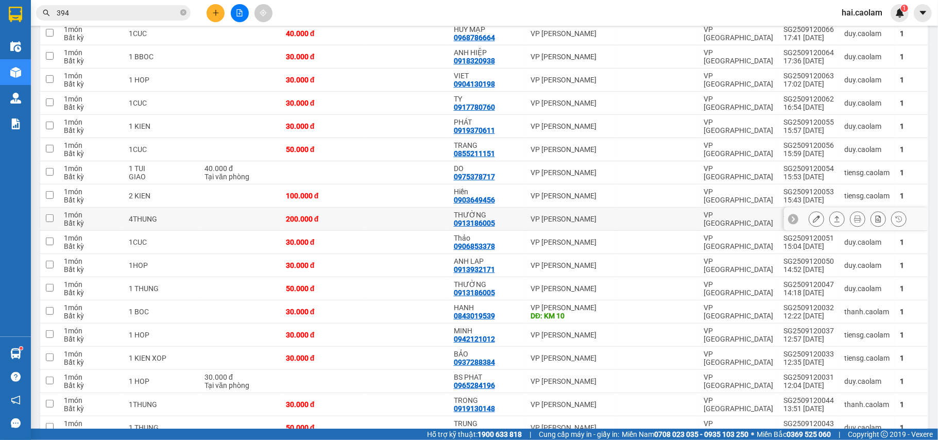
click at [515, 219] on div "THƯỜNG 0913186005" at bounding box center [487, 219] width 66 height 16
checkbox input "true"
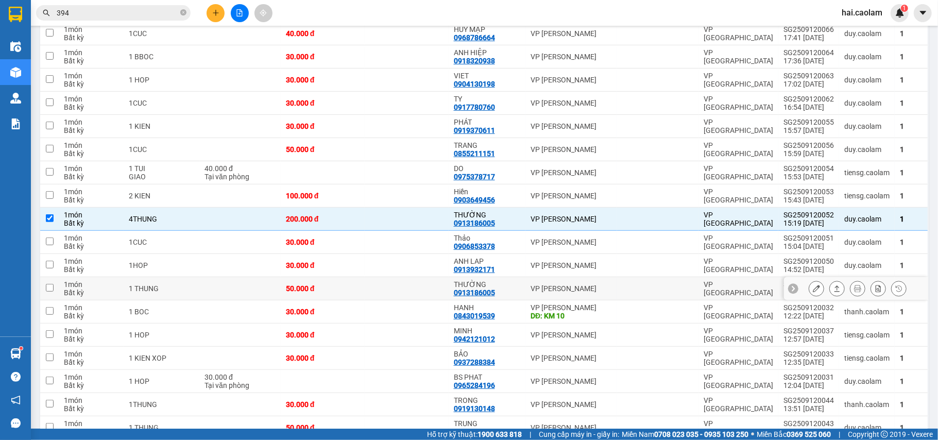
click at [500, 280] on div "THƯỜNG" at bounding box center [487, 284] width 66 height 8
checkbox input "true"
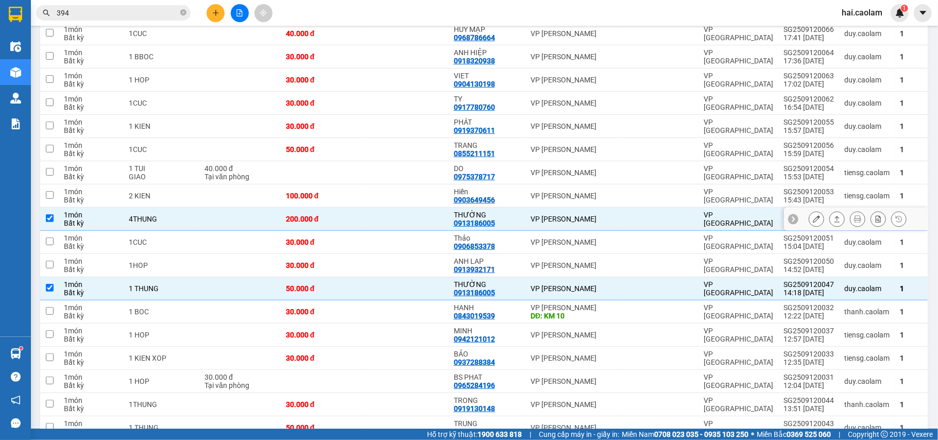
click at [813, 215] on icon at bounding box center [816, 218] width 7 height 7
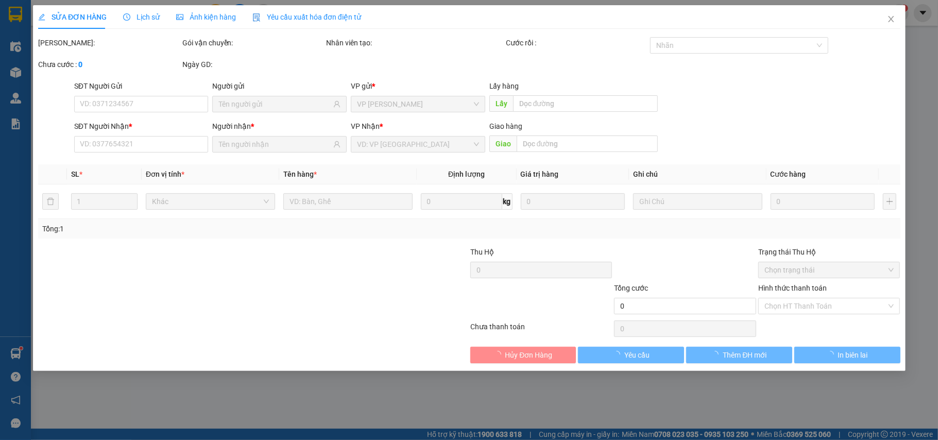
type input "0913186005"
type input "THƯỜNG"
type input "200.000"
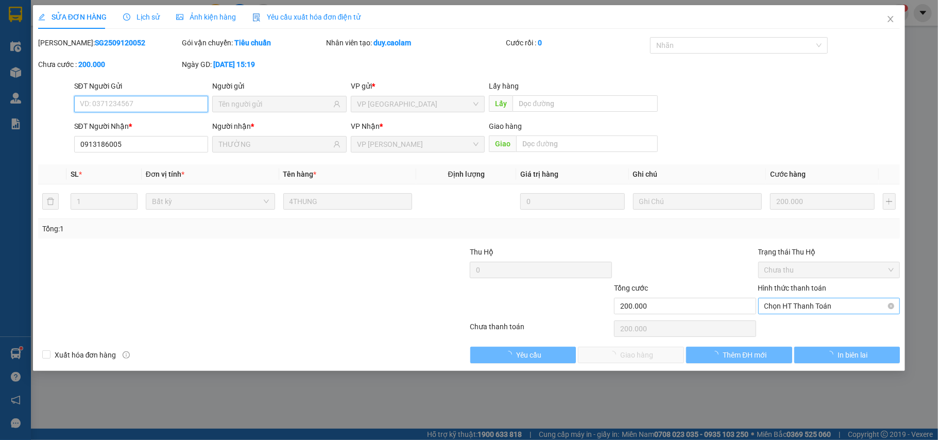
click at [806, 311] on span "Chọn HT Thanh Toán" at bounding box center [829, 305] width 130 height 15
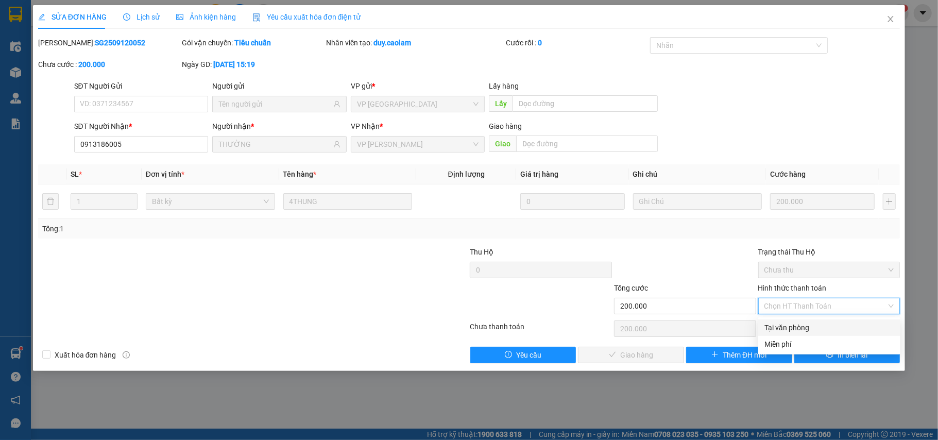
drag, startPoint x: 800, startPoint y: 321, endPoint x: 750, endPoint y: 340, distance: 53.3
click at [800, 323] on div "Tại văn phòng" at bounding box center [829, 327] width 130 height 11
type input "0"
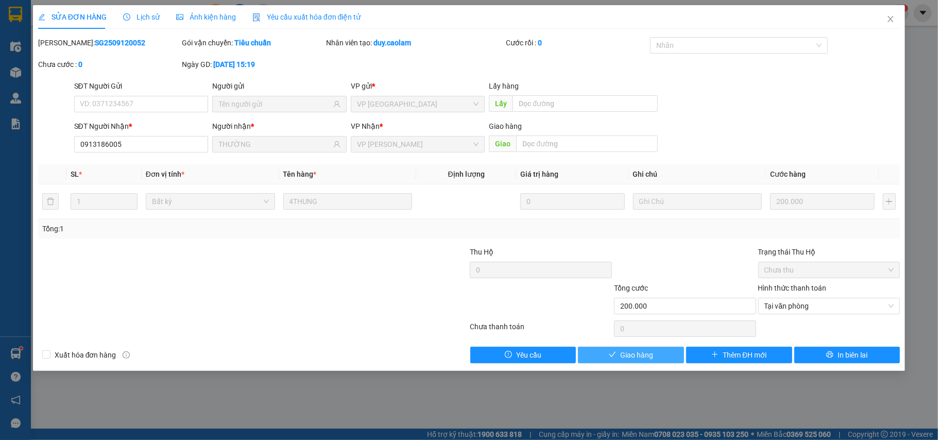
click at [660, 349] on button "Giao hàng" at bounding box center [631, 355] width 106 height 16
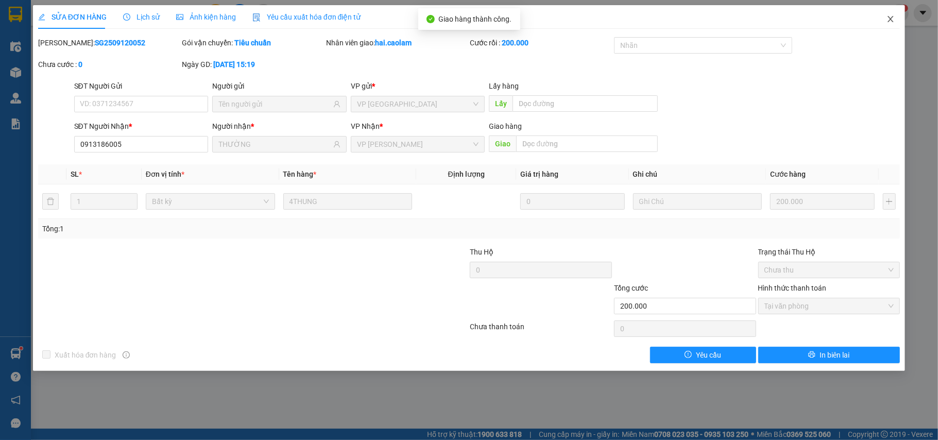
click at [890, 20] on icon "close" at bounding box center [891, 19] width 6 height 6
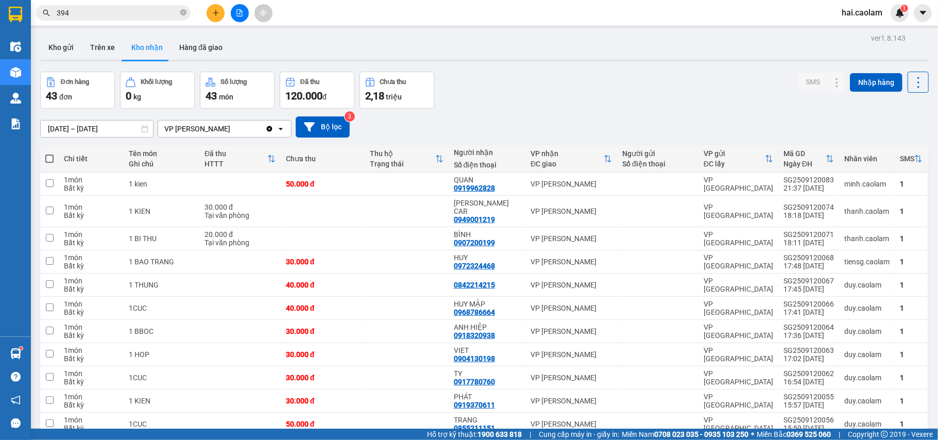
scroll to position [274, 0]
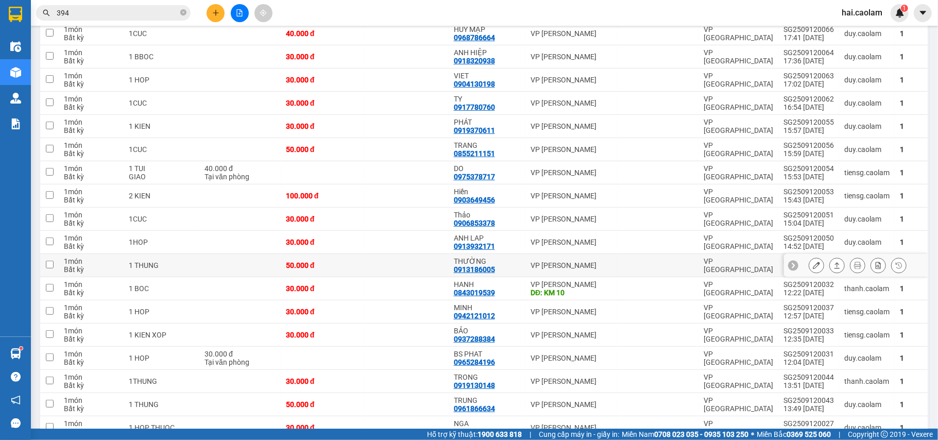
click at [512, 258] on div "THƯỜNG" at bounding box center [487, 261] width 66 height 8
checkbox input "true"
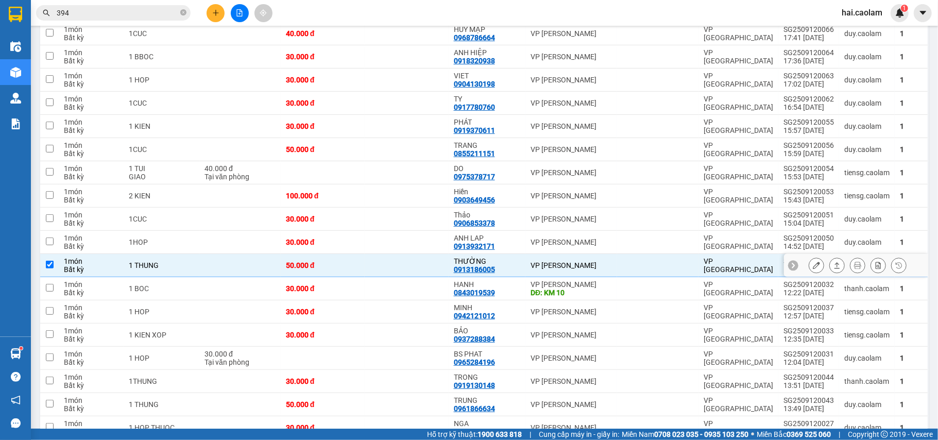
click at [813, 262] on icon at bounding box center [816, 265] width 7 height 7
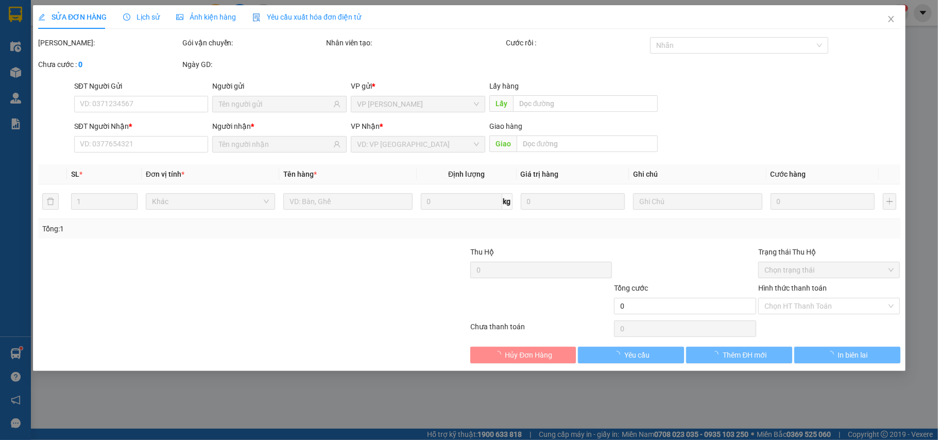
type input "0913186005"
type input "THƯỜNG"
type input "50.000"
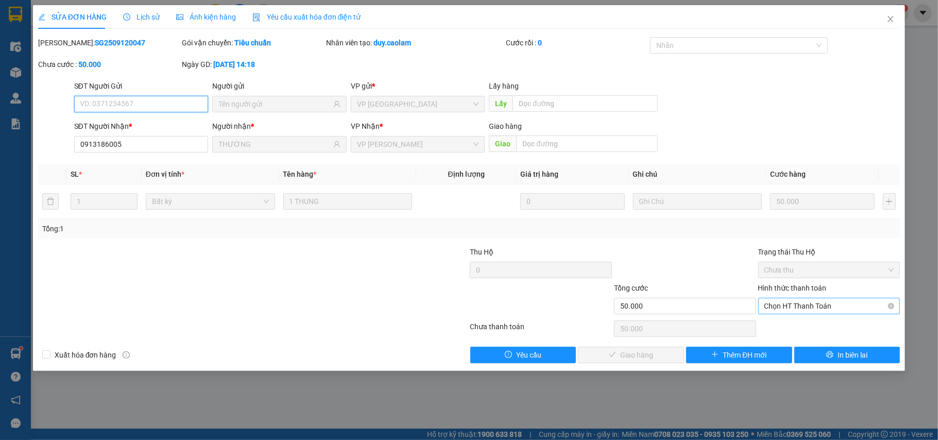
click at [808, 303] on span "Chọn HT Thanh Toán" at bounding box center [829, 305] width 130 height 15
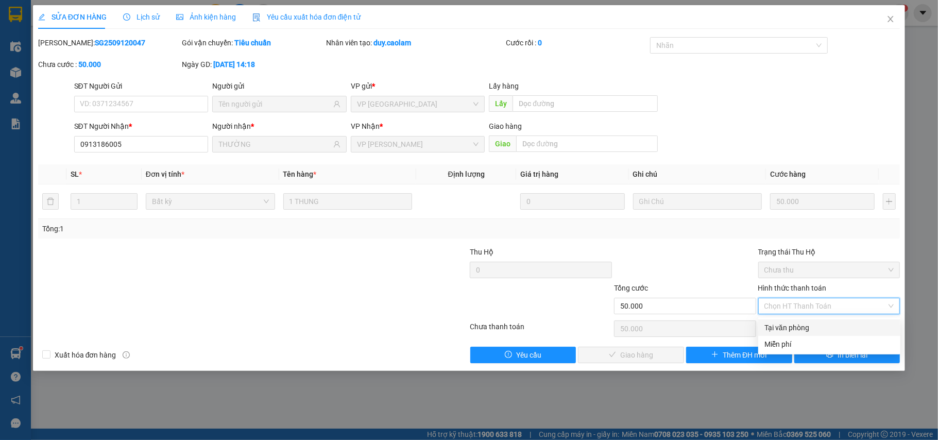
click at [798, 324] on div "Tại văn phòng" at bounding box center [829, 327] width 130 height 11
type input "0"
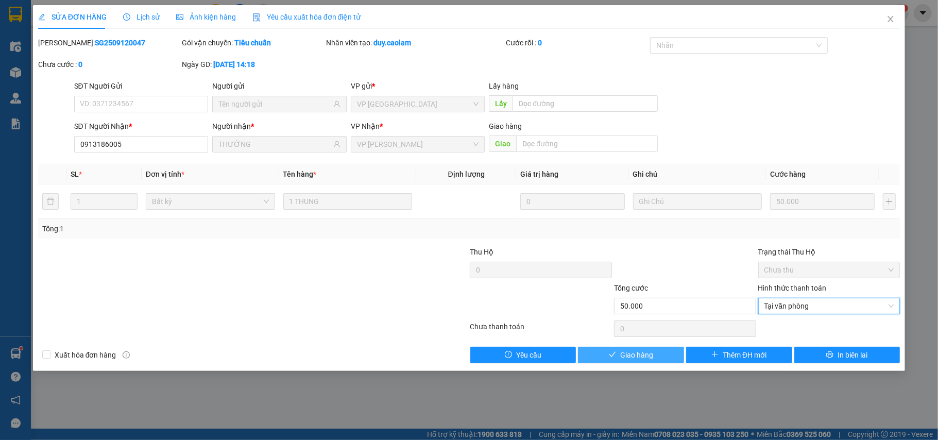
click at [640, 353] on span "Giao hàng" at bounding box center [636, 354] width 33 height 11
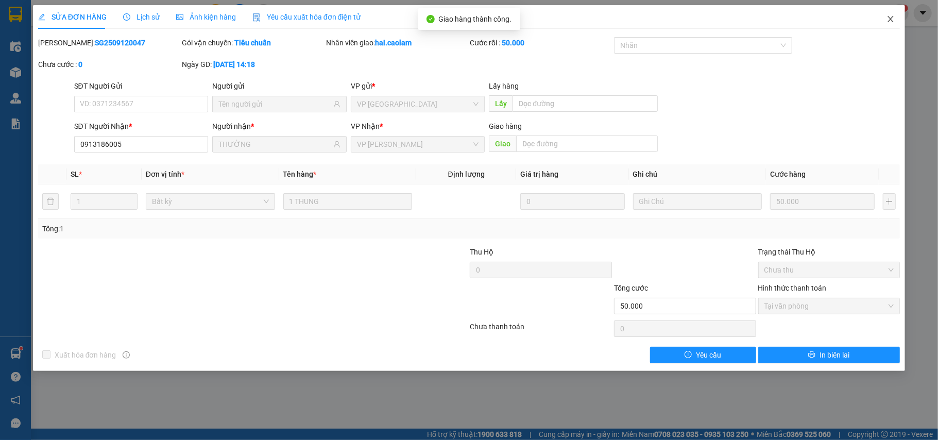
click at [894, 19] on icon "close" at bounding box center [890, 19] width 8 height 8
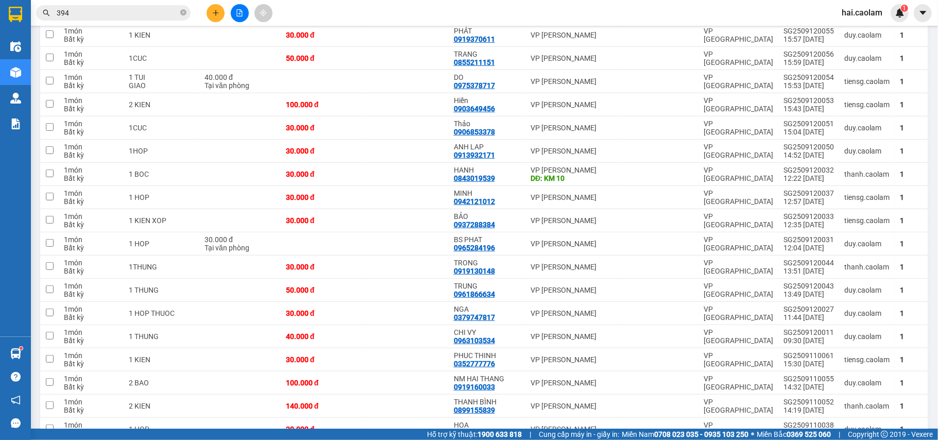
scroll to position [549, 0]
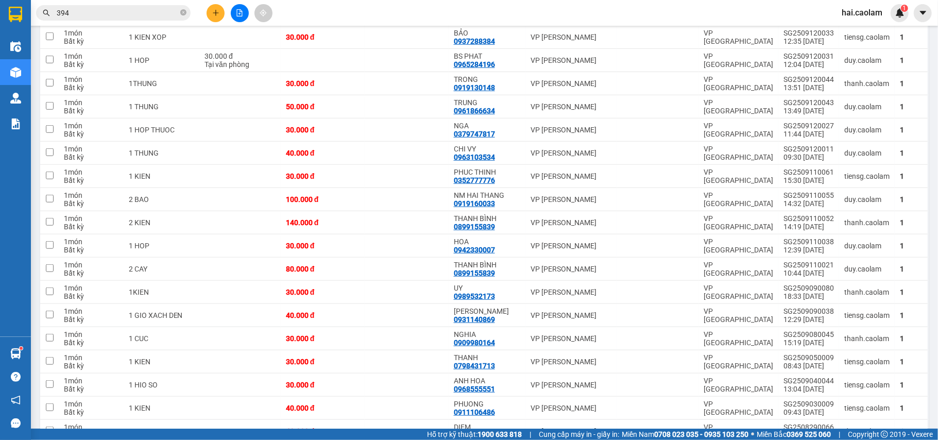
click at [126, 16] on input "394" at bounding box center [118, 12] width 122 height 11
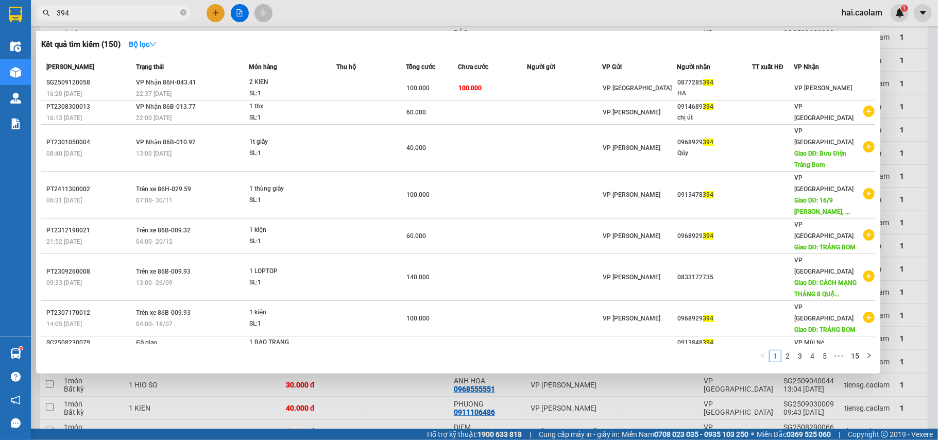
click at [126, 16] on input "394" at bounding box center [118, 12] width 122 height 11
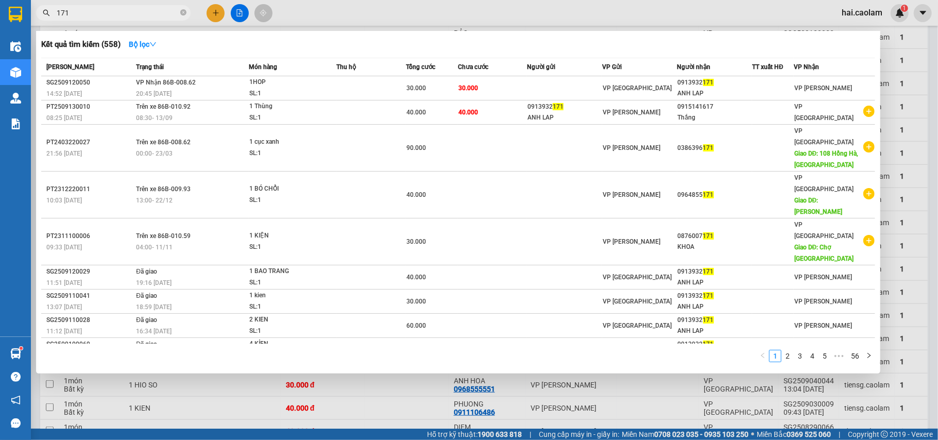
click at [161, 13] on input "171" at bounding box center [118, 12] width 122 height 11
click at [127, 17] on input "171" at bounding box center [118, 12] width 122 height 11
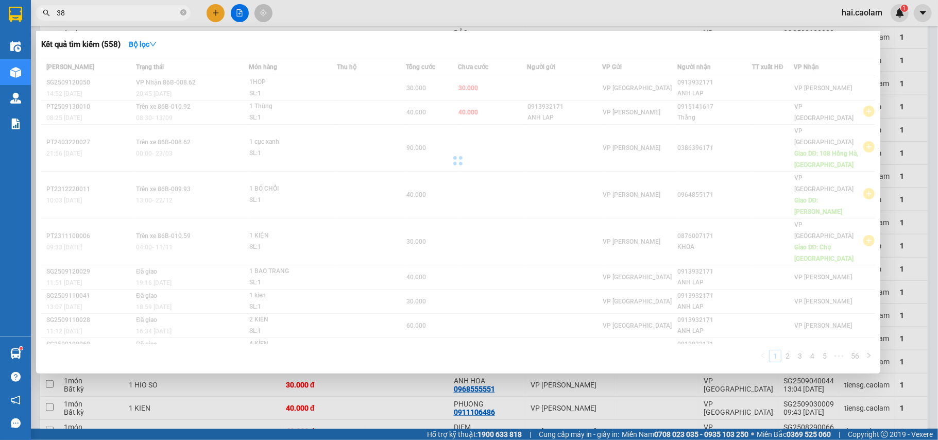
type input "3"
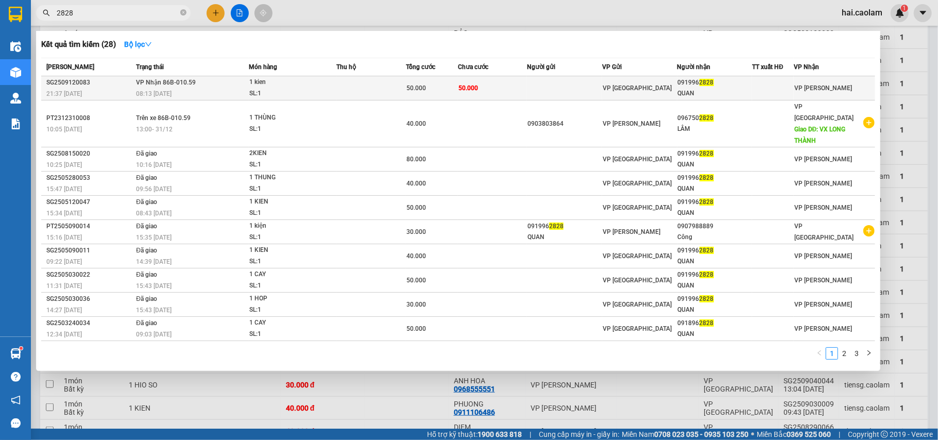
type input "2828"
click at [462, 84] on span "50.000" at bounding box center [468, 87] width 20 height 7
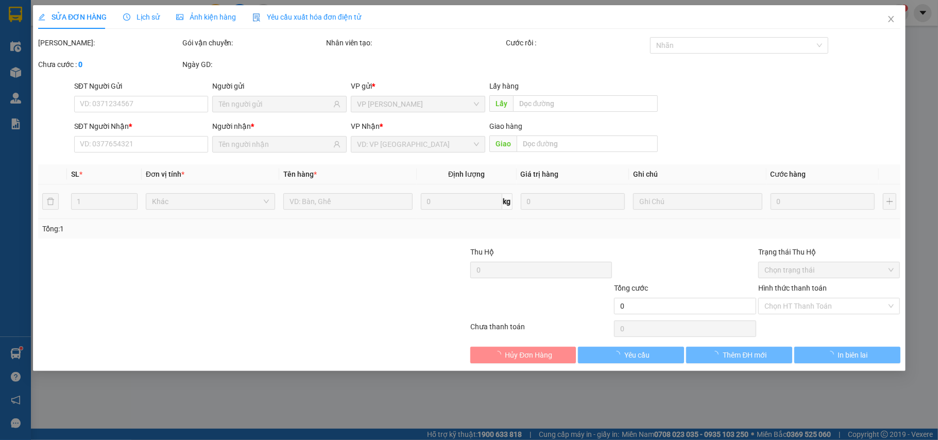
type input "0919962828"
type input "QUAN"
type input "50.000"
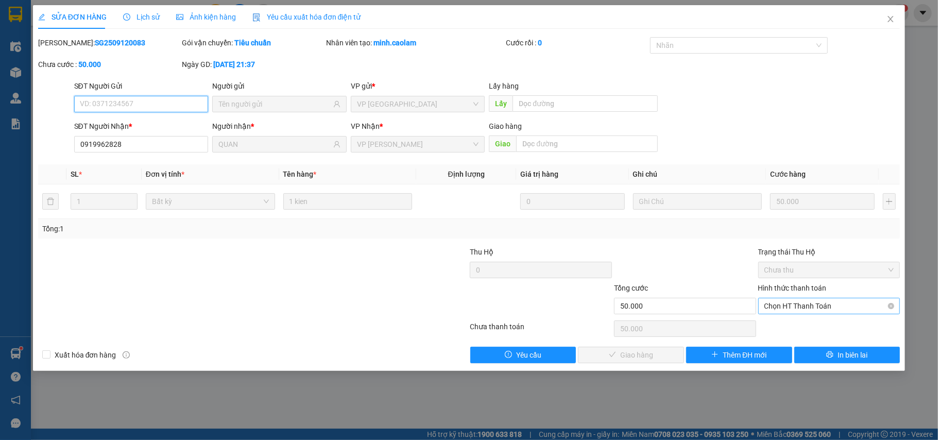
click at [826, 309] on span "Chọn HT Thanh Toán" at bounding box center [829, 305] width 130 height 15
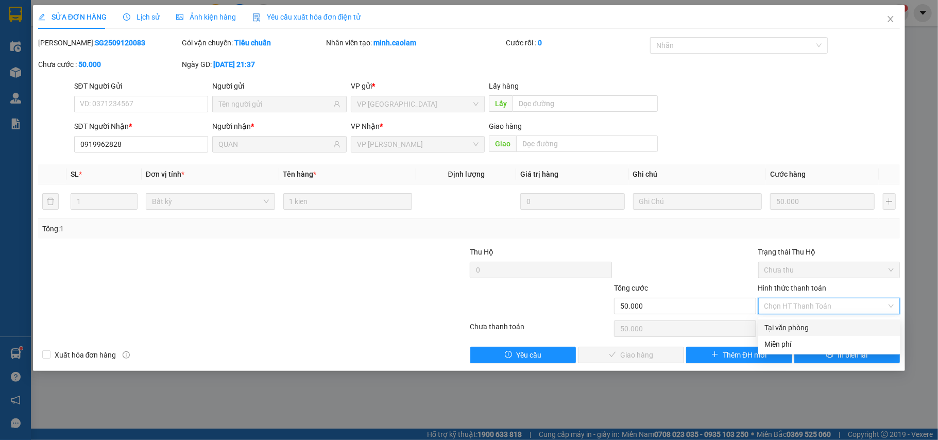
click at [820, 324] on div "Tại văn phòng" at bounding box center [829, 327] width 130 height 11
type input "0"
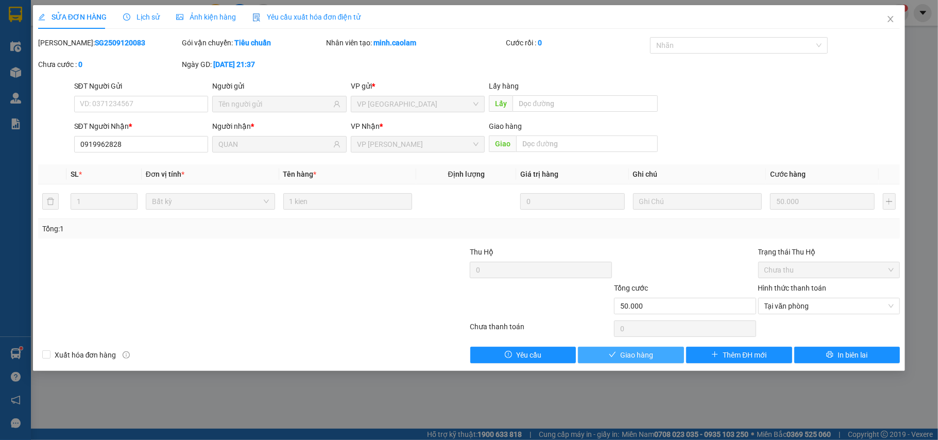
click at [638, 362] on button "Giao hàng" at bounding box center [631, 355] width 106 height 16
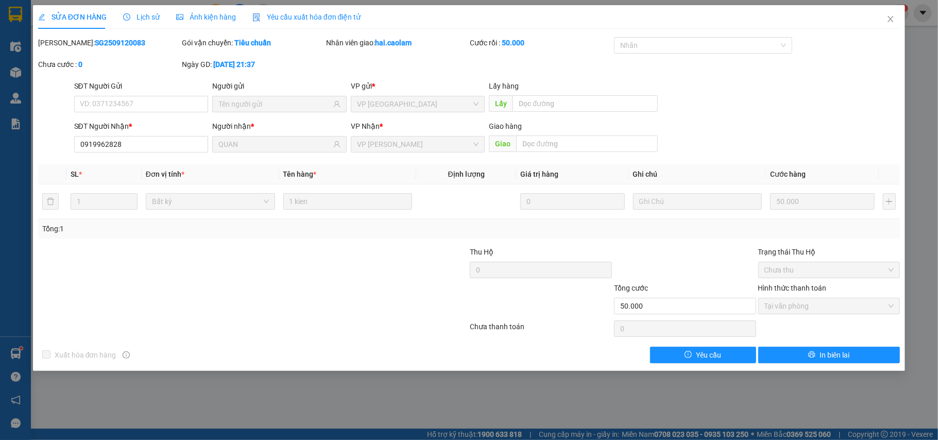
click at [258, 286] on div at bounding box center [181, 300] width 288 height 36
click at [890, 18] on icon "close" at bounding box center [890, 19] width 8 height 8
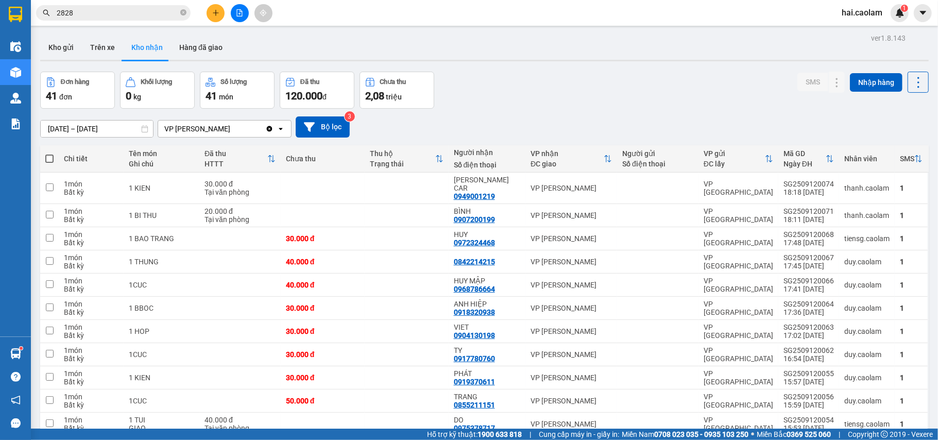
click at [627, 106] on div "Đơn hàng 41 đơn Khối lượng 0 kg Số lượng 41 món Đã thu 120.000 đ Chưa thu 2,08 …" at bounding box center [484, 90] width 888 height 37
click at [593, 116] on div "01/07/2025 – 30/09/2025 Press the down arrow key to interact with the calendar …" at bounding box center [484, 127] width 888 height 37
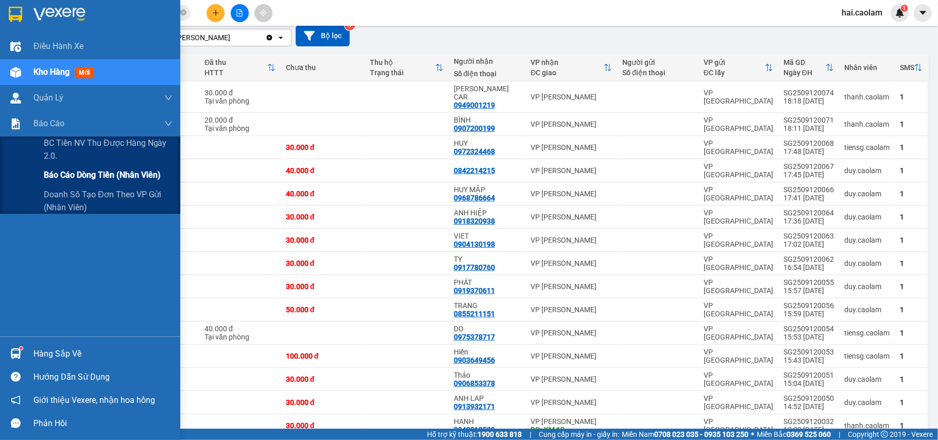
click at [85, 176] on span "Báo cáo dòng tiền (nhân viên)" at bounding box center [102, 174] width 117 height 13
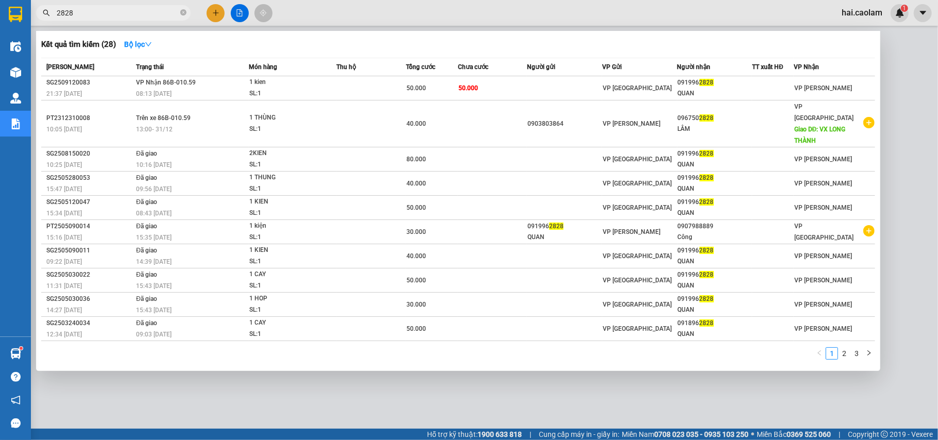
click at [123, 15] on input "2828" at bounding box center [118, 12] width 122 height 11
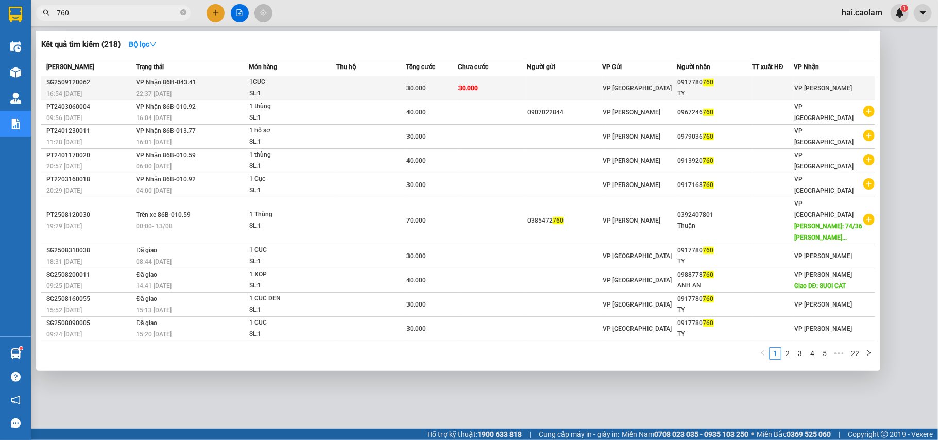
type input "760"
click at [388, 85] on td at bounding box center [371, 88] width 69 height 24
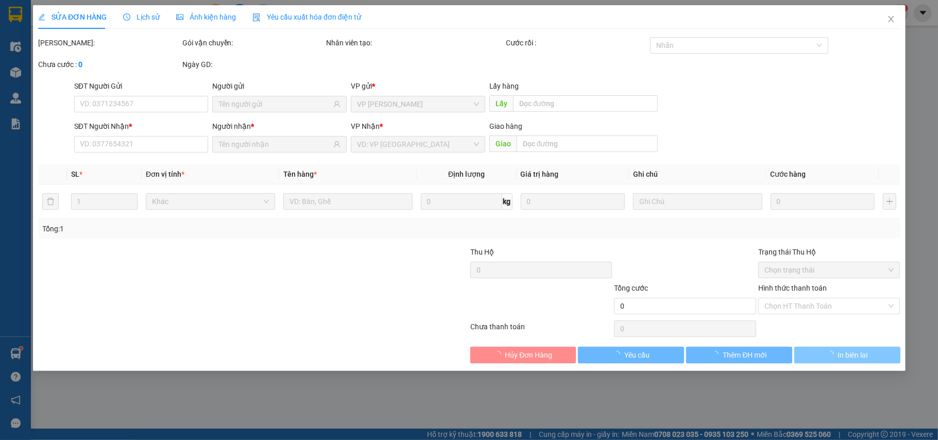
type input "0917780760"
type input "TY"
type input "30.000"
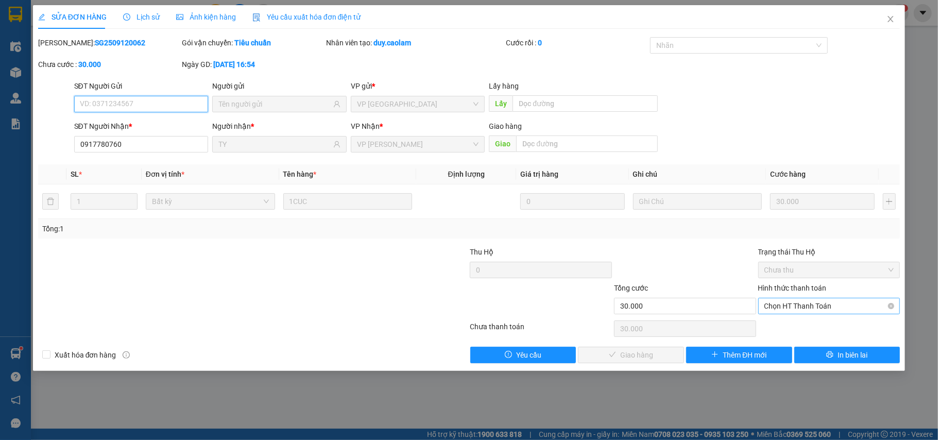
click at [817, 303] on span "Chọn HT Thanh Toán" at bounding box center [829, 305] width 130 height 15
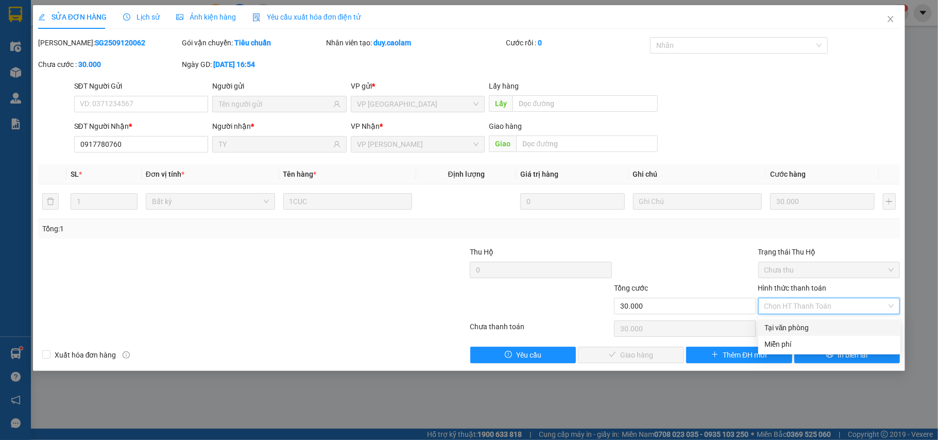
click at [792, 330] on div "Tại văn phòng" at bounding box center [829, 327] width 130 height 11
type input "0"
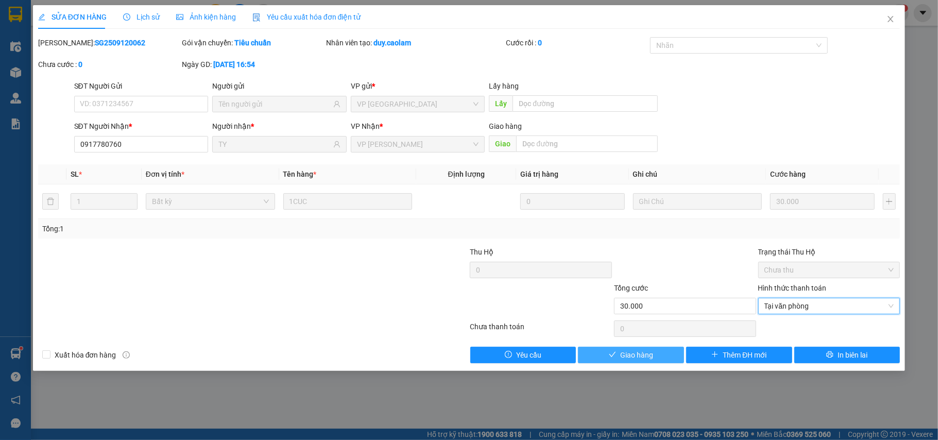
click at [656, 355] on button "Giao hàng" at bounding box center [631, 355] width 106 height 16
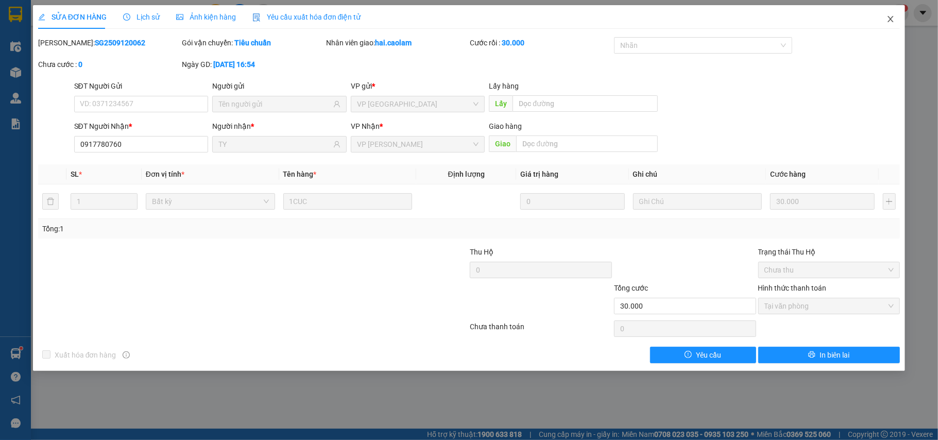
click at [892, 22] on icon "close" at bounding box center [890, 19] width 8 height 8
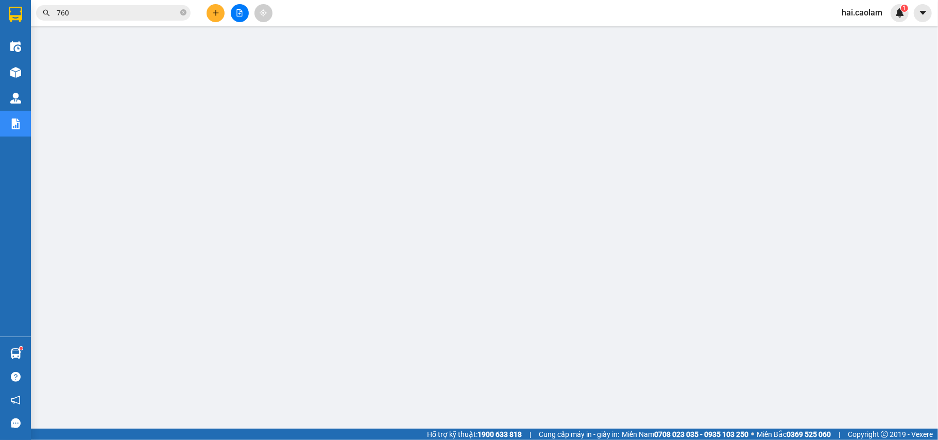
click at [223, 15] on button at bounding box center [215, 13] width 18 height 18
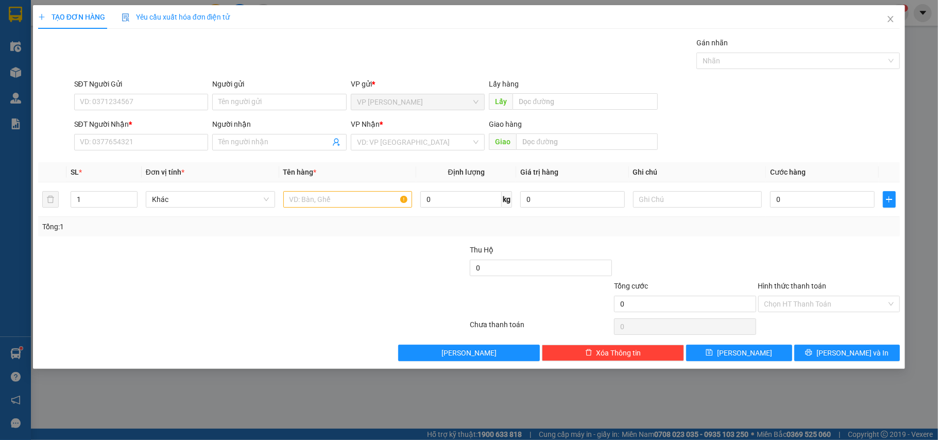
click at [138, 152] on div "SĐT Người Nhận * VD: 0377654321" at bounding box center [141, 136] width 134 height 36
click at [139, 145] on input "SĐT Người Nhận *" at bounding box center [141, 142] width 134 height 16
type input "0946886146"
click at [149, 167] on div "0946886146 - CHI NGAN" at bounding box center [141, 163] width 122 height 11
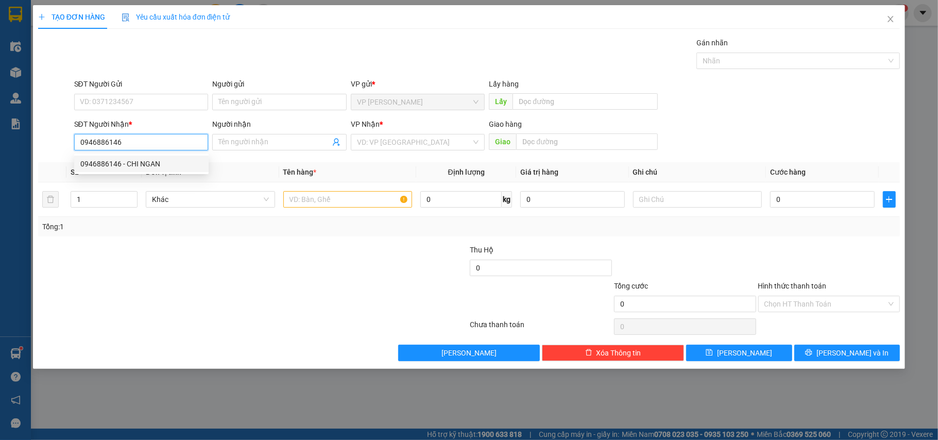
type input "CHI NGAN"
type input "0946886146"
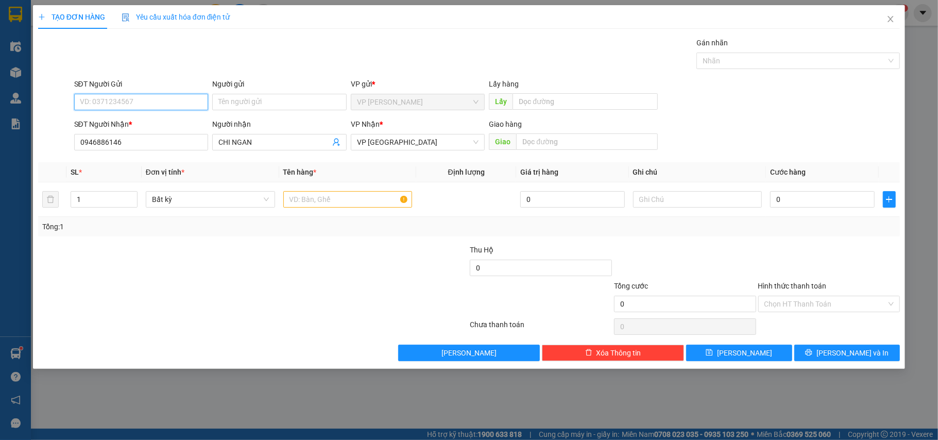
click at [128, 97] on input "SĐT Người Gửi" at bounding box center [141, 102] width 134 height 16
type input "0384151646"
click at [143, 126] on div "0384151646 - liên" at bounding box center [141, 122] width 122 height 11
type input "liên"
type input "0384151646"
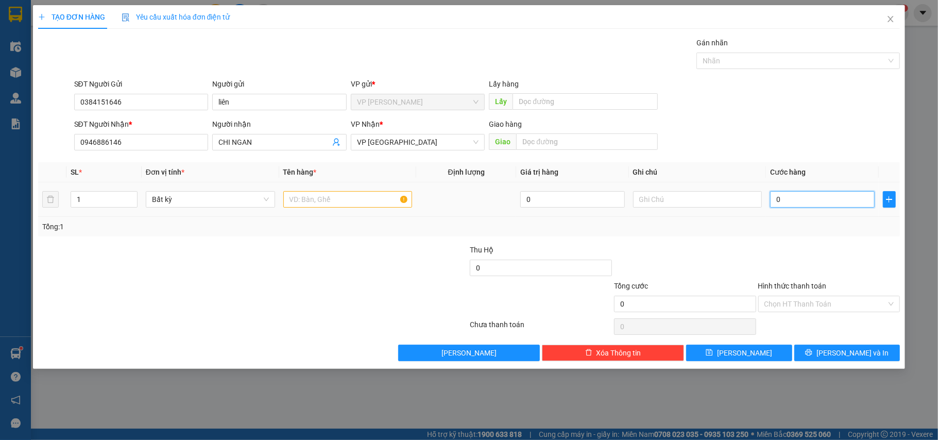
click at [817, 202] on input "0" at bounding box center [822, 199] width 104 height 16
type input "4"
type input "40"
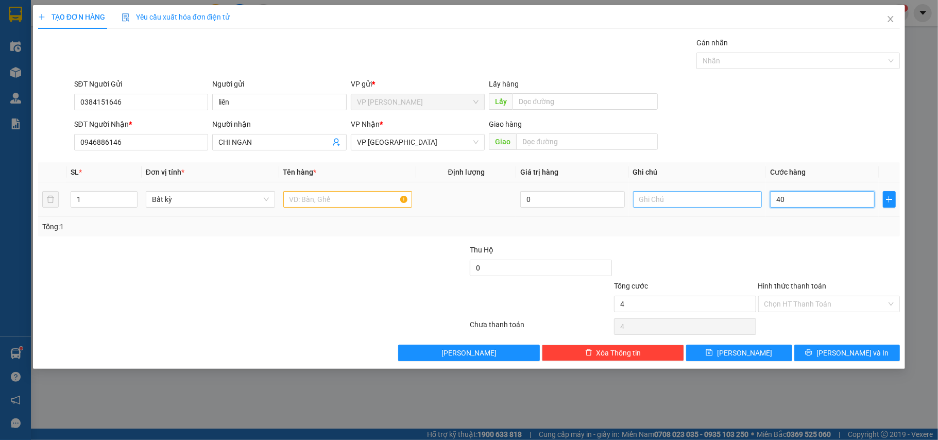
type input "40"
type input "40.000"
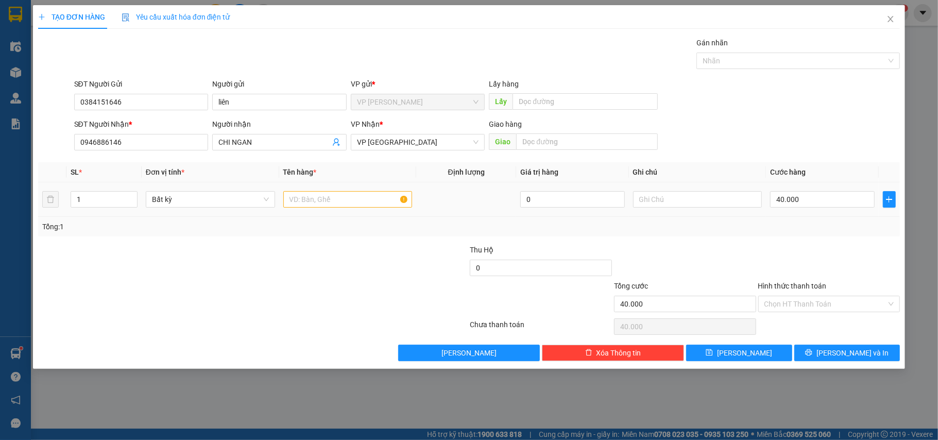
drag, startPoint x: 379, startPoint y: 244, endPoint x: 338, endPoint y: 209, distance: 53.7
click at [376, 244] on div "Transit Pickup Surcharge Ids Transit Deliver Surcharge Ids Transit Deliver Surc…" at bounding box center [469, 199] width 862 height 324
click at [335, 208] on input "text" at bounding box center [347, 199] width 129 height 16
type input "1 Xốp"
click at [843, 353] on span "Lưu và In" at bounding box center [852, 352] width 72 height 11
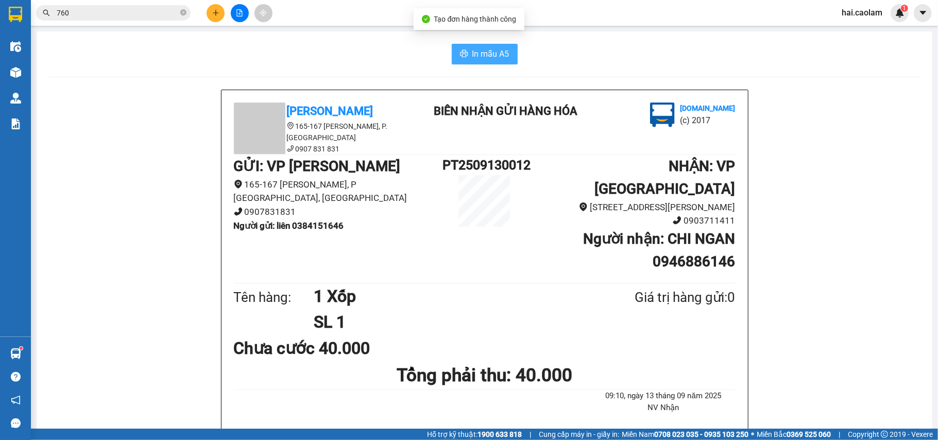
click at [486, 54] on span "In mẫu A5" at bounding box center [490, 53] width 37 height 13
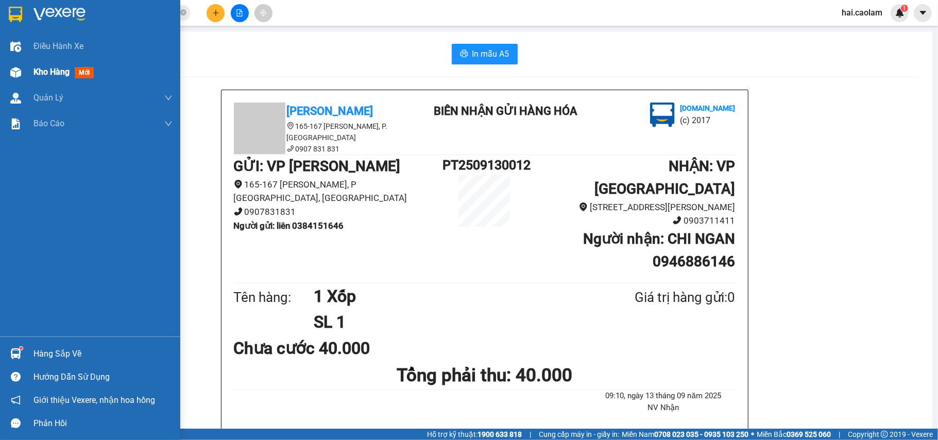
click at [19, 71] on img at bounding box center [15, 72] width 11 height 11
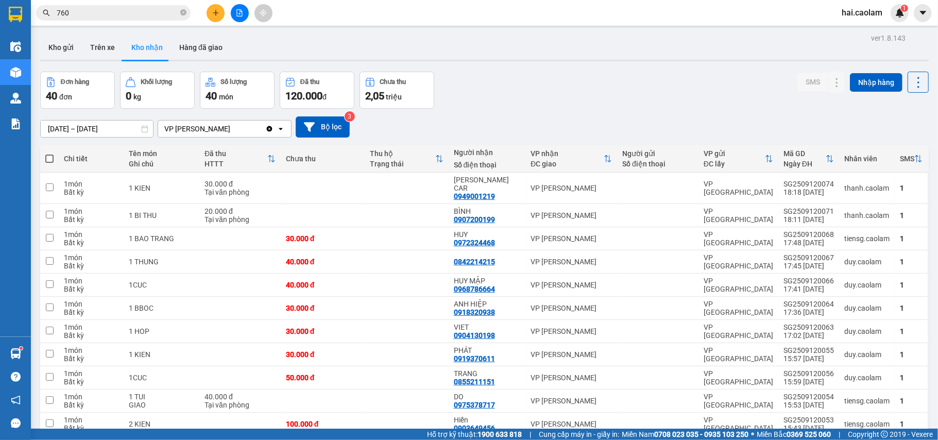
scroll to position [183, 0]
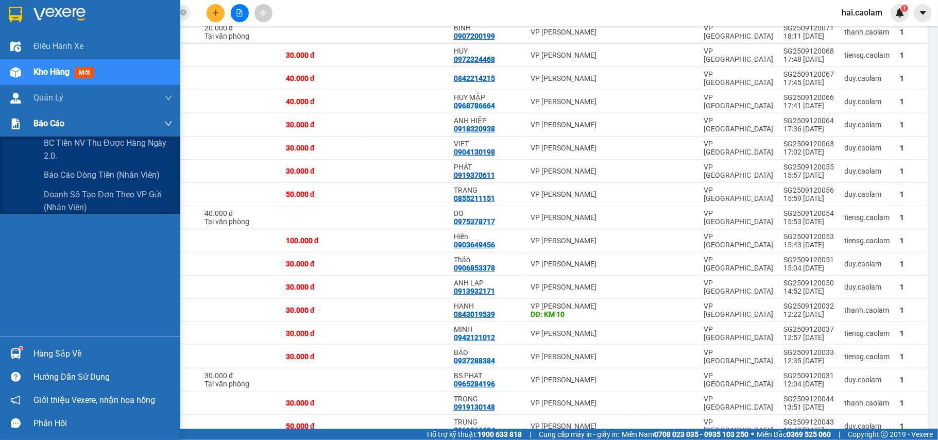
click at [13, 116] on div at bounding box center [16, 124] width 18 height 18
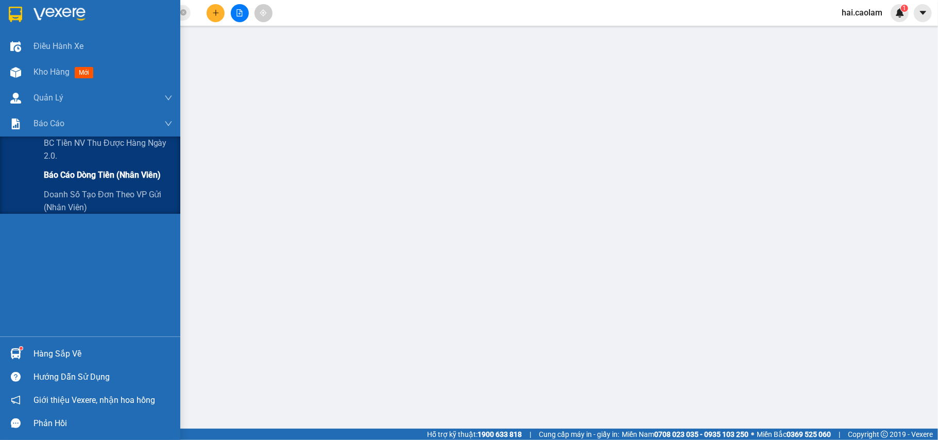
click at [76, 173] on span "Báo cáo dòng tiền (nhân viên)" at bounding box center [102, 174] width 117 height 13
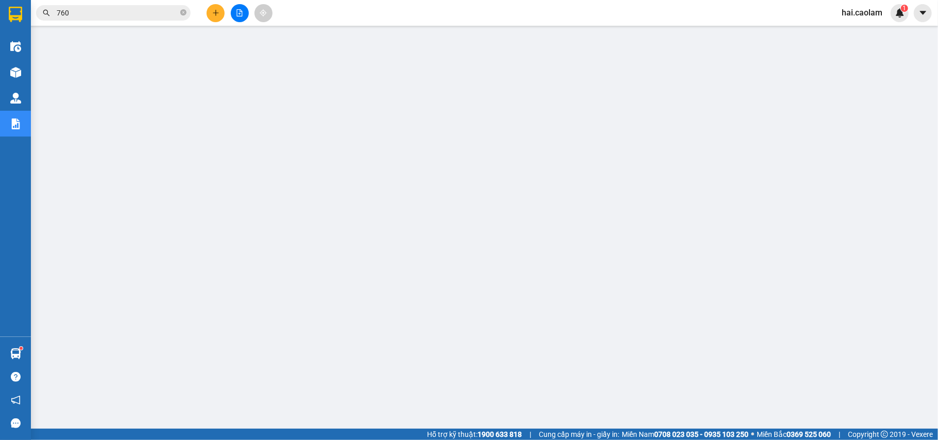
scroll to position [71, 0]
click at [119, 10] on input "760" at bounding box center [118, 12] width 122 height 11
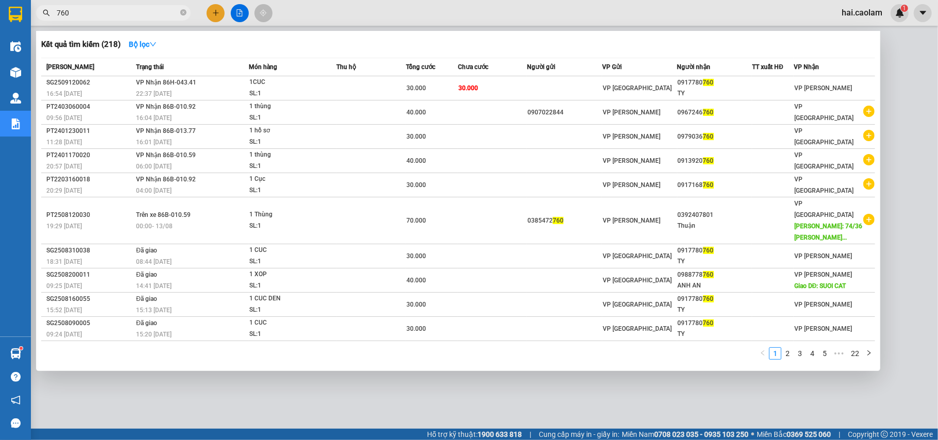
click at [119, 10] on input "760" at bounding box center [118, 12] width 122 height 11
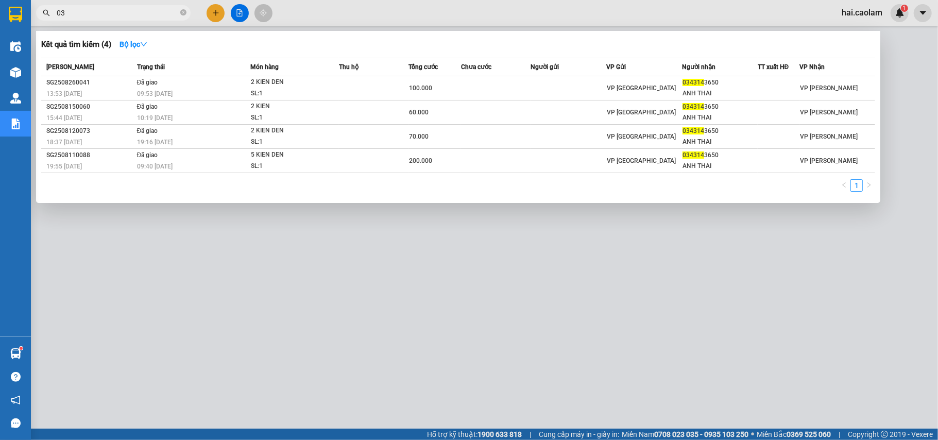
type input "0"
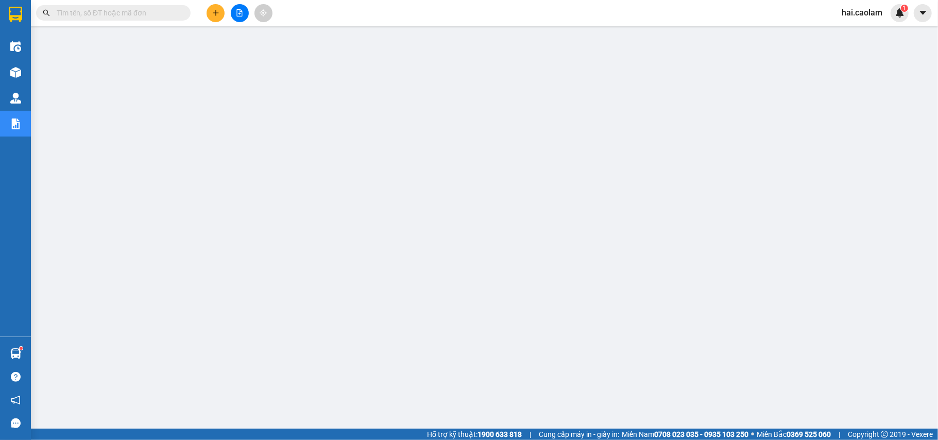
click at [117, 10] on input "text" at bounding box center [118, 12] width 122 height 11
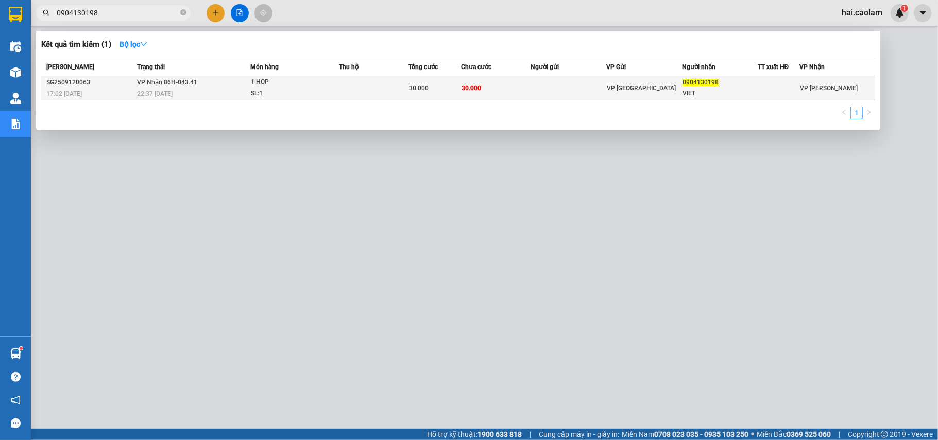
type input "0904130198"
click at [513, 85] on td "30.000" at bounding box center [496, 88] width 70 height 24
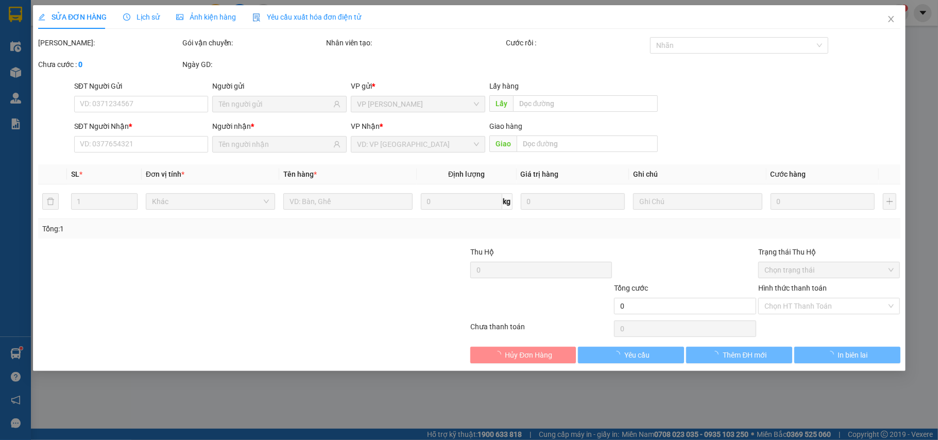
type input "0904130198"
type input "VIET"
type input "30.000"
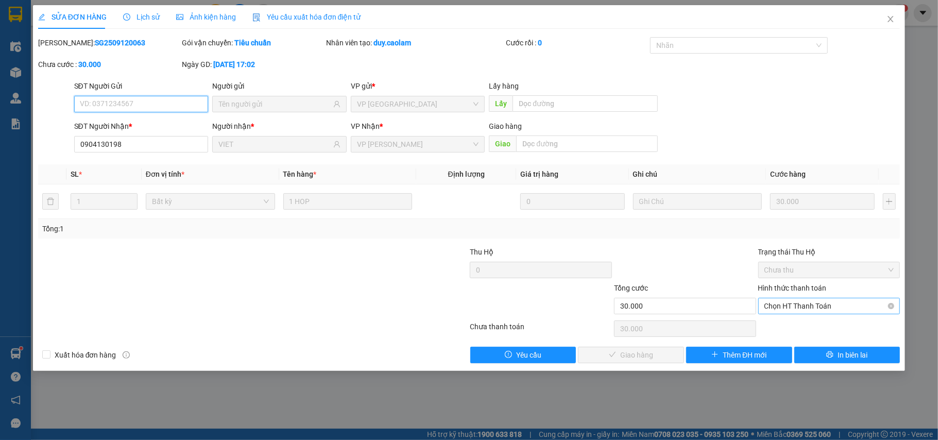
click at [775, 312] on span "Chọn HT Thanh Toán" at bounding box center [829, 305] width 130 height 15
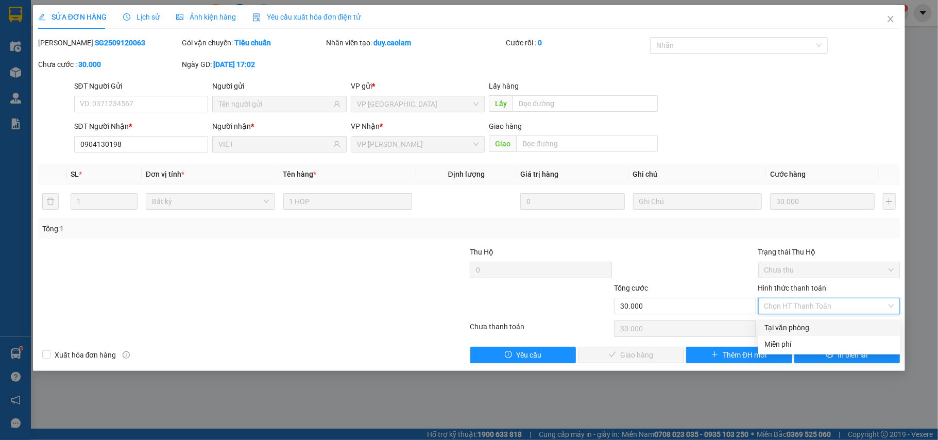
click at [777, 324] on div "Tại văn phòng" at bounding box center [829, 327] width 130 height 11
type input "0"
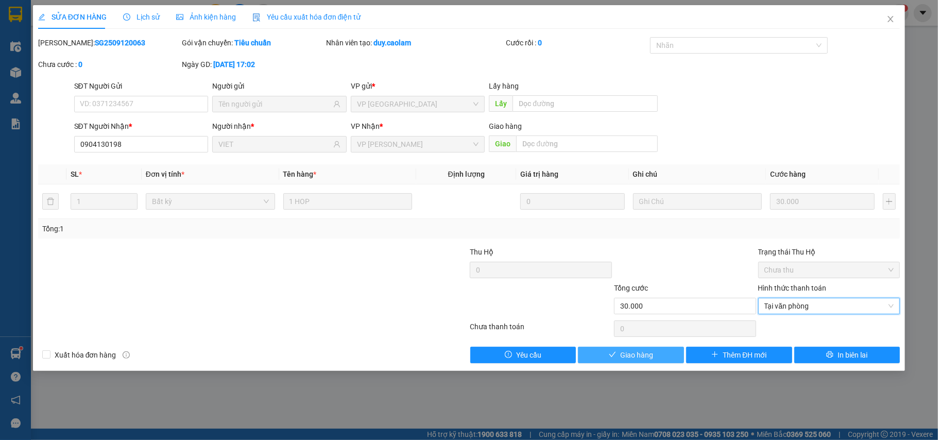
click at [638, 359] on span "Giao hàng" at bounding box center [636, 354] width 33 height 11
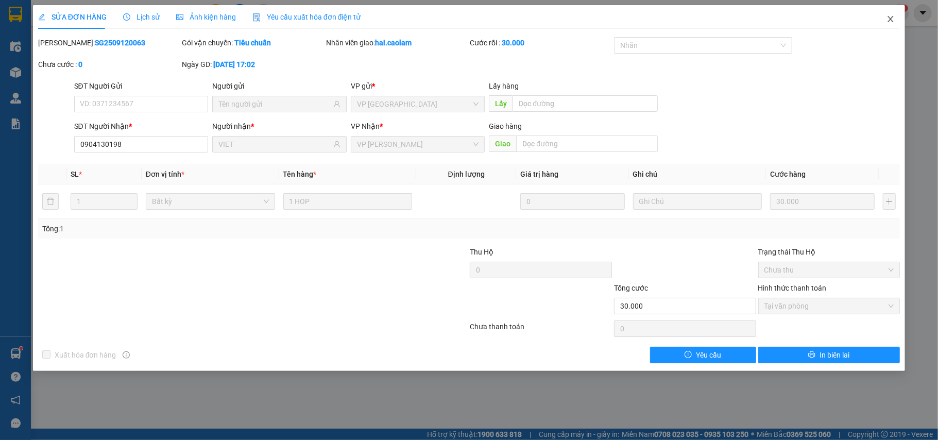
click at [890, 24] on span "Close" at bounding box center [890, 19] width 29 height 29
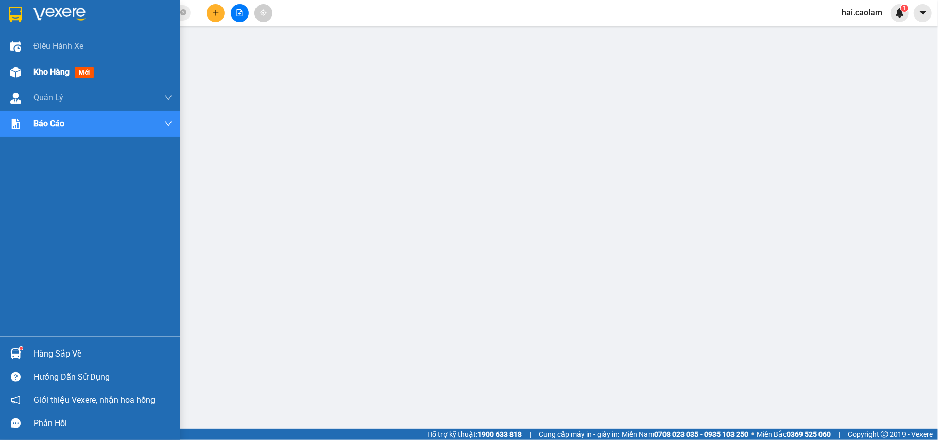
click at [14, 70] on img at bounding box center [15, 72] width 11 height 11
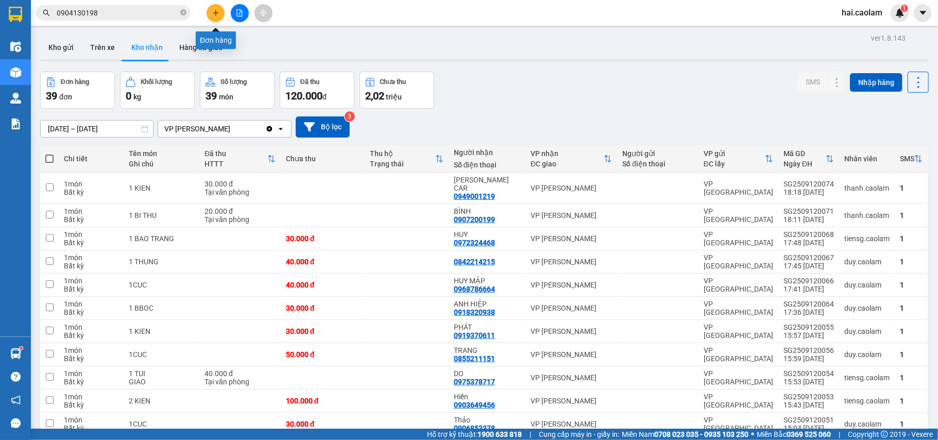
click at [216, 19] on button at bounding box center [215, 13] width 18 height 18
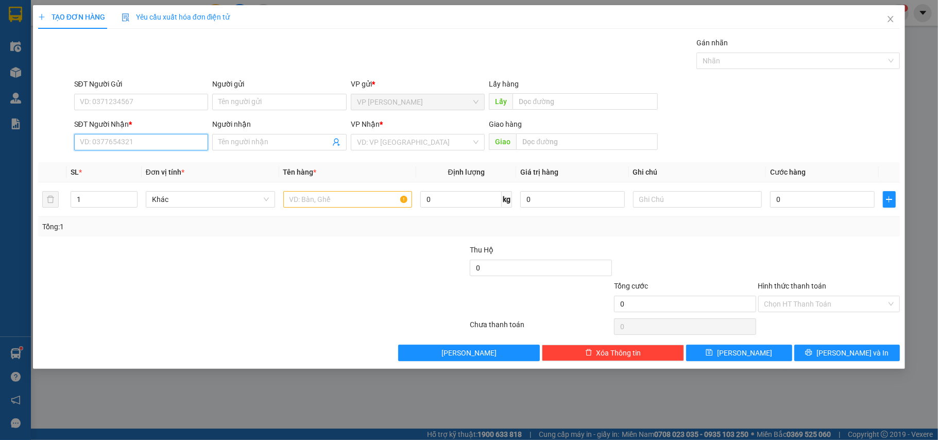
click at [145, 133] on div "SĐT Người Nhận * VD: 0377654321" at bounding box center [141, 136] width 134 height 36
type input "0913638127"
drag, startPoint x: 172, startPoint y: 163, endPoint x: 163, endPoint y: 163, distance: 8.8
click at [163, 163] on div "0913638127 - A PHONG" at bounding box center [141, 163] width 122 height 11
type input "A PHONG"
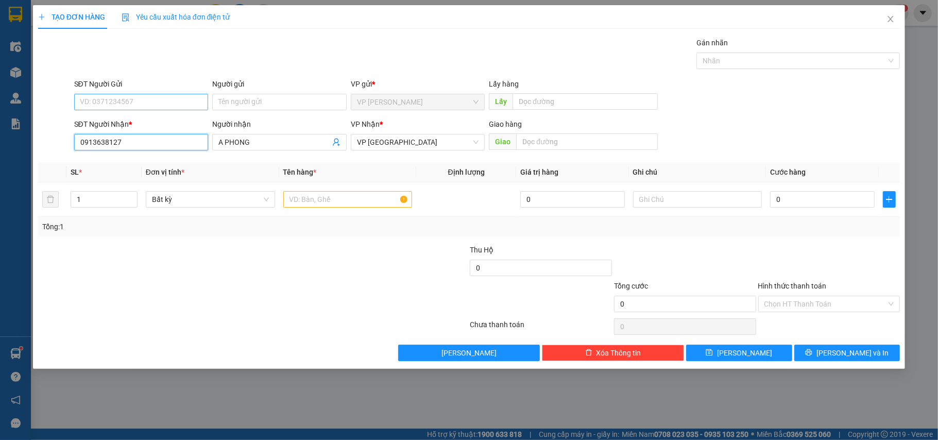
type input "0913638127"
click at [155, 101] on input "SĐT Người Gửi" at bounding box center [141, 102] width 134 height 16
click at [186, 98] on input "SĐT Người Gửi" at bounding box center [141, 102] width 134 height 16
drag, startPoint x: 236, startPoint y: 306, endPoint x: 186, endPoint y: 212, distance: 106.2
click at [235, 306] on div at bounding box center [181, 298] width 288 height 36
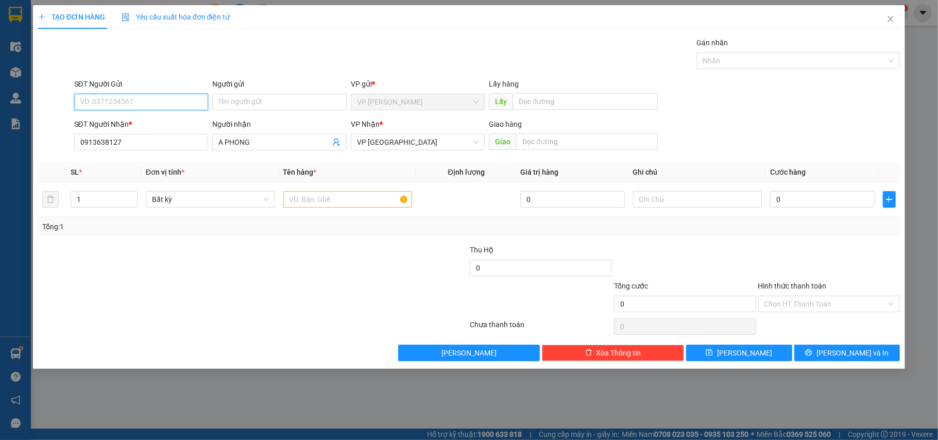
click at [126, 107] on input "SĐT Người Gửi" at bounding box center [141, 102] width 134 height 16
type input "0949802526"
click at [274, 103] on input "Người gửi" at bounding box center [279, 102] width 134 height 16
click at [785, 201] on input "0" at bounding box center [822, 199] width 104 height 16
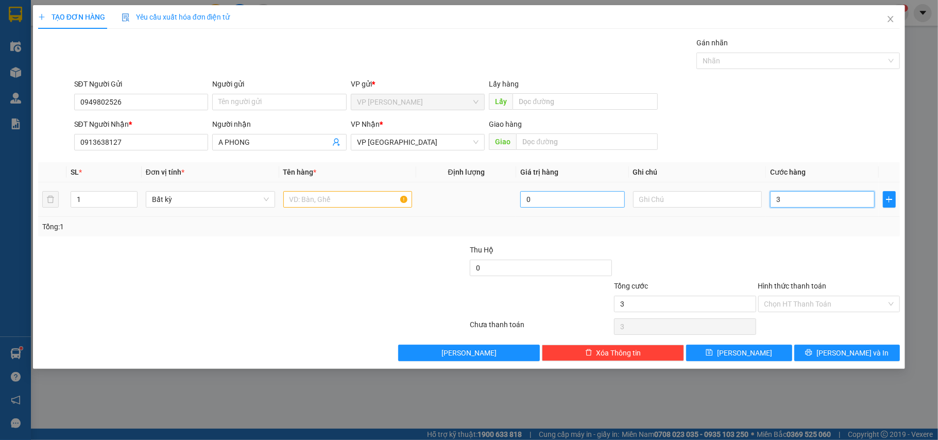
type input "3"
type input "30"
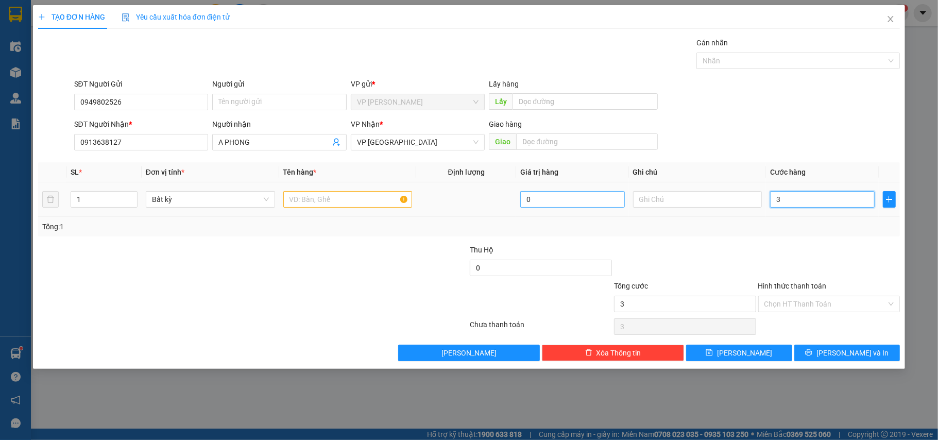
type input "30"
type input "30.000"
click at [316, 210] on div at bounding box center [347, 199] width 129 height 21
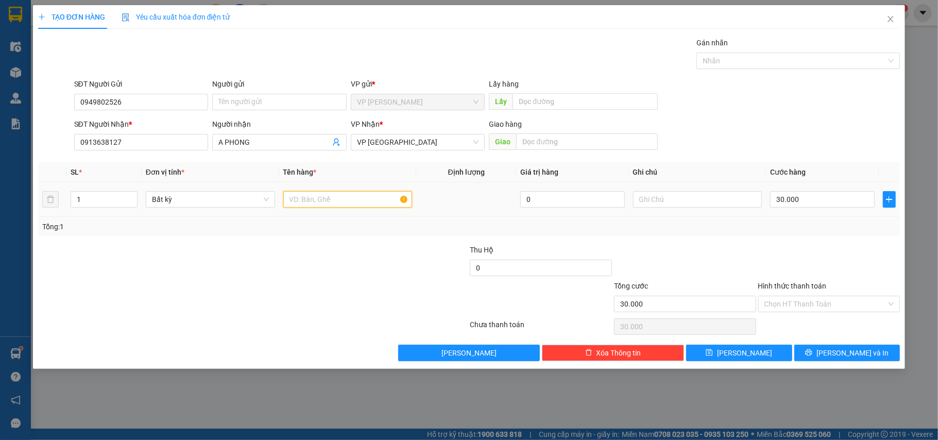
click at [316, 207] on input "text" at bounding box center [347, 199] width 129 height 16
type input "1 xốp"
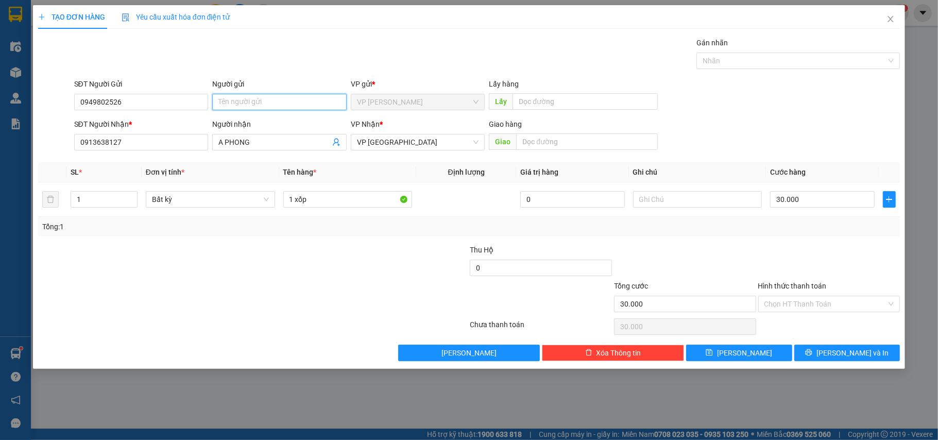
click at [310, 106] on input "Người gửi" at bounding box center [279, 102] width 134 height 16
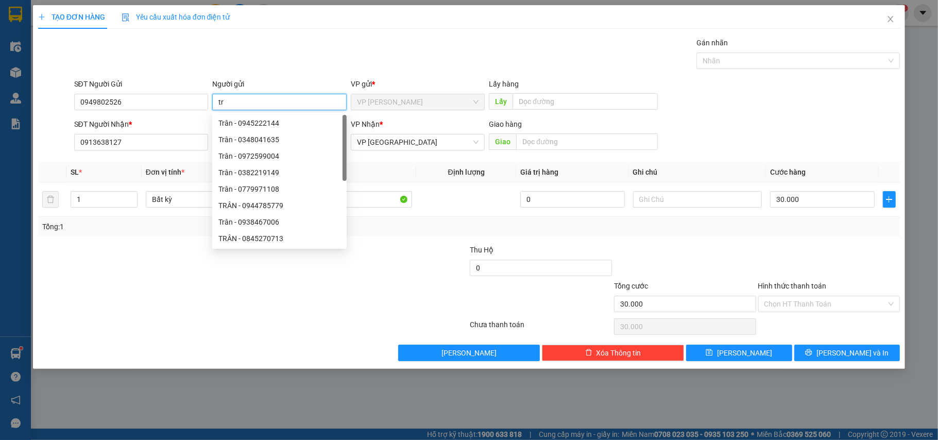
type input "t"
type input "Trân"
click at [838, 301] on input "Hình thức thanh toán" at bounding box center [825, 303] width 123 height 15
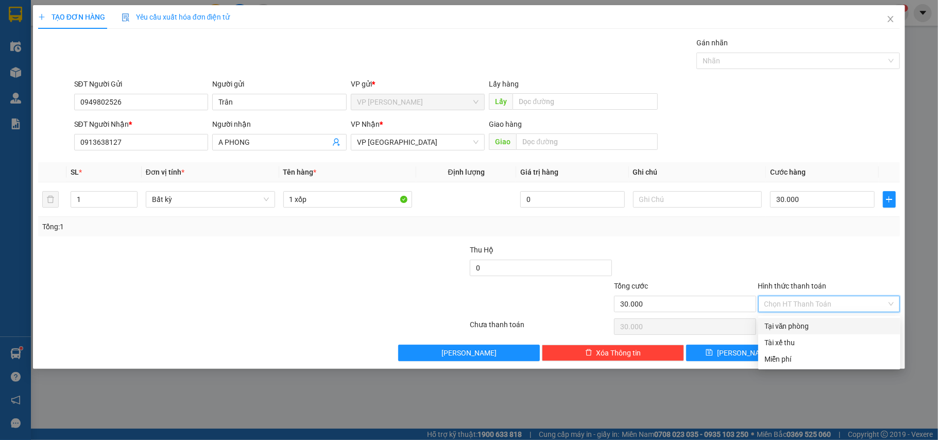
click at [804, 327] on div "Tại văn phòng" at bounding box center [829, 325] width 130 height 11
type input "0"
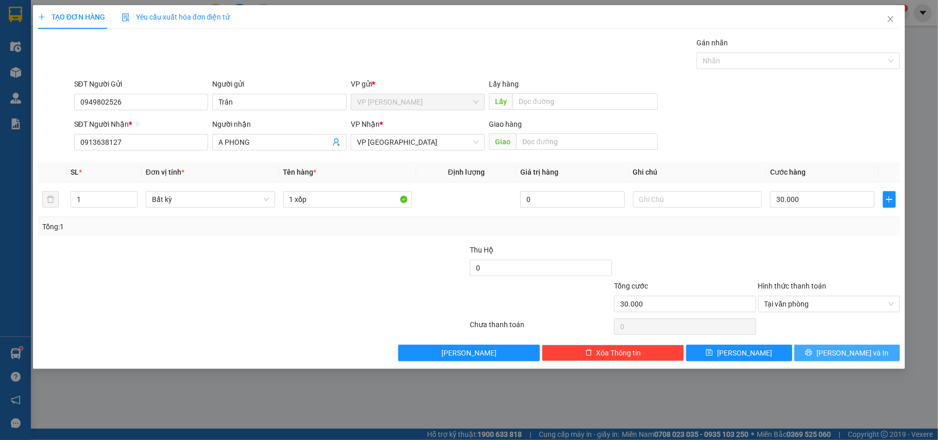
click at [847, 355] on span "Lưu và In" at bounding box center [852, 352] width 72 height 11
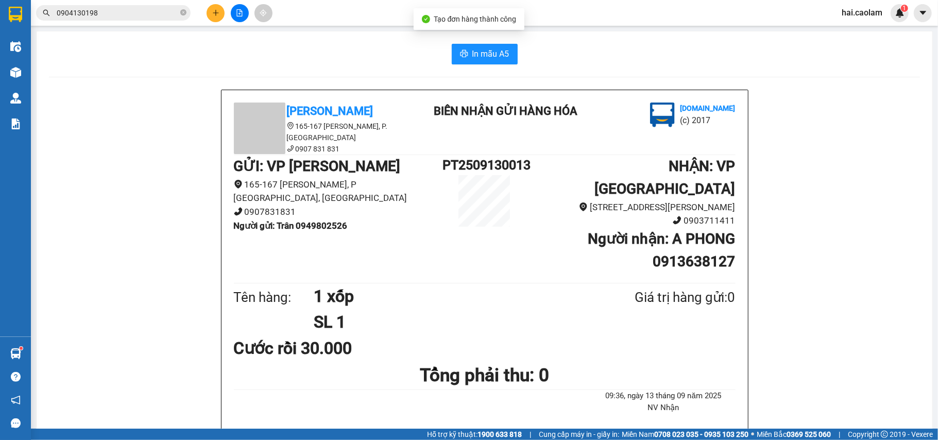
click at [484, 58] on span "In mẫu A5" at bounding box center [490, 53] width 37 height 13
click at [482, 51] on span "In mẫu A5" at bounding box center [490, 53] width 37 height 13
click at [215, 9] on icon "plus" at bounding box center [215, 12] width 7 height 7
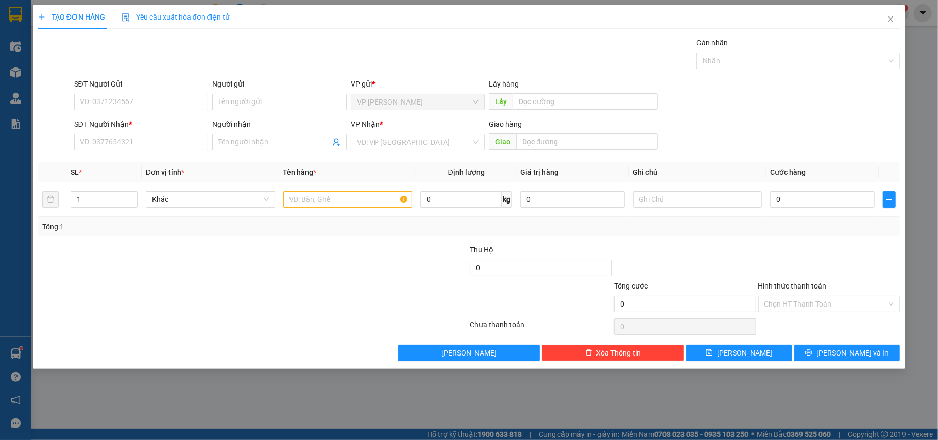
drag, startPoint x: 316, startPoint y: 297, endPoint x: 310, endPoint y: 292, distance: 7.0
click at [314, 297] on div at bounding box center [181, 298] width 288 height 36
click at [327, 304] on div at bounding box center [397, 298] width 144 height 36
drag, startPoint x: 889, startPoint y: 19, endPoint x: 870, endPoint y: 20, distance: 18.5
click at [888, 19] on icon "close" at bounding box center [890, 19] width 8 height 8
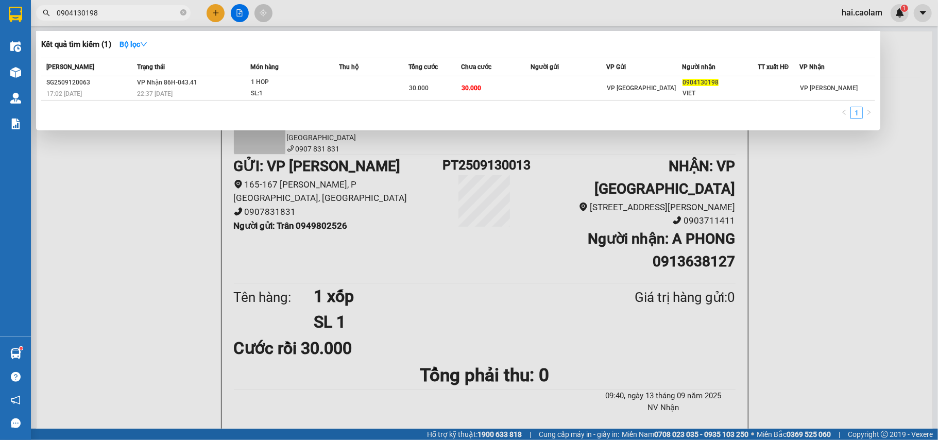
click at [98, 15] on input "0904130198" at bounding box center [118, 12] width 122 height 11
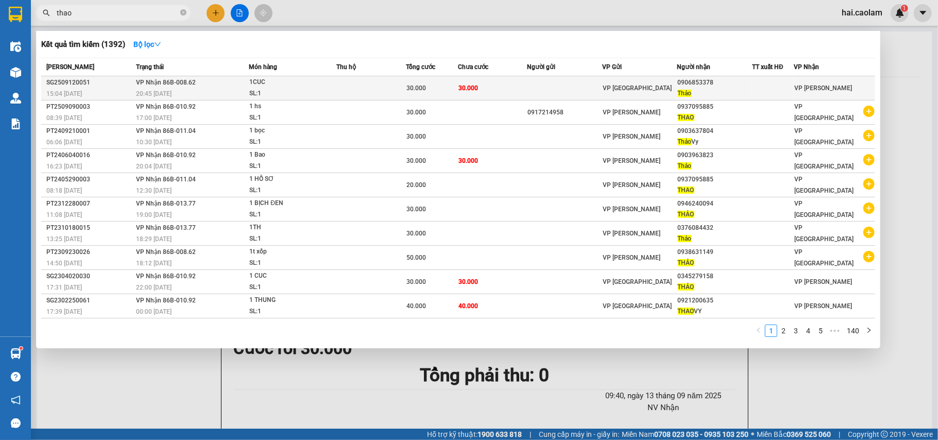
type input "thao"
click at [471, 88] on span "30.000" at bounding box center [468, 87] width 20 height 7
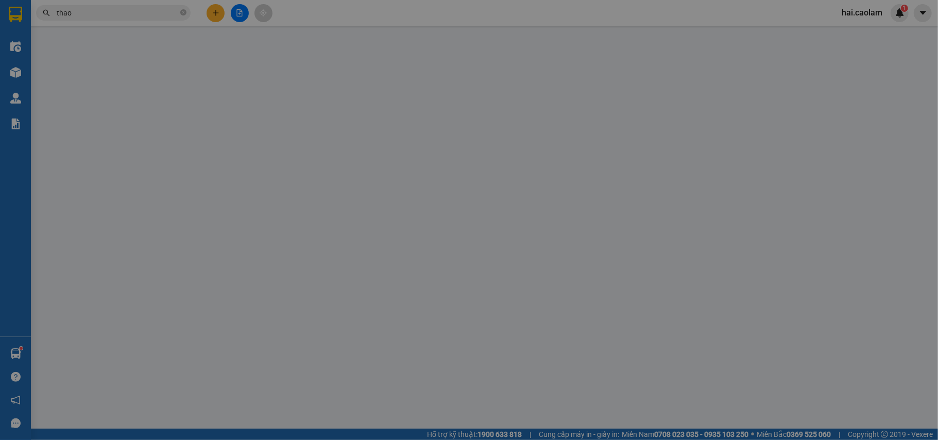
type input "0906853378"
type input "Thảo"
type input "30.000"
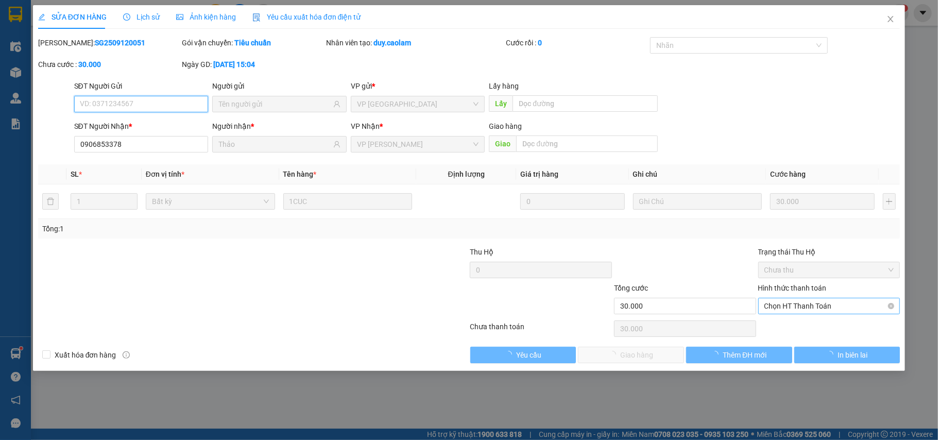
click at [789, 309] on span "Chọn HT Thanh Toán" at bounding box center [829, 305] width 130 height 15
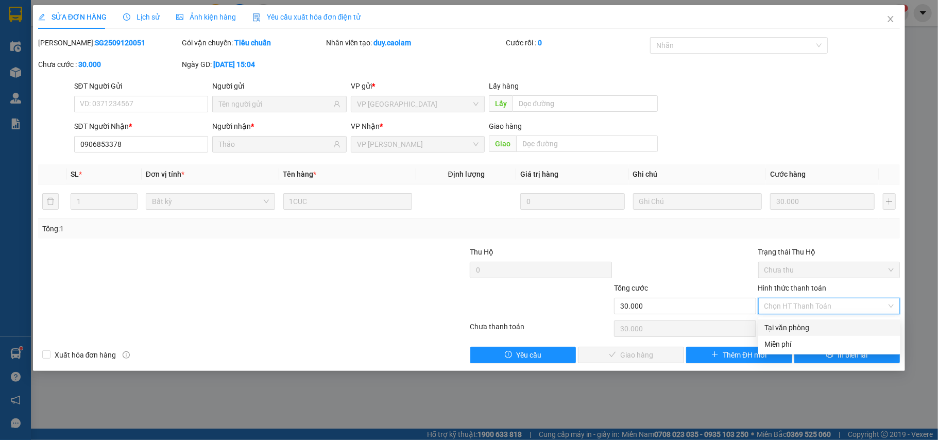
drag, startPoint x: 784, startPoint y: 321, endPoint x: 781, endPoint y: 326, distance: 6.0
click at [784, 323] on div "Tại văn phòng" at bounding box center [829, 327] width 130 height 11
type input "0"
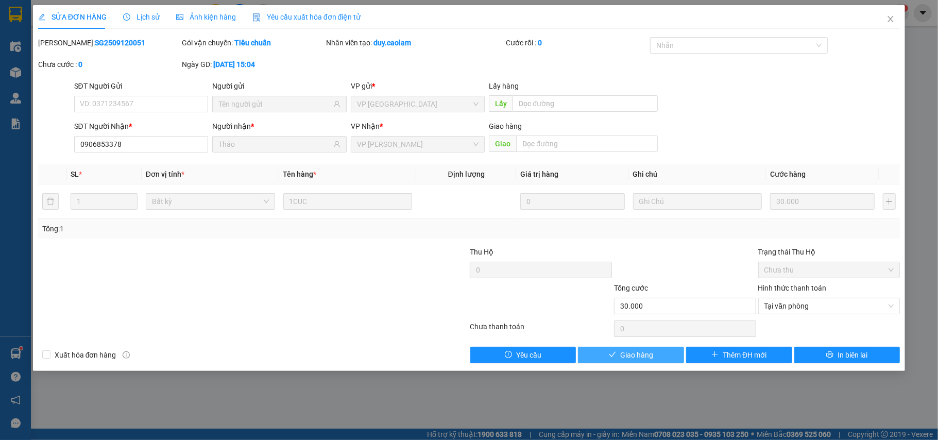
click at [610, 358] on icon "check" at bounding box center [612, 354] width 7 height 7
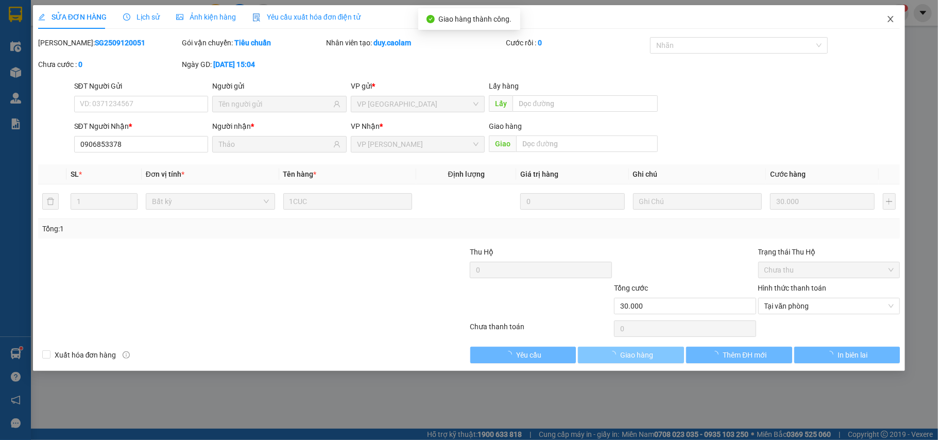
click at [894, 18] on icon "close" at bounding box center [890, 19] width 8 height 8
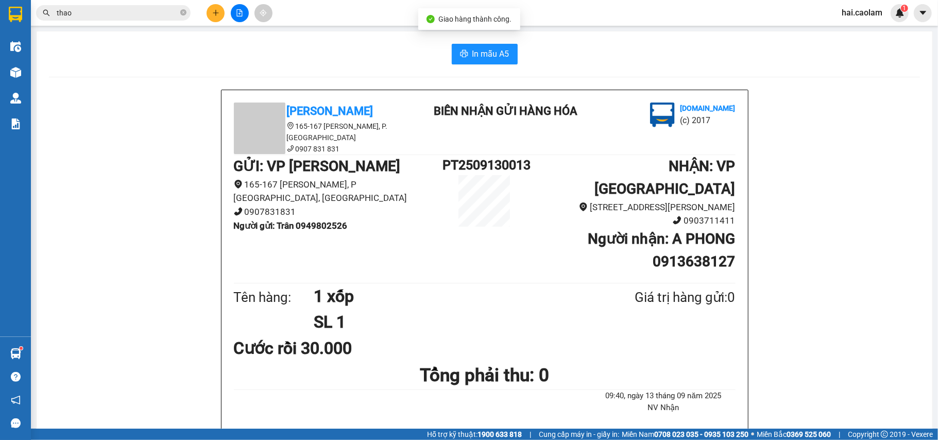
click at [125, 9] on input "thao" at bounding box center [118, 12] width 122 height 11
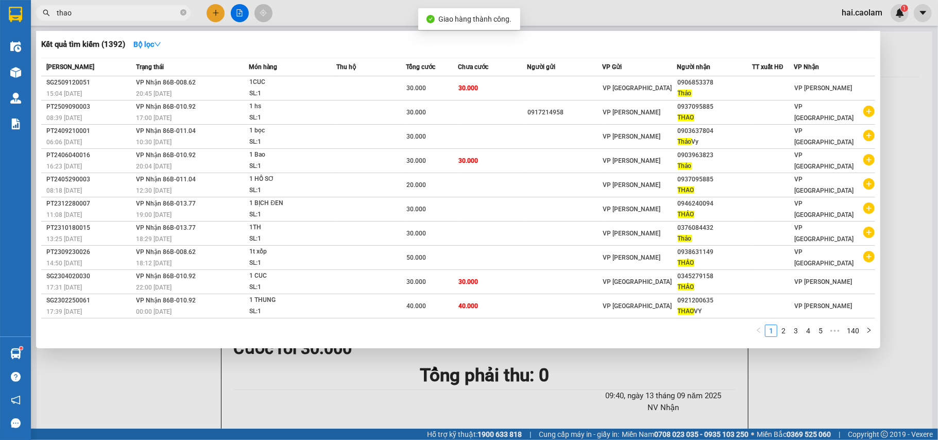
click at [125, 9] on input "thao" at bounding box center [118, 12] width 122 height 11
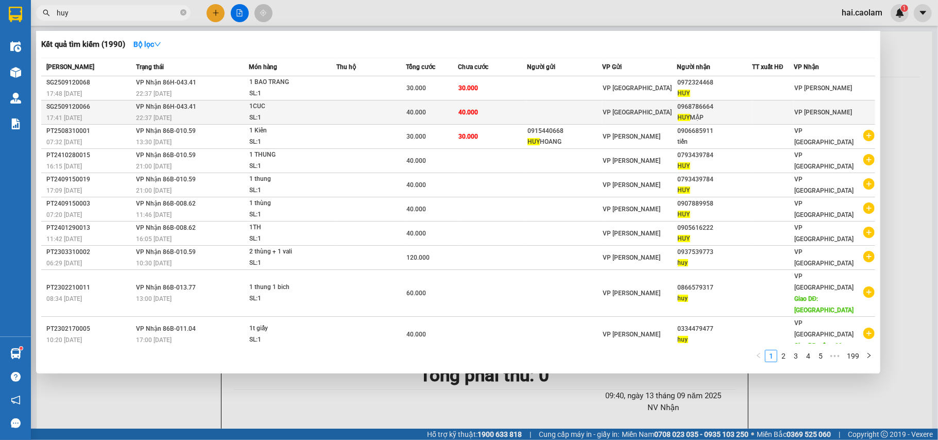
type input "huy"
click at [559, 118] on td at bounding box center [564, 112] width 75 height 24
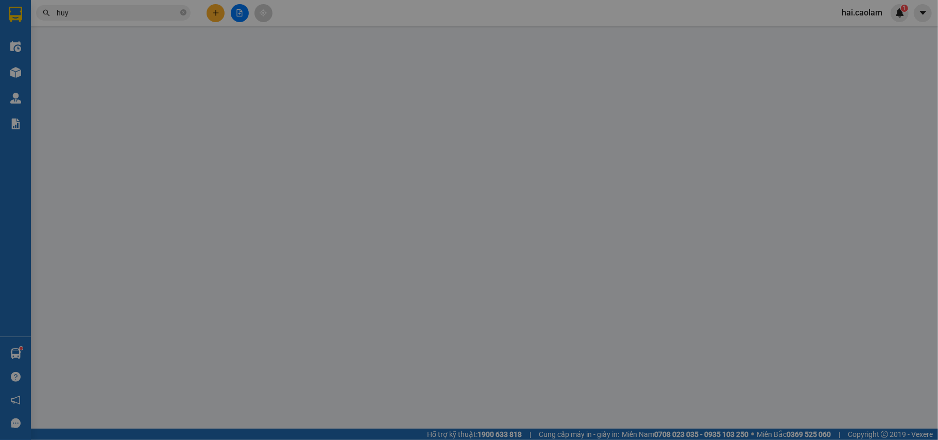
type input "0968786664"
type input "HUY MẬP"
type input "40.000"
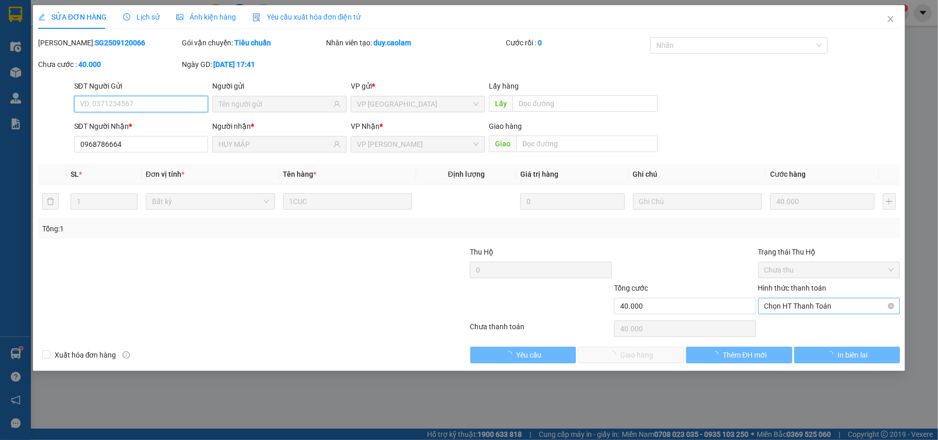
click at [816, 303] on span "Chọn HT Thanh Toán" at bounding box center [829, 305] width 130 height 15
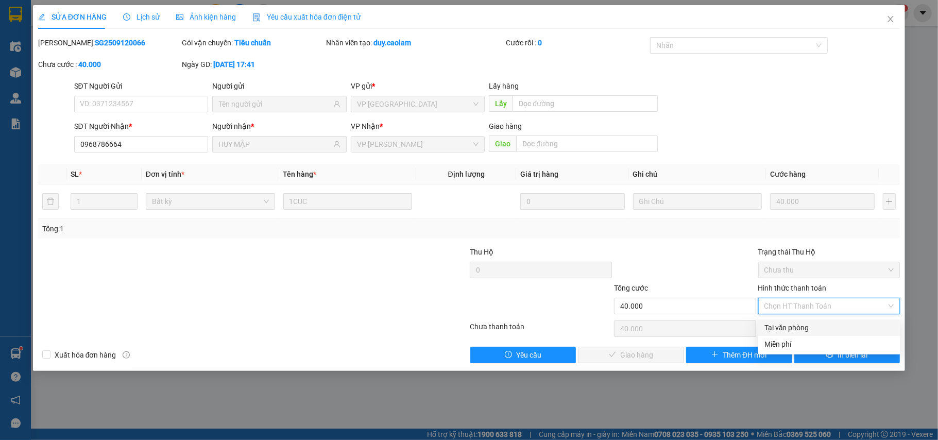
drag, startPoint x: 801, startPoint y: 322, endPoint x: 707, endPoint y: 345, distance: 96.4
click at [799, 325] on div "Tại văn phòng" at bounding box center [829, 327] width 130 height 11
type input "0"
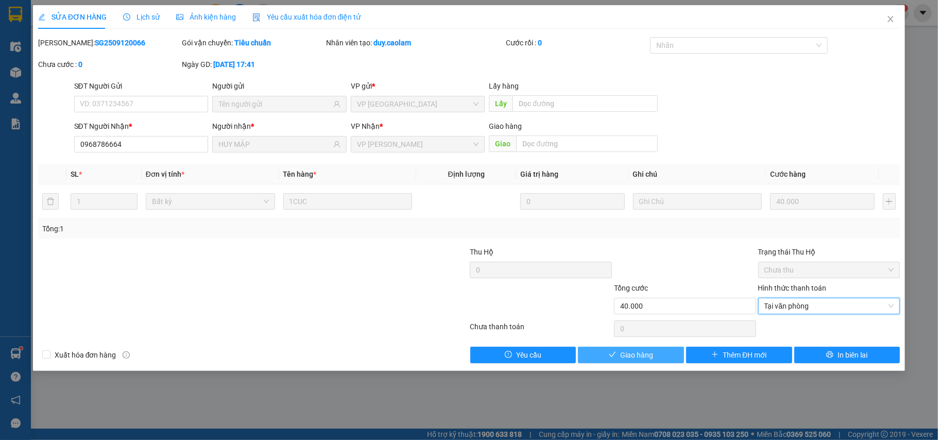
drag, startPoint x: 631, startPoint y: 358, endPoint x: 641, endPoint y: 338, distance: 22.6
click at [630, 358] on span "Giao hàng" at bounding box center [636, 354] width 33 height 11
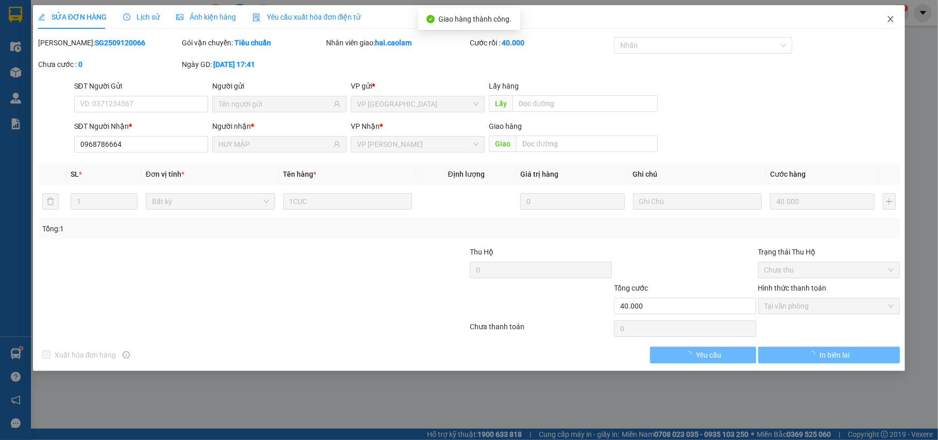
click at [899, 21] on span "Close" at bounding box center [890, 19] width 29 height 29
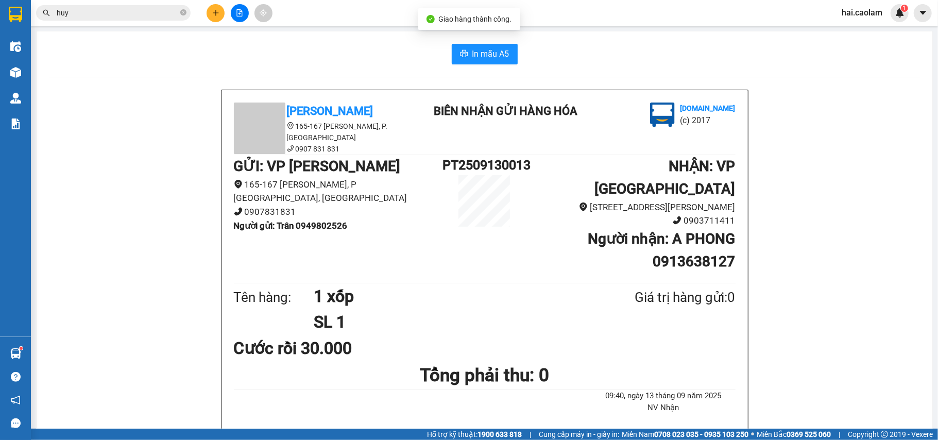
click at [145, 19] on span "huy" at bounding box center [113, 12] width 154 height 15
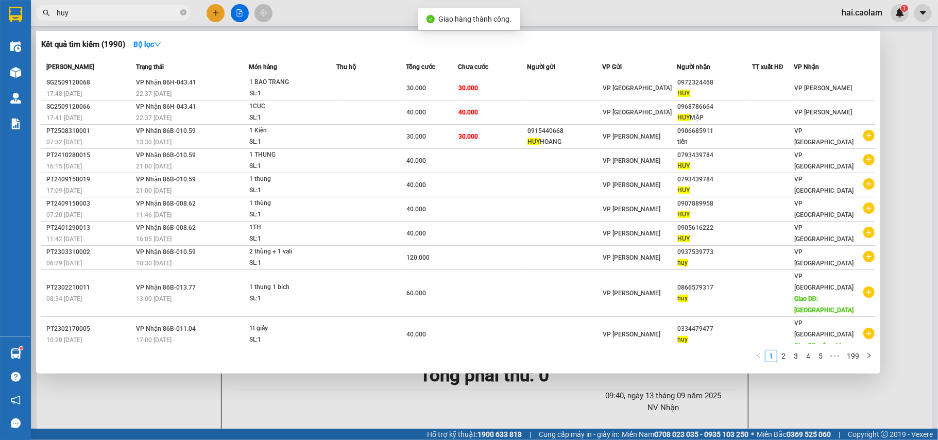
click at [145, 19] on span "huy" at bounding box center [113, 12] width 154 height 15
click at [143, 16] on input "huy" at bounding box center [118, 12] width 122 height 11
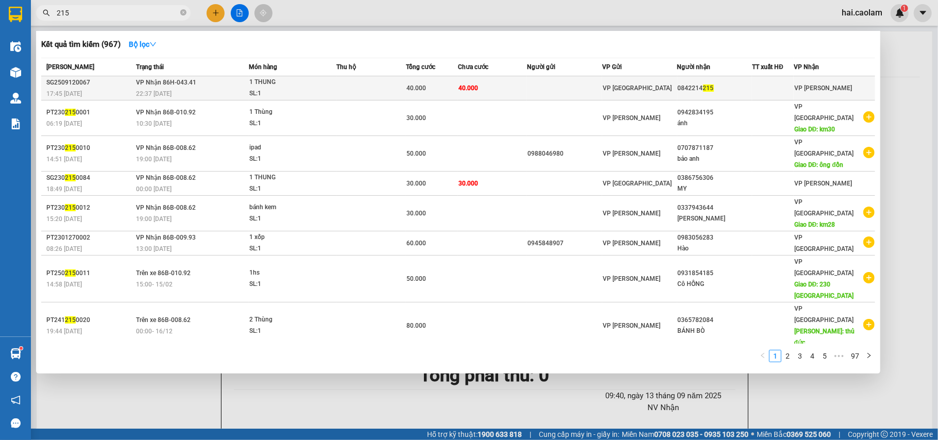
type input "215"
click at [565, 89] on td at bounding box center [564, 88] width 75 height 24
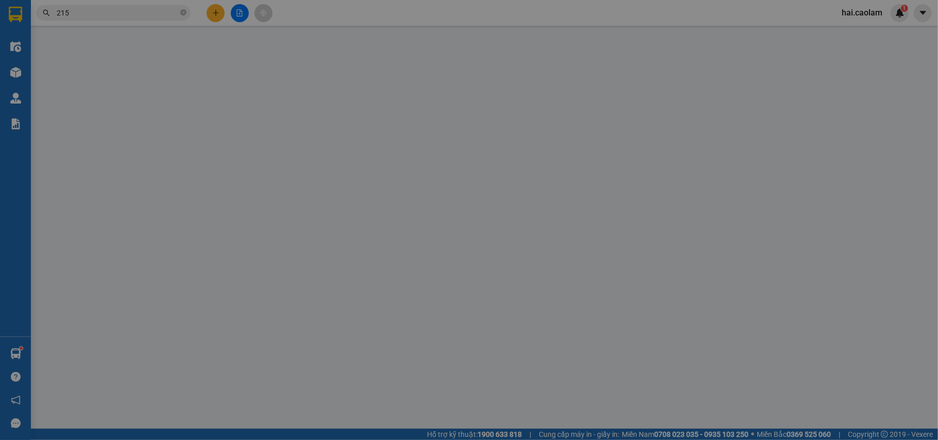
type input "0842214215"
type input "40.000"
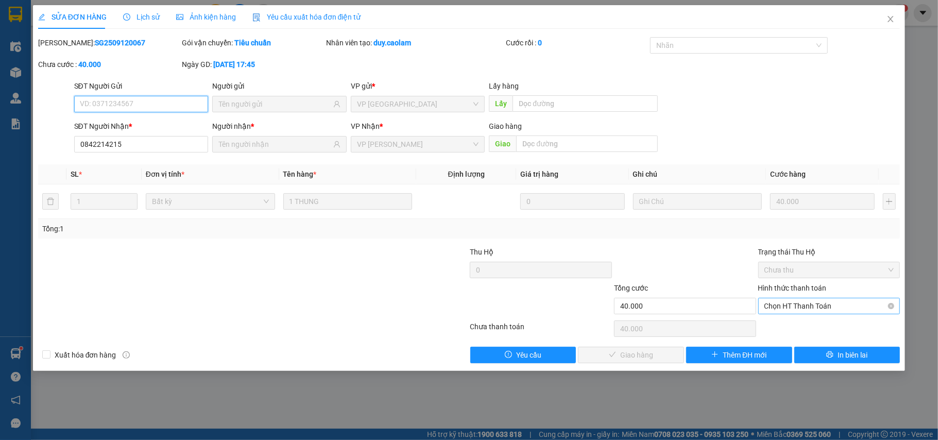
click at [823, 311] on span "Chọn HT Thanh Toán" at bounding box center [829, 305] width 130 height 15
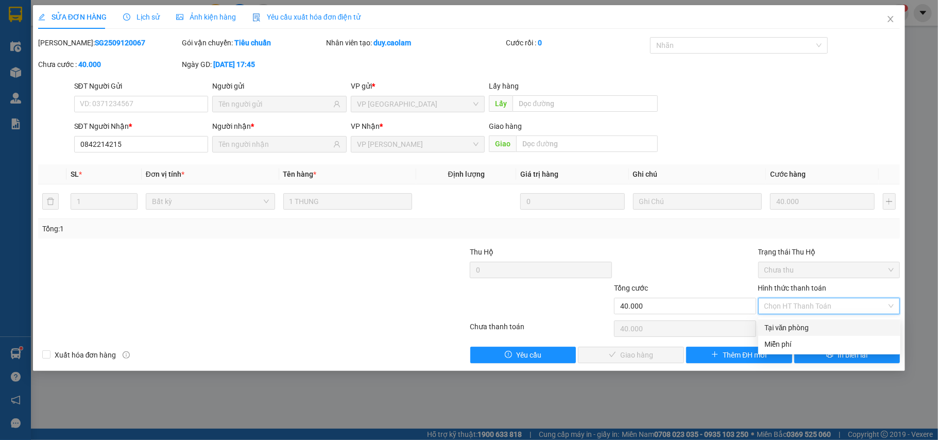
click at [780, 327] on div "Tại văn phòng" at bounding box center [829, 327] width 130 height 11
type input "0"
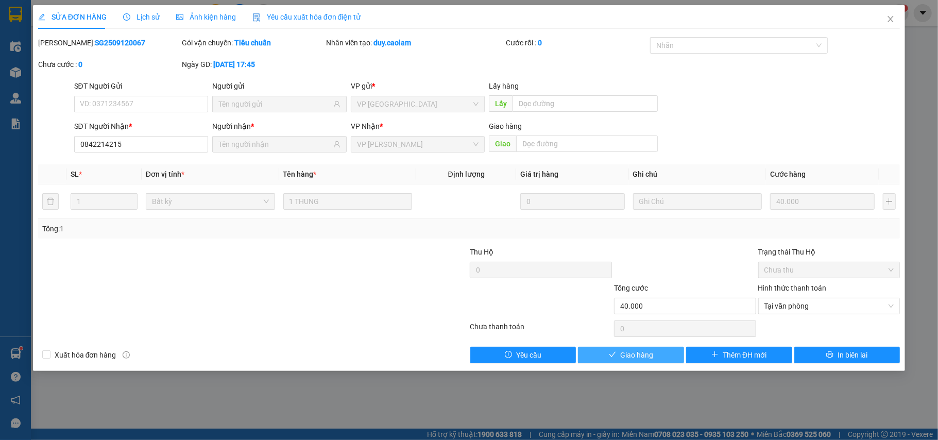
click at [636, 360] on span "Giao hàng" at bounding box center [636, 354] width 33 height 11
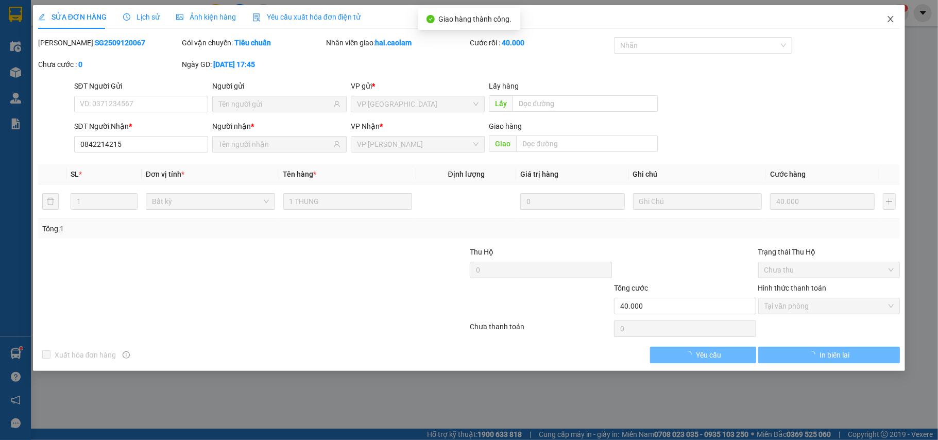
click at [888, 14] on span "Close" at bounding box center [890, 19] width 29 height 29
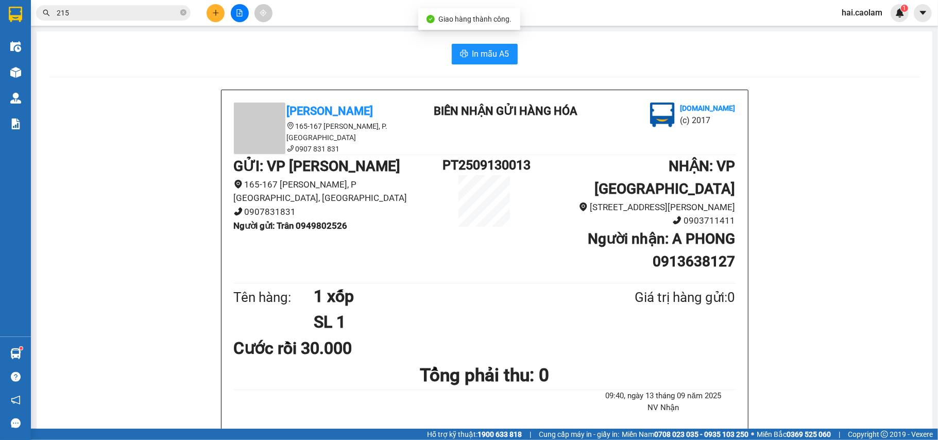
click at [217, 9] on icon "plus" at bounding box center [215, 12] width 7 height 7
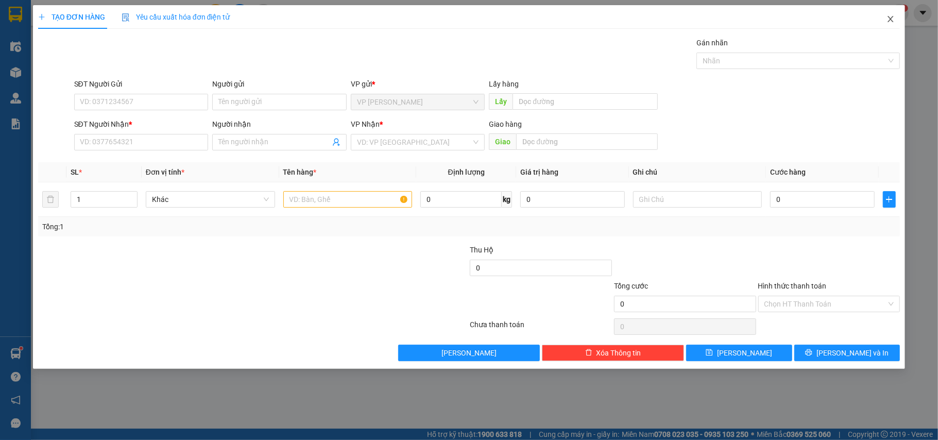
click at [895, 22] on span "Close" at bounding box center [890, 19] width 29 height 29
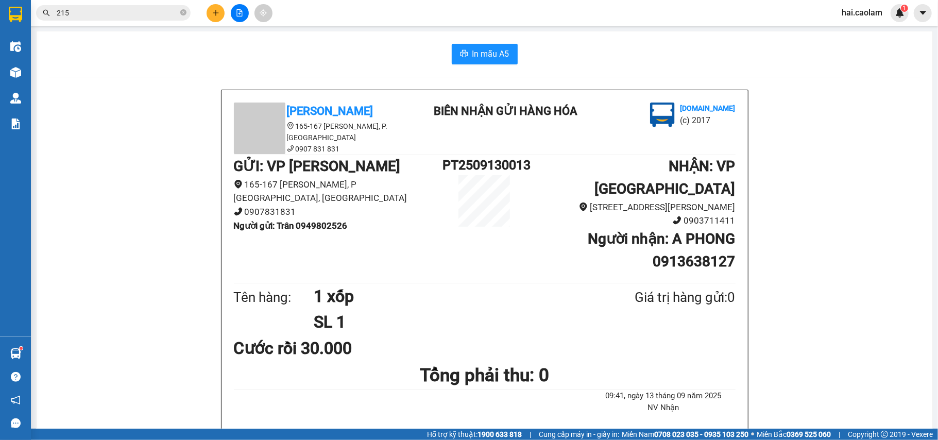
click at [90, 12] on input "215" at bounding box center [118, 12] width 122 height 11
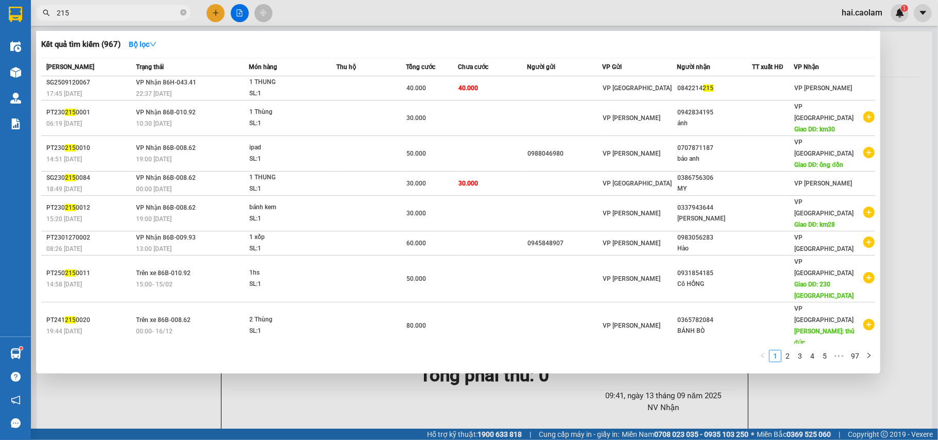
click at [90, 12] on input "215" at bounding box center [118, 12] width 122 height 11
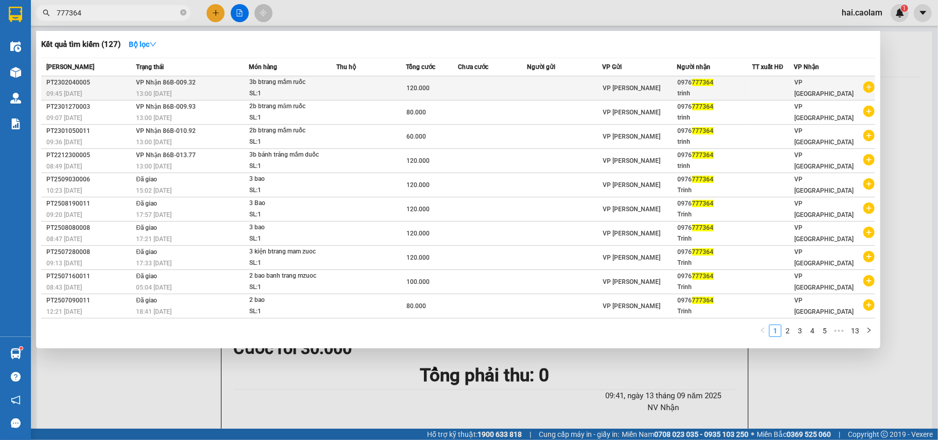
type input "777364"
drag, startPoint x: 681, startPoint y: 82, endPoint x: 718, endPoint y: 83, distance: 37.1
click at [718, 83] on tr "PT2302040005 09:45 - 04/02 VP Nhận 86B-009.32 13:00 - 04/02 3b btrang mắm ruốc …" at bounding box center [458, 88] width 834 height 24
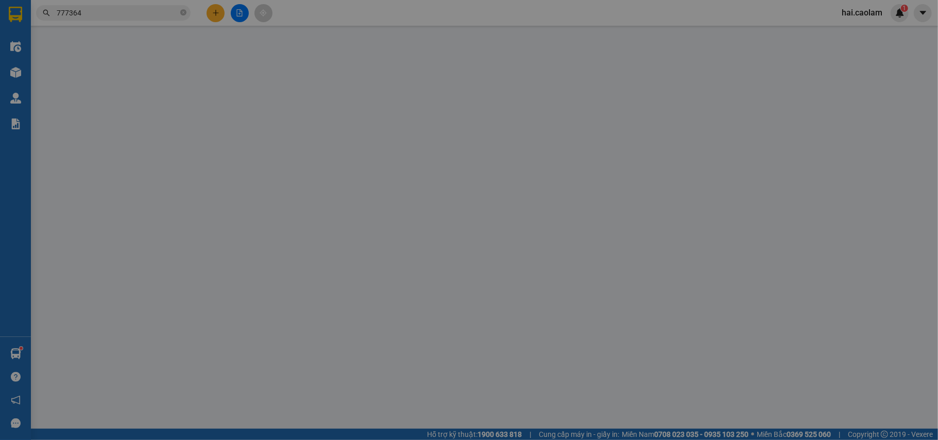
type input "0976777364"
type input "120.000"
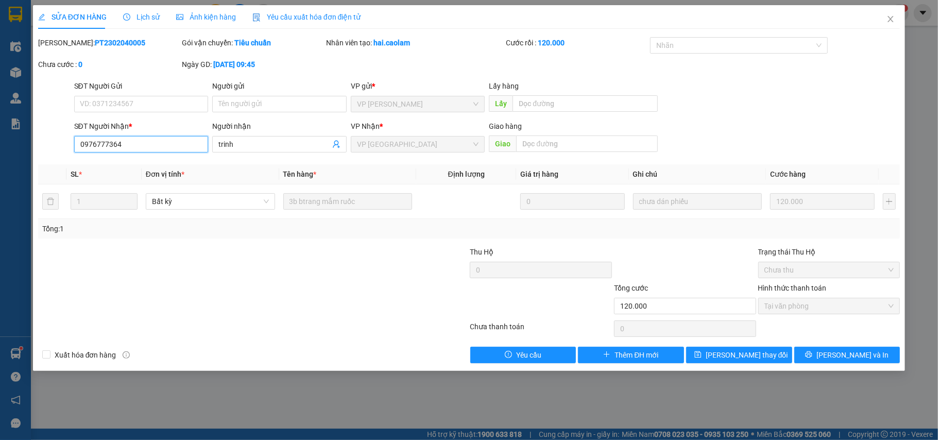
click at [147, 142] on input "0976777364" at bounding box center [141, 144] width 134 height 16
click at [902, 22] on span "Close" at bounding box center [890, 19] width 29 height 29
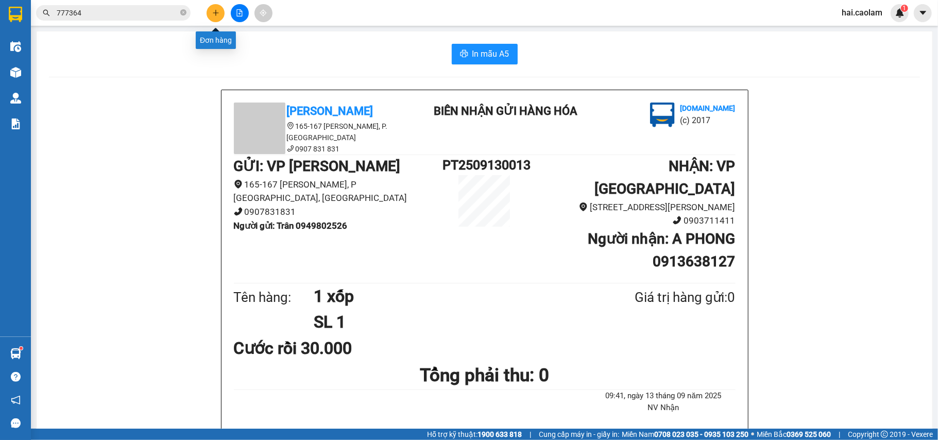
click at [211, 8] on button at bounding box center [215, 13] width 18 height 18
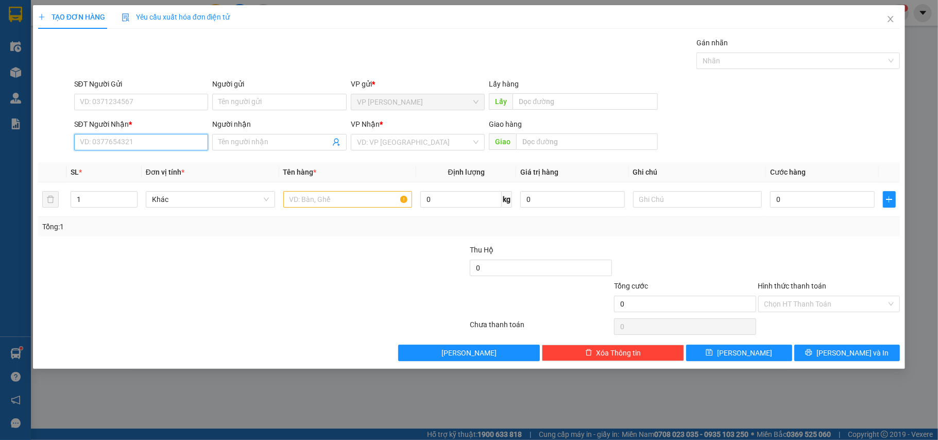
click at [169, 141] on input "SĐT Người Nhận *" at bounding box center [141, 142] width 134 height 16
paste input "0976777364"
type input "0976777364"
click at [164, 165] on div "0976777364 - Trinh" at bounding box center [141, 163] width 122 height 11
type input "Trinh"
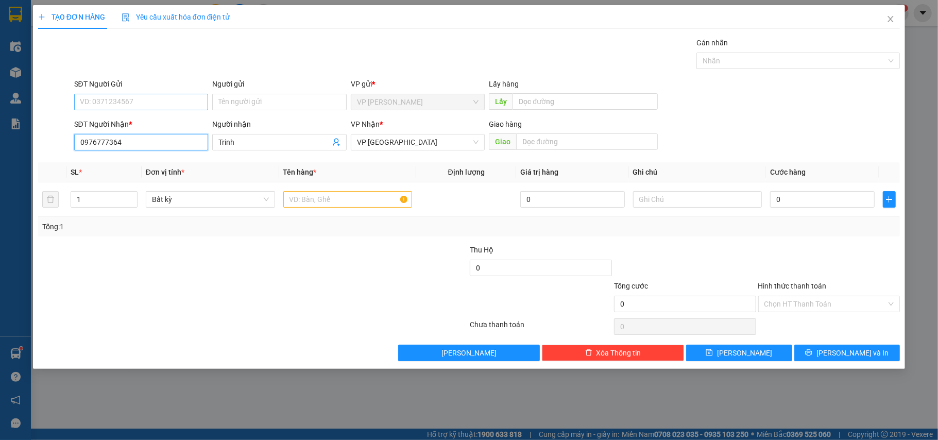
type input "0976777364"
click at [154, 107] on input "SĐT Người Gửi" at bounding box center [141, 102] width 134 height 16
drag, startPoint x: 203, startPoint y: 291, endPoint x: 599, endPoint y: 252, distance: 398.4
click at [206, 293] on div at bounding box center [181, 298] width 288 height 36
click at [800, 206] on input "0" at bounding box center [822, 199] width 104 height 16
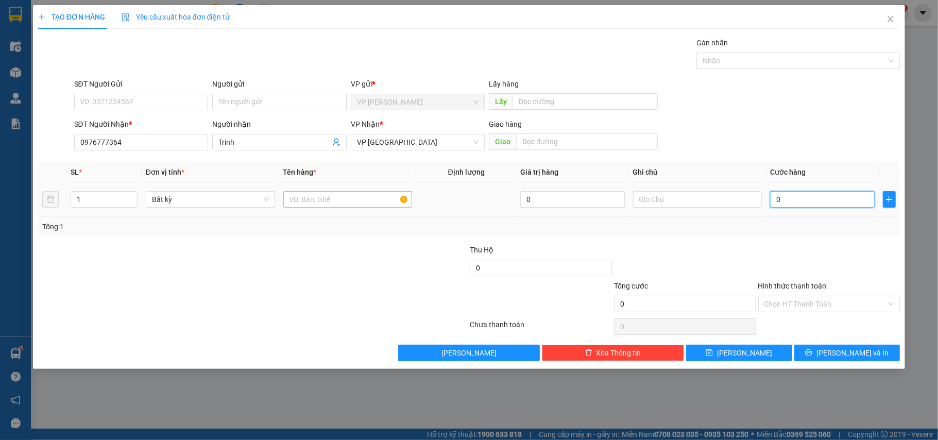
type input "1"
type input "12"
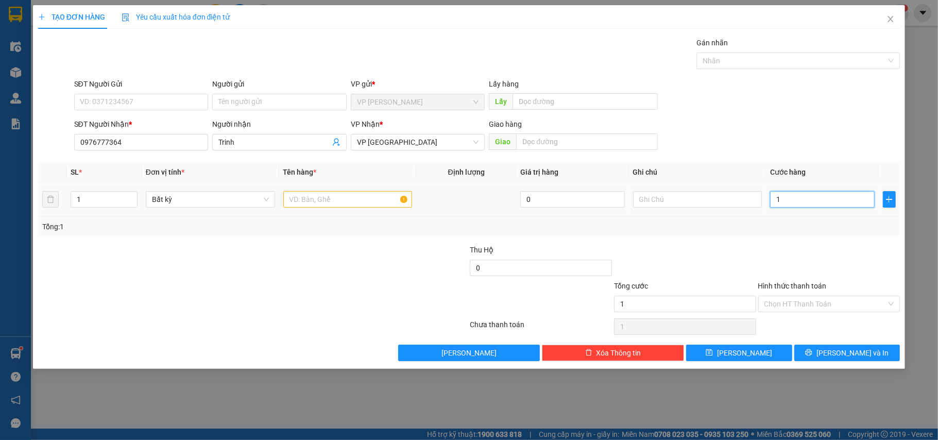
type input "12"
type input "120"
type input "120.000"
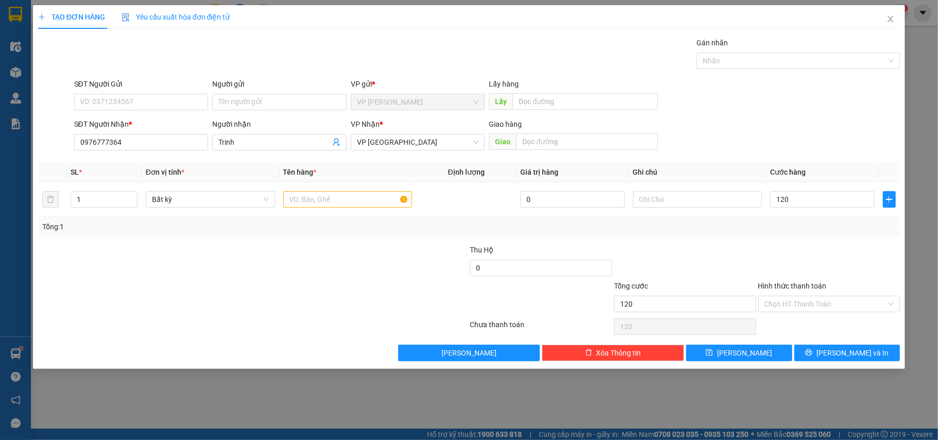
type input "120.000"
drag, startPoint x: 189, startPoint y: 298, endPoint x: 314, endPoint y: 232, distance: 140.5
click at [211, 289] on div at bounding box center [181, 298] width 288 height 36
click at [331, 204] on input "text" at bounding box center [347, 199] width 129 height 16
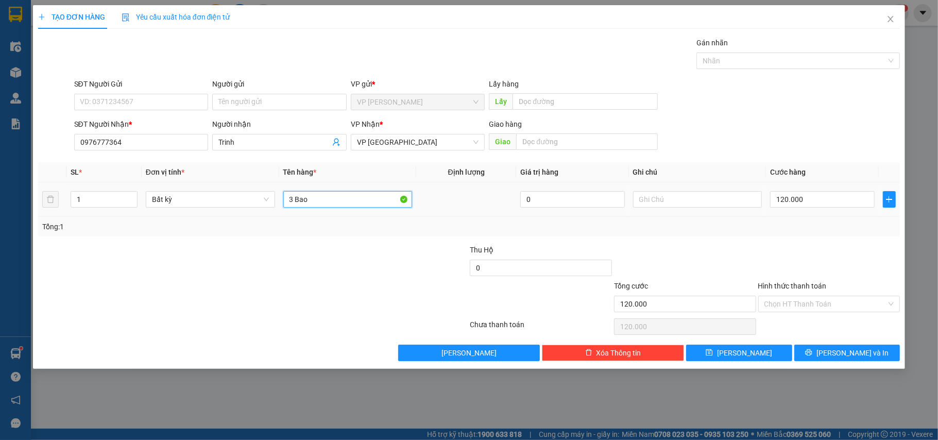
type input "3 Bao"
click at [758, 236] on div "Tổng: 1" at bounding box center [469, 227] width 862 height 20
drag, startPoint x: 785, startPoint y: 297, endPoint x: 785, endPoint y: 308, distance: 11.3
click at [785, 301] on div "Chọn HT Thanh Toán" at bounding box center [829, 304] width 142 height 16
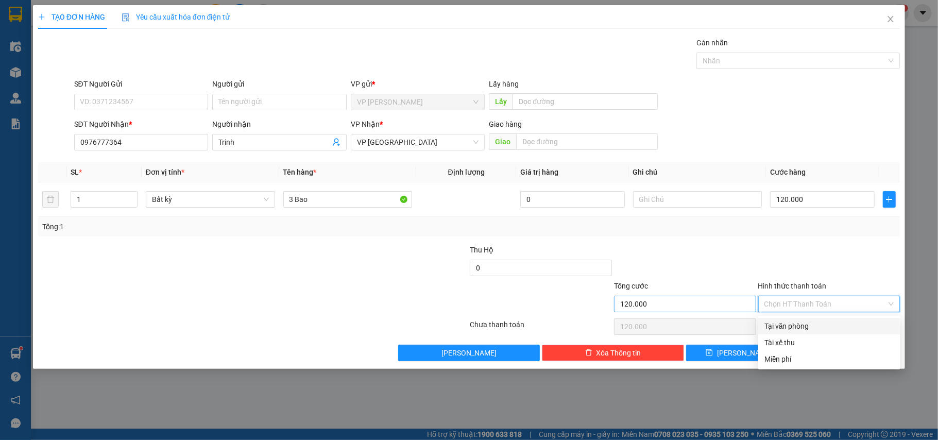
drag, startPoint x: 780, startPoint y: 323, endPoint x: 733, endPoint y: 311, distance: 48.0
click at [779, 324] on div "Tại văn phòng" at bounding box center [829, 325] width 130 height 11
type input "0"
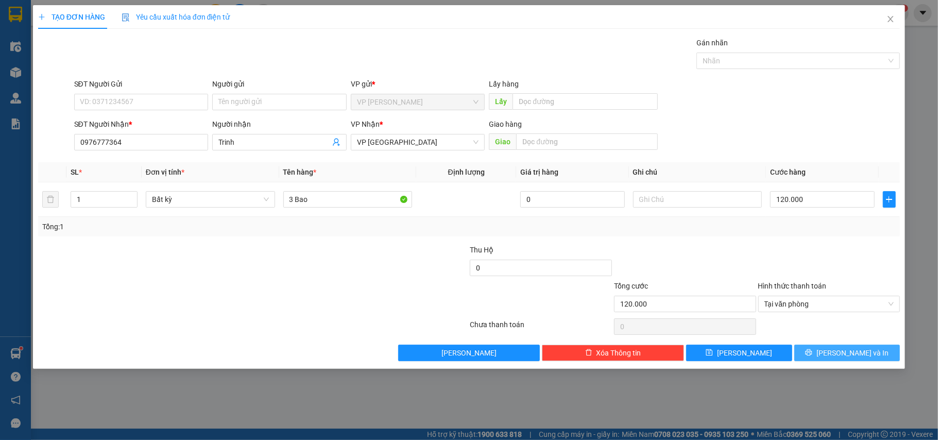
click at [864, 357] on span "Lưu và In" at bounding box center [852, 352] width 72 height 11
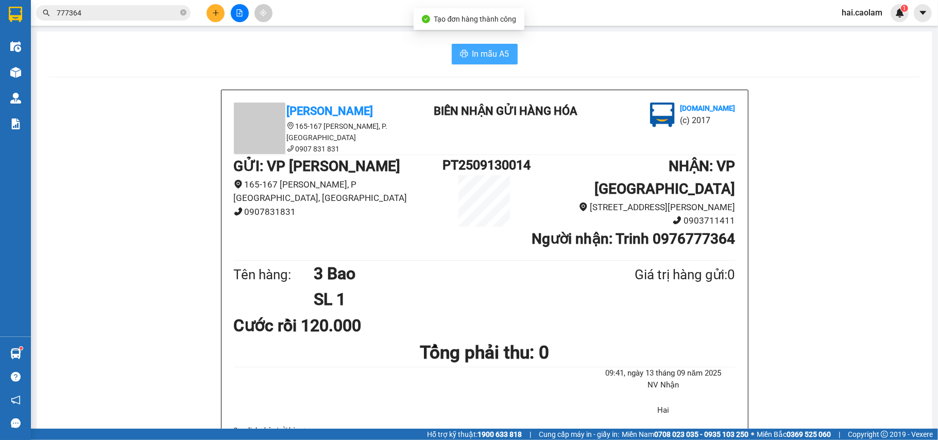
click at [501, 52] on span "In mẫu A5" at bounding box center [490, 53] width 37 height 13
click at [464, 57] on button "In mẫu A5" at bounding box center [485, 54] width 66 height 21
click at [452, 58] on button "In mẫu A5" at bounding box center [485, 54] width 66 height 21
click at [97, 7] on input "777364" at bounding box center [118, 12] width 122 height 11
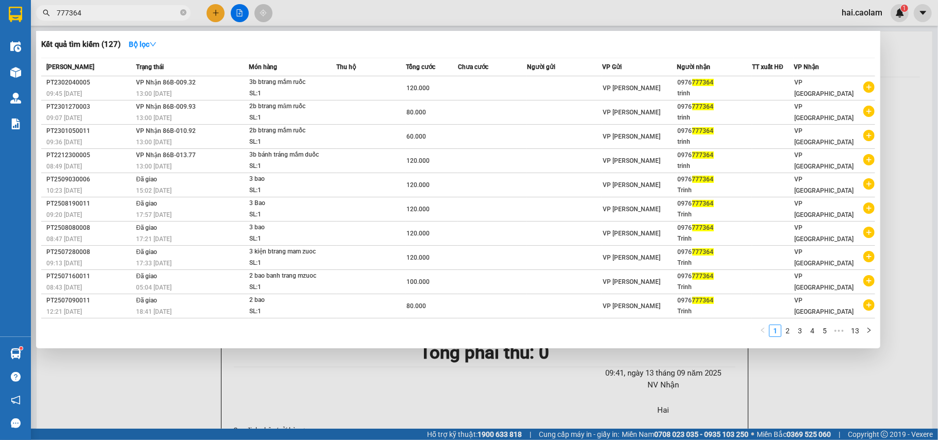
click at [97, 7] on input "777364" at bounding box center [118, 12] width 122 height 11
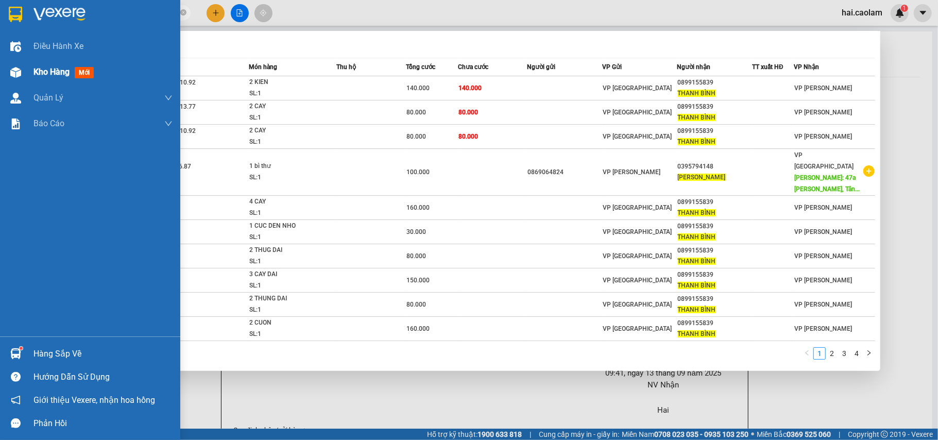
click at [27, 67] on div "Kho hàng mới" at bounding box center [90, 72] width 180 height 26
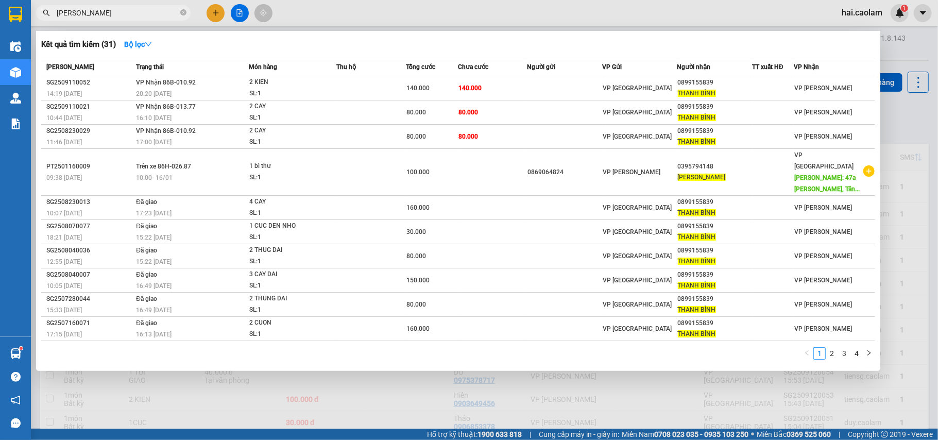
click at [513, 379] on div at bounding box center [469, 220] width 938 height 440
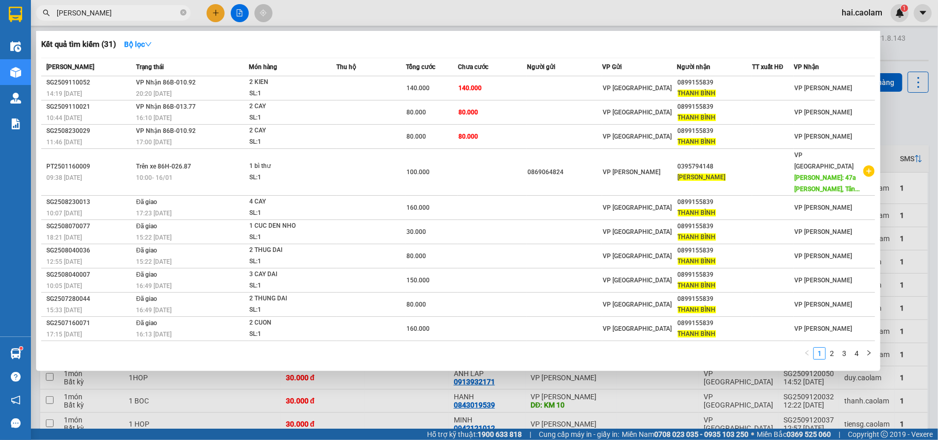
click at [116, 9] on input "Thanh bình" at bounding box center [118, 12] width 122 height 11
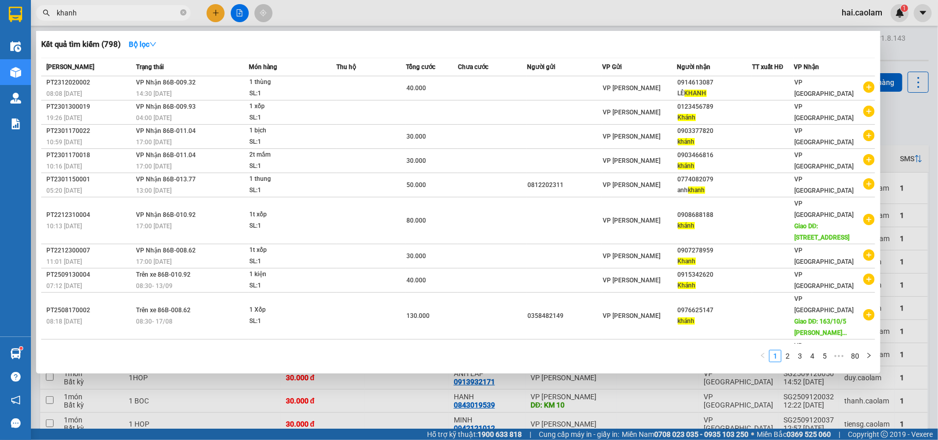
type input "khanh"
click at [452, 401] on div at bounding box center [469, 220] width 938 height 440
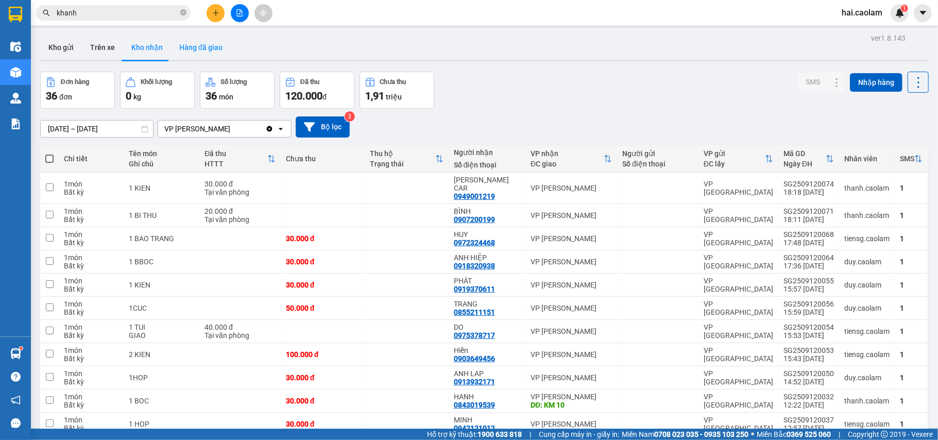
click at [213, 43] on button "Hàng đã giao" at bounding box center [201, 47] width 60 height 25
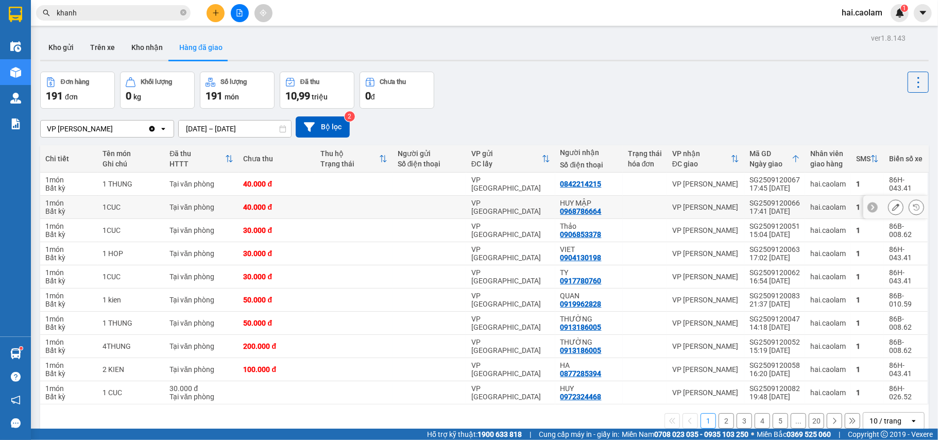
scroll to position [47, 0]
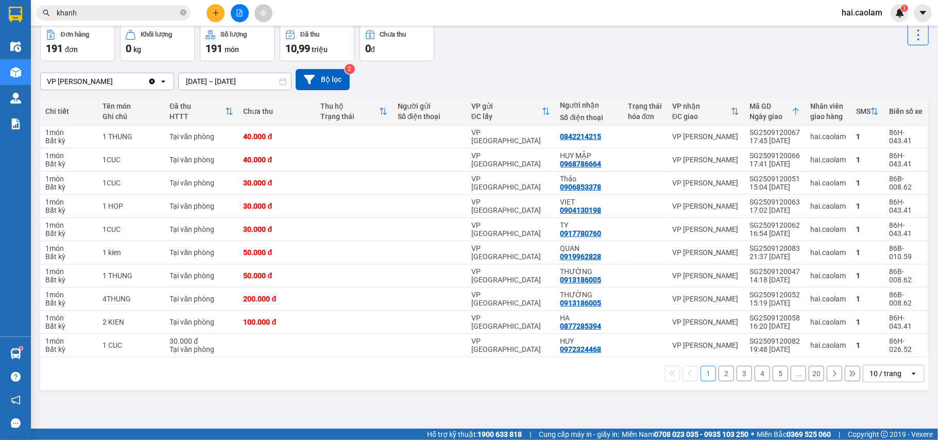
click at [897, 378] on div "10 / trang" at bounding box center [886, 373] width 46 height 16
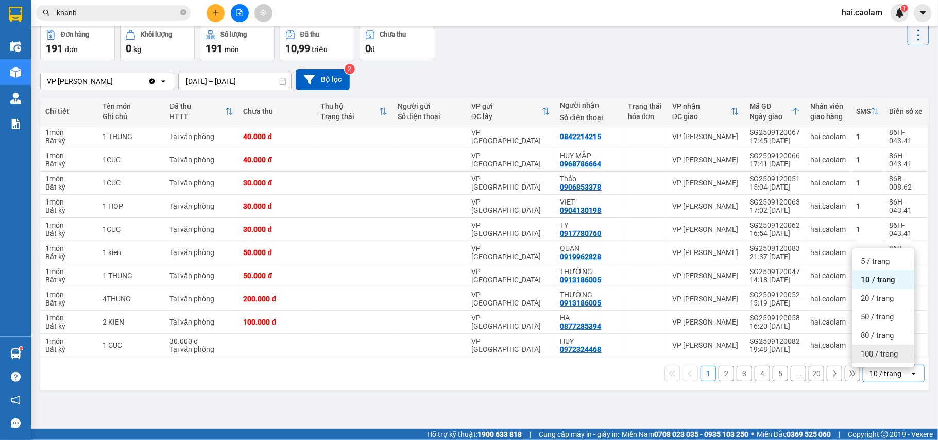
click at [870, 359] on div "100 / trang" at bounding box center [883, 353] width 62 height 19
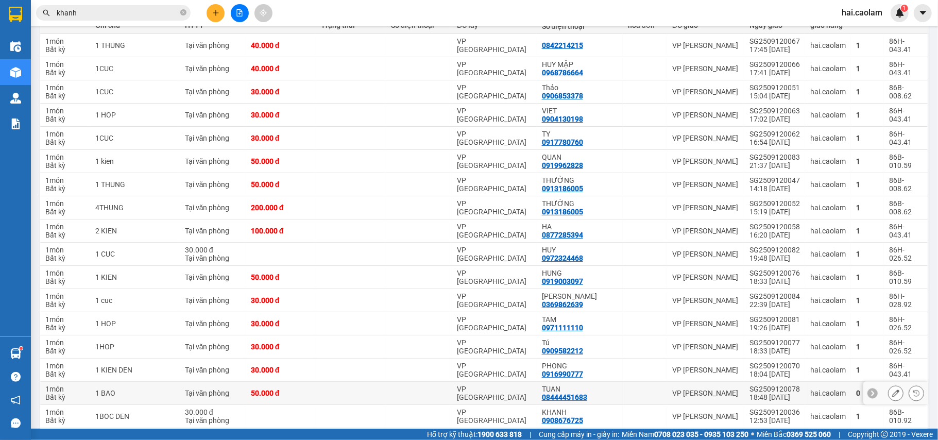
scroll to position [231, 0]
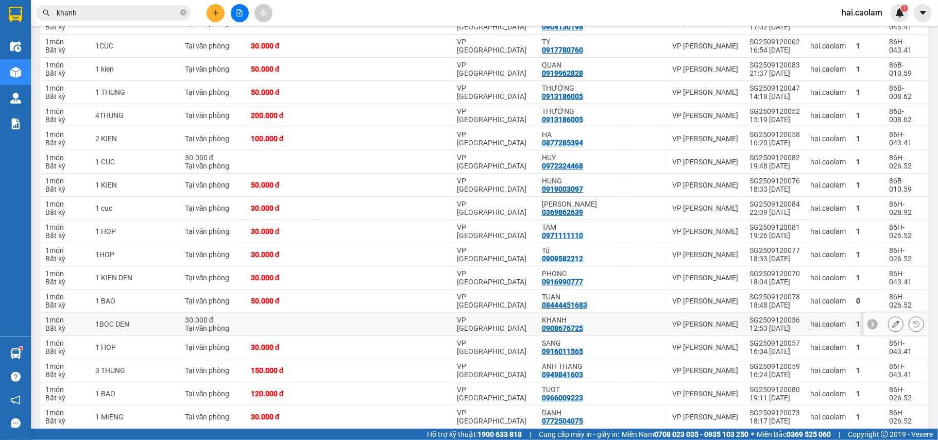
click at [493, 322] on td "VP [GEOGRAPHIC_DATA]" at bounding box center [494, 324] width 85 height 23
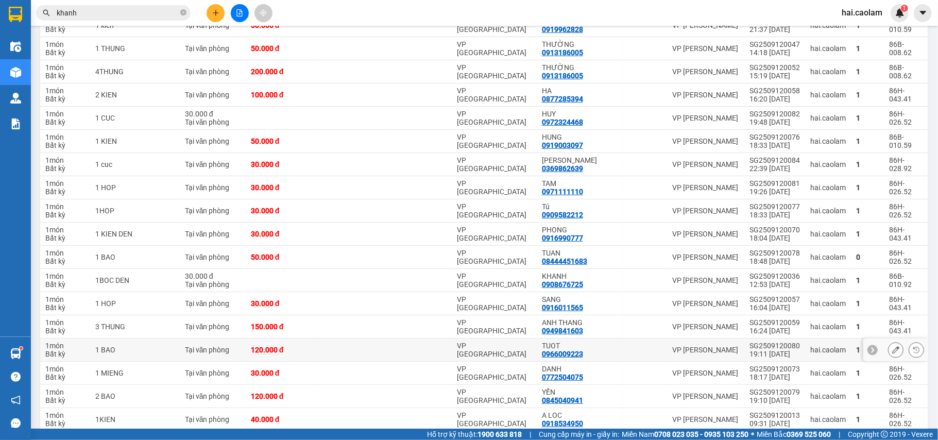
scroll to position [0, 0]
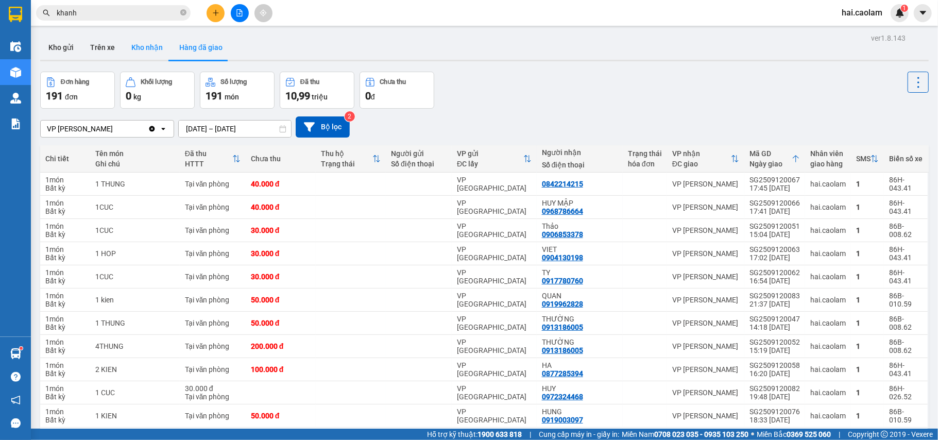
click at [143, 48] on button "Kho nhận" at bounding box center [147, 47] width 48 height 25
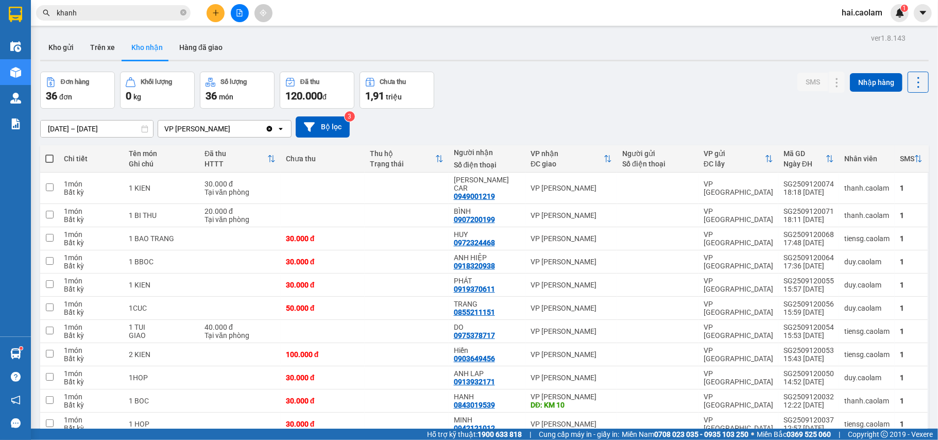
click at [530, 114] on div "01/07/2025 – 30/09/2025 Press the down arrow key to interact with the calendar …" at bounding box center [484, 127] width 888 height 37
click at [588, 110] on div "01/07/2025 – 30/09/2025 Press the down arrow key to interact with the calendar …" at bounding box center [484, 127] width 888 height 37
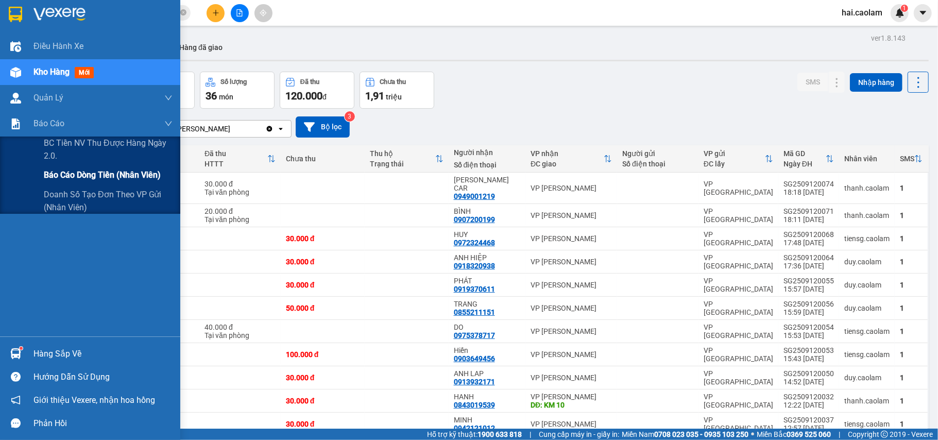
click at [73, 179] on span "Báo cáo dòng tiền (nhân viên)" at bounding box center [102, 174] width 117 height 13
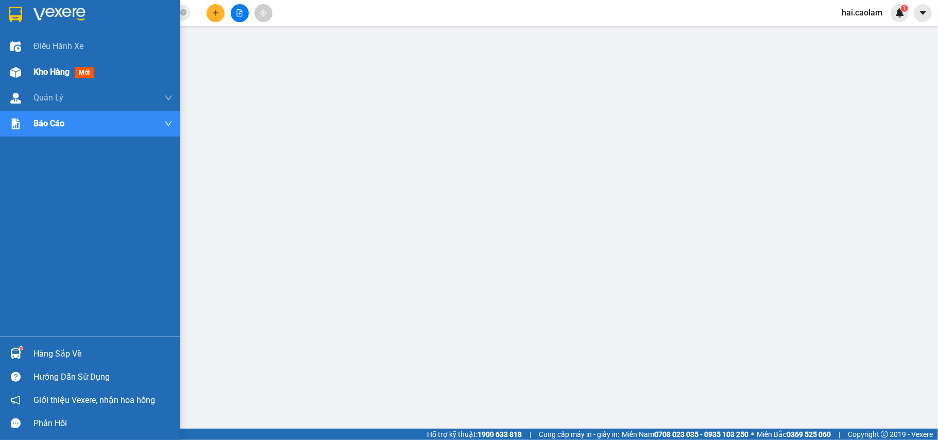
click at [20, 72] on img at bounding box center [15, 72] width 11 height 11
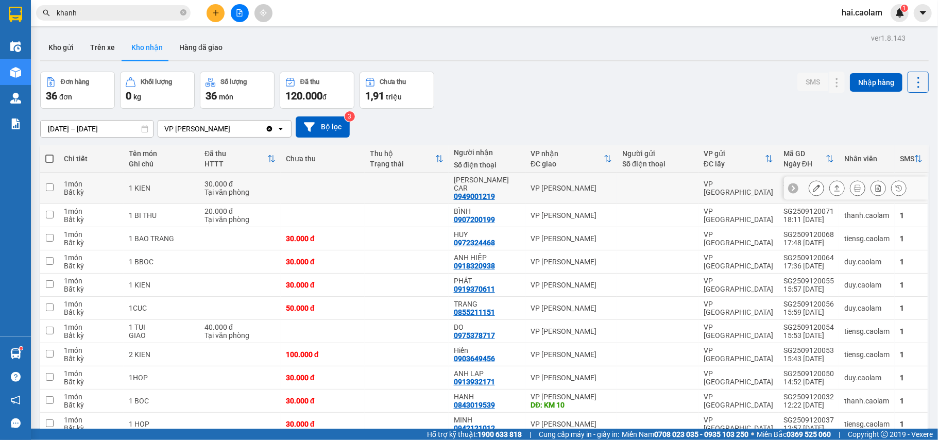
click at [358, 183] on td at bounding box center [323, 187] width 84 height 31
checkbox input "true"
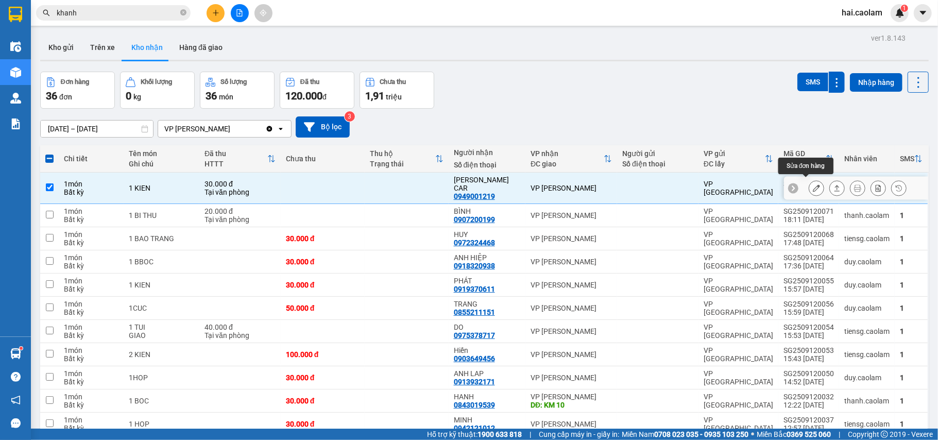
click at [813, 184] on icon at bounding box center [816, 187] width 7 height 7
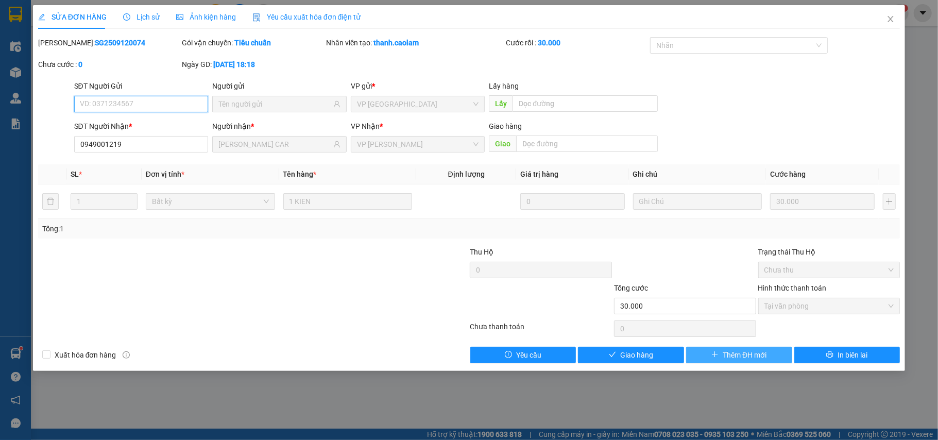
type input "0949001219"
type input "CONG DINH CAR"
type input "30.000"
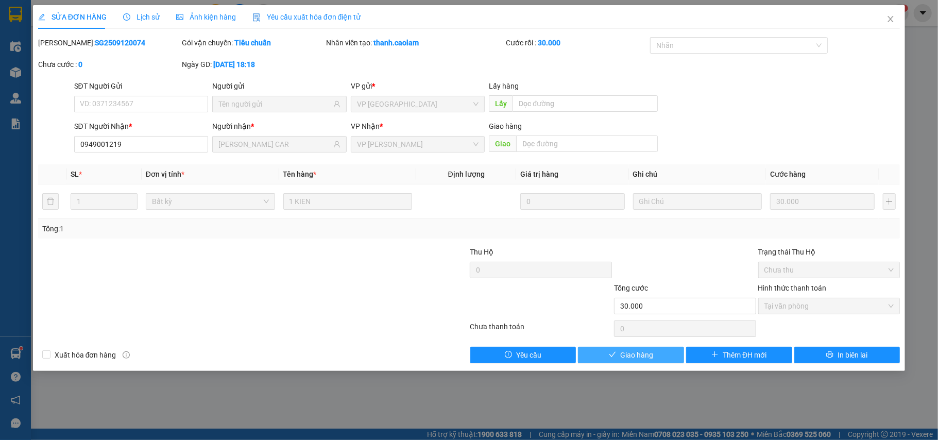
click at [670, 359] on button "Giao hàng" at bounding box center [631, 355] width 106 height 16
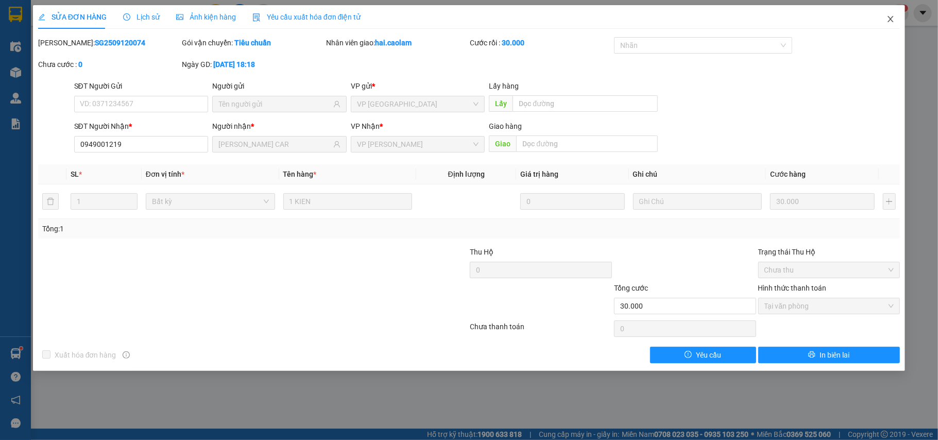
click at [886, 21] on span "Close" at bounding box center [890, 19] width 29 height 29
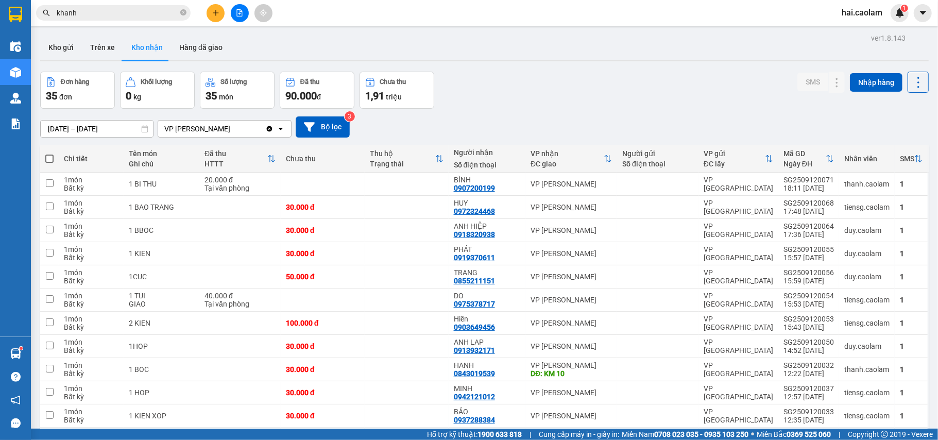
click at [107, 15] on input "khanh" at bounding box center [118, 12] width 122 height 11
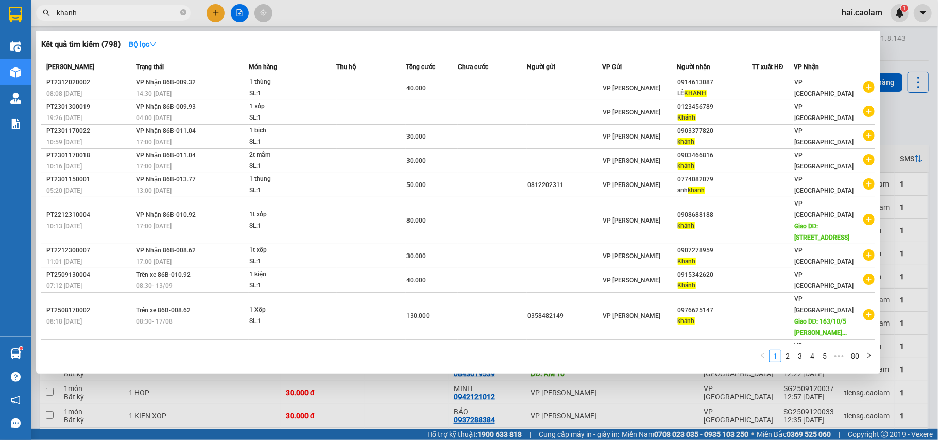
click at [126, 13] on input "khanh" at bounding box center [118, 12] width 122 height 11
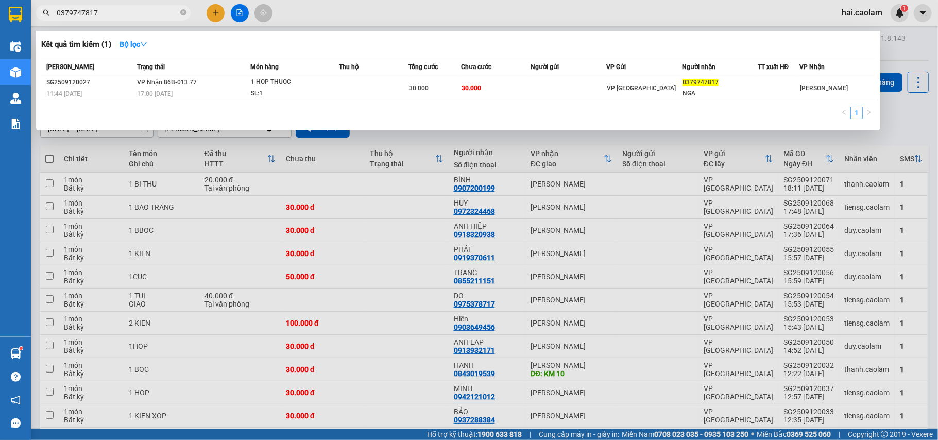
click at [122, 16] on input "0379747817" at bounding box center [118, 12] width 122 height 11
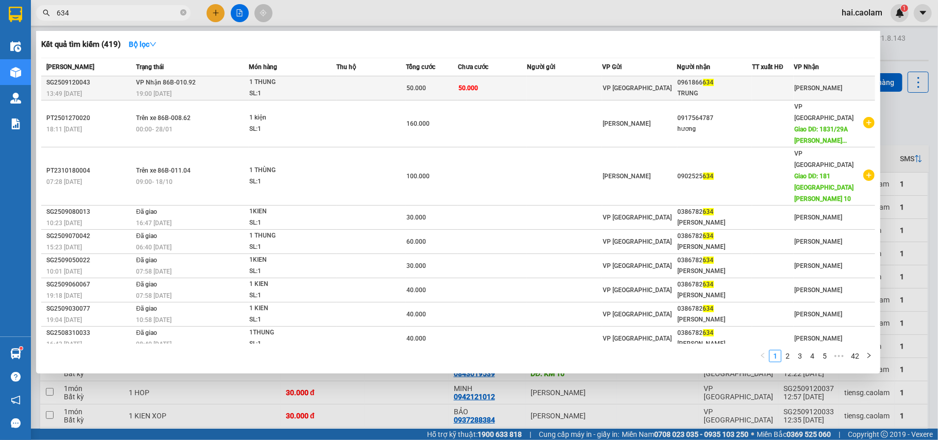
type input "634"
click at [606, 97] on td "VP [GEOGRAPHIC_DATA]" at bounding box center [639, 88] width 75 height 24
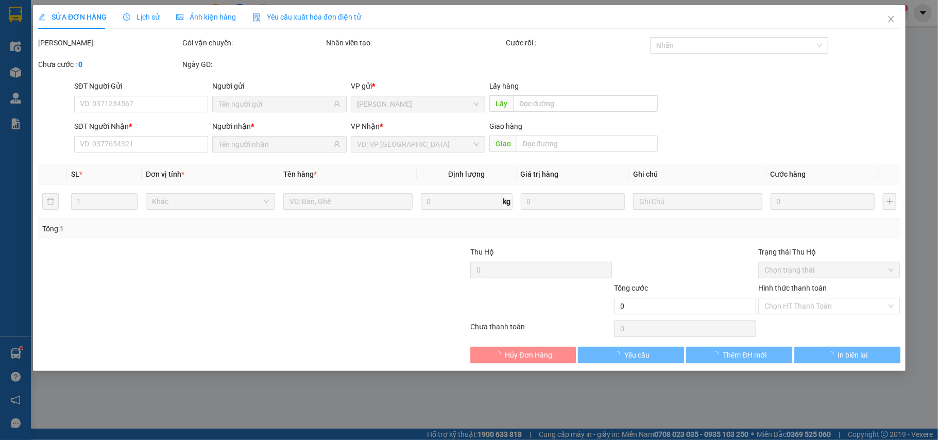
type input "0961866634"
type input "TRUNG"
type input "50.000"
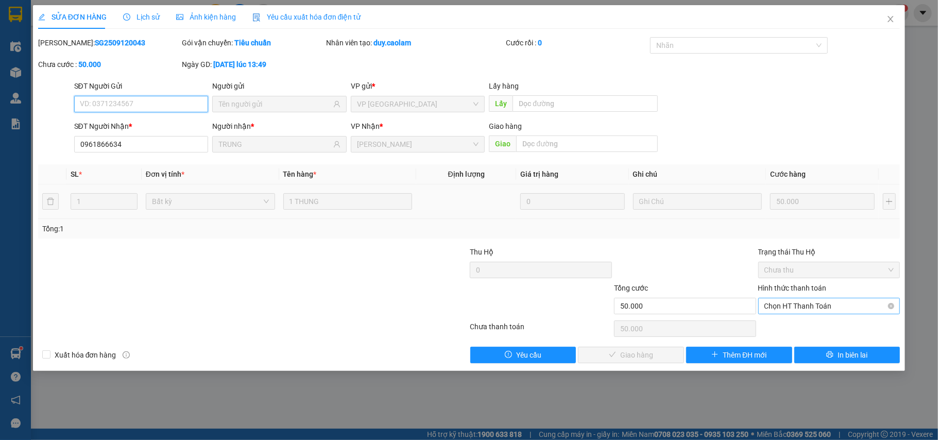
click at [801, 312] on span "Chọn HT Thanh Toán" at bounding box center [829, 305] width 130 height 15
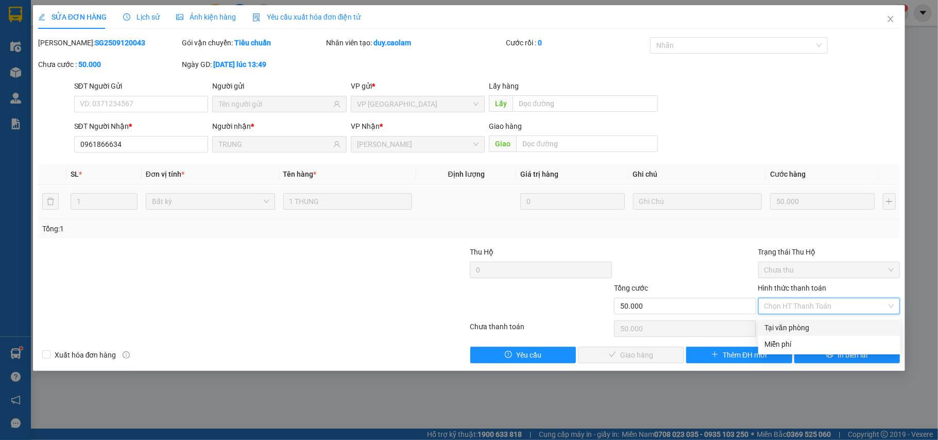
click at [796, 323] on div "Tại văn phòng" at bounding box center [829, 327] width 130 height 11
type input "0"
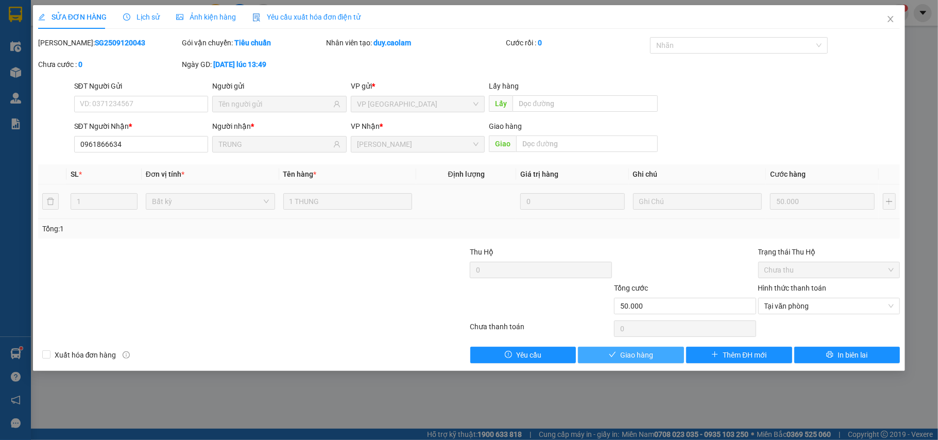
click at [638, 350] on span "Giao hàng" at bounding box center [636, 354] width 33 height 11
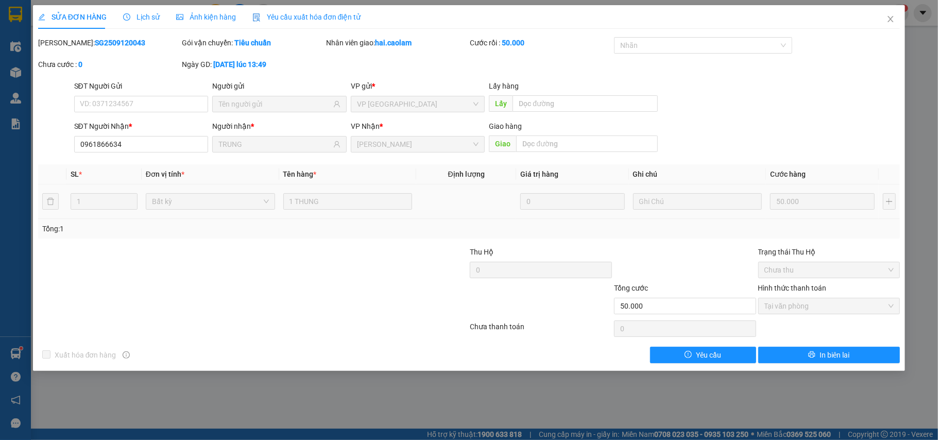
click at [149, 390] on div "SỬA ĐƠN HÀNG Lịch sử [PERSON_NAME] hàng Yêu cầu xuất [PERSON_NAME] điện tử Tota…" at bounding box center [469, 220] width 938 height 440
click at [888, 20] on icon "close" at bounding box center [890, 19] width 8 height 8
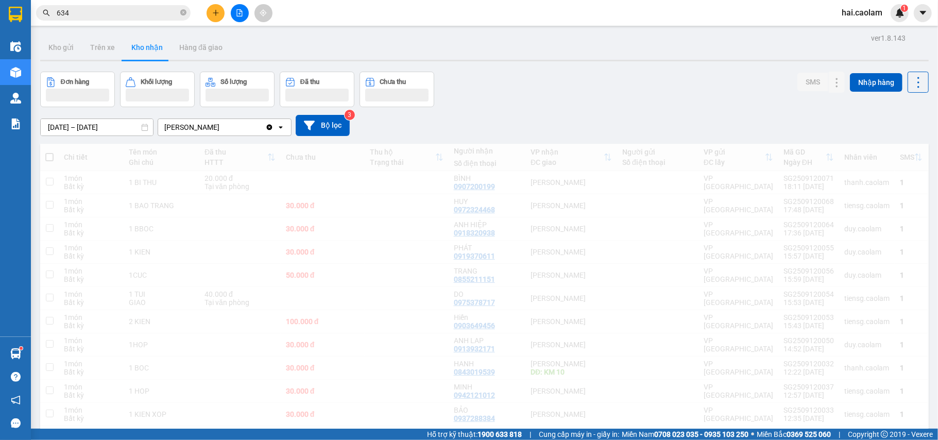
click at [530, 77] on div "Đơn hàng Khối lượng Số lượng Đã thu Chưa thu SMS Nhập hàng" at bounding box center [484, 90] width 888 height 36
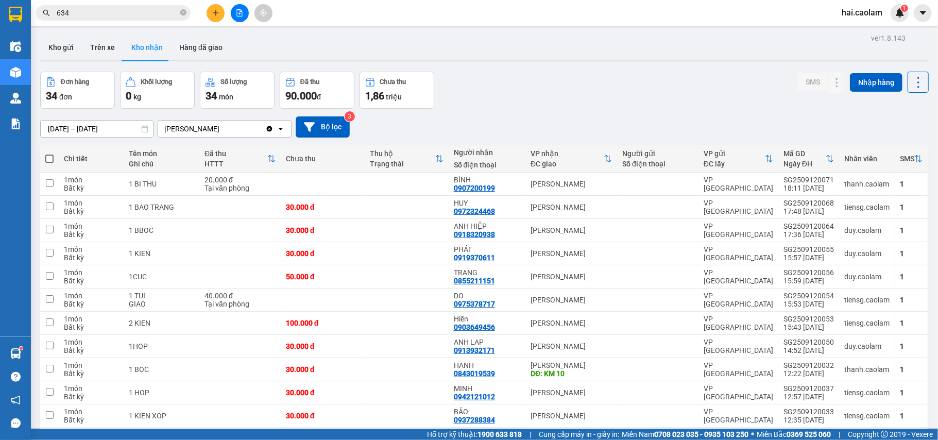
drag, startPoint x: 516, startPoint y: 104, endPoint x: 515, endPoint y: 95, distance: 9.3
click at [516, 103] on div "Đơn hàng 34 đơn [PERSON_NAME] 0 kg Số [PERSON_NAME] 34 món Đã thu 90.000 [PERSO…" at bounding box center [484, 90] width 888 height 37
click at [478, 95] on div "Đơn hàng 34 đơn [PERSON_NAME] 0 kg Số [PERSON_NAME] 34 món Đã thu 90.000 [PERSO…" at bounding box center [484, 90] width 888 height 37
click at [130, 12] on input "634" at bounding box center [118, 12] width 122 height 11
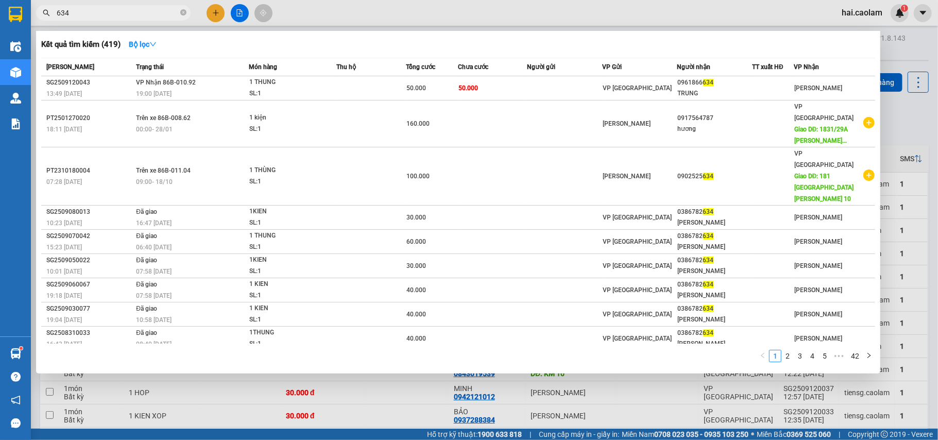
click at [130, 12] on input "634" at bounding box center [118, 12] width 122 height 11
click at [330, 19] on div at bounding box center [469, 220] width 938 height 440
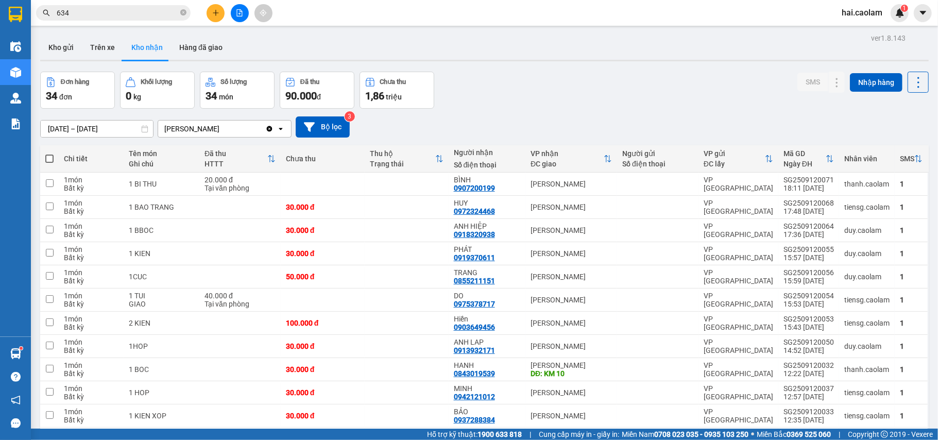
drag, startPoint x: 555, startPoint y: 76, endPoint x: 567, endPoint y: 83, distance: 14.3
click at [566, 83] on div "Đơn hàng 34 đơn [PERSON_NAME] 0 kg Số [PERSON_NAME] 34 món Đã thu 90.000 [PERSO…" at bounding box center [484, 90] width 888 height 37
click at [110, 18] on input "634" at bounding box center [118, 12] width 122 height 11
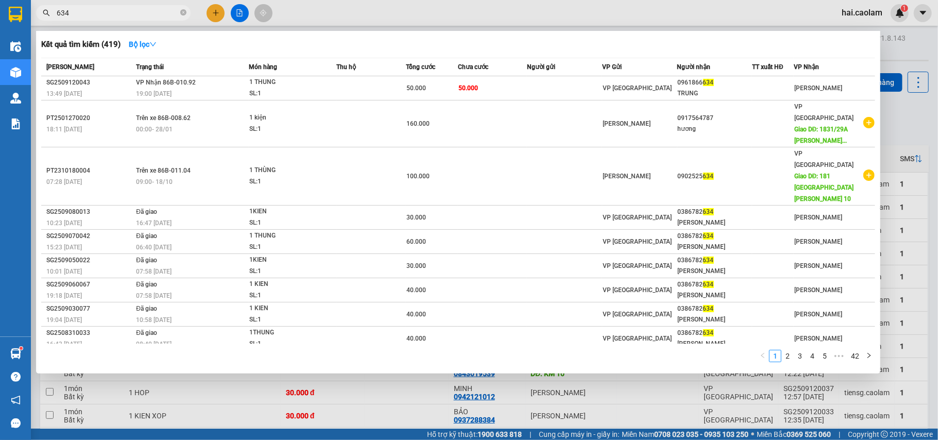
click at [110, 18] on input "634" at bounding box center [118, 12] width 122 height 11
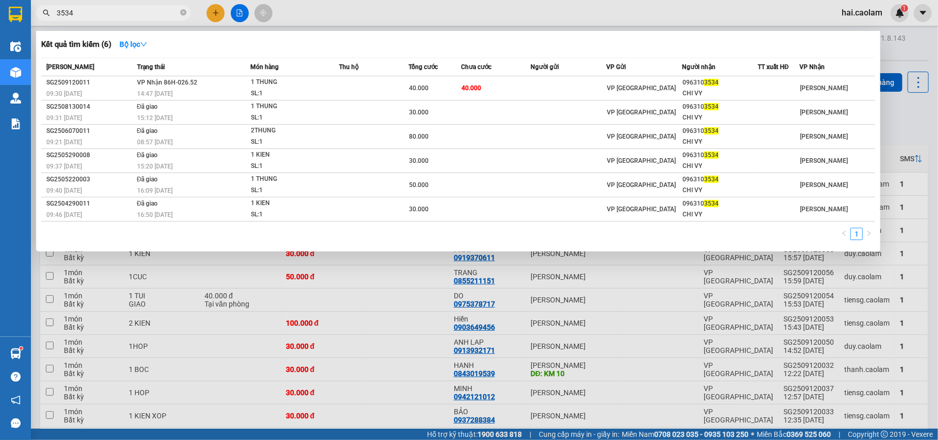
type input "3534"
click at [326, 361] on div at bounding box center [469, 220] width 938 height 440
